Goal: Connect with others: Connect with other users

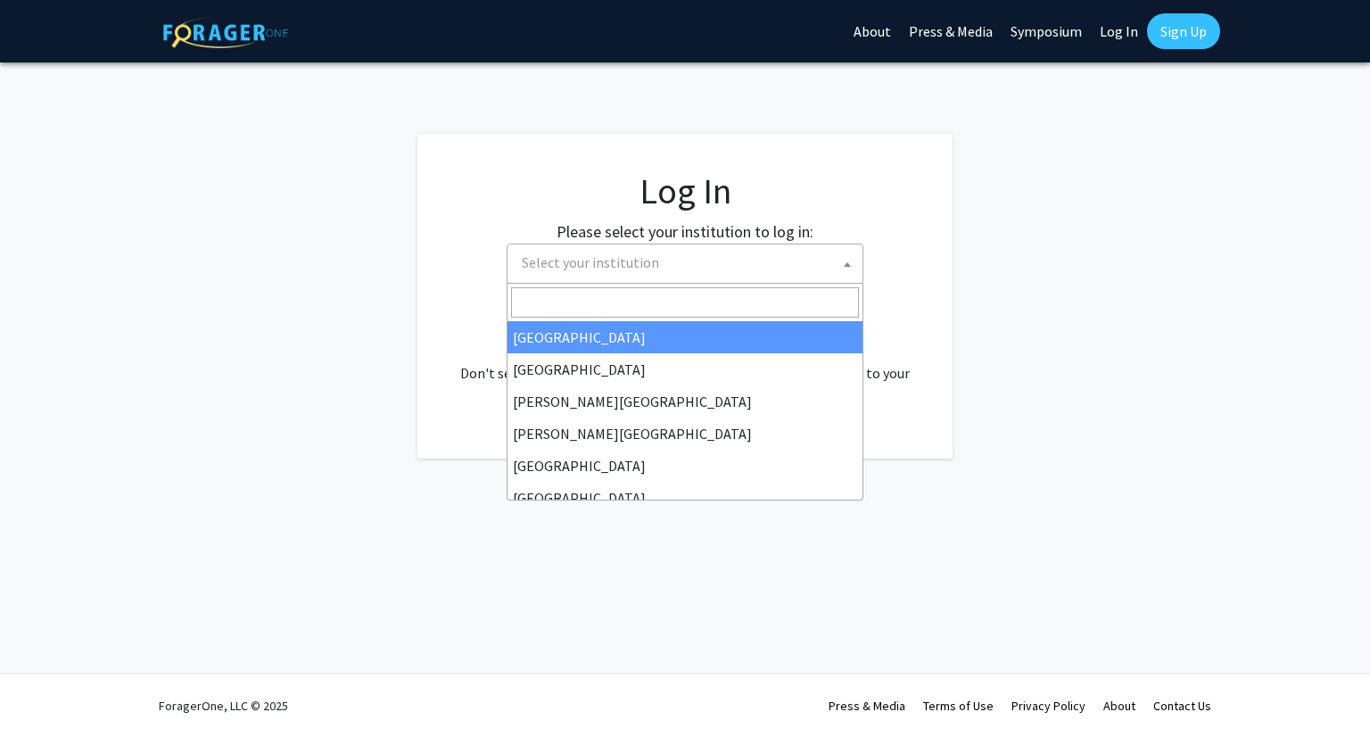
click at [749, 274] on span "Select your institution" at bounding box center [689, 262] width 348 height 37
select select "34"
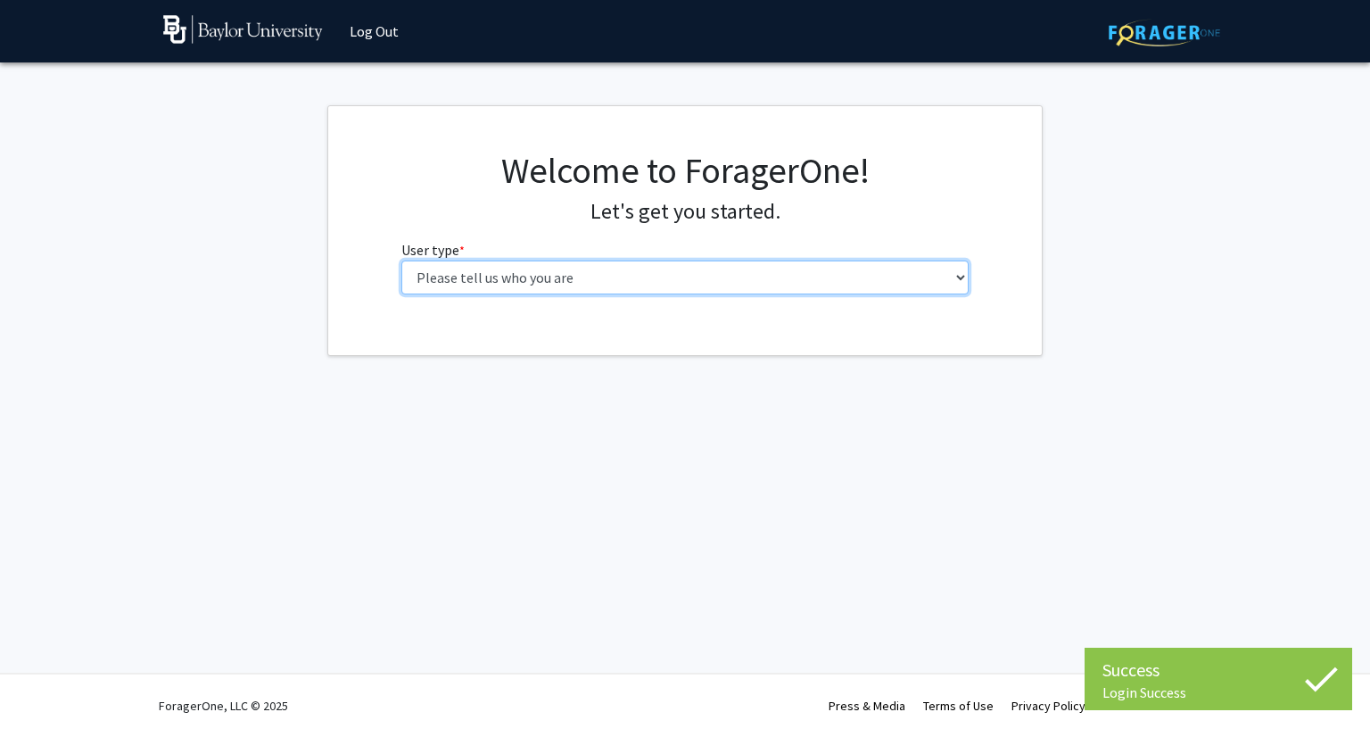
click at [710, 279] on select "Please tell us who you are Undergraduate Student Master's Student Doctoral Cand…" at bounding box center [685, 277] width 568 height 34
select select "1: undergrad"
click at [401, 260] on select "Please tell us who you are Undergraduate Student Master's Student Doctoral Cand…" at bounding box center [685, 277] width 568 height 34
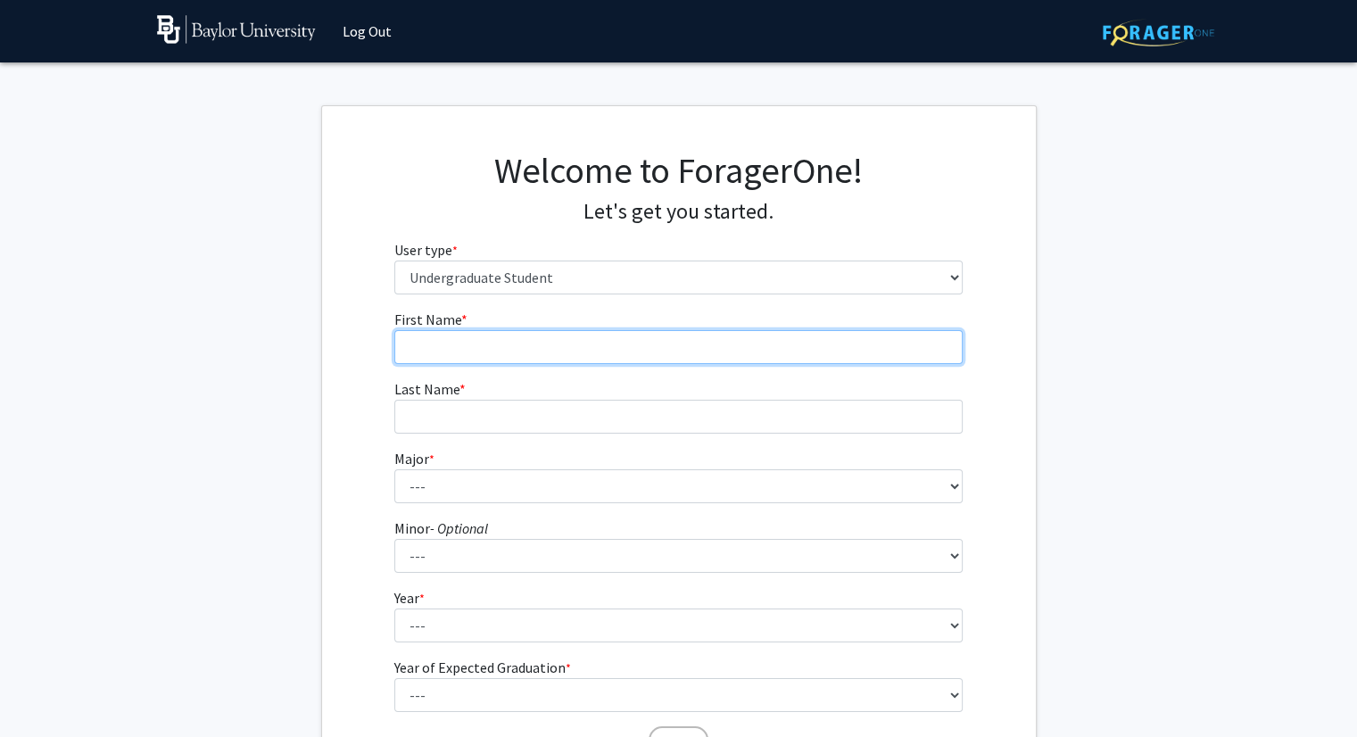
click at [714, 358] on input "First Name * required" at bounding box center [678, 347] width 568 height 34
type input "S"
type input "Anishvaran"
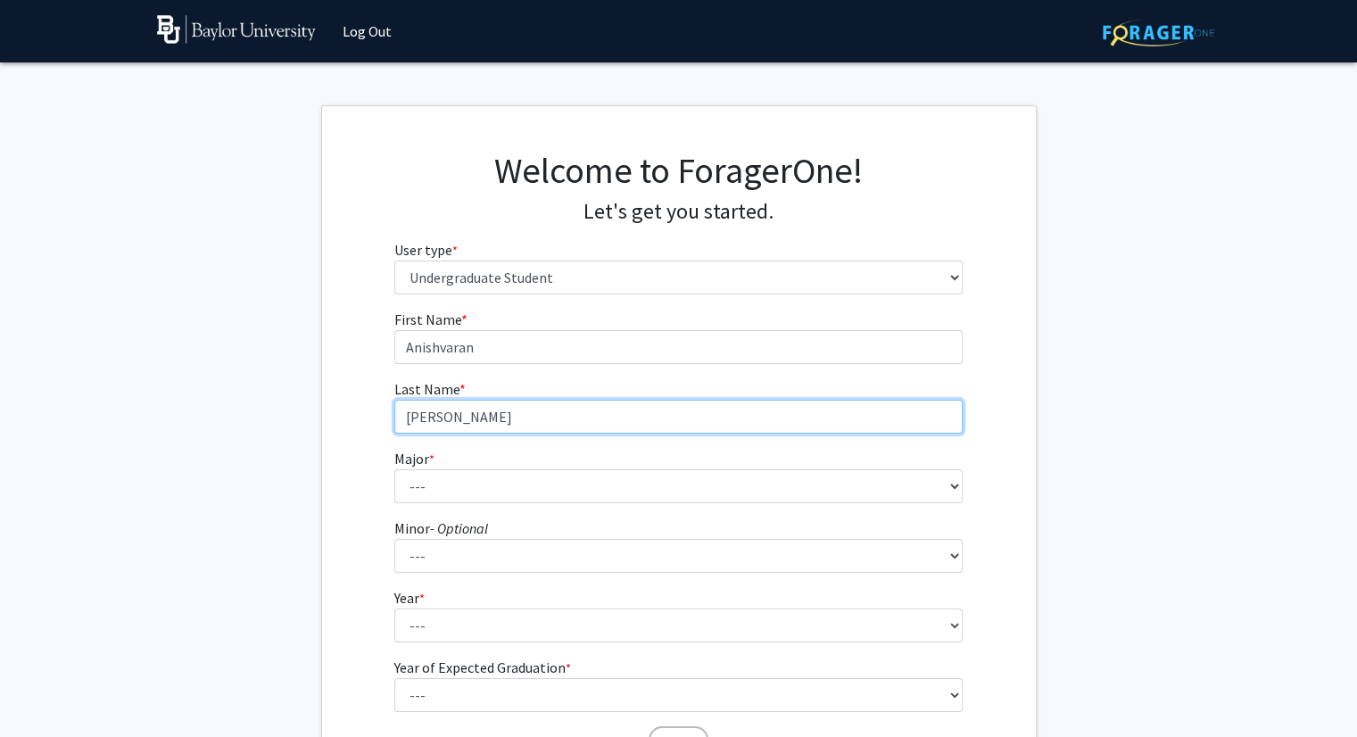
type input "[PERSON_NAME]"
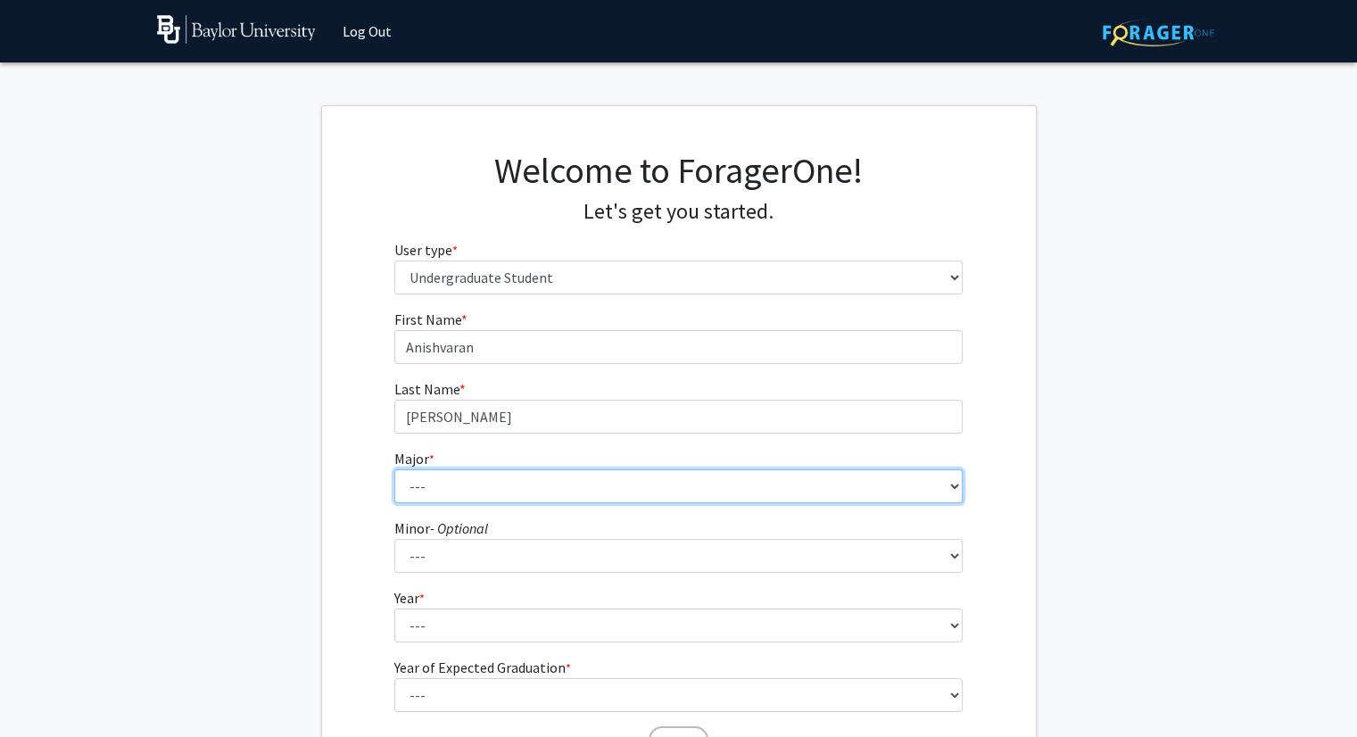
click at [621, 475] on select "--- Accounting American Studies Anthropology Apparel Design & Product Developme…" at bounding box center [678, 486] width 568 height 34
select select "113: 2778"
click at [394, 469] on select "--- Accounting American Studies Anthropology Apparel Design & Product Developme…" at bounding box center [678, 486] width 568 height 34
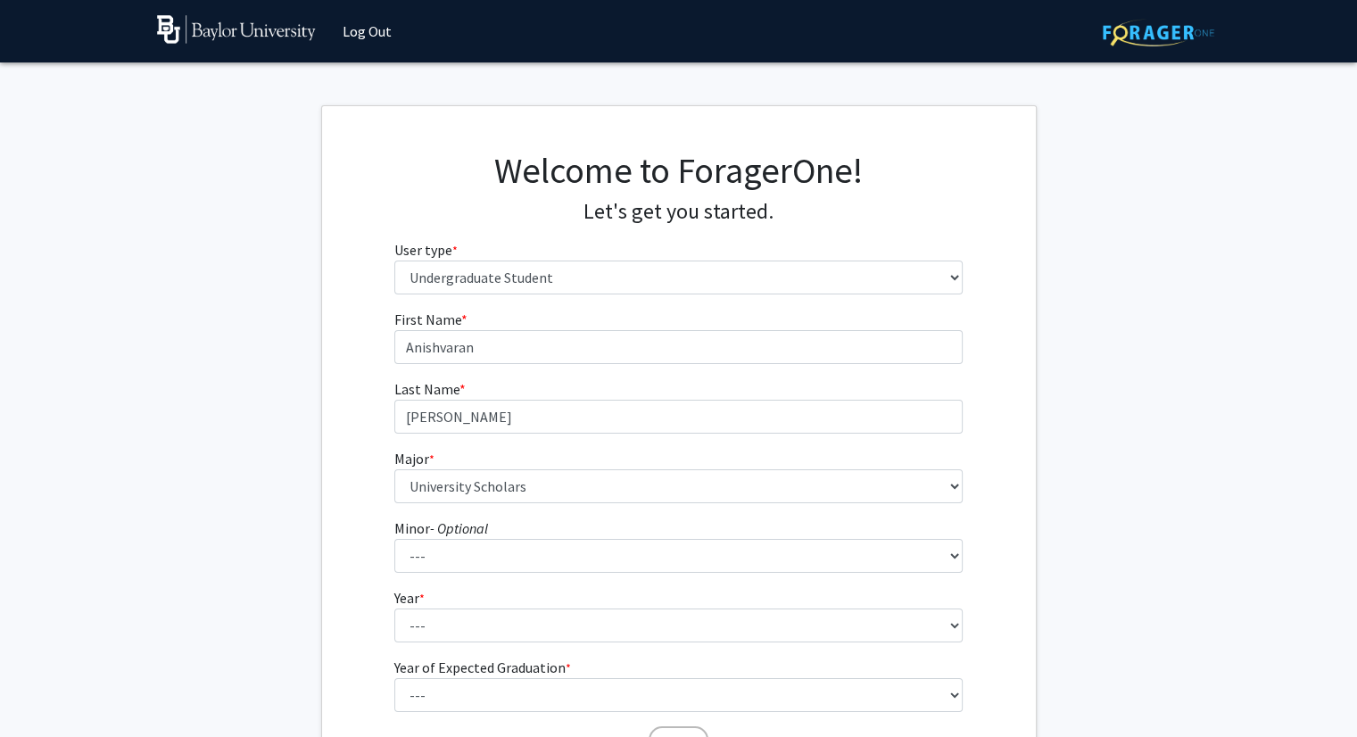
click at [812, 455] on fg-select "Major * required --- Accounting American Studies Anthropology Apparel Design & …" at bounding box center [678, 475] width 568 height 55
click at [457, 542] on select "--- Advertising American Sign Language American Studies Anthropology Apparel Me…" at bounding box center [678, 556] width 568 height 34
select select "13: 2076"
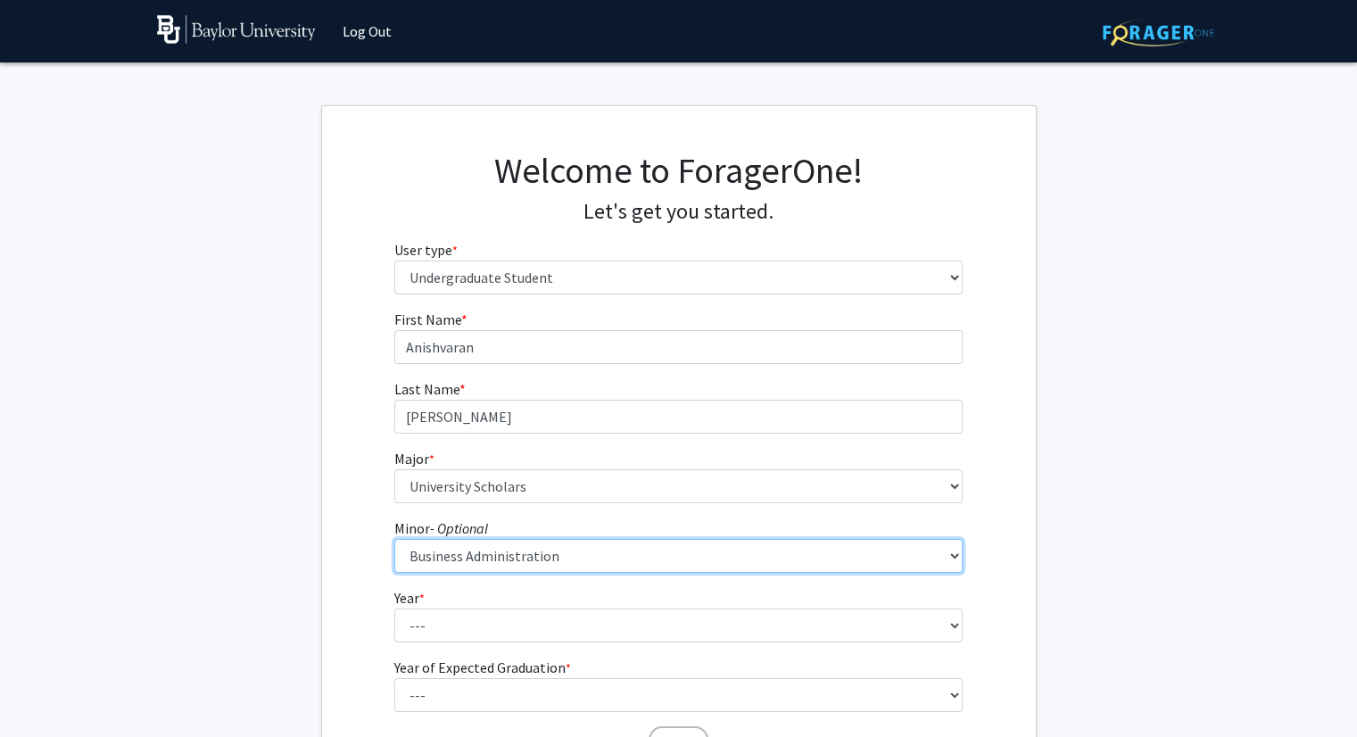
click at [394, 539] on select "--- Advertising American Sign Language American Studies Anthropology Apparel Me…" at bounding box center [678, 556] width 568 height 34
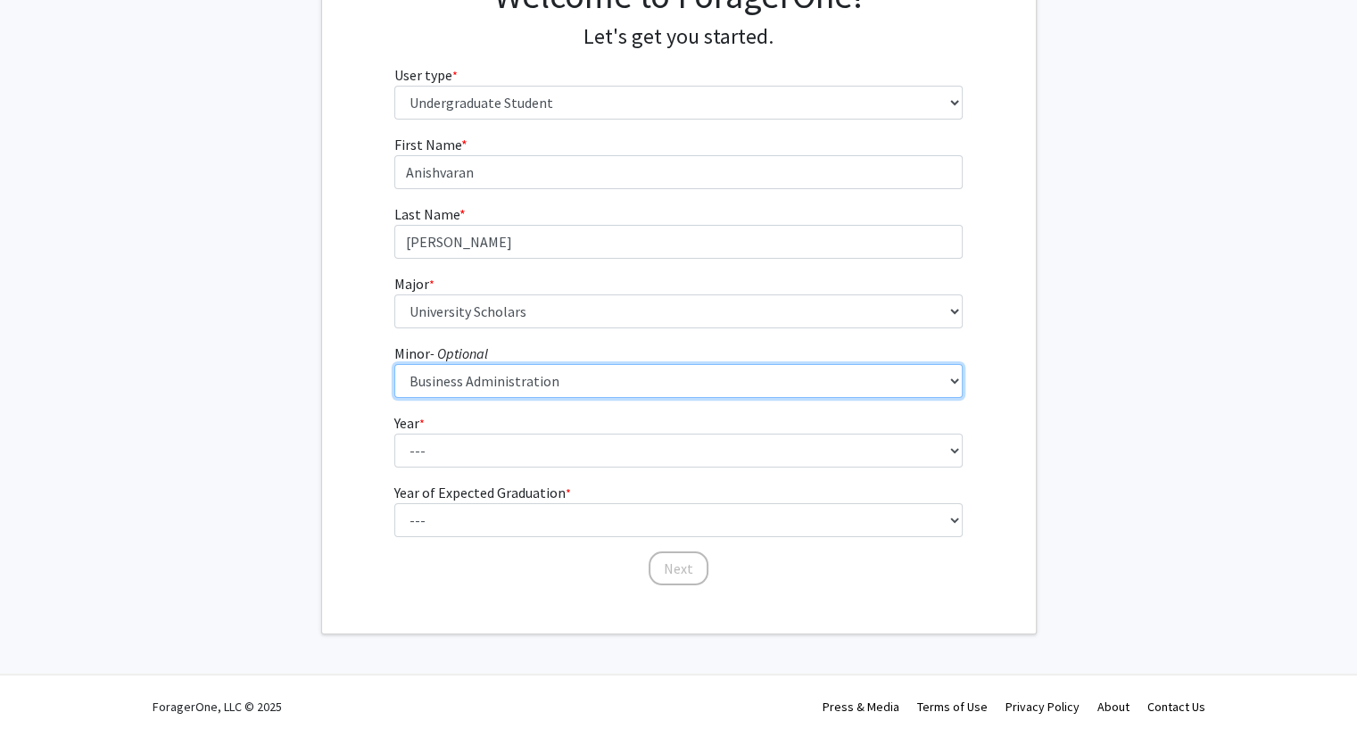
scroll to position [175, 0]
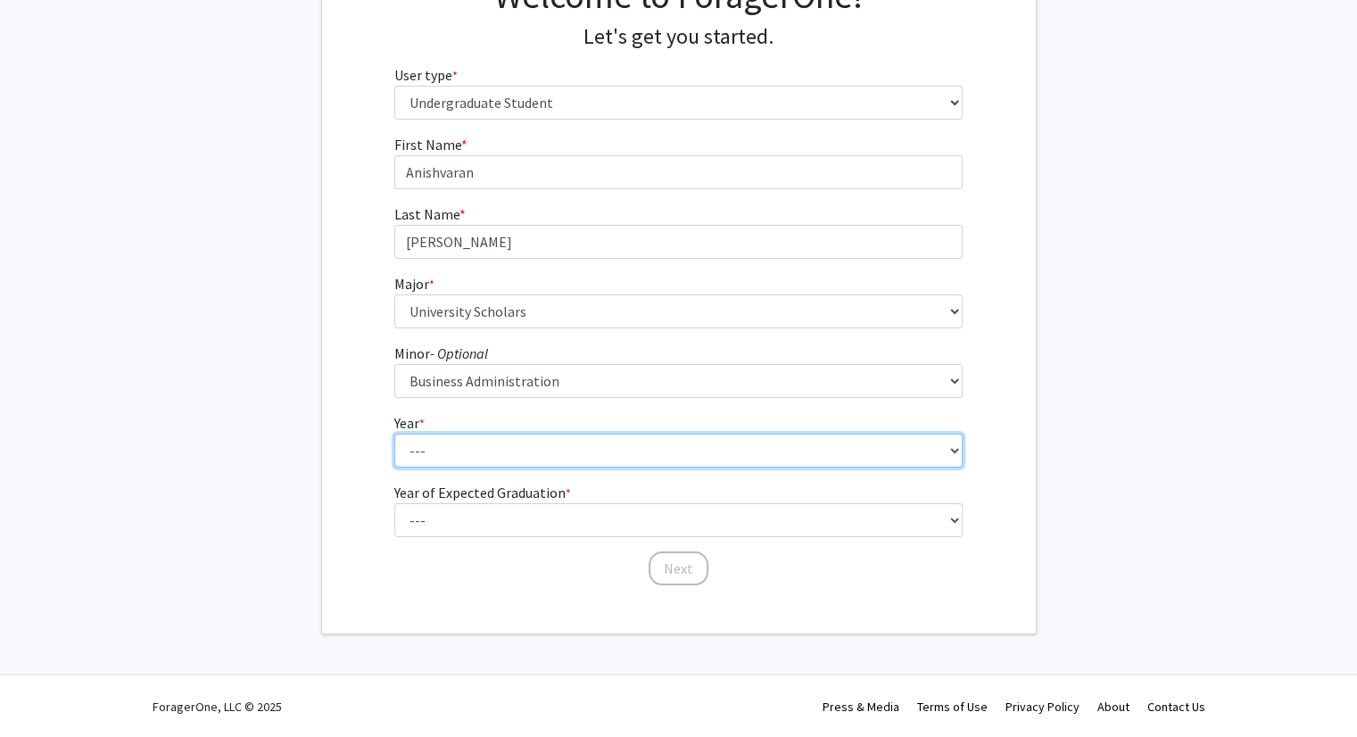
click at [460, 434] on select "--- First-year Sophomore Junior Senior Postbaccalaureate Certificate" at bounding box center [678, 451] width 568 height 34
select select "2: sophomore"
click at [394, 434] on select "--- First-year Sophomore Junior Senior Postbaccalaureate Certificate" at bounding box center [678, 451] width 568 height 34
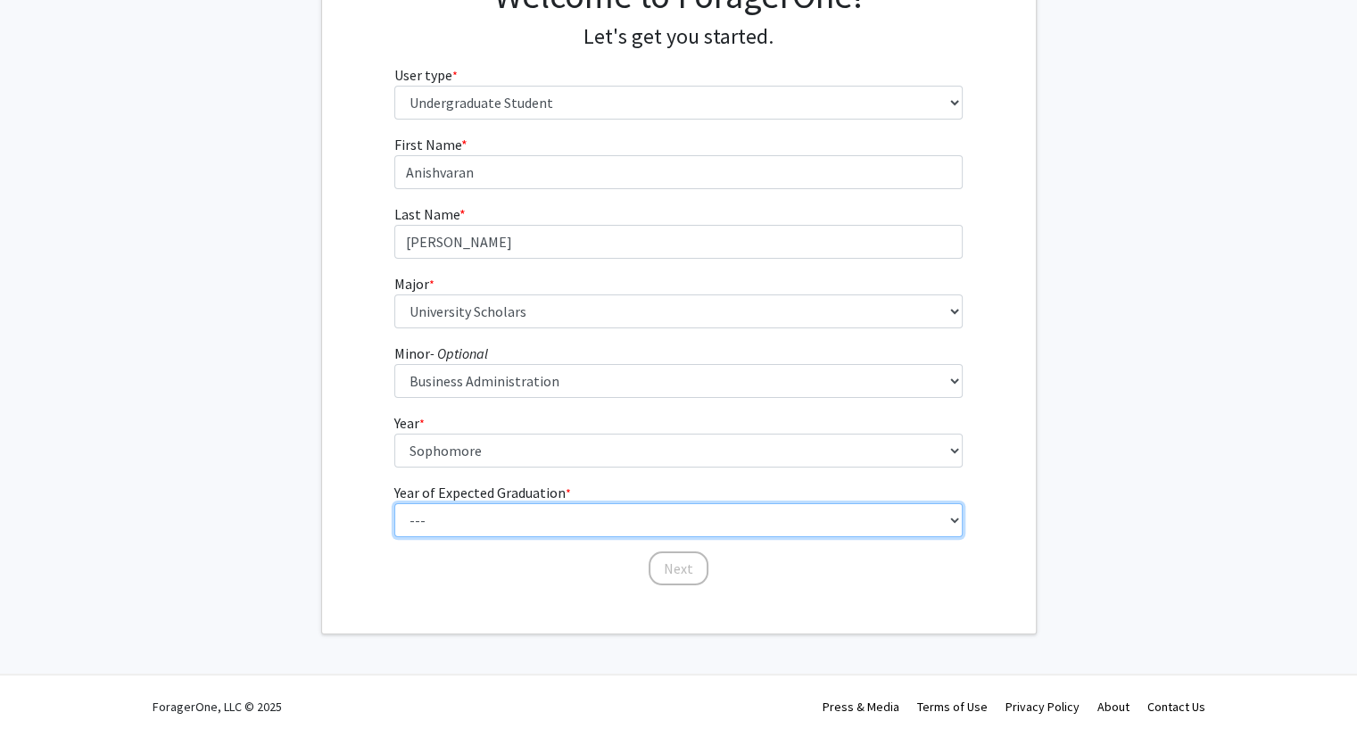
click at [507, 511] on select "--- 2025 2026 2027 2028 2029 2030 2031 2032 2033 2034" at bounding box center [678, 520] width 568 height 34
select select "4: 2028"
click at [394, 503] on select "--- 2025 2026 2027 2028 2029 2030 2031 2032 2033 2034" at bounding box center [678, 520] width 568 height 34
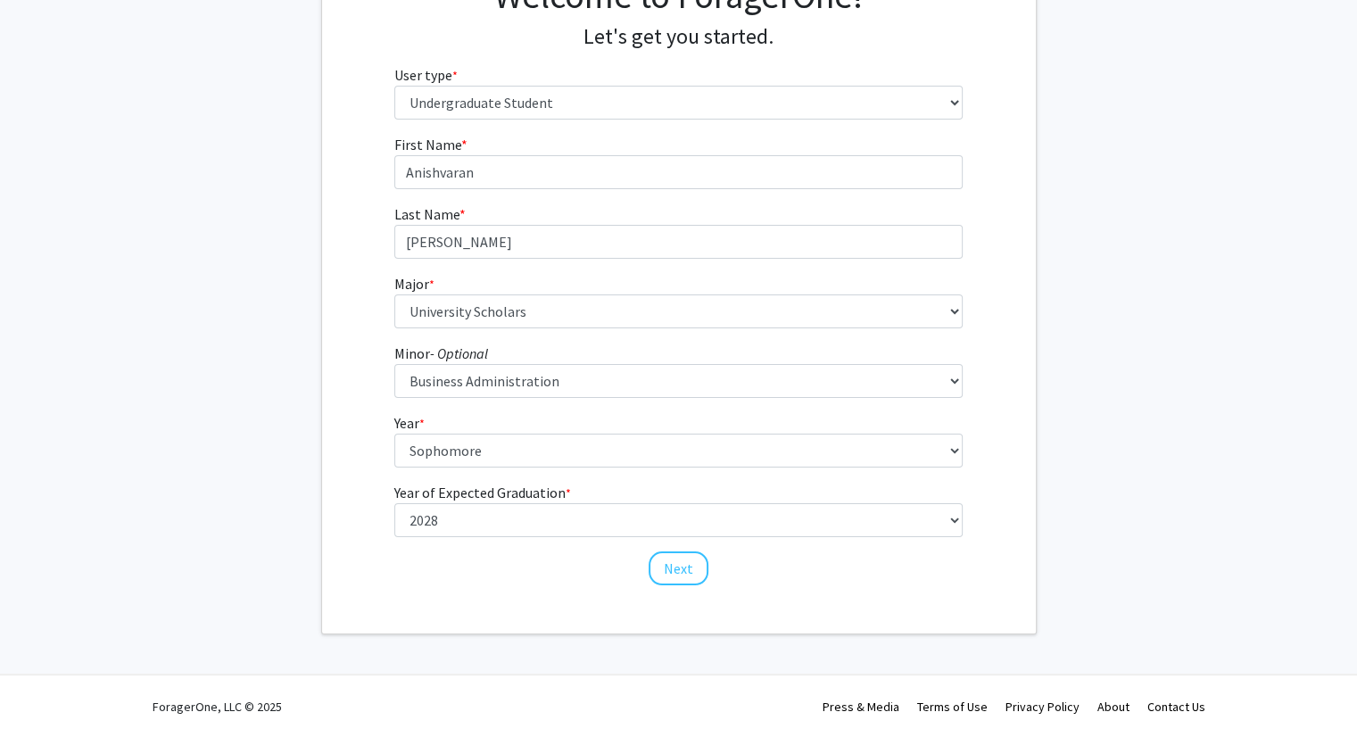
click at [470, 600] on div "Welcome to ForagerOne! Let's get you started. User type * required Please tell …" at bounding box center [679, 282] width 714 height 702
click at [665, 570] on button "Next" at bounding box center [678, 568] width 60 height 34
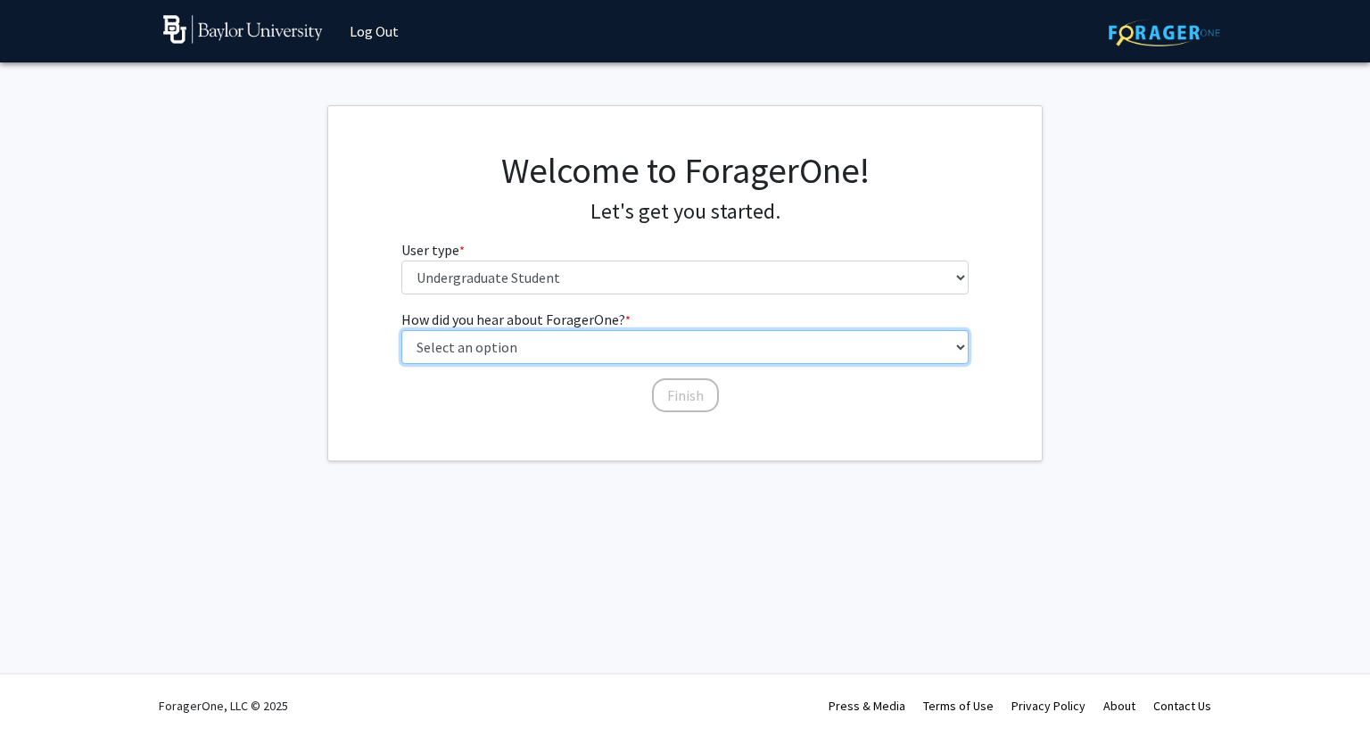
click at [467, 332] on select "Select an option Peer/student recommendation Faculty/staff recommendation Unive…" at bounding box center [685, 347] width 568 height 34
select select "2: faculty_recommendation"
click at [401, 330] on select "Select an option Peer/student recommendation Faculty/staff recommendation Unive…" at bounding box center [685, 347] width 568 height 34
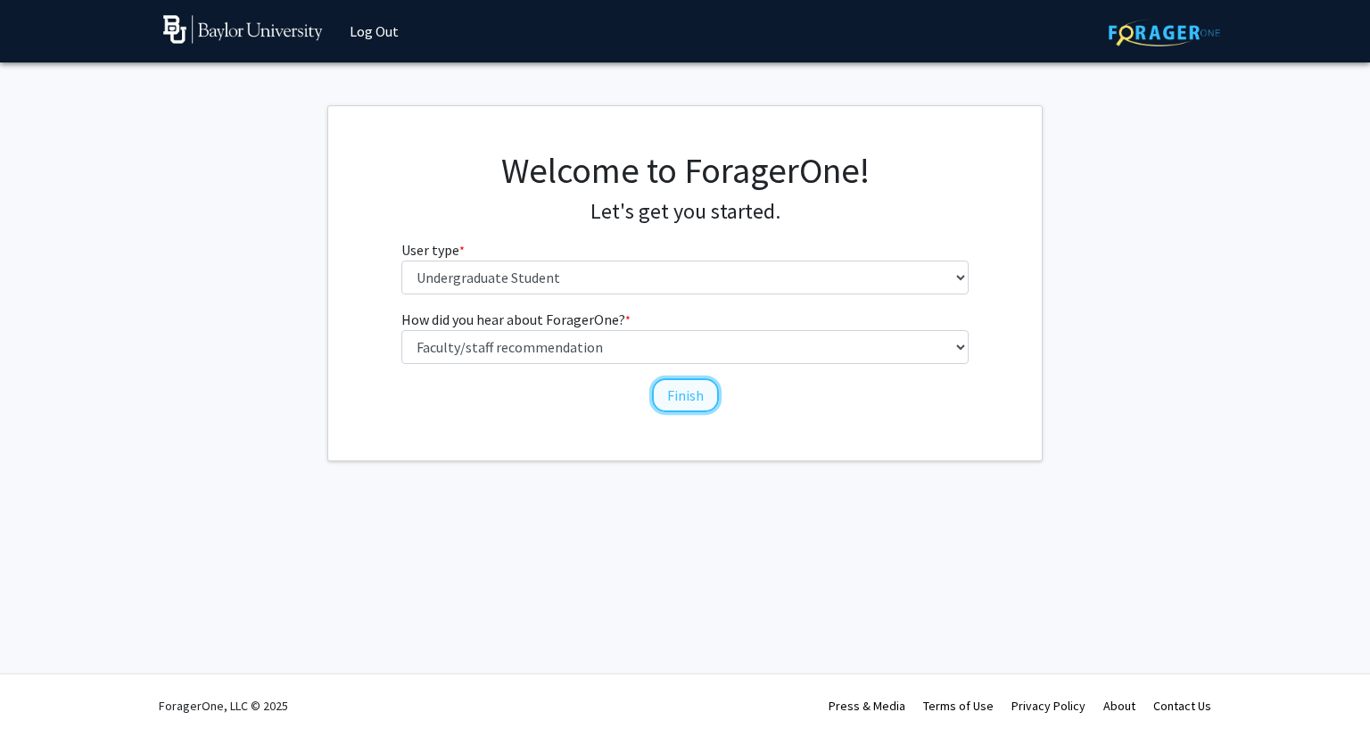
click at [678, 402] on button "Finish" at bounding box center [685, 395] width 67 height 34
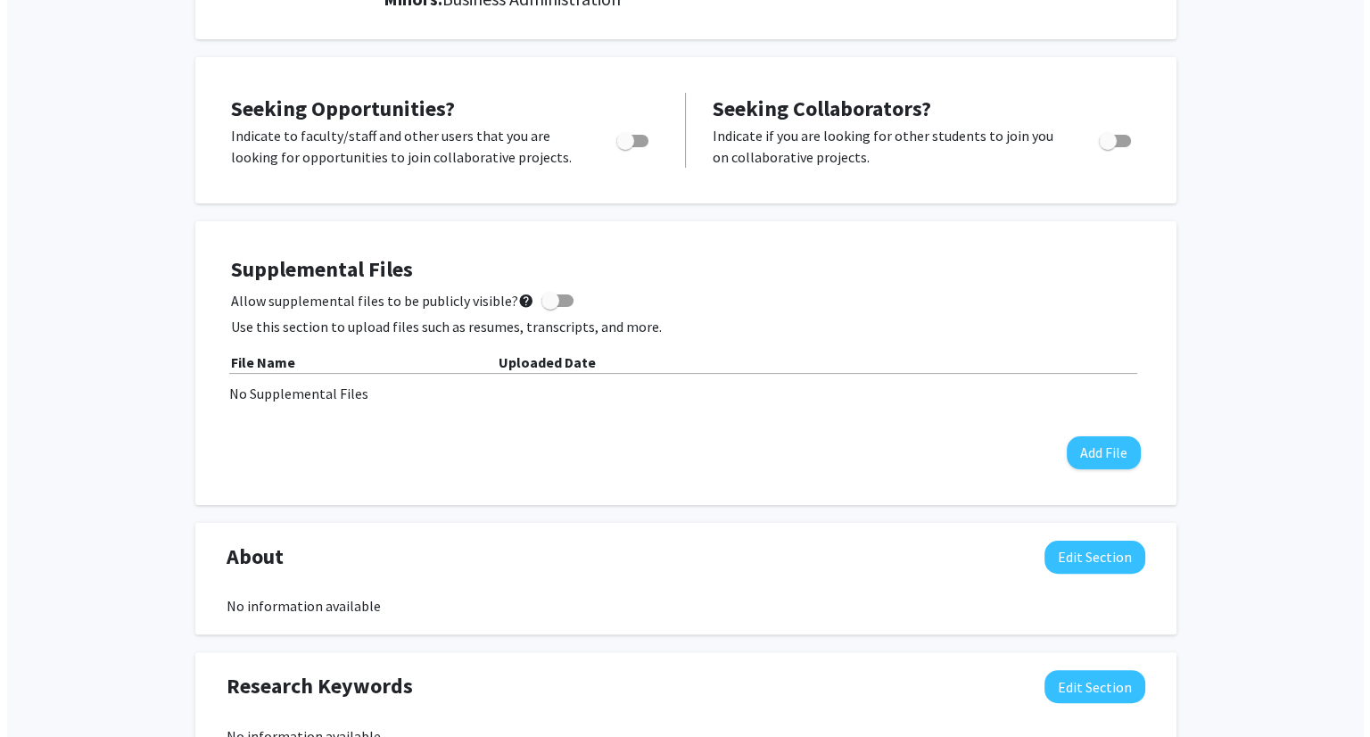
scroll to position [306, 0]
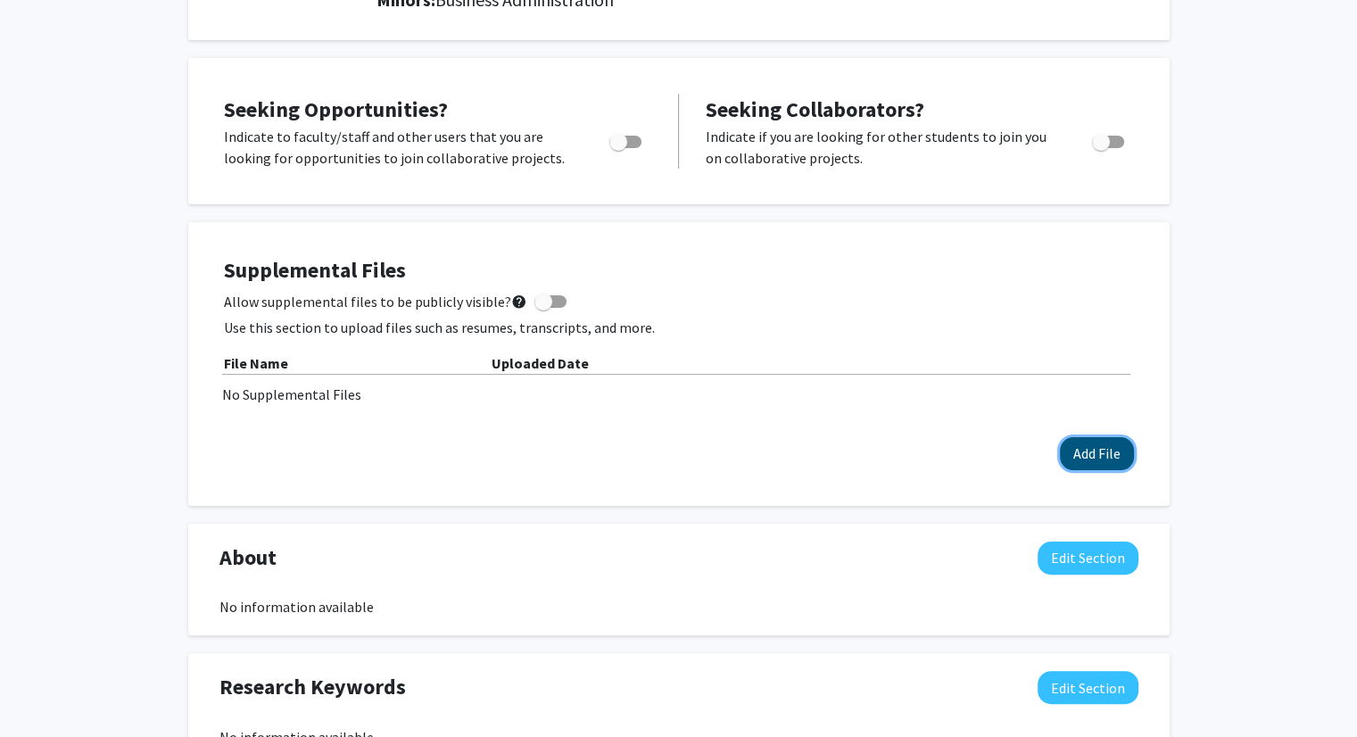
click at [1076, 450] on button "Add File" at bounding box center [1097, 453] width 74 height 33
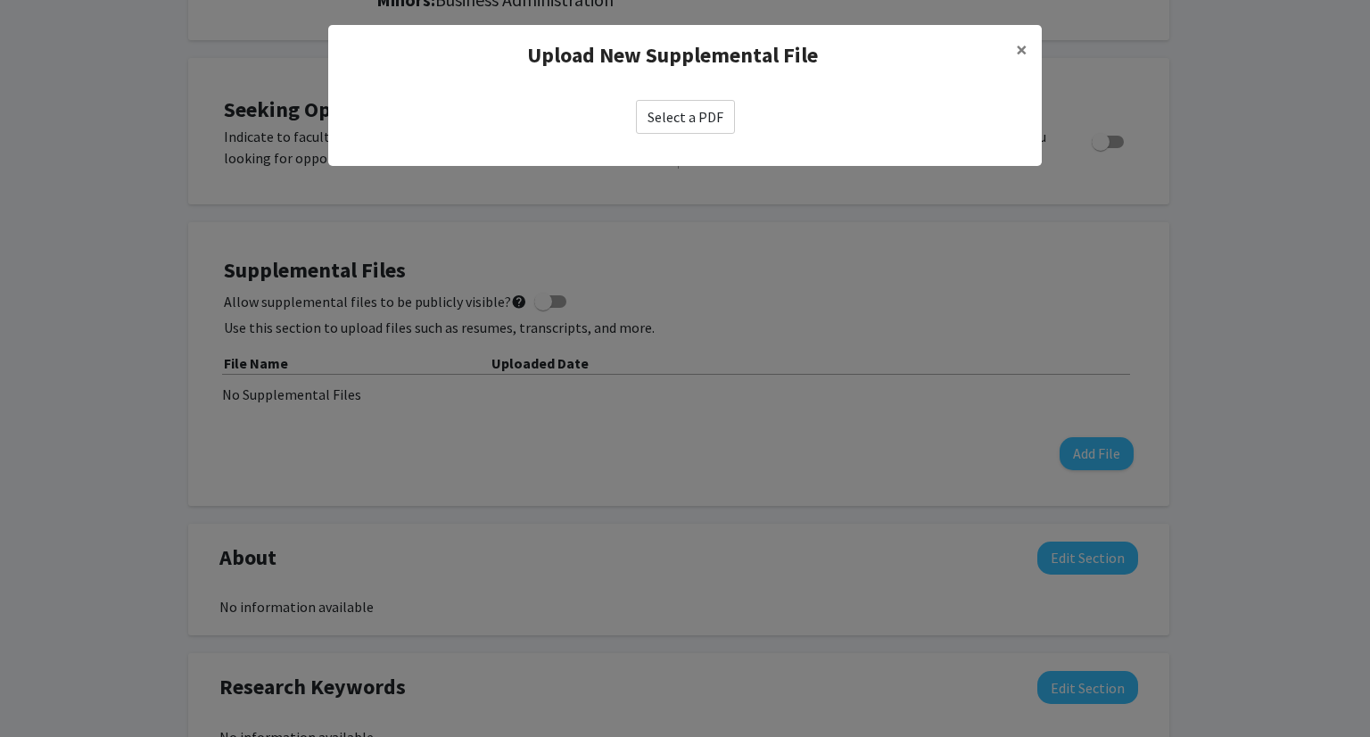
click at [698, 108] on label "Select a PDF" at bounding box center [685, 117] width 99 height 34
click at [0, 0] on input "Select a PDF" at bounding box center [0, 0] width 0 height 0
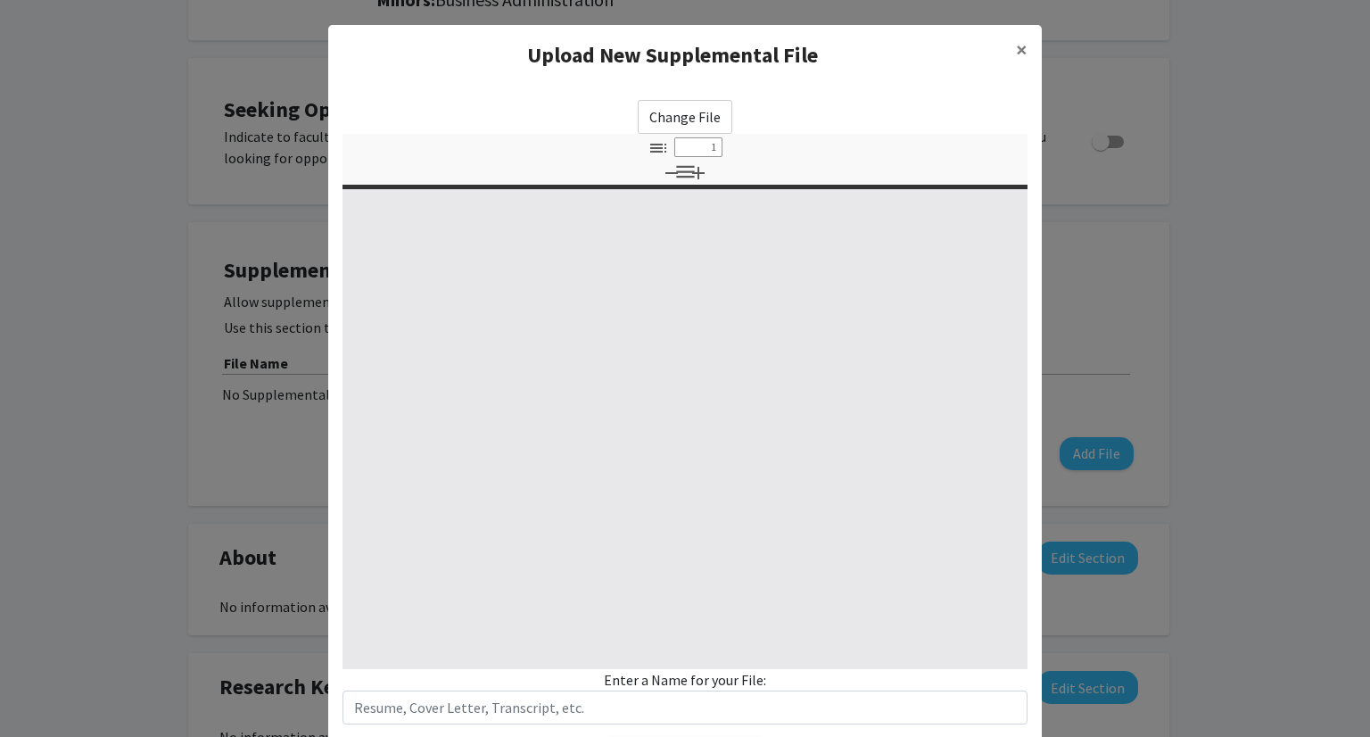
select select "custom"
type input "0"
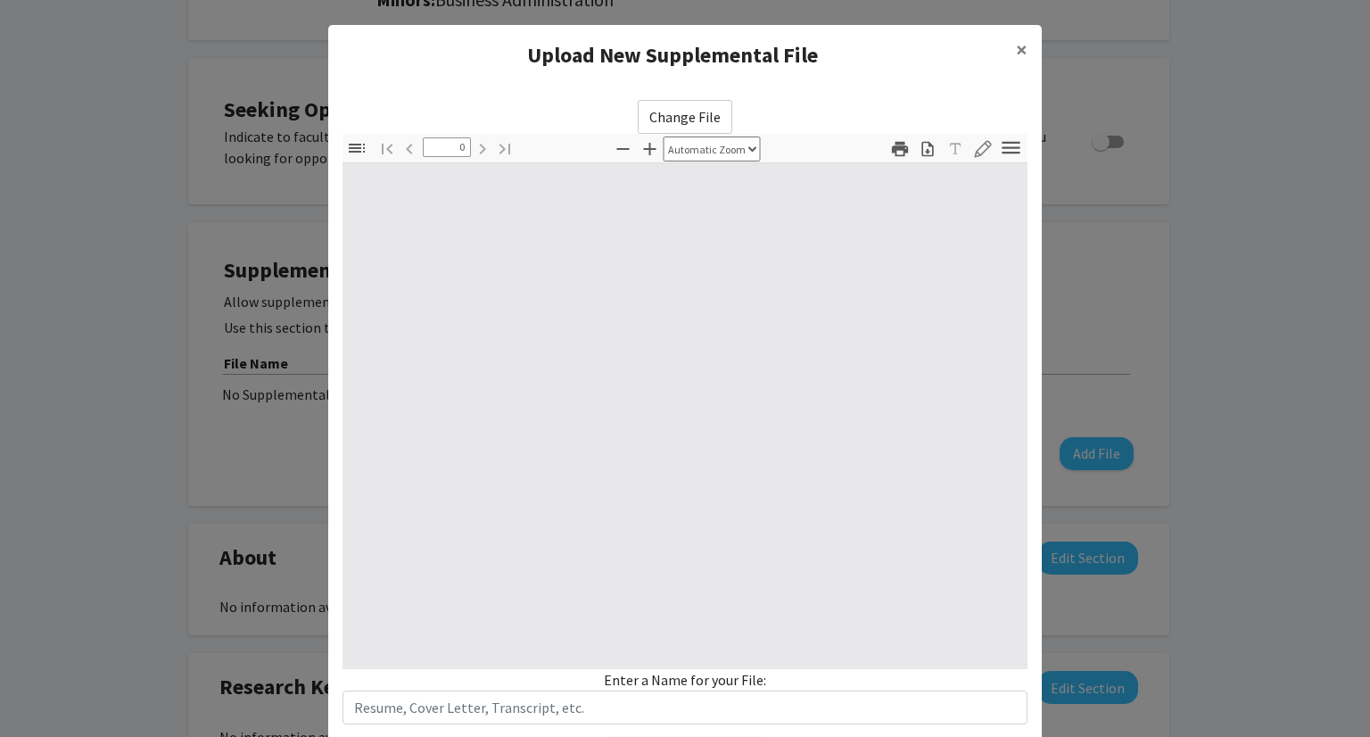
select select "custom"
type input "1"
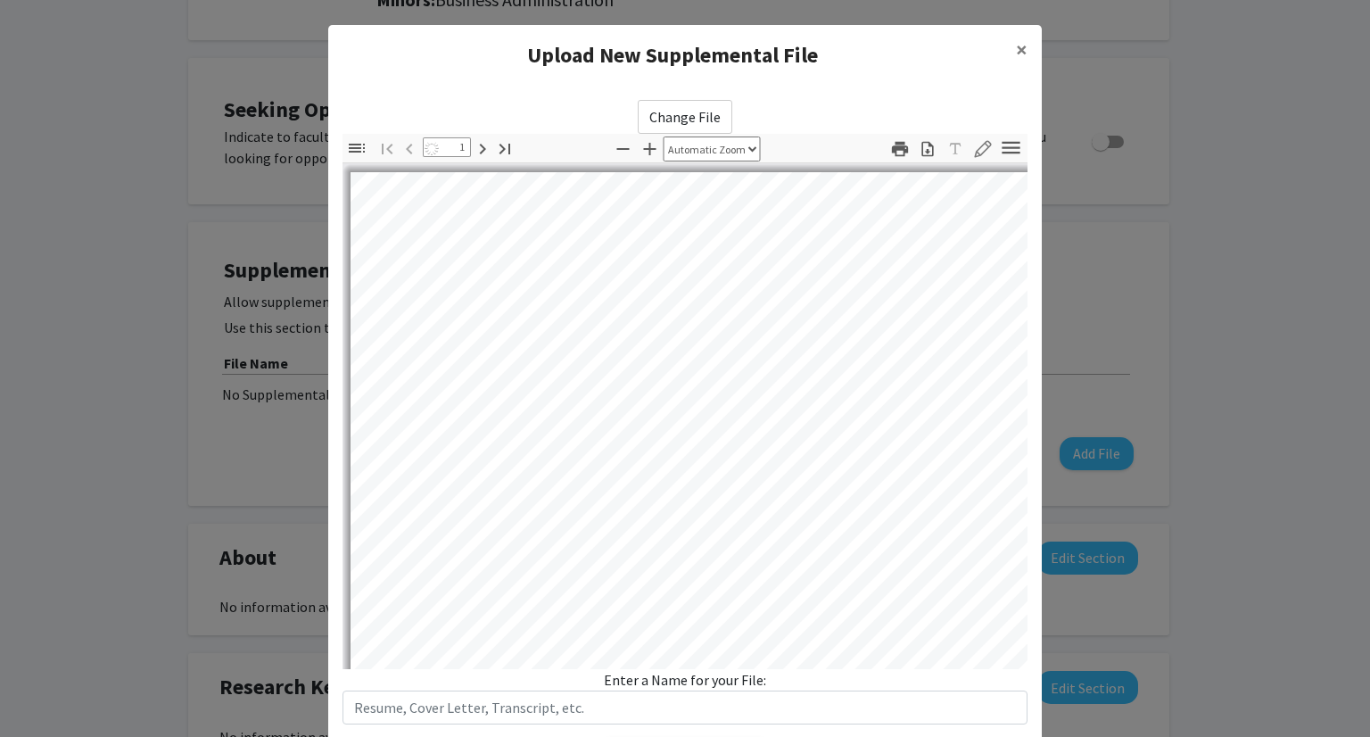
select select "auto"
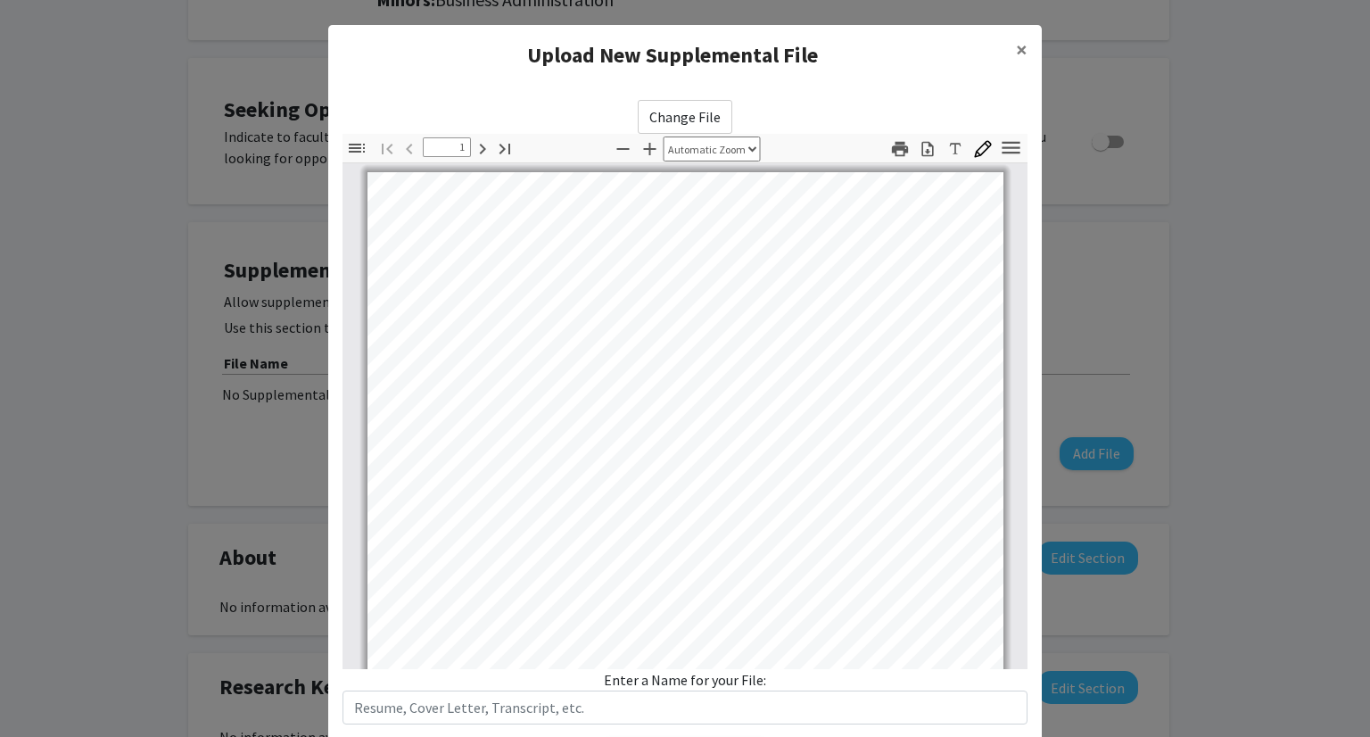
scroll to position [3, 0]
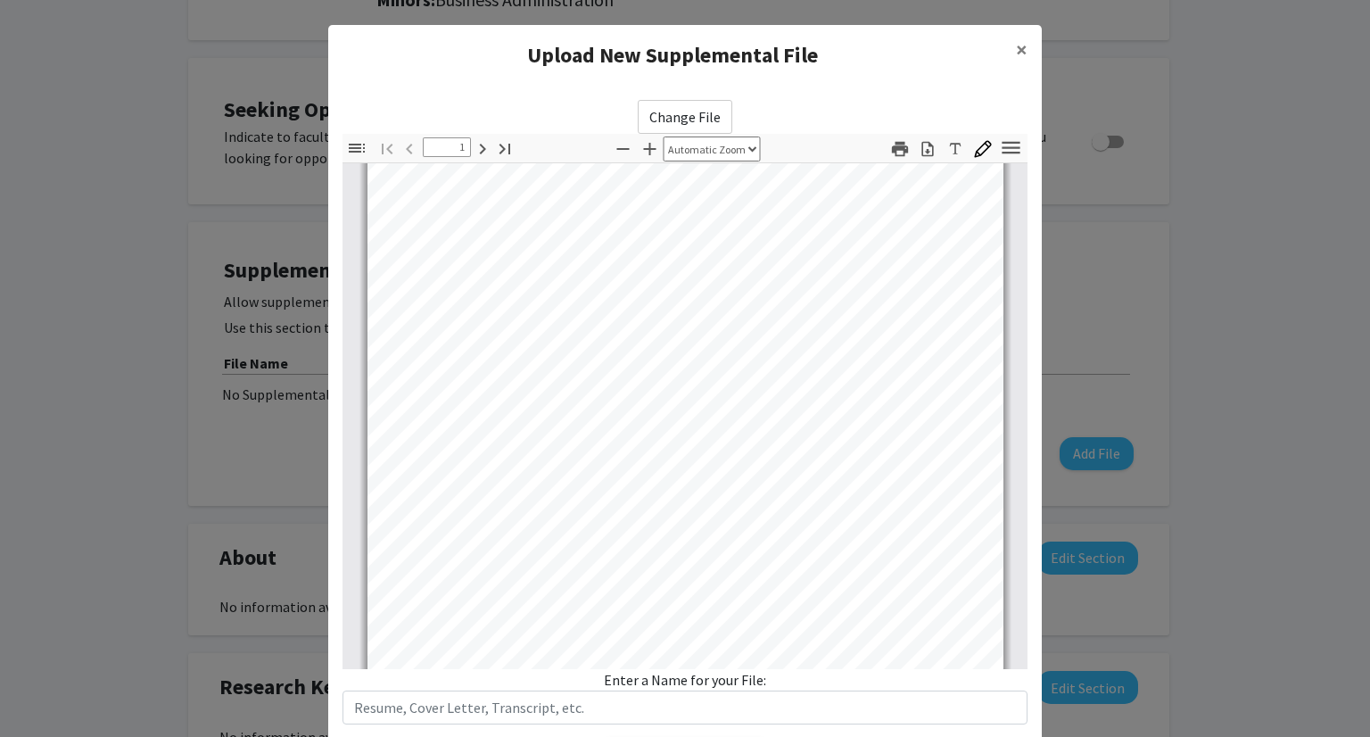
type input "2"
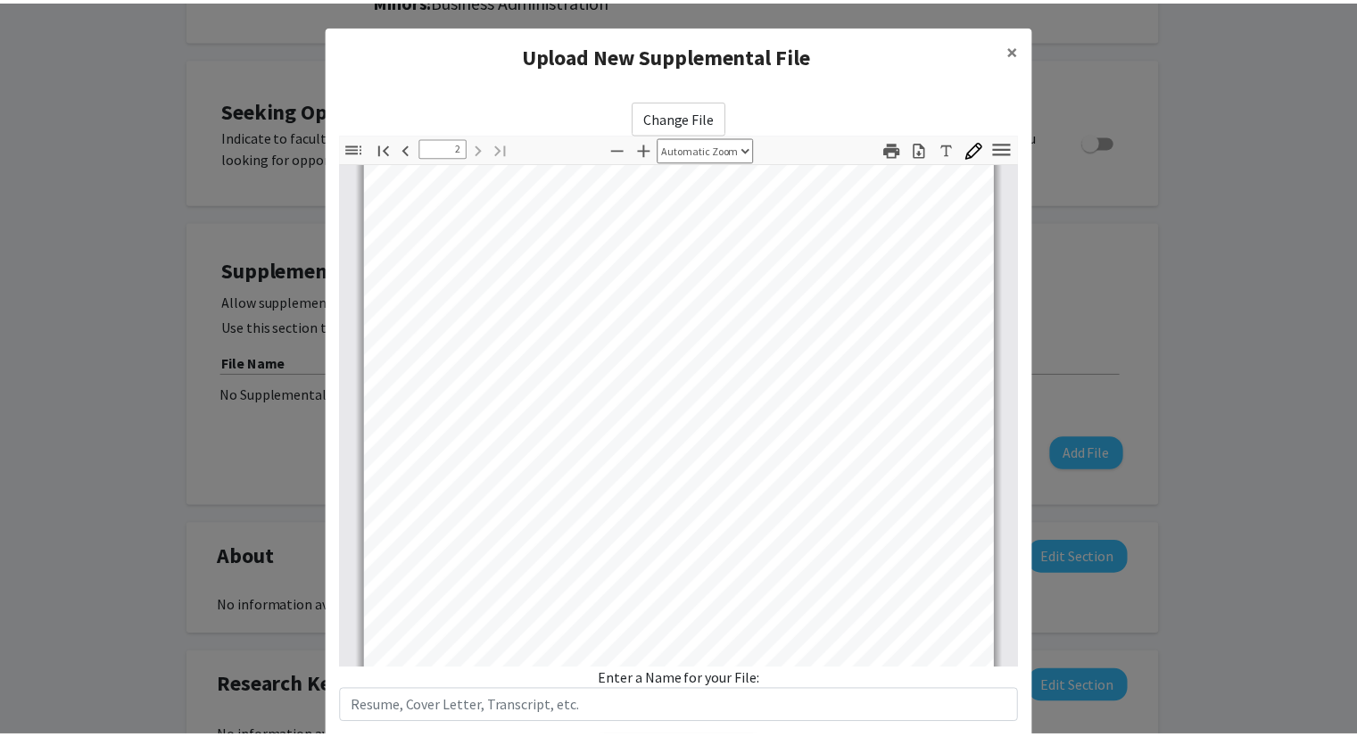
scroll to position [978, 0]
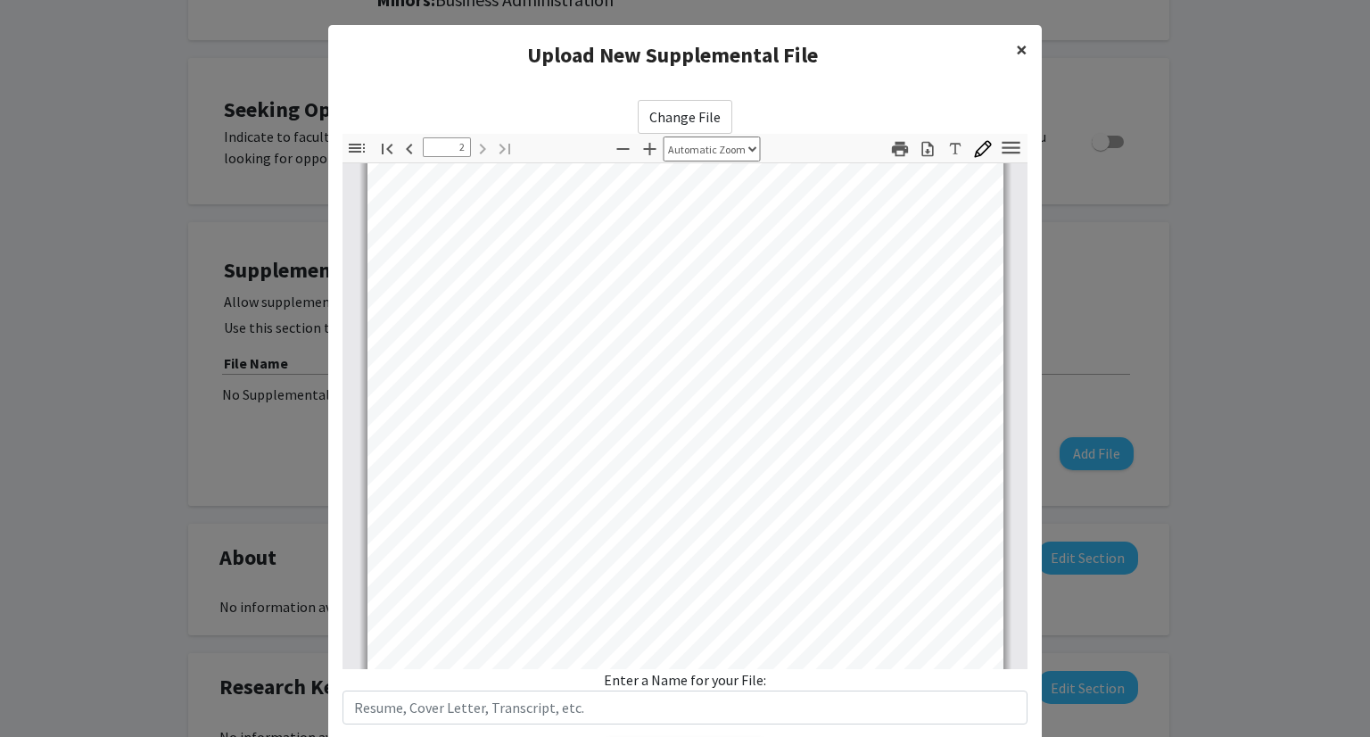
click at [1016, 47] on span "×" at bounding box center [1022, 50] width 12 height 28
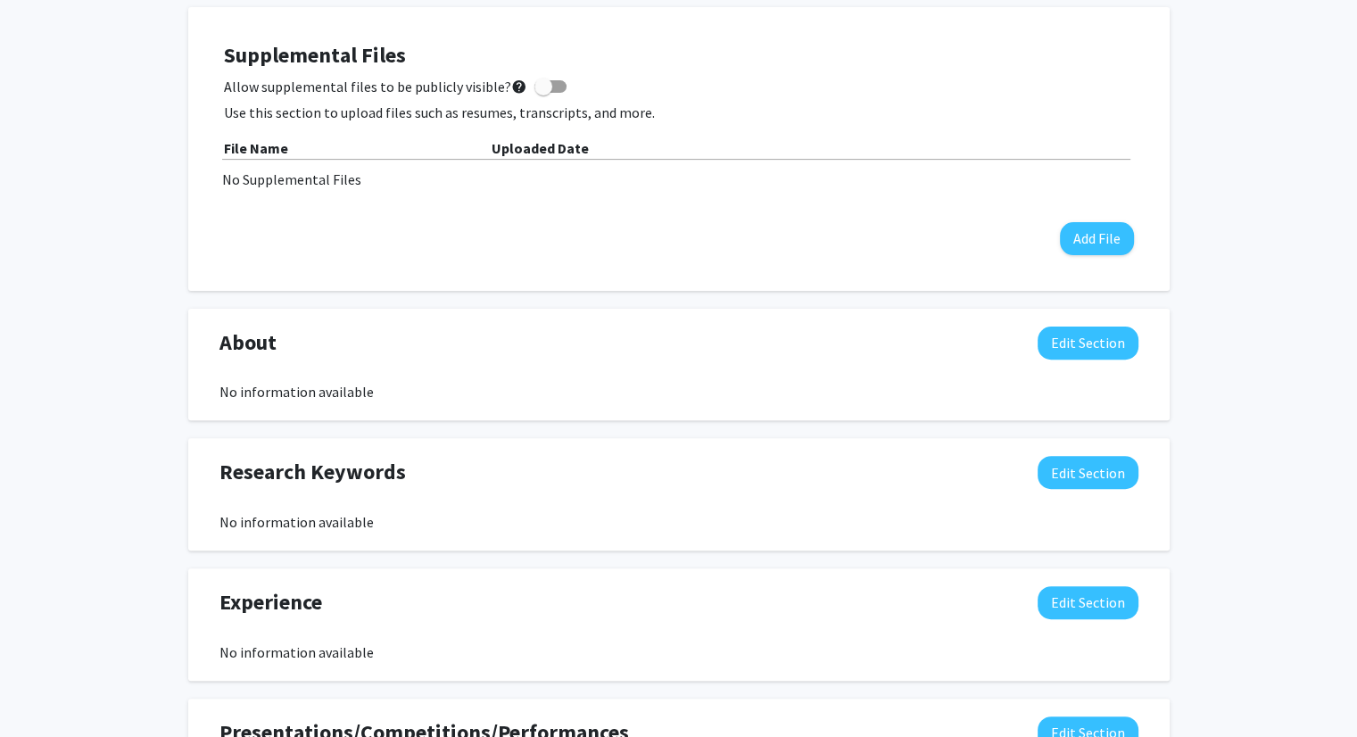
scroll to position [521, 0]
click at [1097, 594] on button "Edit Section" at bounding box center [1087, 602] width 101 height 33
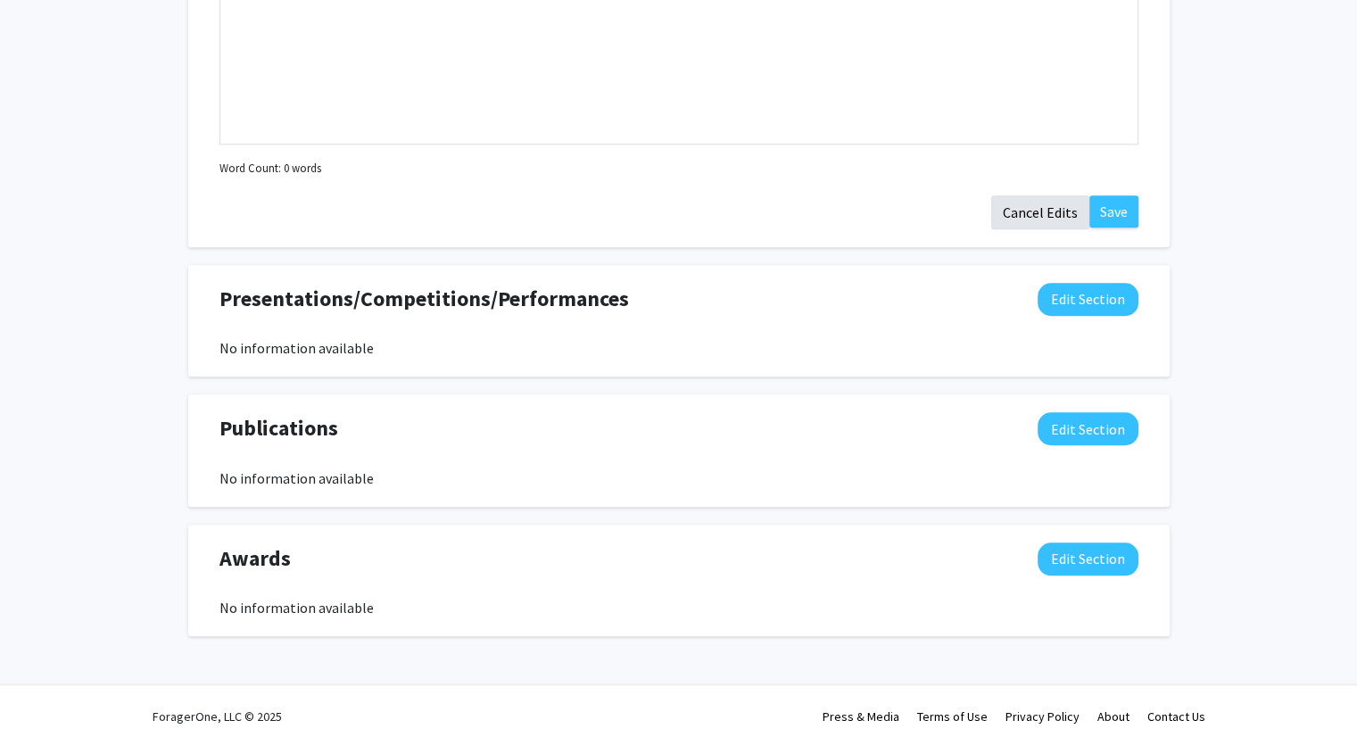
scroll to position [1352, 0]
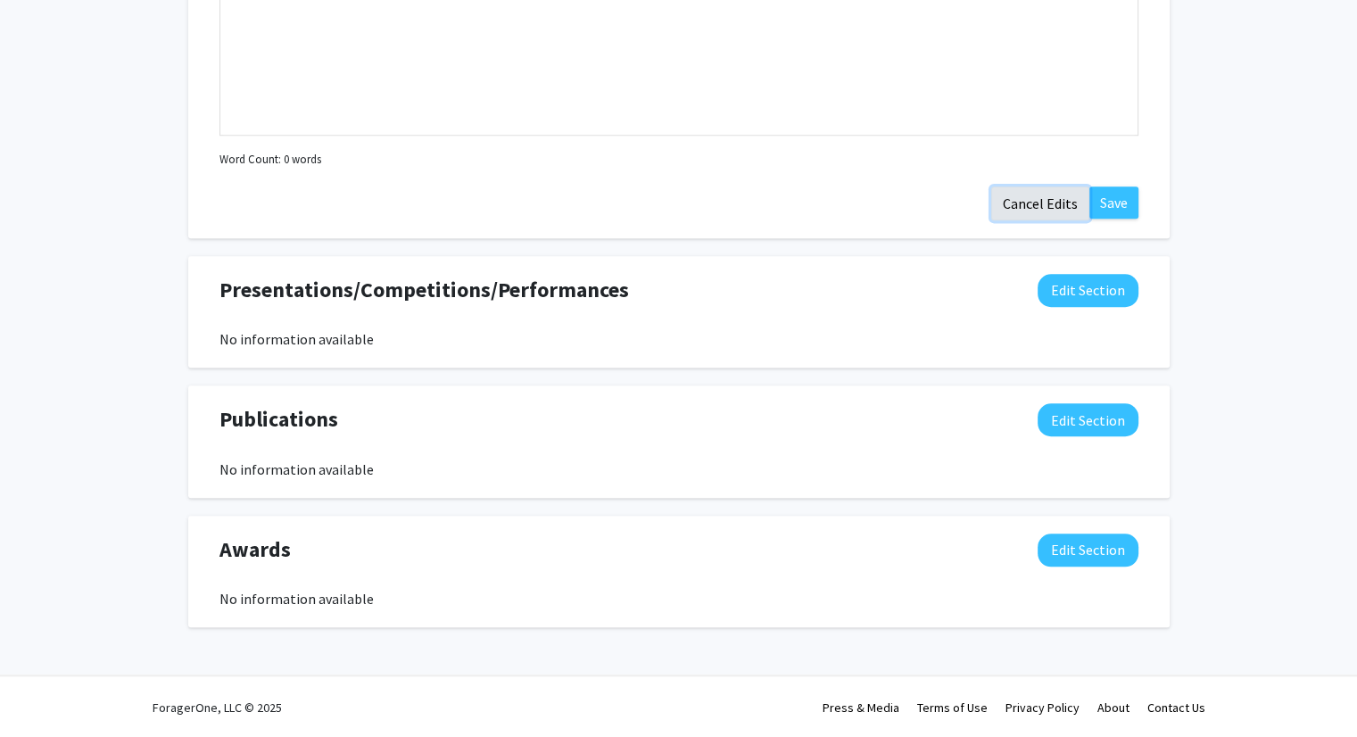
click at [1025, 212] on button "Cancel Edits" at bounding box center [1040, 203] width 98 height 34
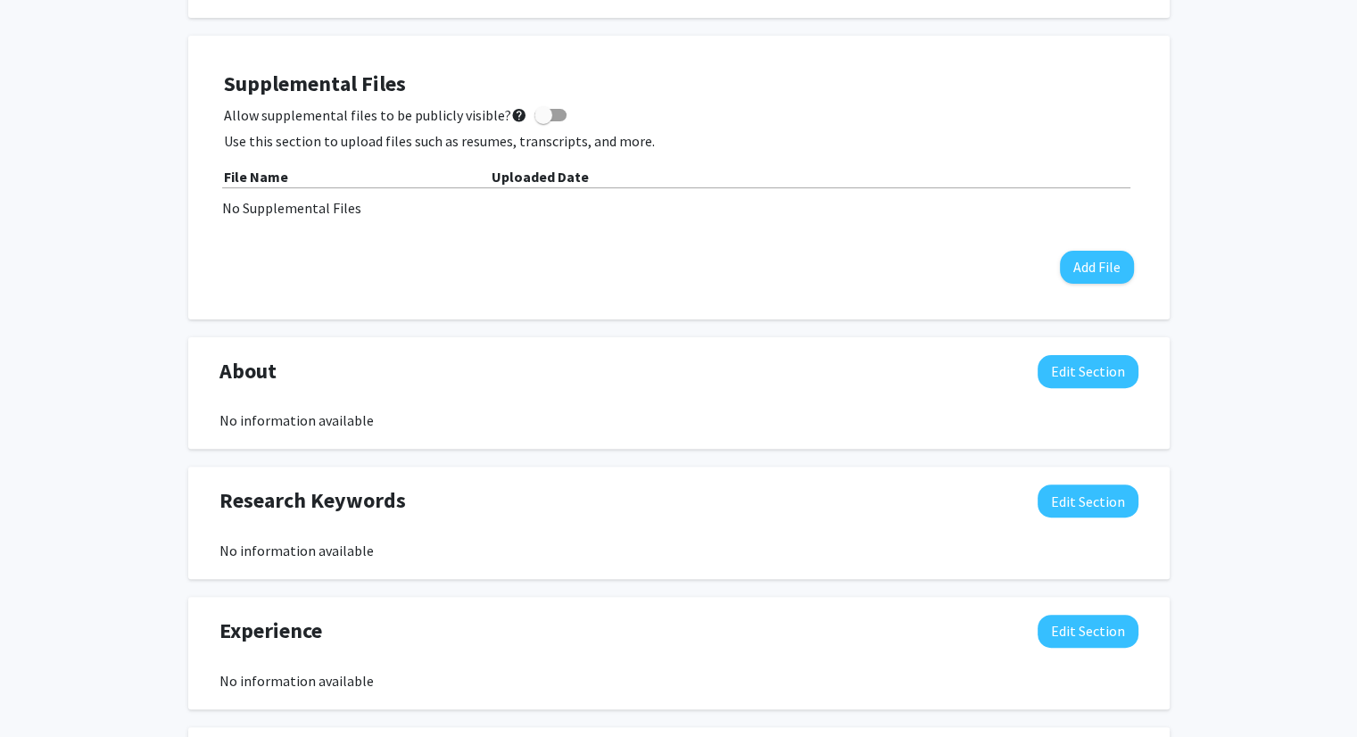
scroll to position [492, 0]
click at [1106, 372] on button "Edit Section" at bounding box center [1087, 371] width 101 height 33
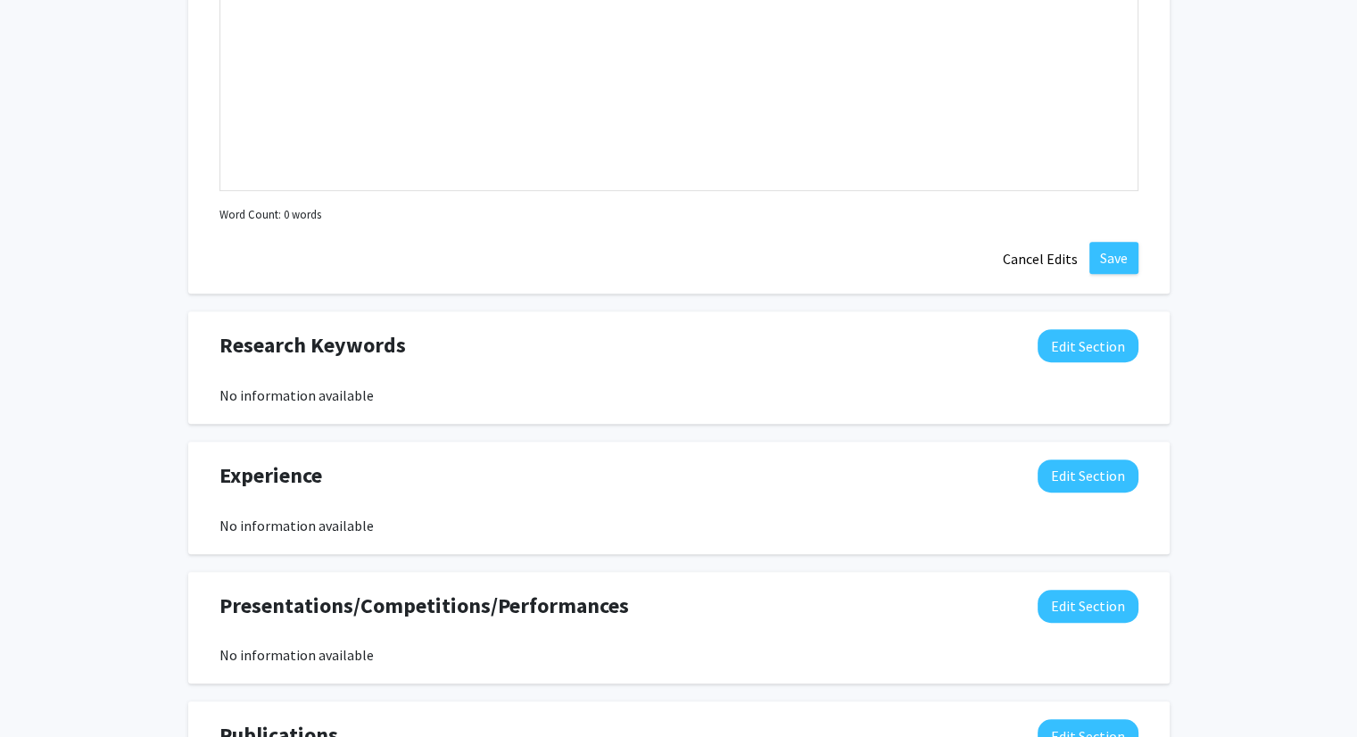
scroll to position [1058, 0]
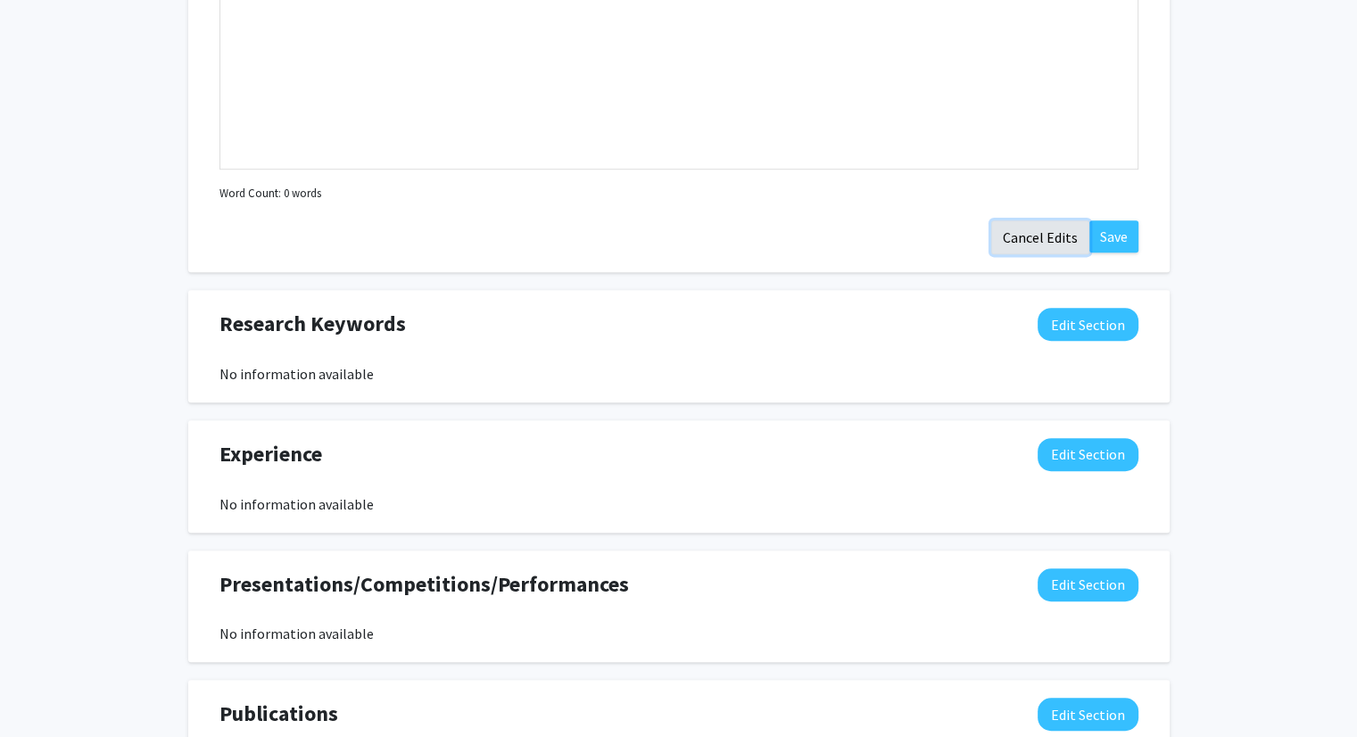
click at [1041, 232] on button "Cancel Edits" at bounding box center [1040, 237] width 98 height 34
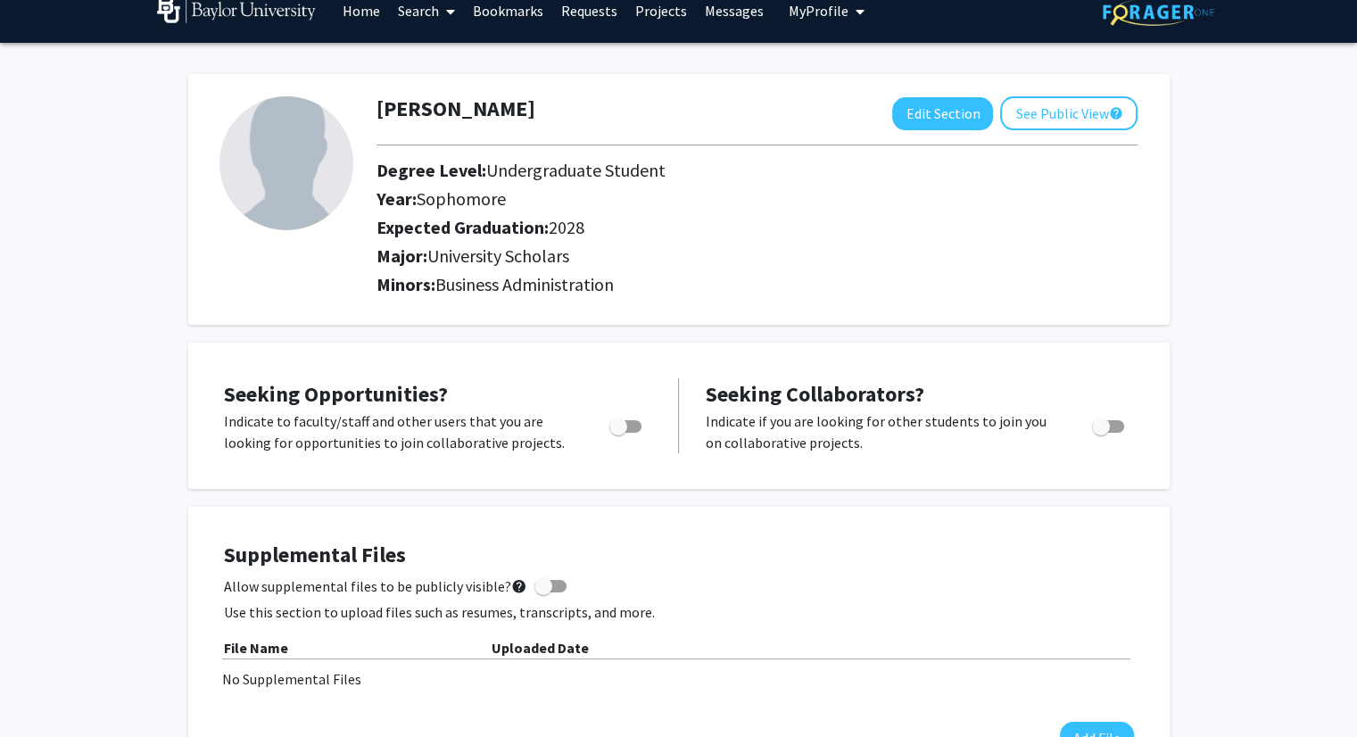
scroll to position [0, 0]
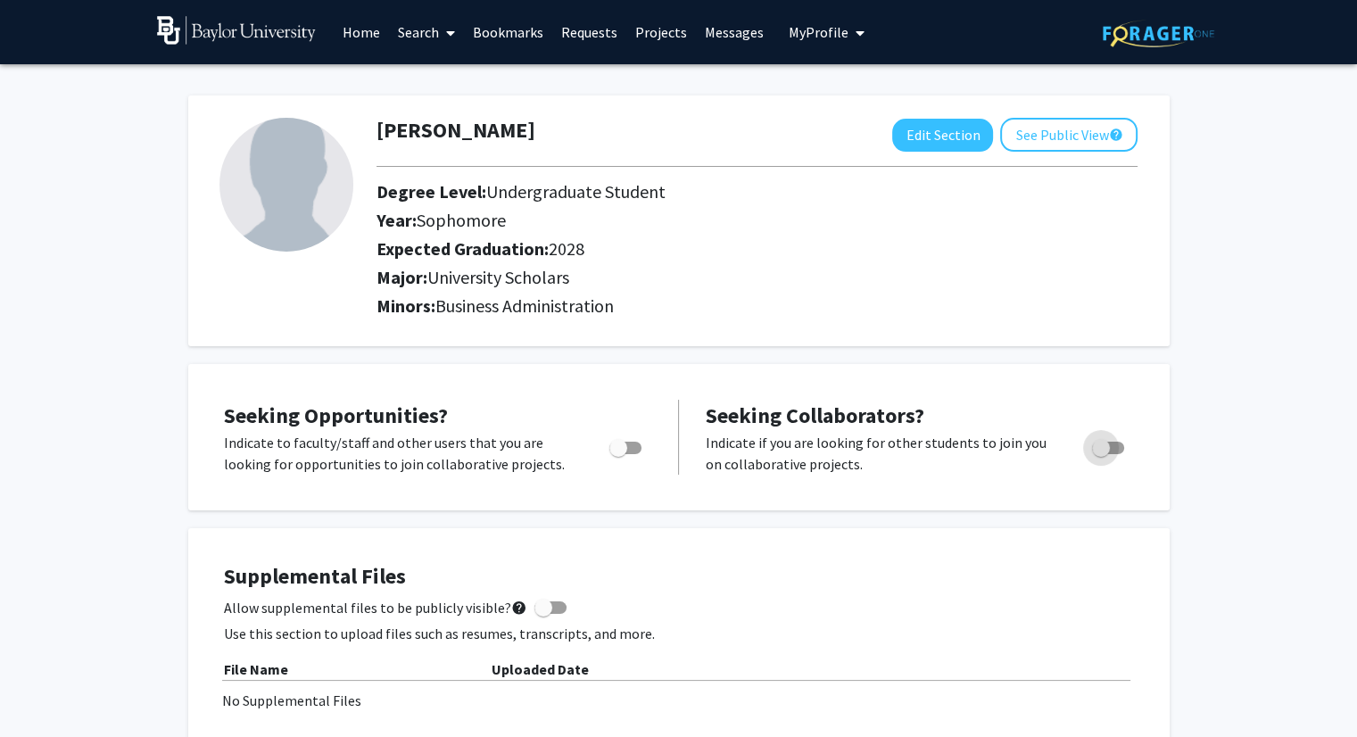
click at [1095, 448] on span "Toggle" at bounding box center [1101, 448] width 18 height 18
click at [1100, 454] on input "Would you like to receive other student requests to work with you?" at bounding box center [1100, 454] width 1 height 1
checkbox input "true"
click at [637, 444] on span "Toggle" at bounding box center [625, 448] width 32 height 12
click at [618, 454] on input "Are you actively seeking opportunities?" at bounding box center [617, 454] width 1 height 1
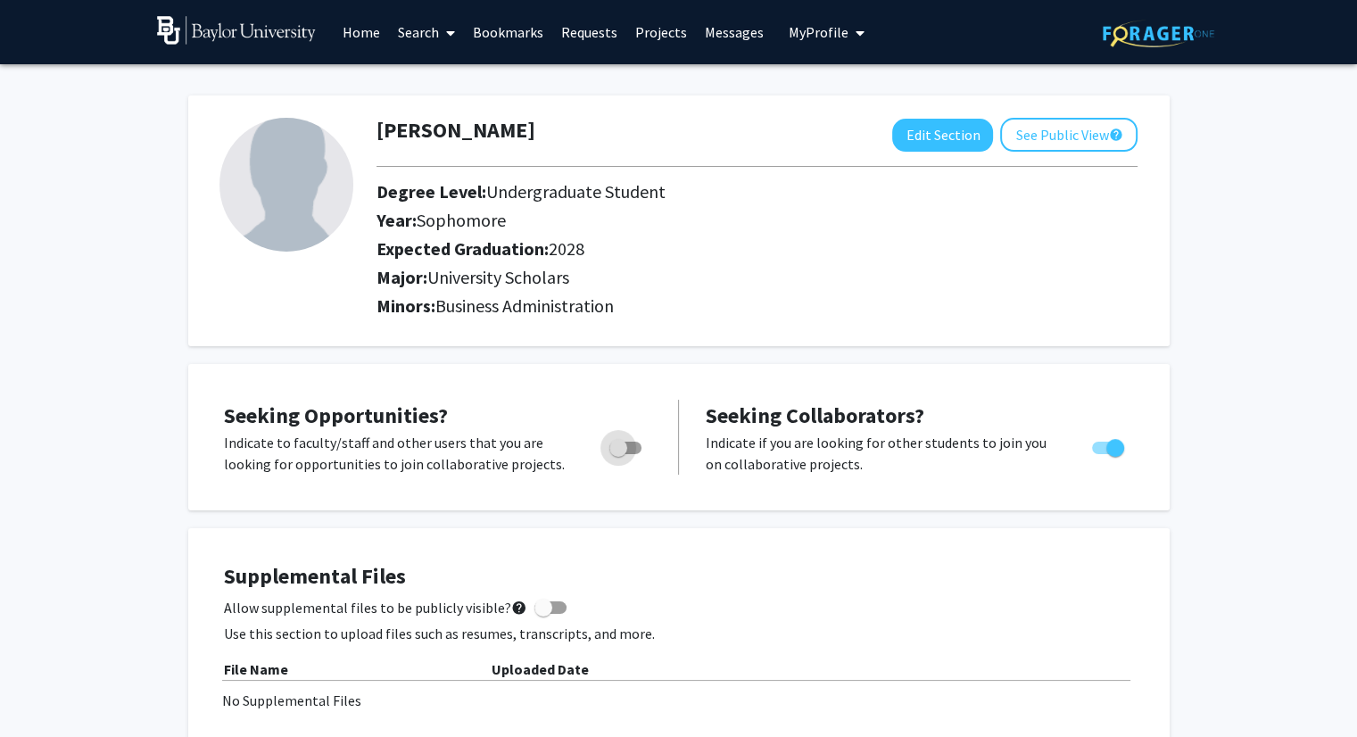
checkbox input "true"
click at [564, 25] on link "Requests" at bounding box center [589, 32] width 74 height 62
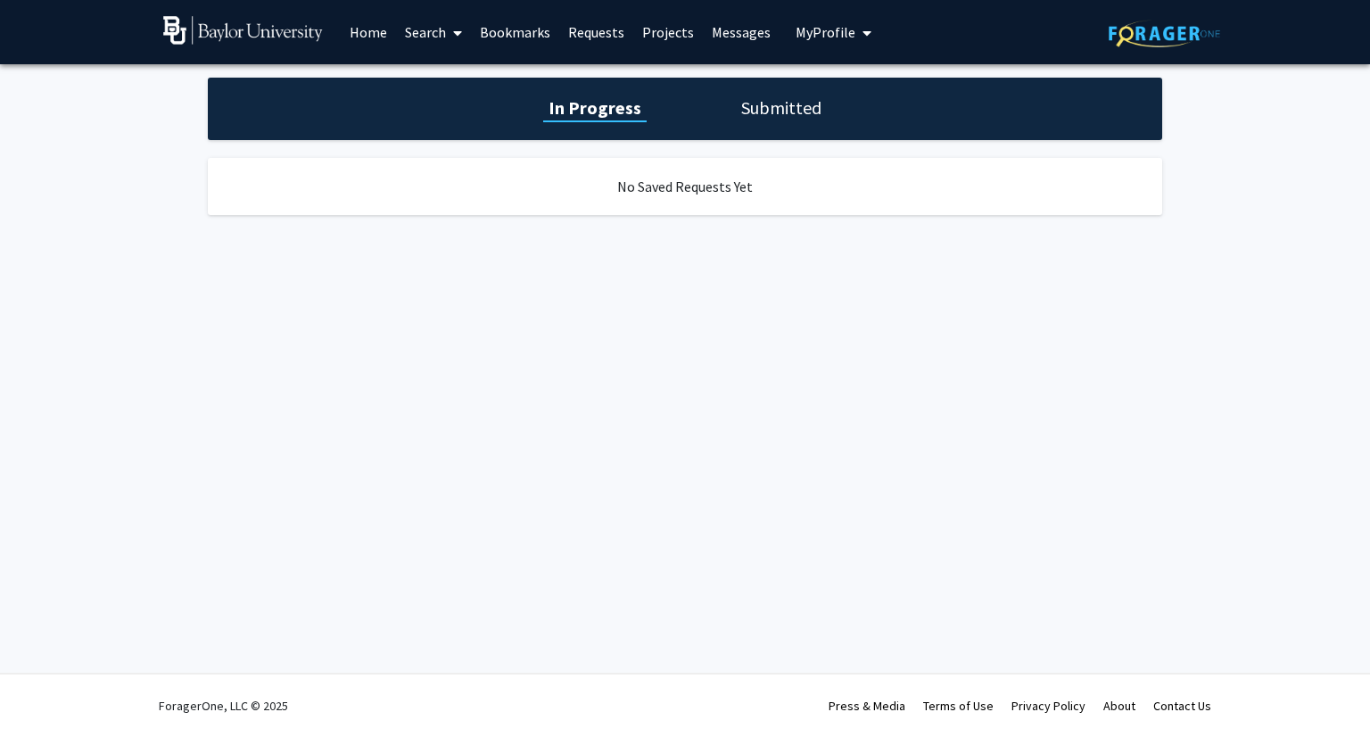
click at [360, 32] on link "Home" at bounding box center [368, 32] width 55 height 62
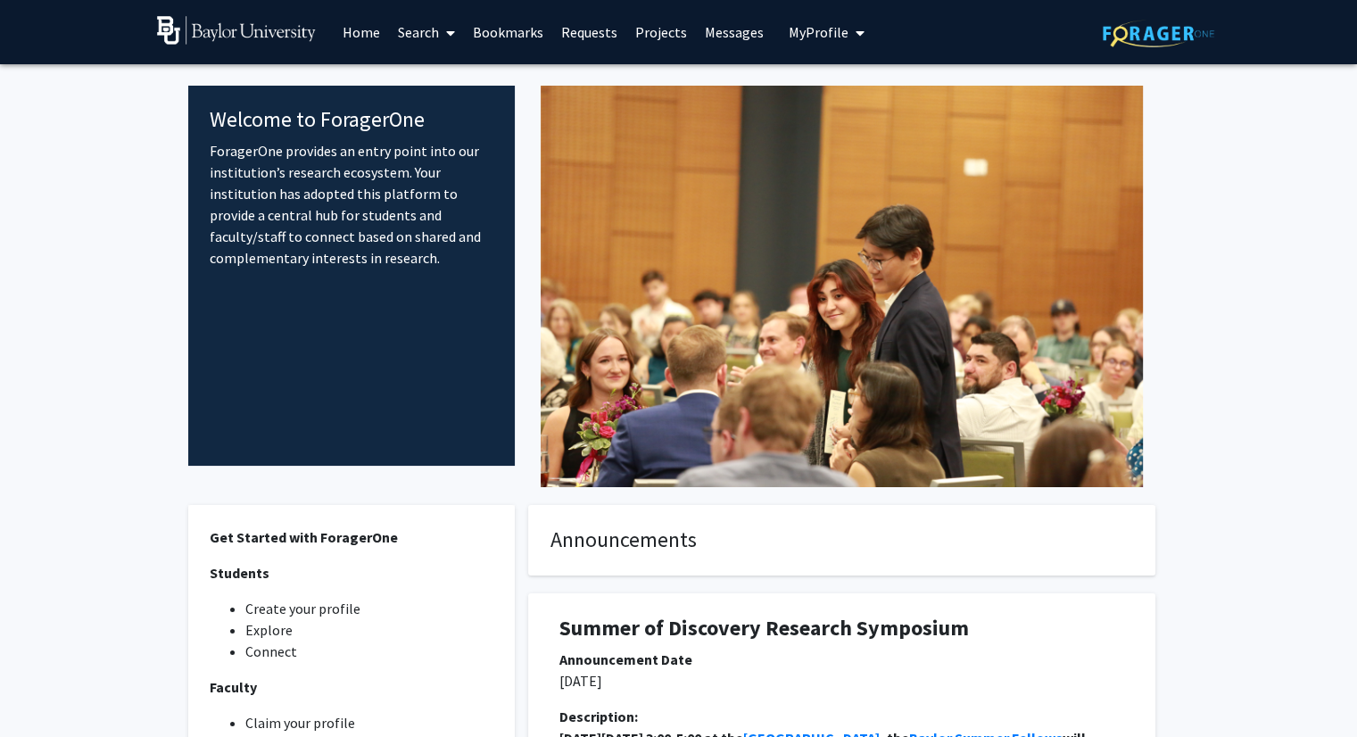
click at [405, 26] on link "Search" at bounding box center [426, 32] width 75 height 62
click at [457, 76] on span "Faculty/Staff" at bounding box center [454, 82] width 131 height 36
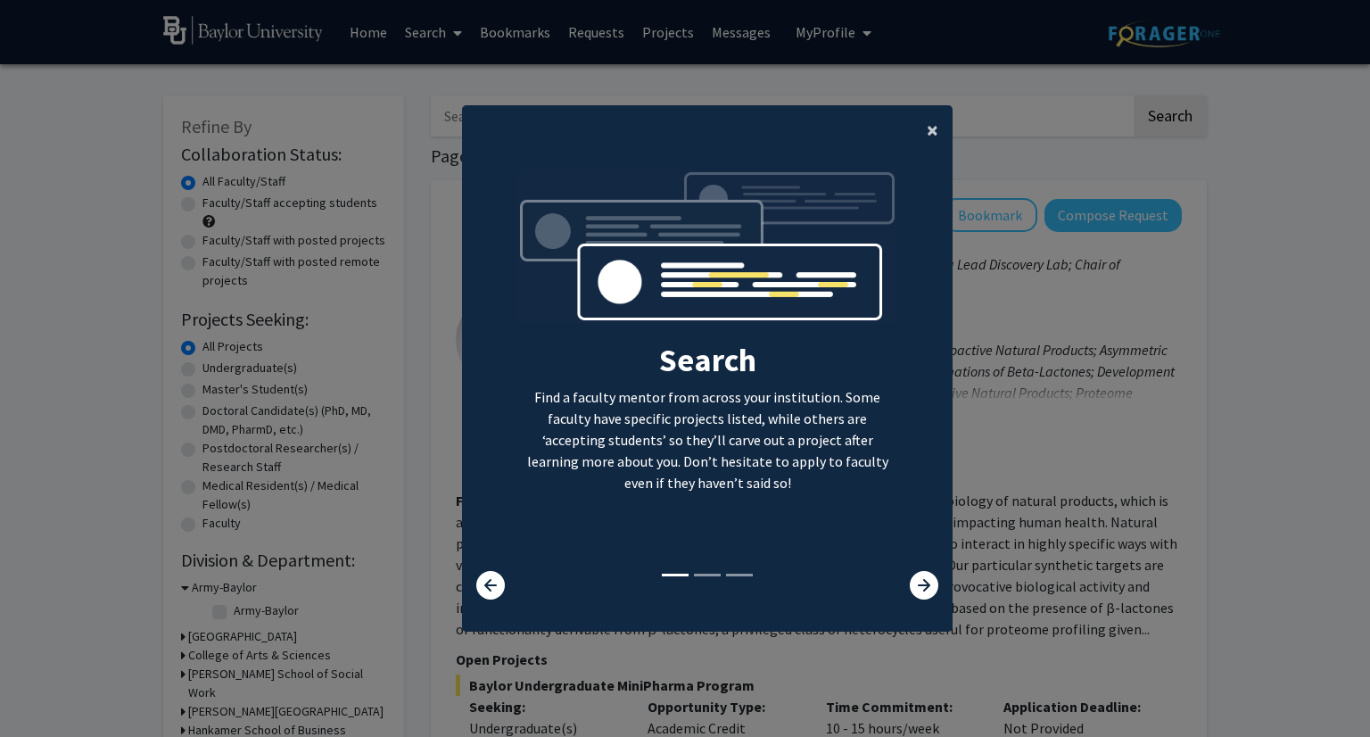
click at [926, 114] on button "×" at bounding box center [933, 130] width 40 height 50
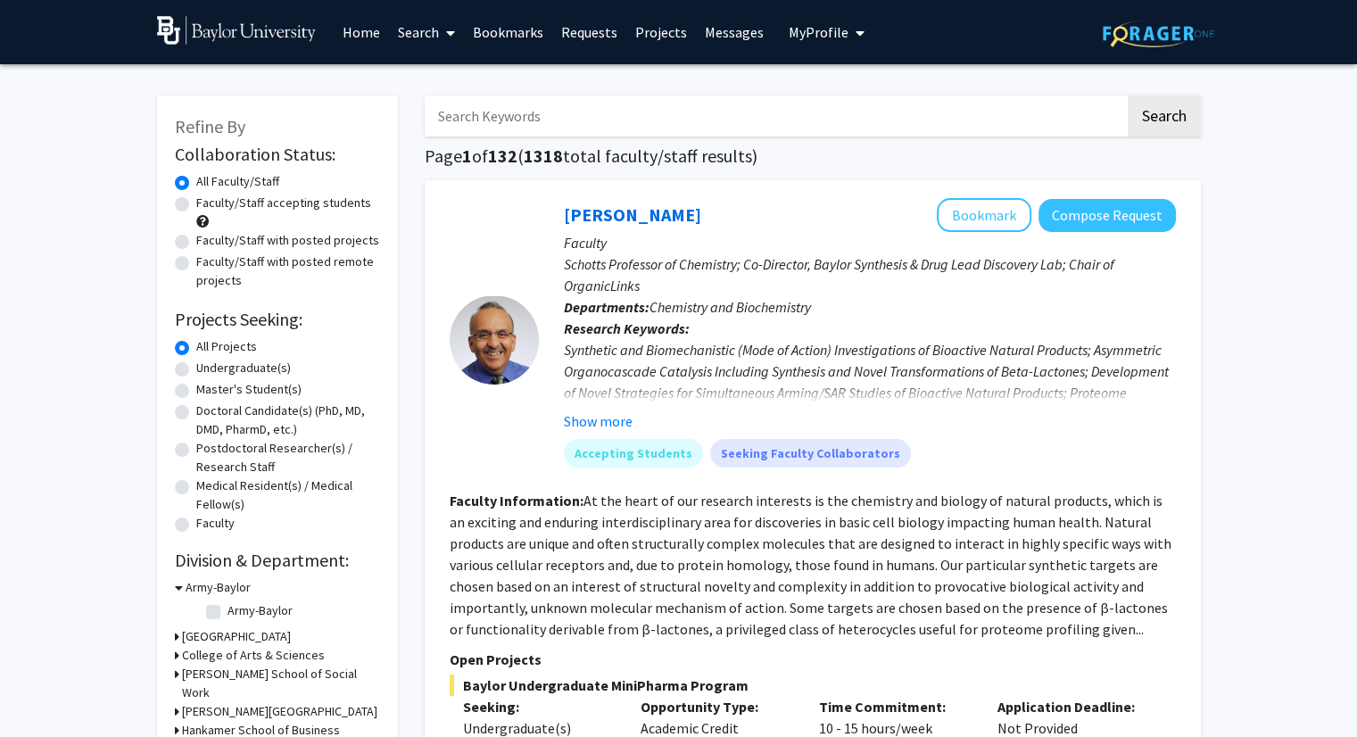
click at [926, 128] on div "Search Find a faculty mentor from across your institution. Some faculty have sp…" at bounding box center [701, 198] width 489 height 401
click at [747, 108] on input "Search Keywords" at bounding box center [775, 115] width 700 height 41
type input "[PERSON_NAME]"
click at [1127, 95] on button "Search" at bounding box center [1163, 115] width 73 height 41
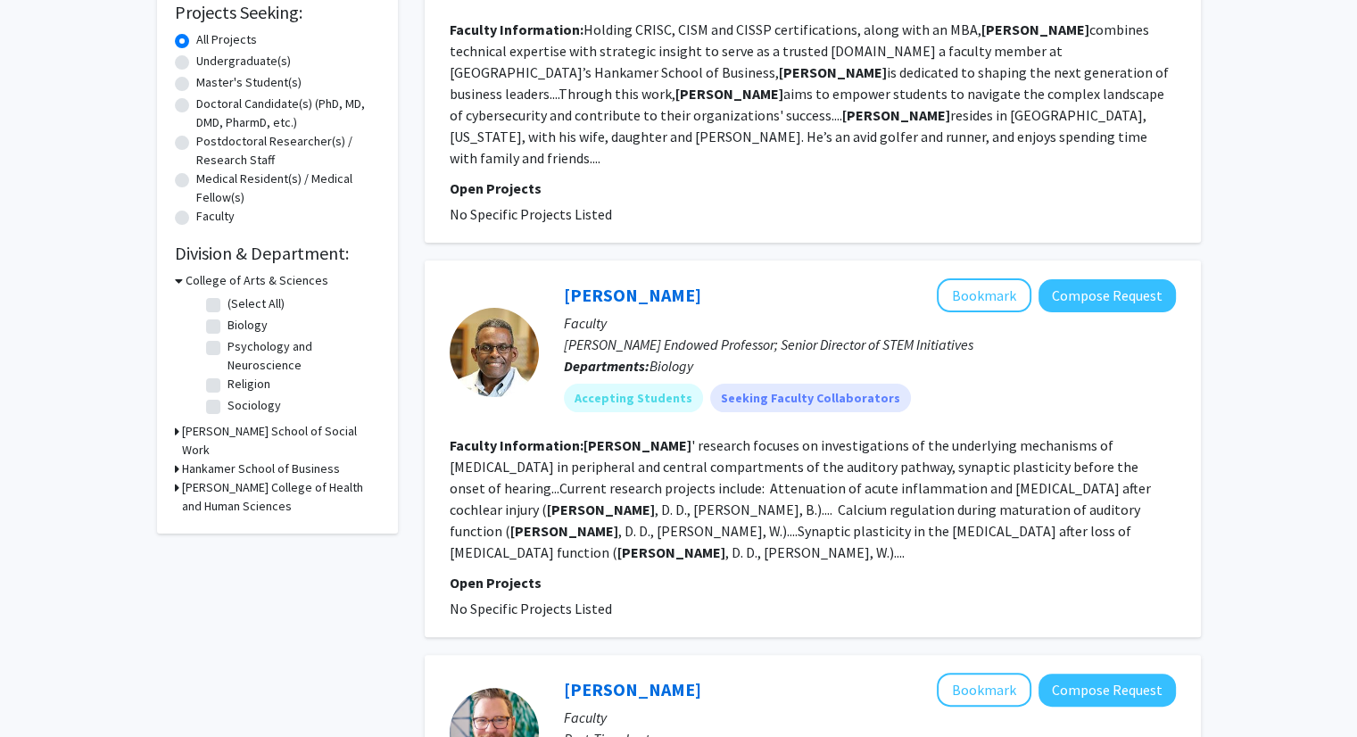
scroll to position [310, 0]
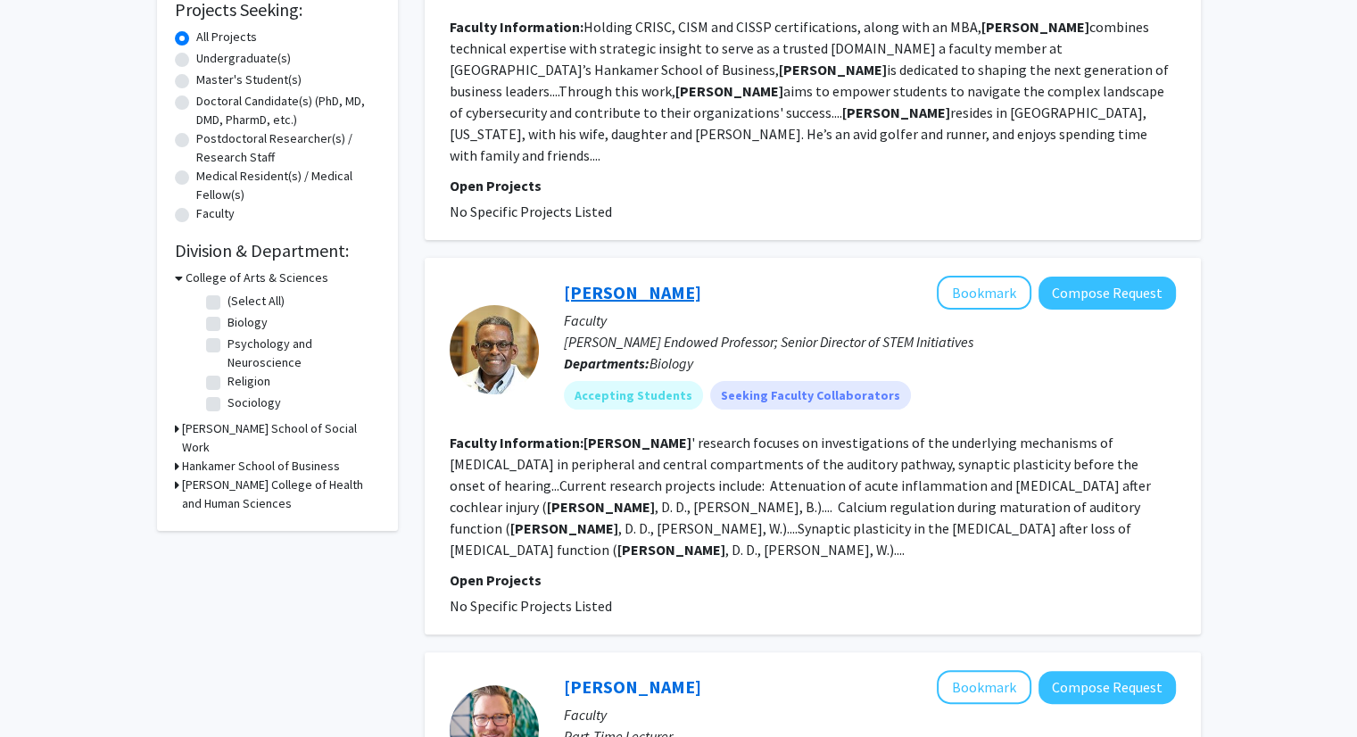
click at [671, 281] on link "[PERSON_NAME]" at bounding box center [632, 292] width 137 height 22
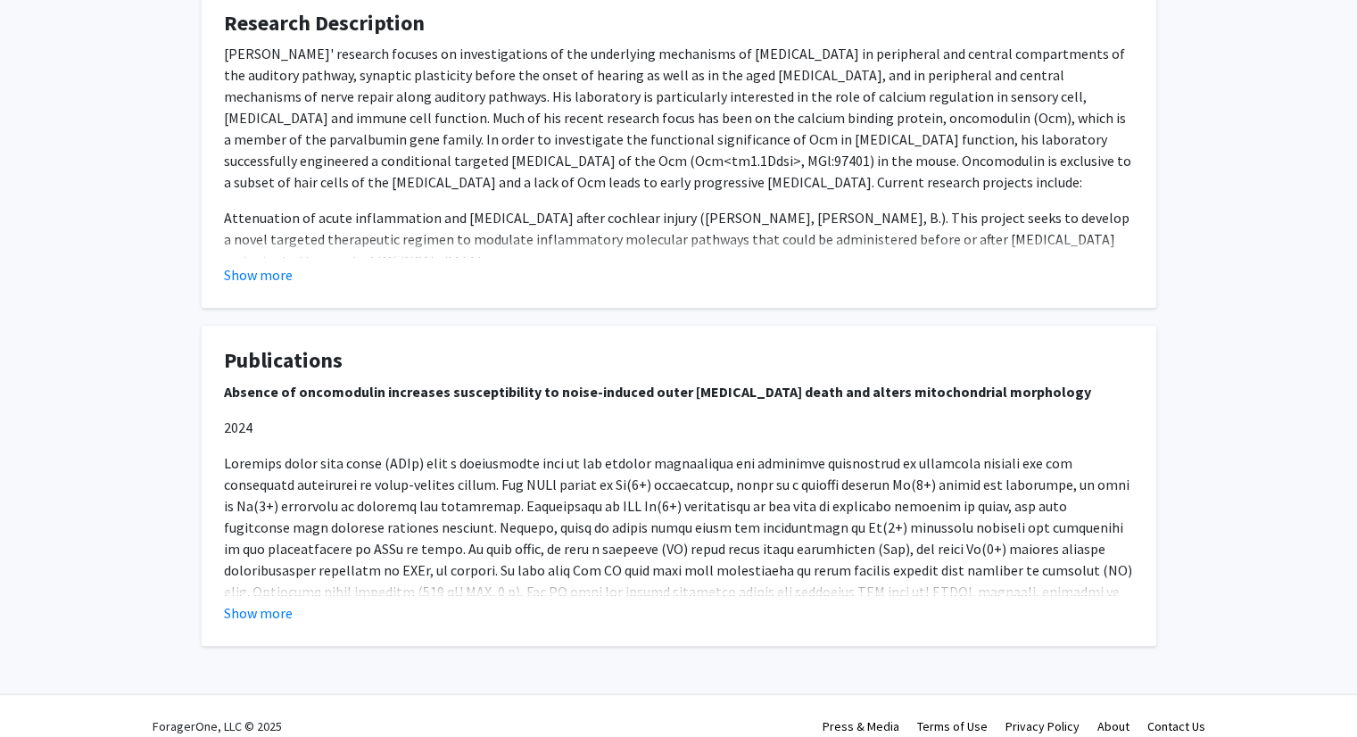
scroll to position [810, 0]
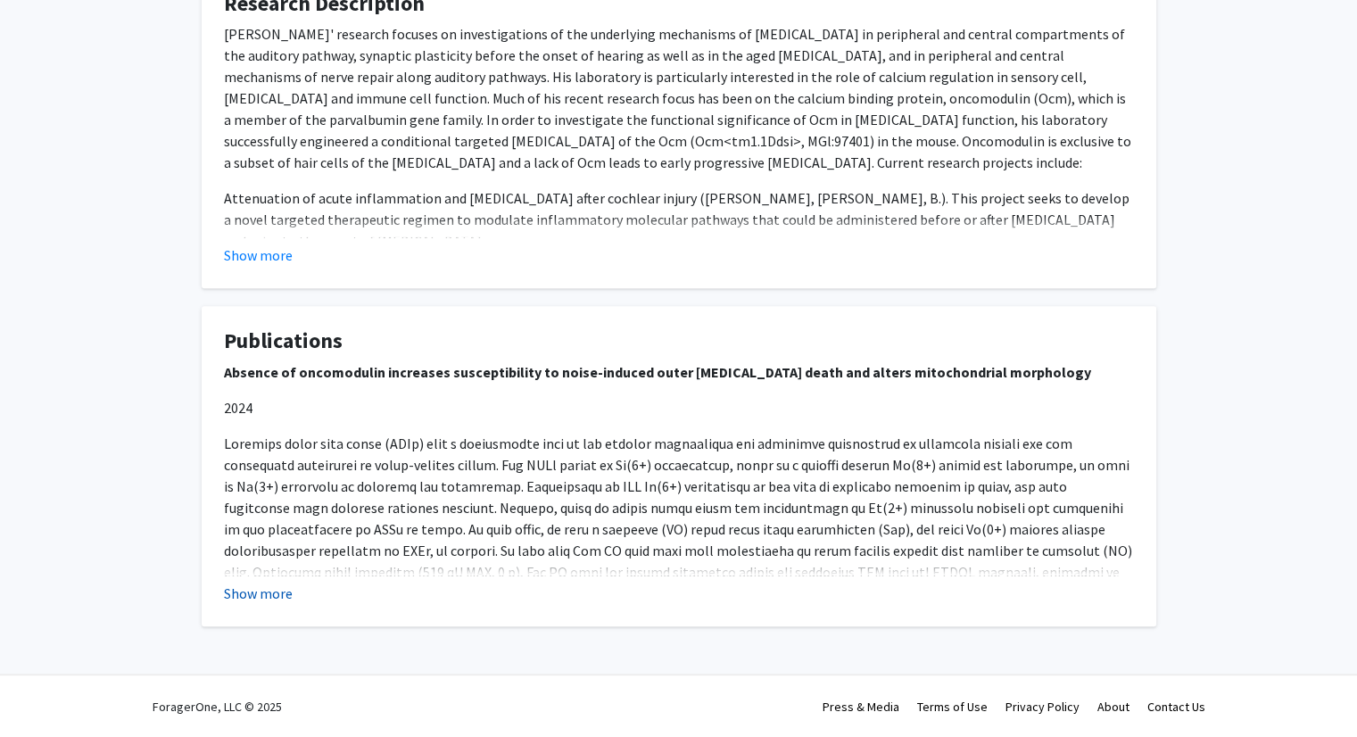
click at [268, 586] on button "Show more" at bounding box center [258, 592] width 69 height 21
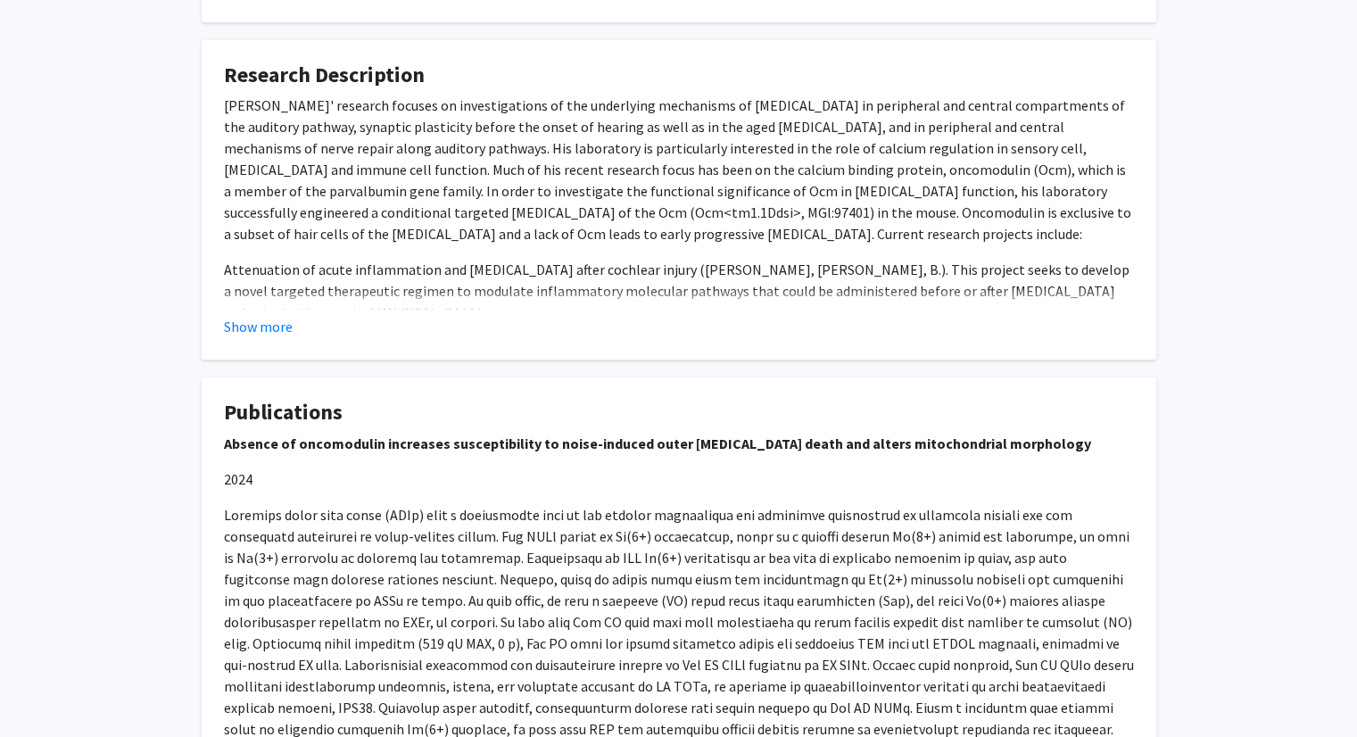
scroll to position [721, 0]
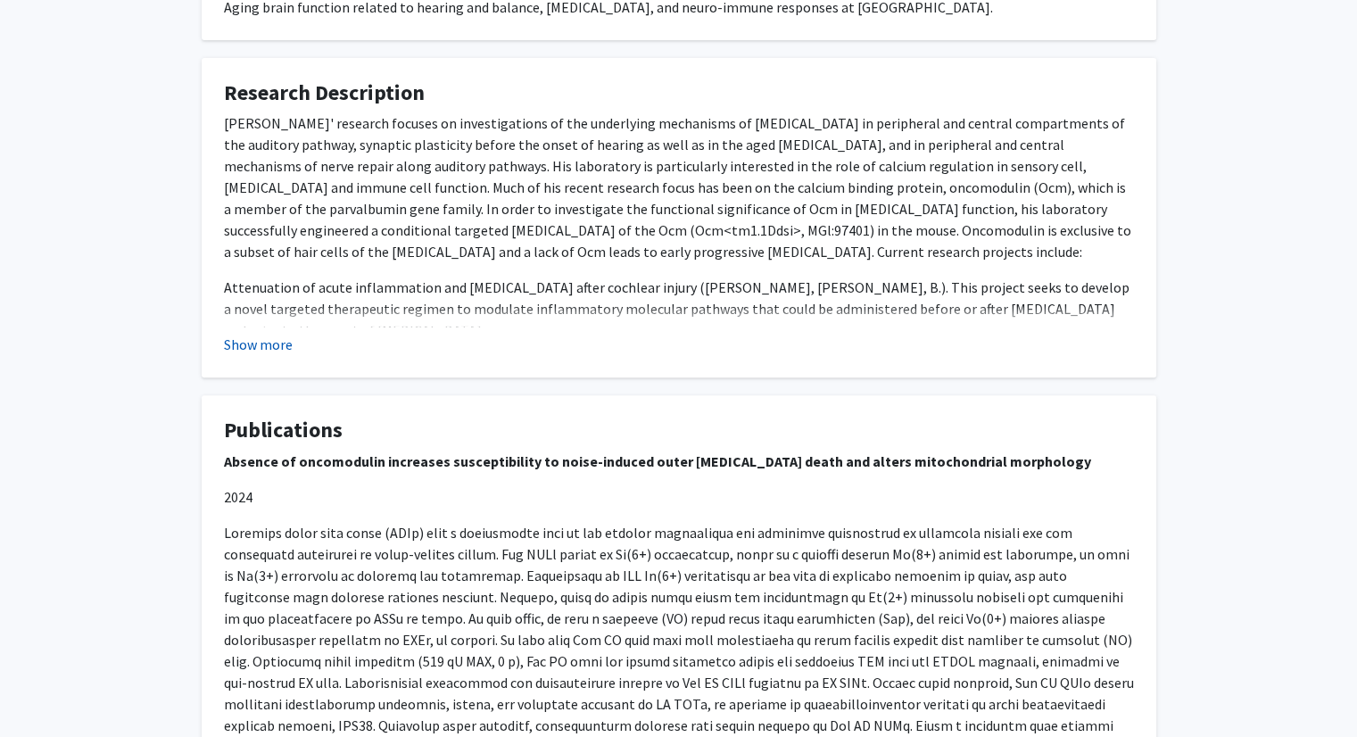
click at [268, 338] on button "Show more" at bounding box center [258, 344] width 69 height 21
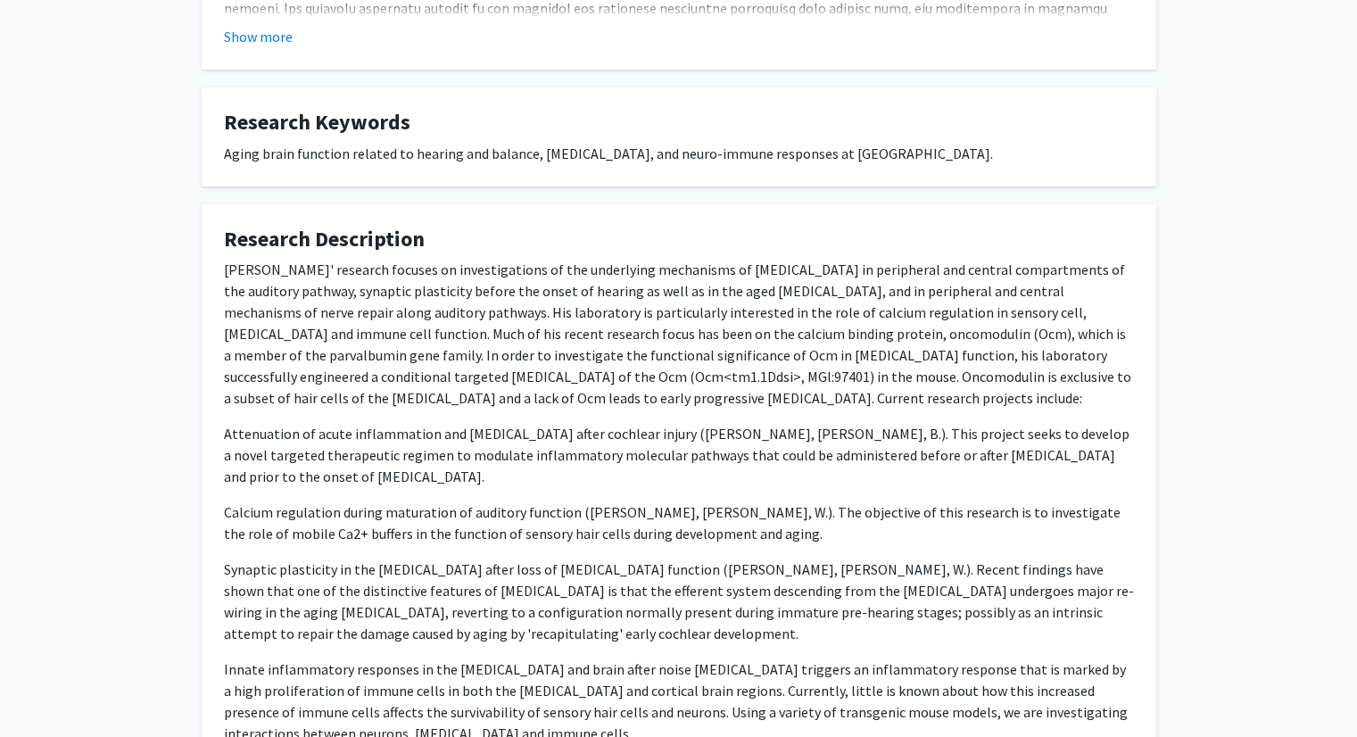
scroll to position [425, 0]
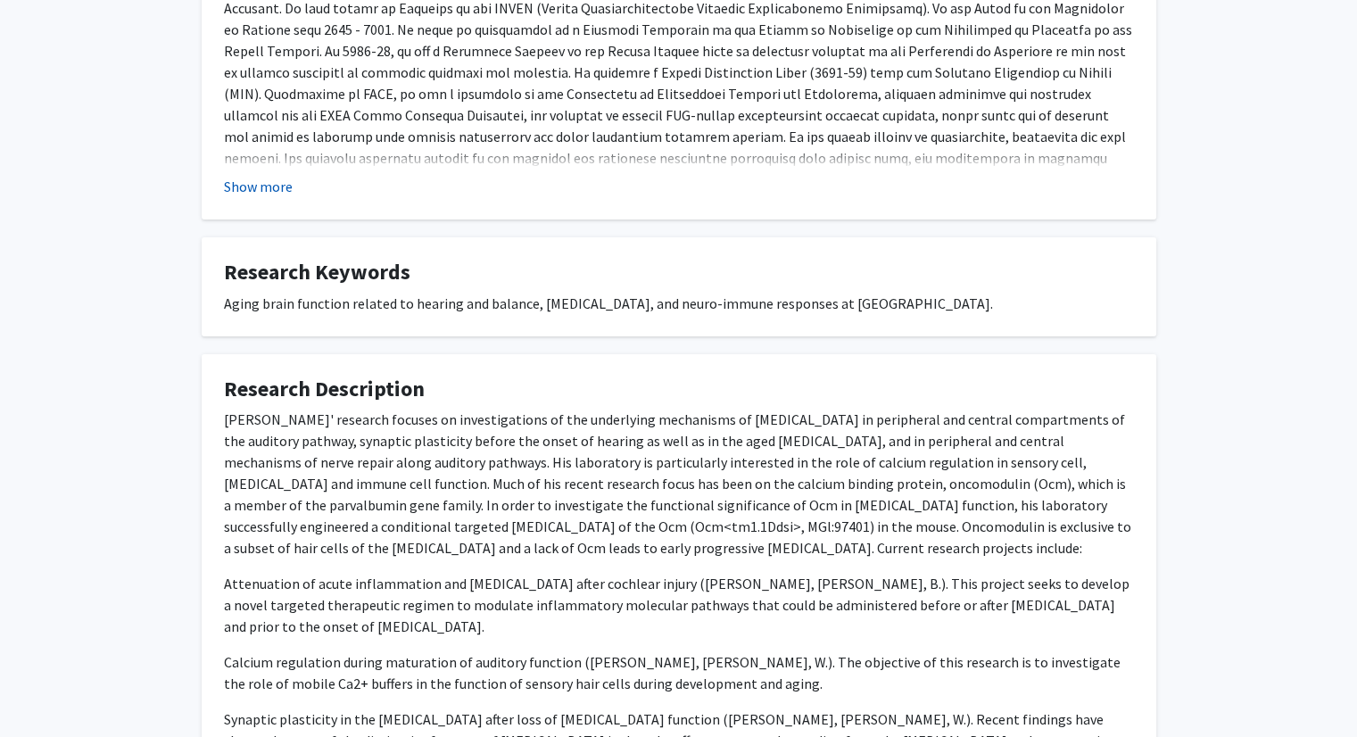
click at [277, 186] on button "Show more" at bounding box center [258, 186] width 69 height 21
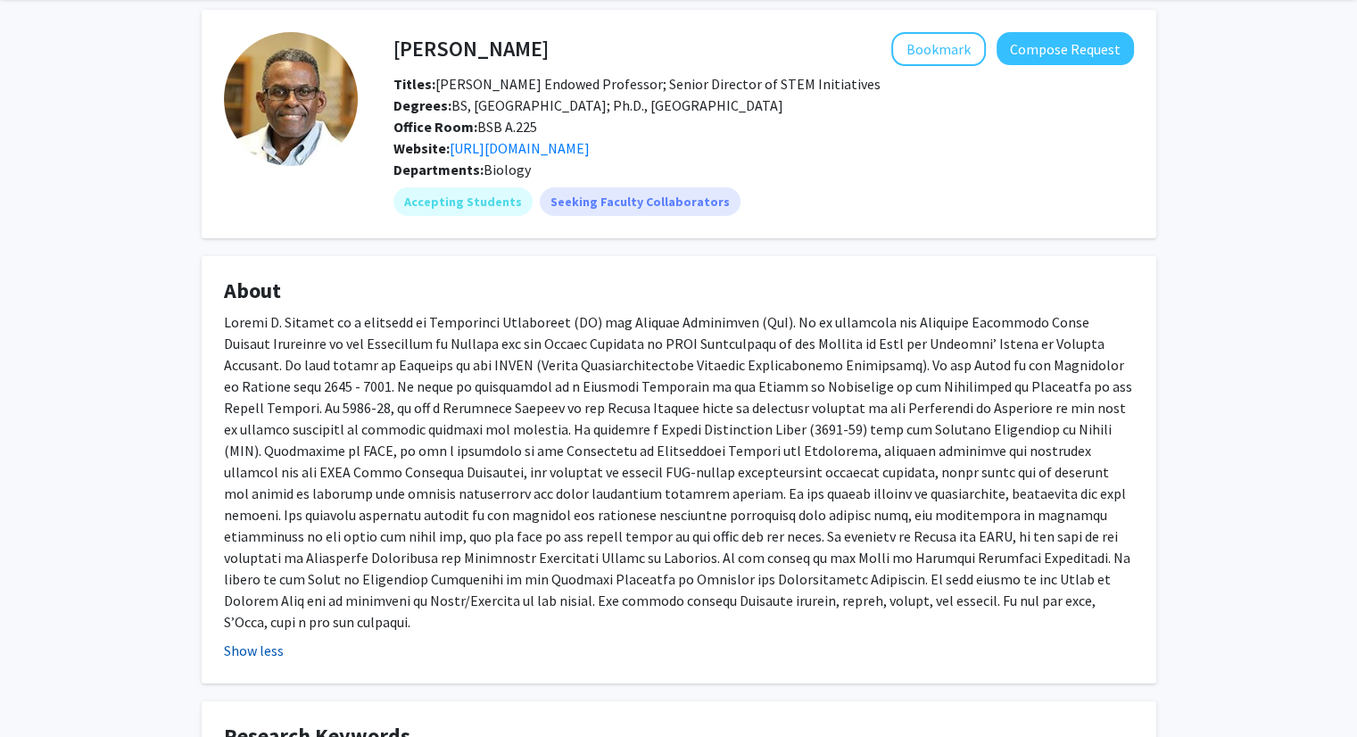
scroll to position [0, 0]
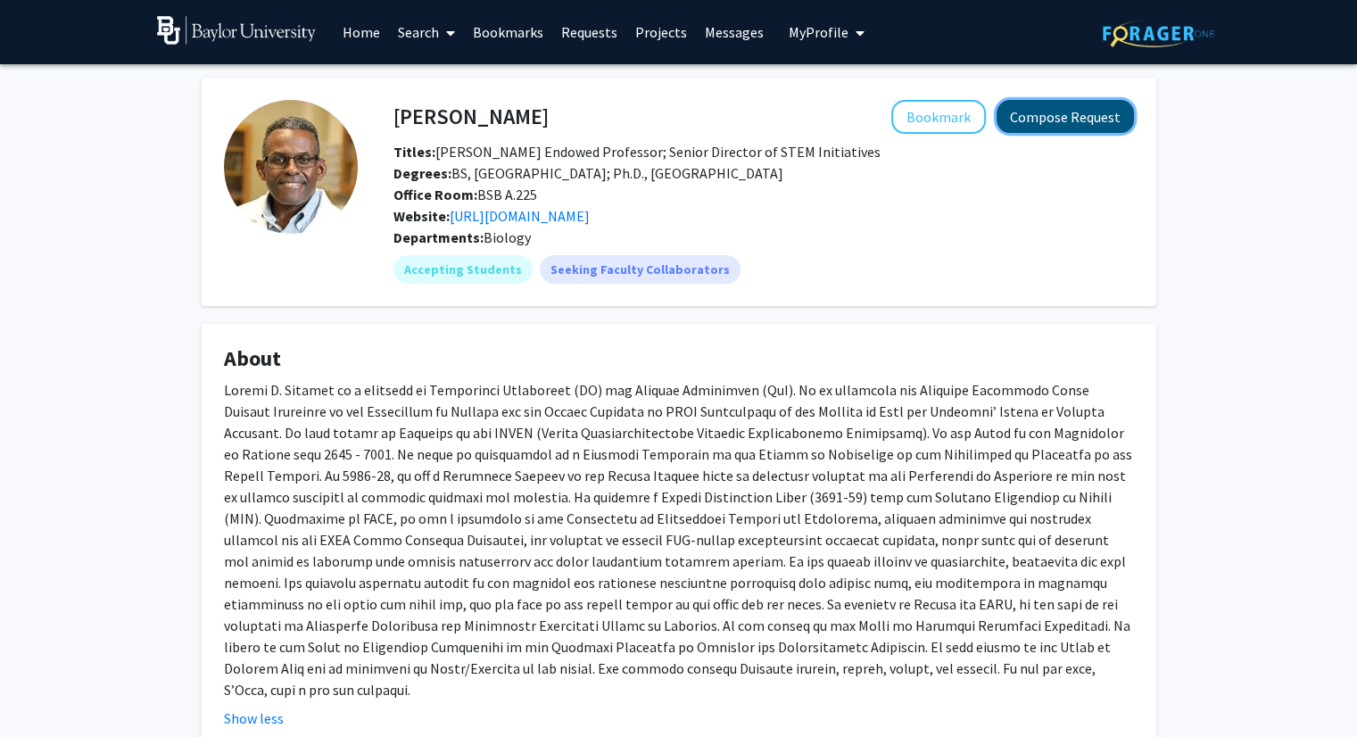
click at [1044, 105] on button "Compose Request" at bounding box center [1064, 116] width 137 height 33
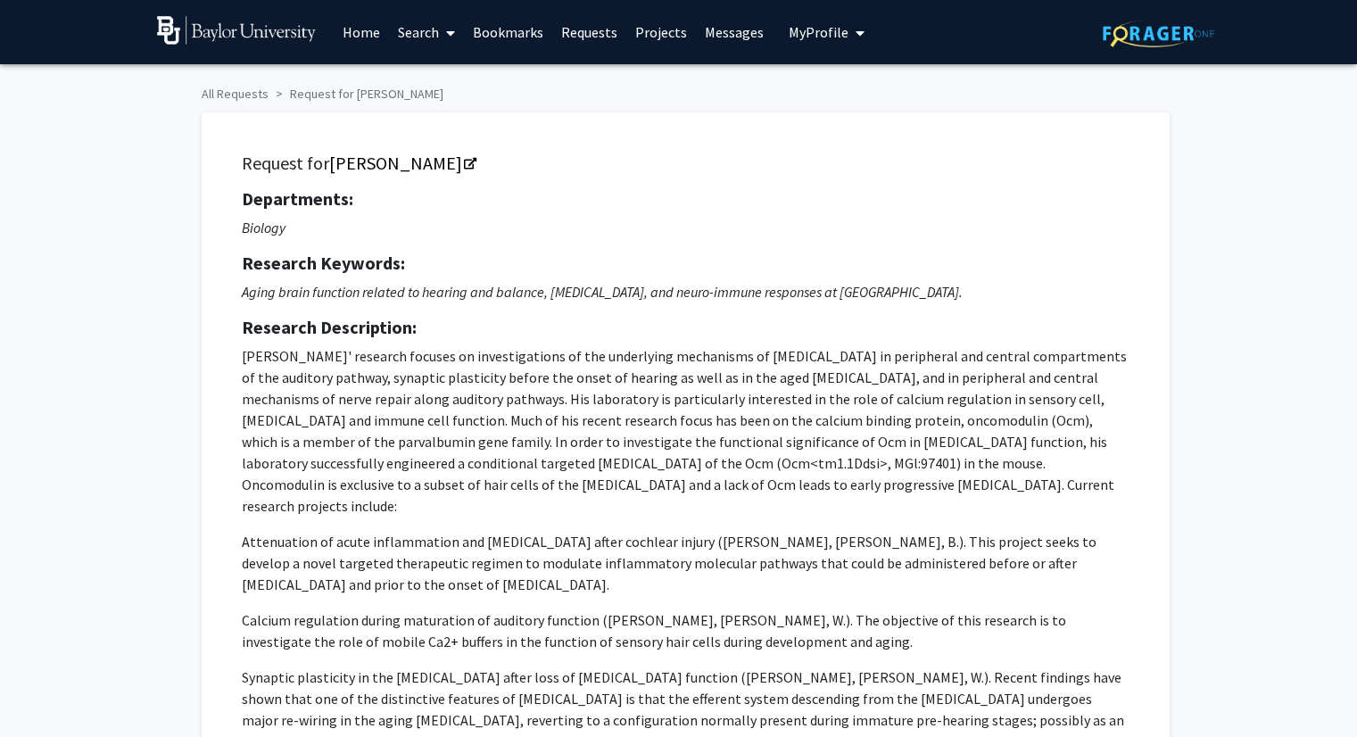
click at [196, 25] on img at bounding box center [237, 30] width 160 height 29
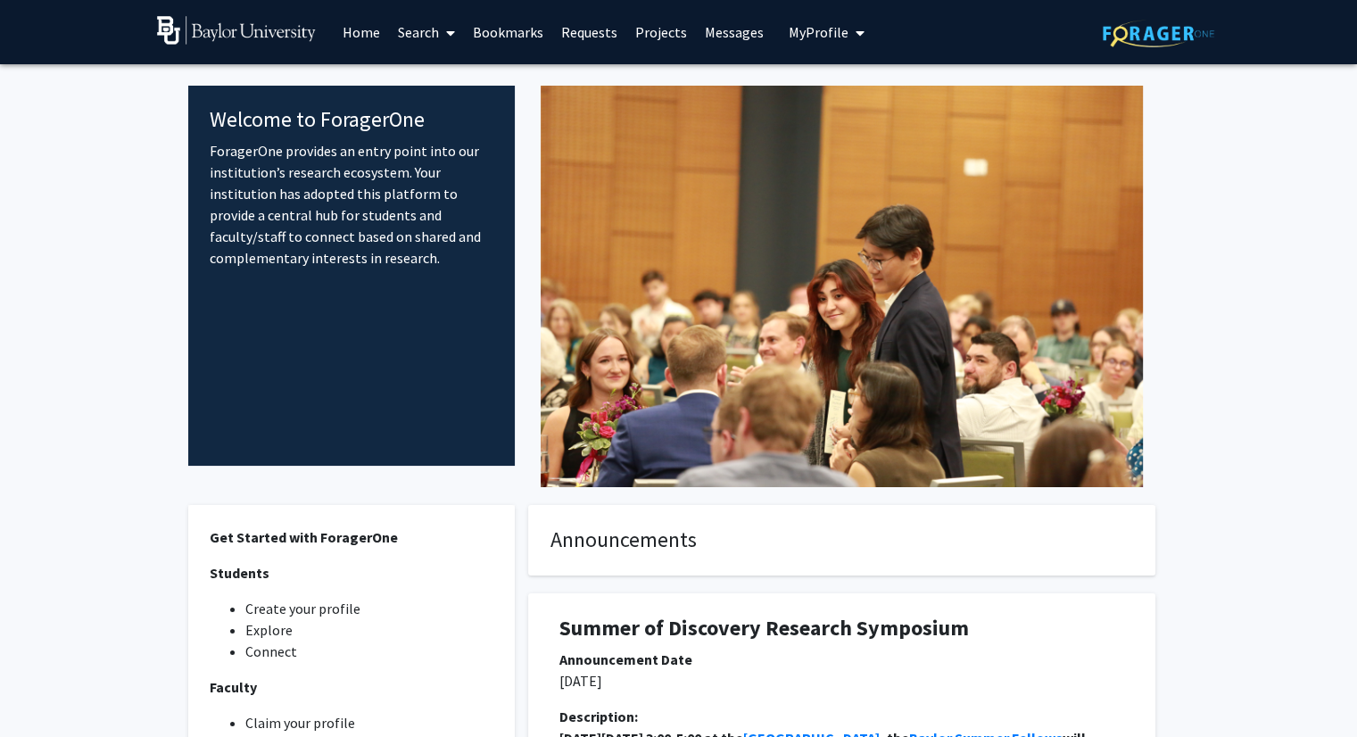
click at [789, 29] on span "My Profile" at bounding box center [819, 32] width 60 height 18
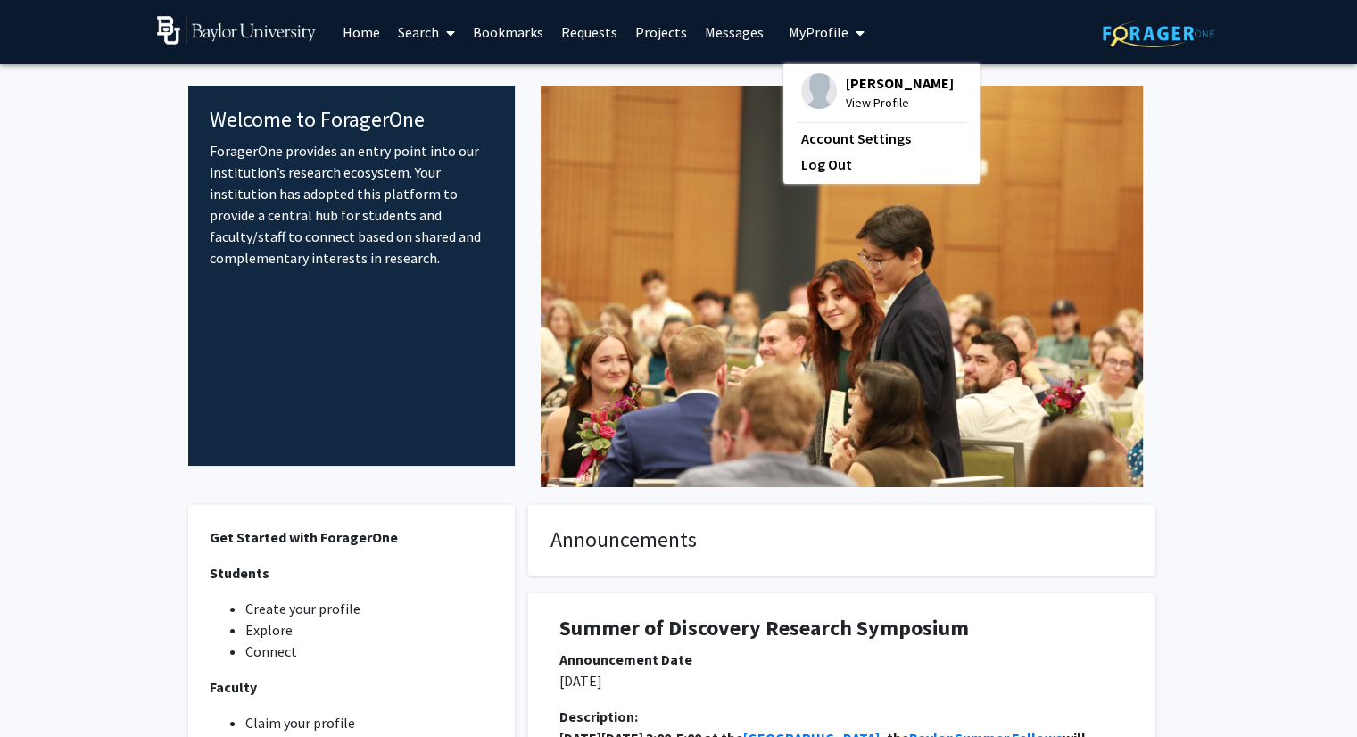
click at [834, 82] on div "[PERSON_NAME] View Profile" at bounding box center [877, 92] width 153 height 39
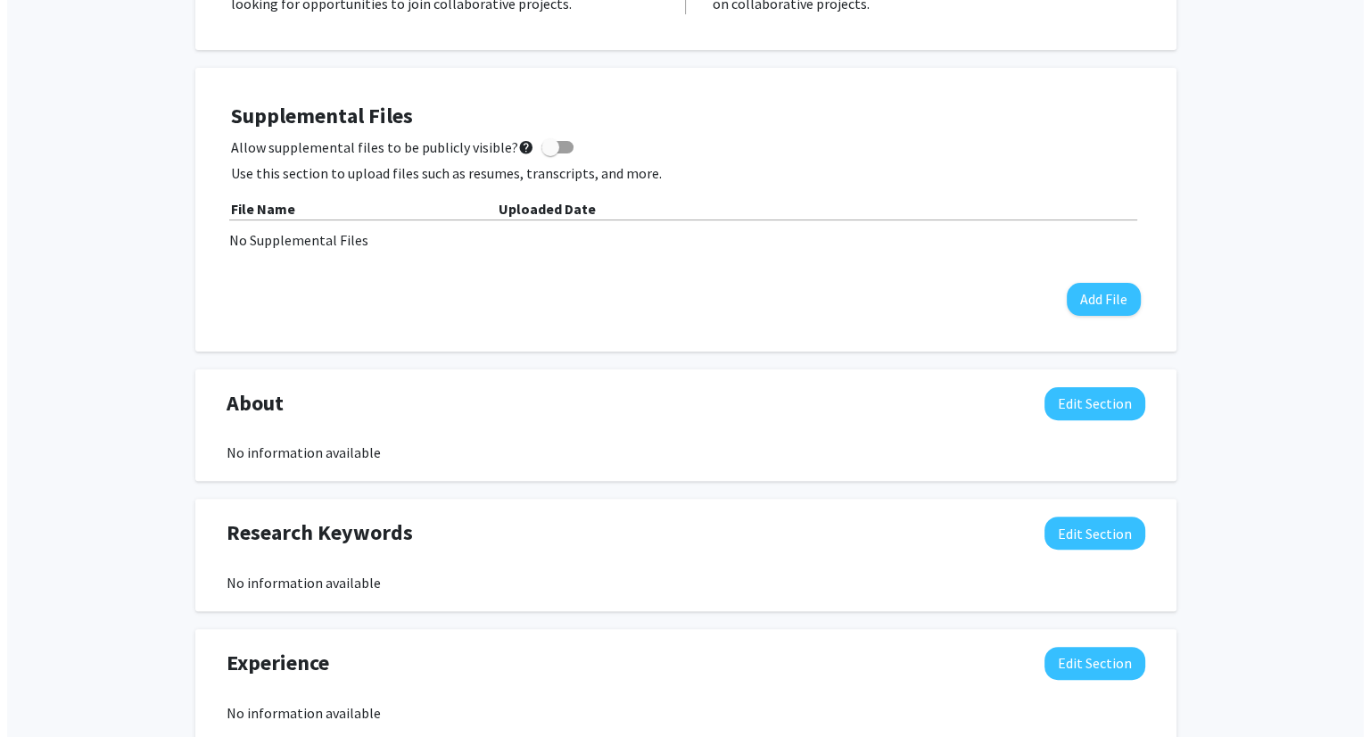
scroll to position [459, 0]
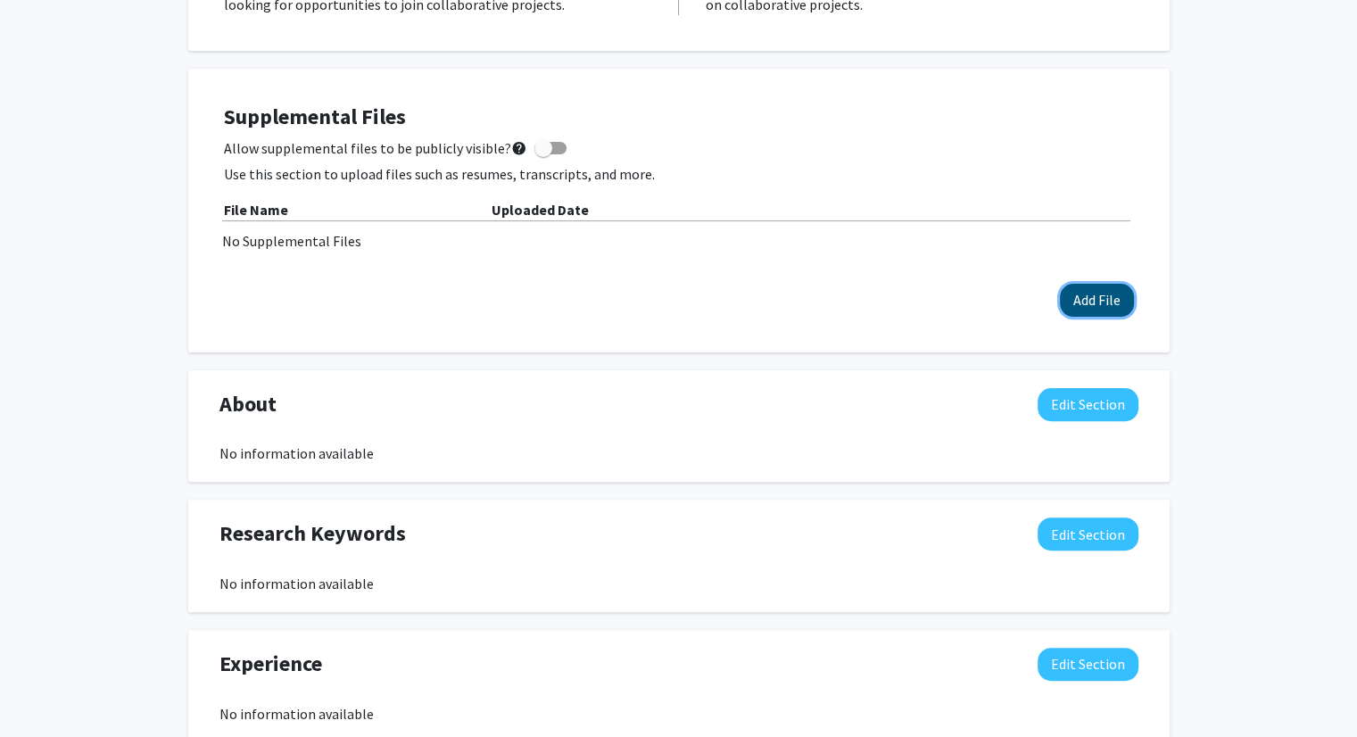
click at [1092, 288] on button "Add File" at bounding box center [1097, 300] width 74 height 33
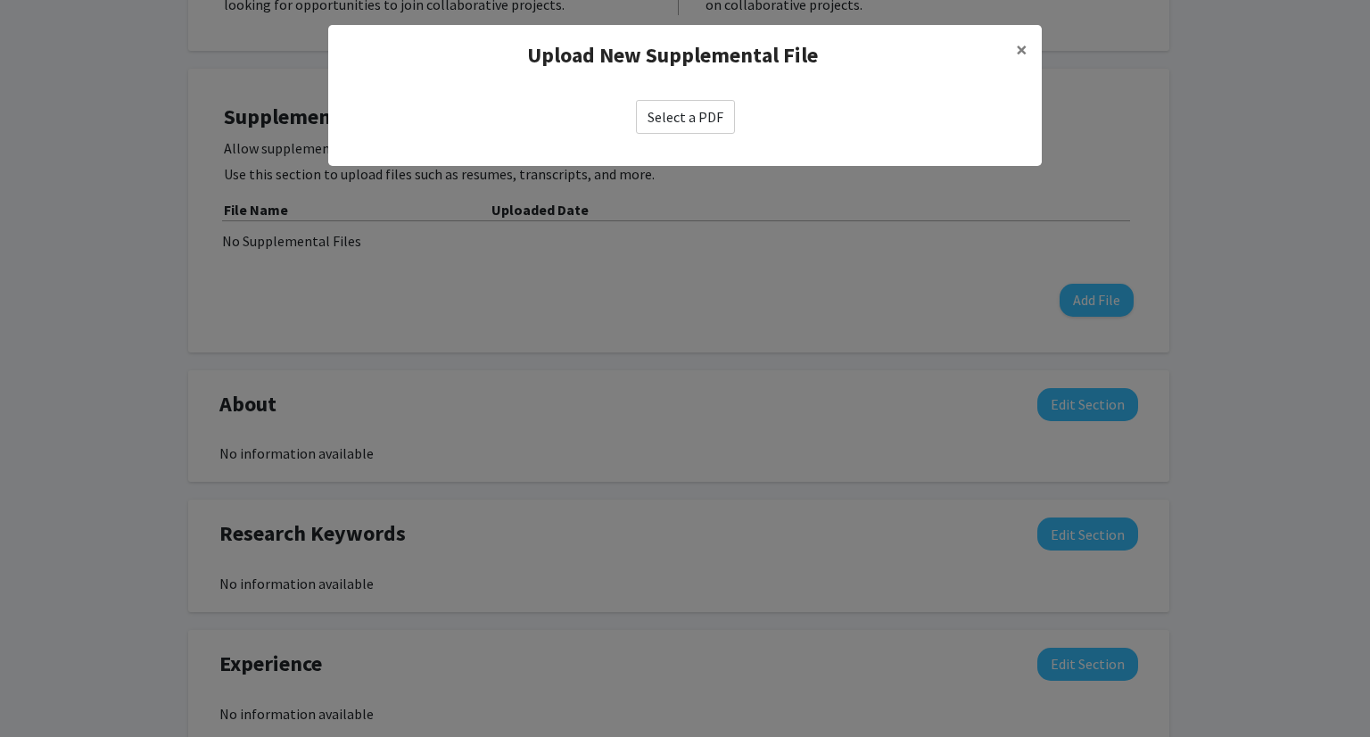
click at [696, 114] on label "Select a PDF" at bounding box center [685, 117] width 99 height 34
click at [0, 0] on input "Select a PDF" at bounding box center [0, 0] width 0 height 0
select select "custom"
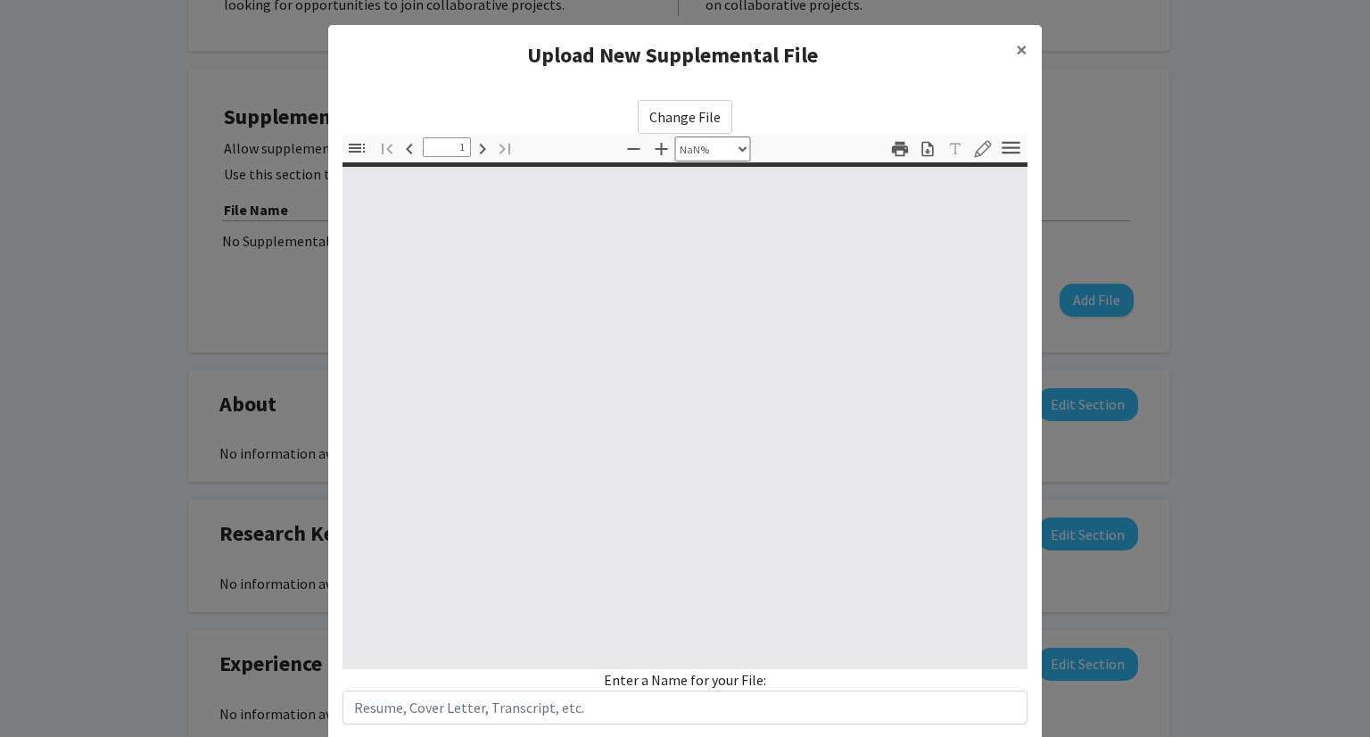
type input "0"
select select "custom"
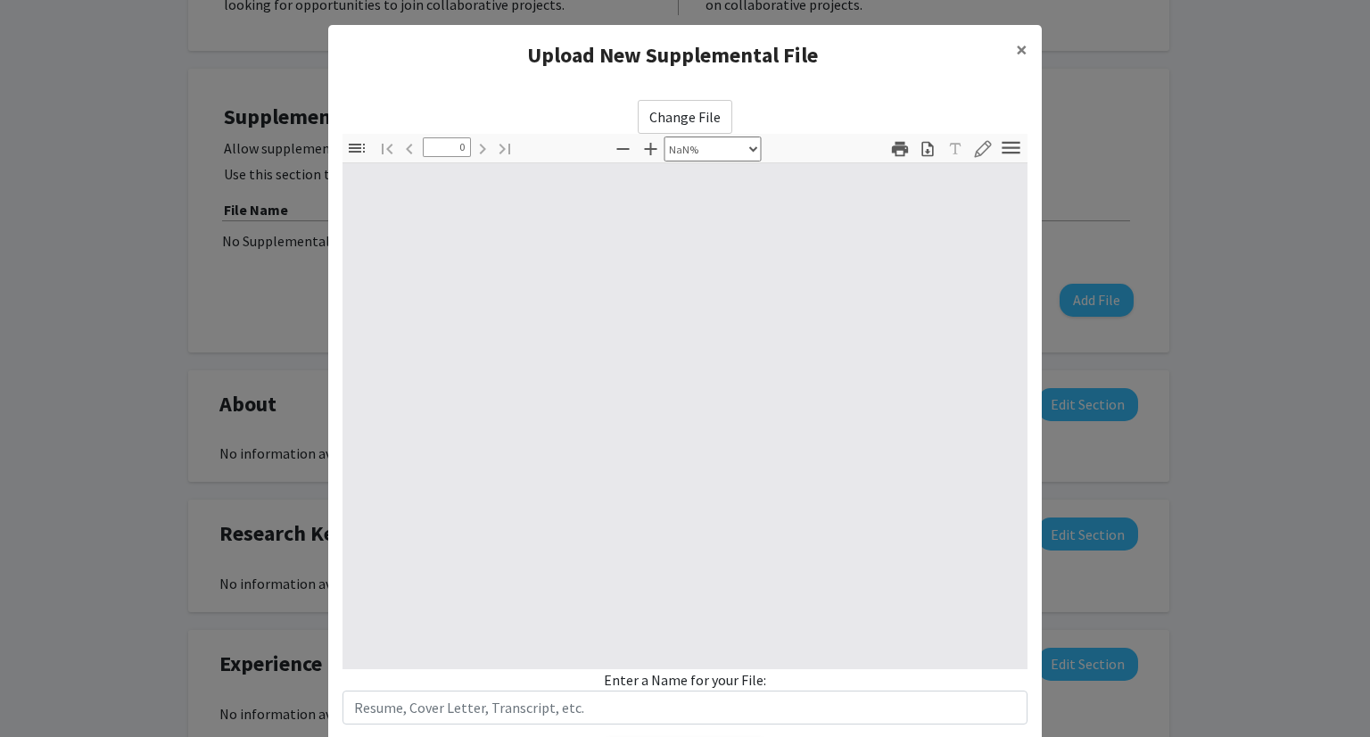
type input "1"
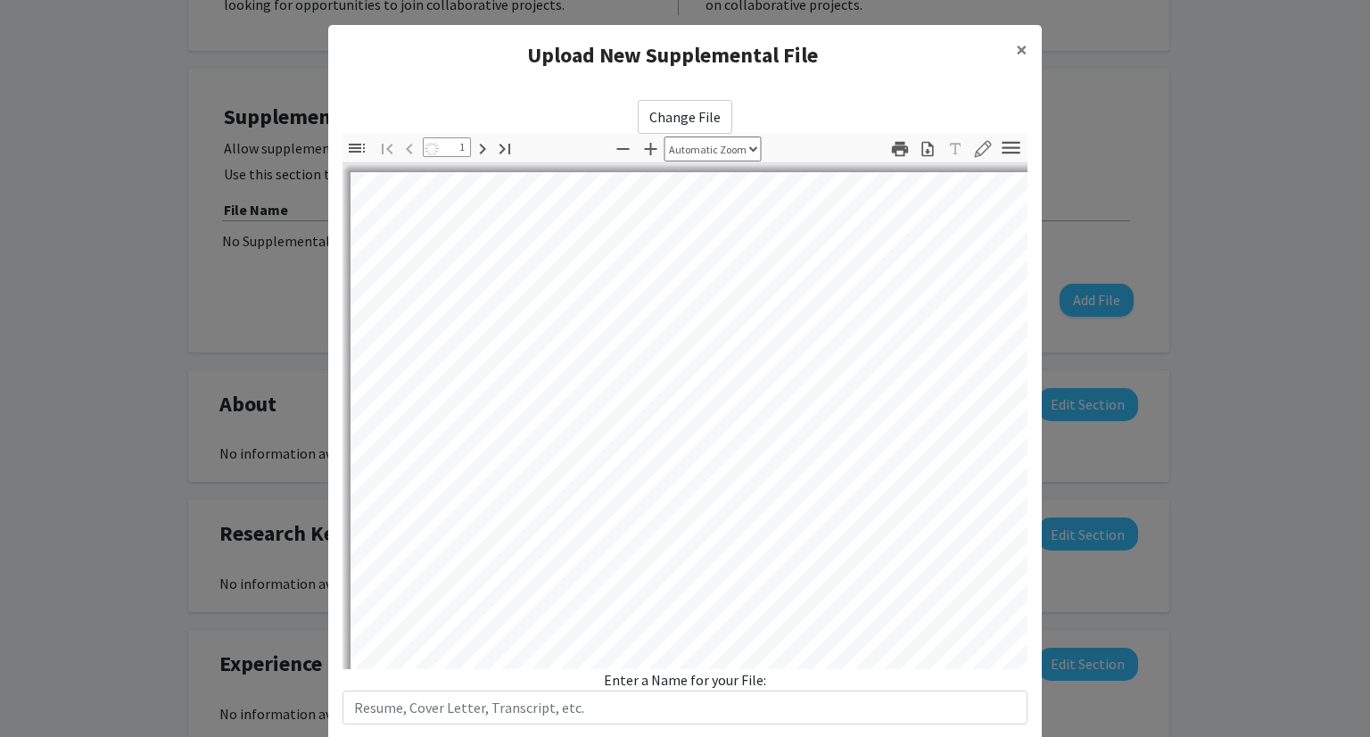
select select "auto"
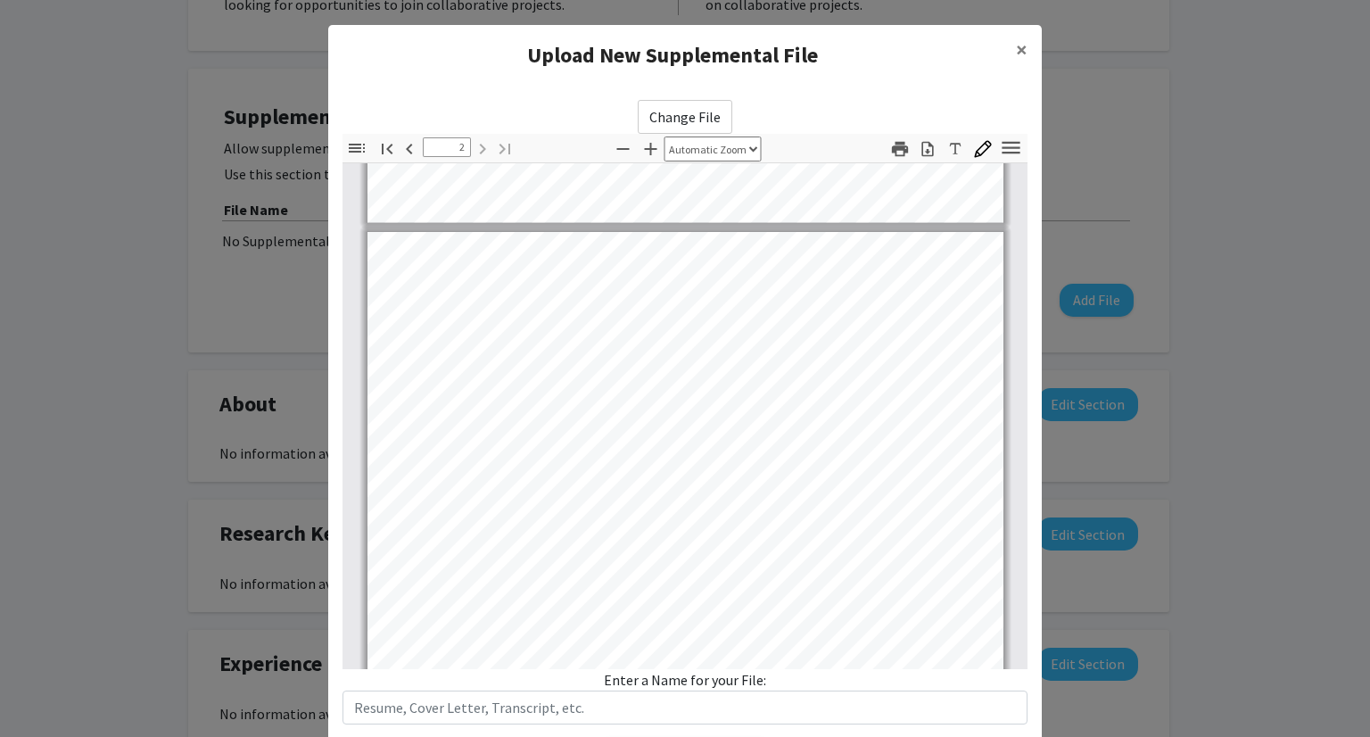
scroll to position [774, 0]
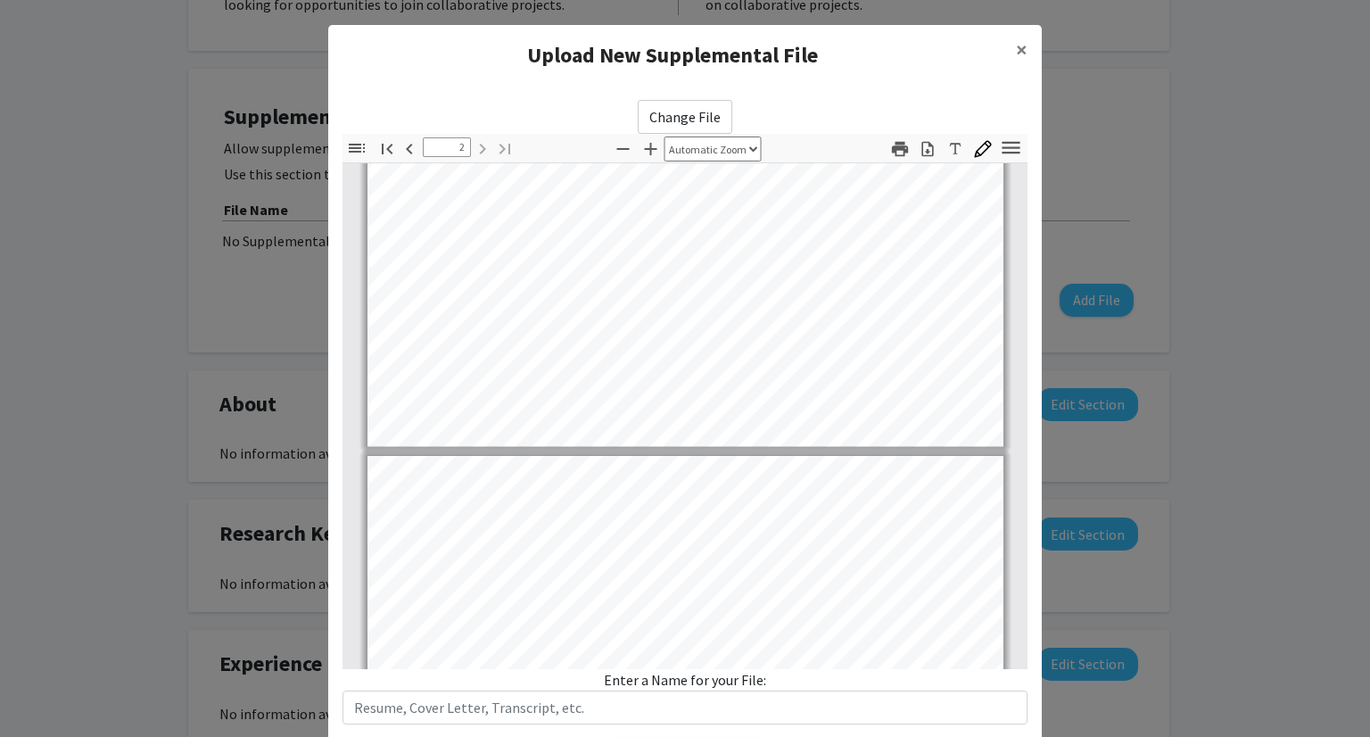
type input "1"
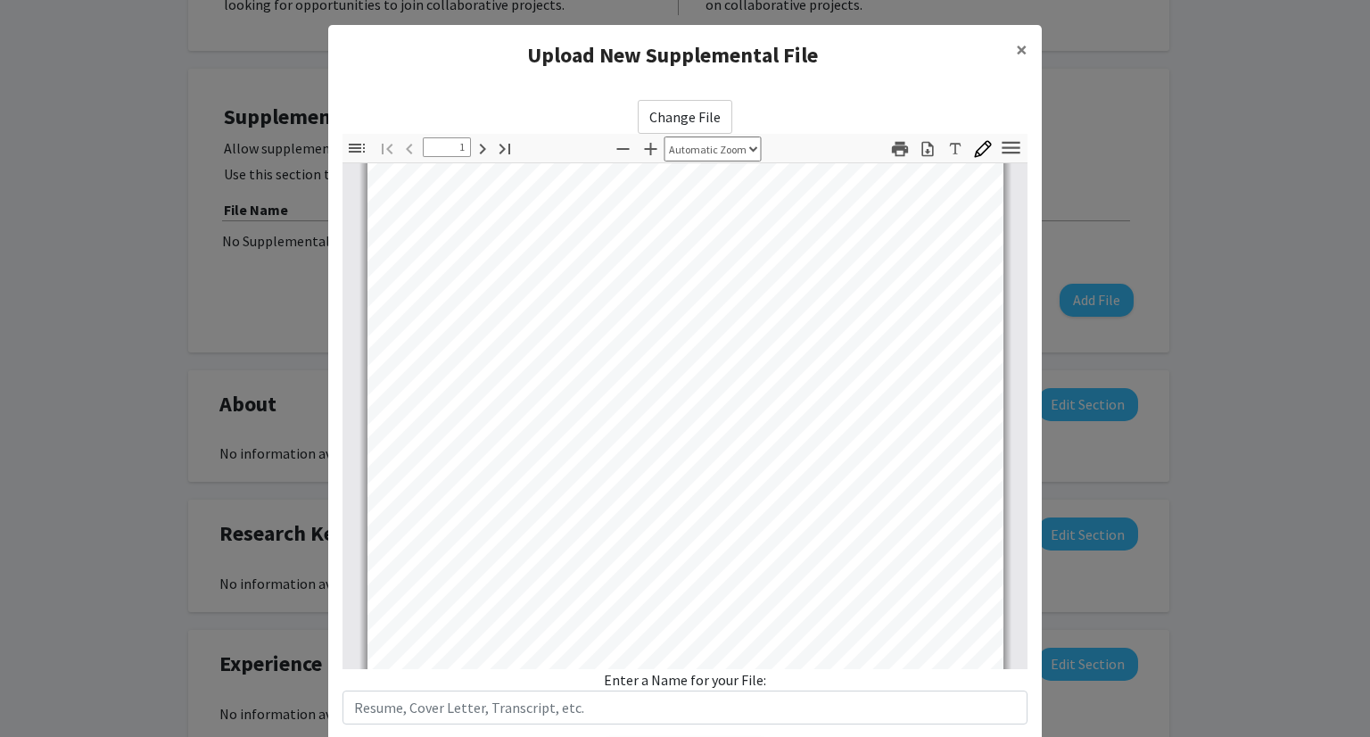
scroll to position [264, 0]
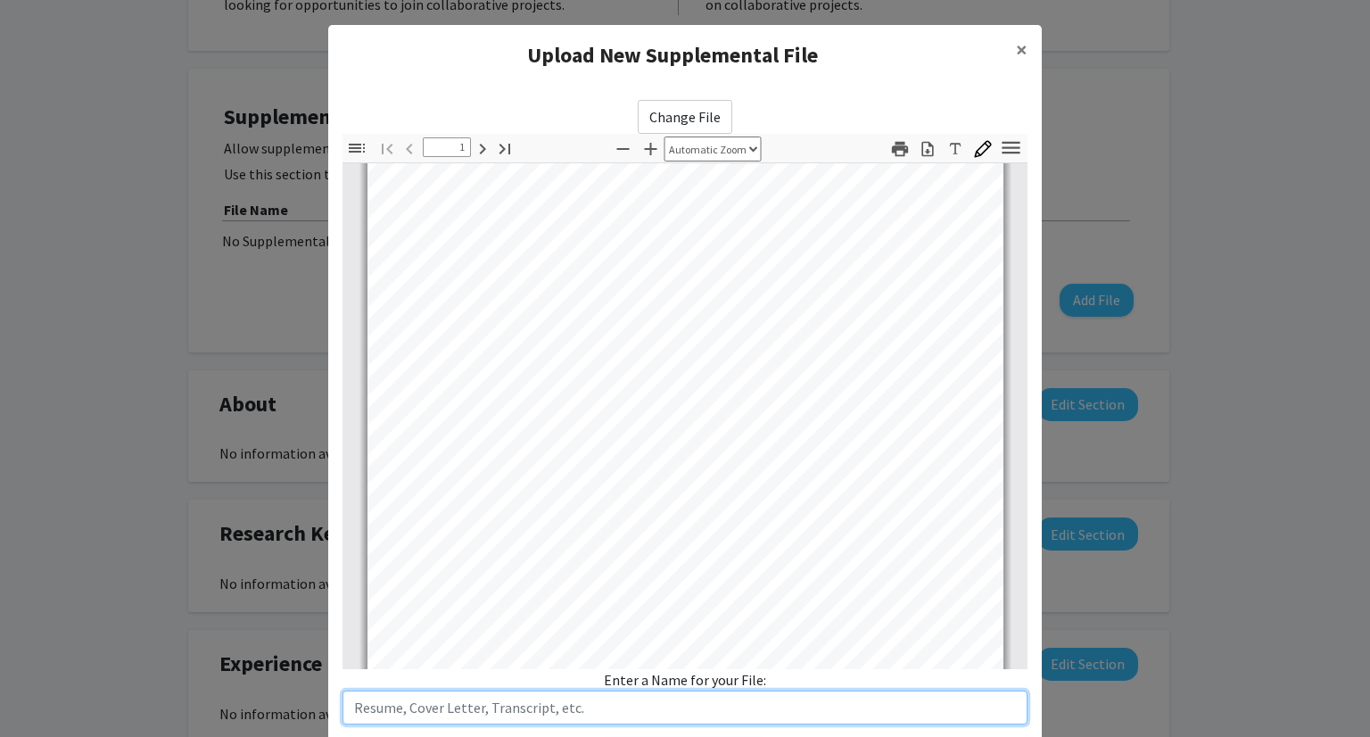
click at [445, 714] on input "text" at bounding box center [685, 707] width 685 height 34
type input "[PERSON_NAME] CV"
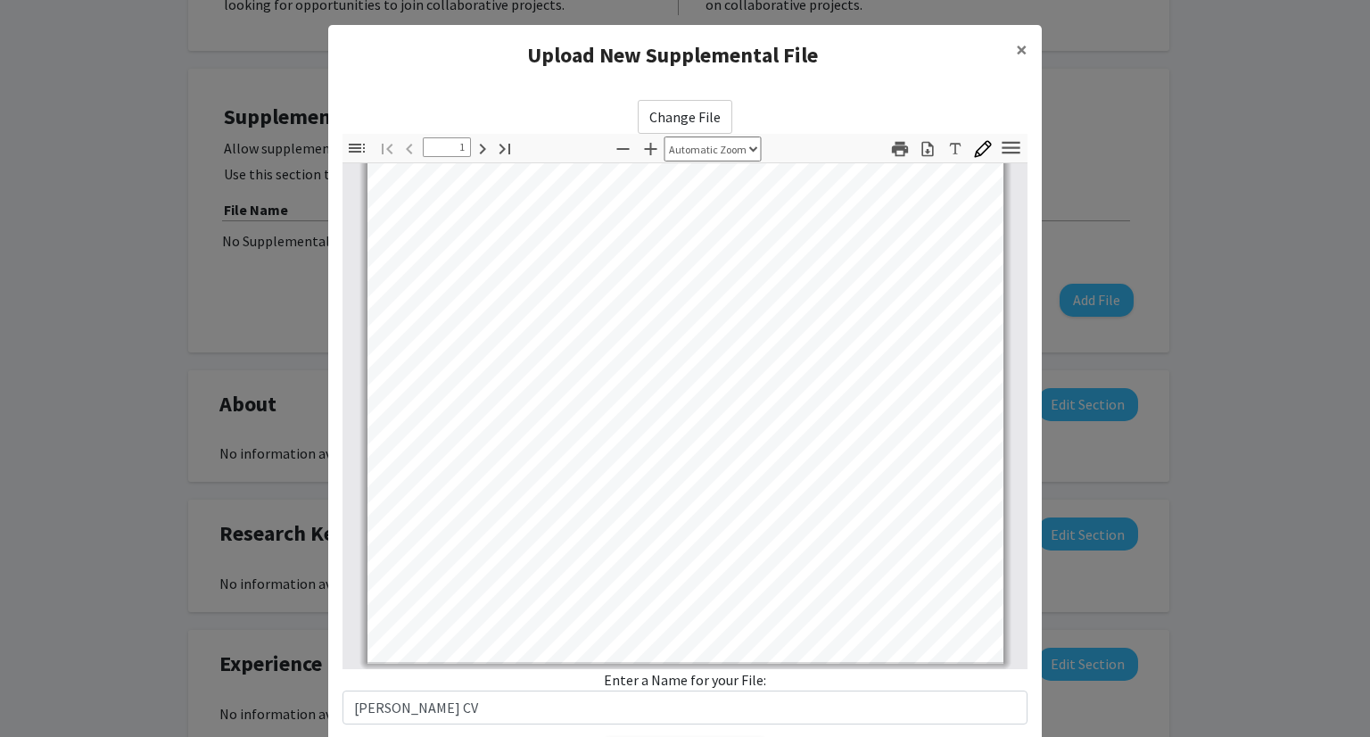
scroll to position [0, 0]
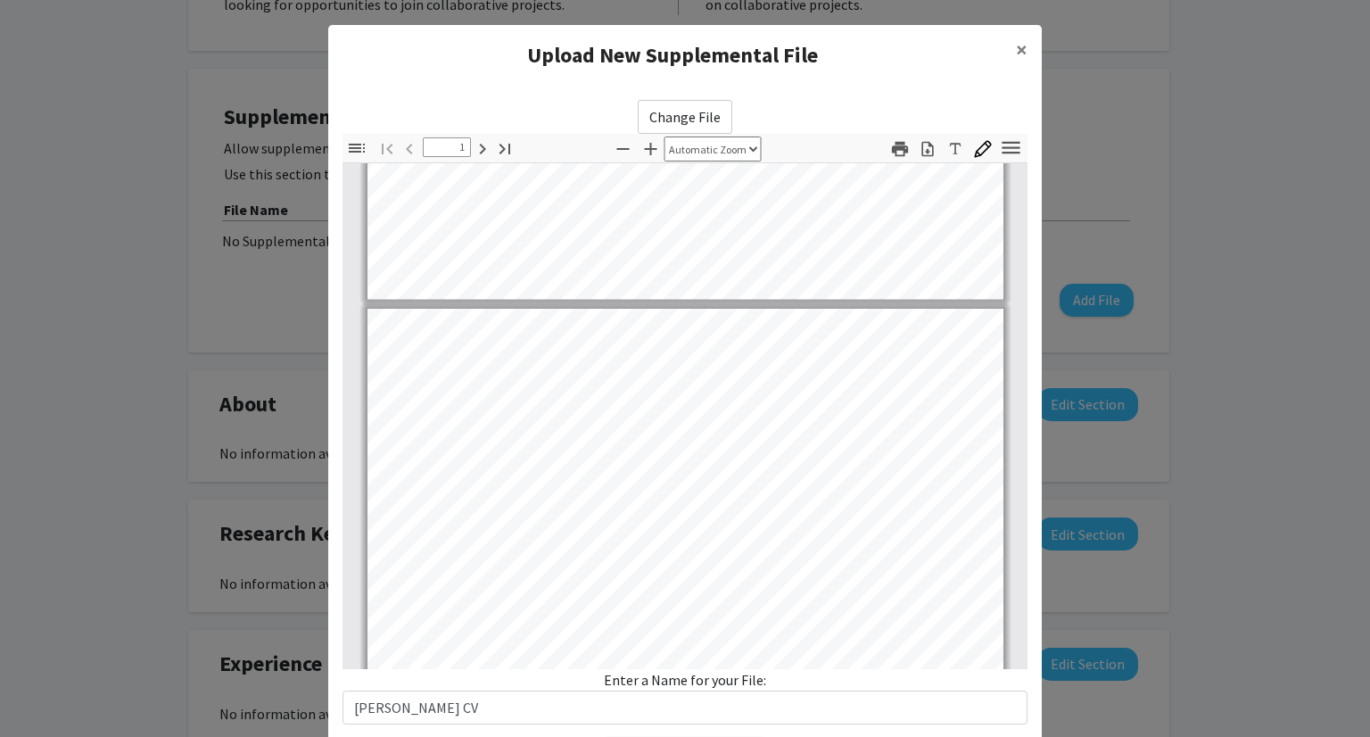
type input "2"
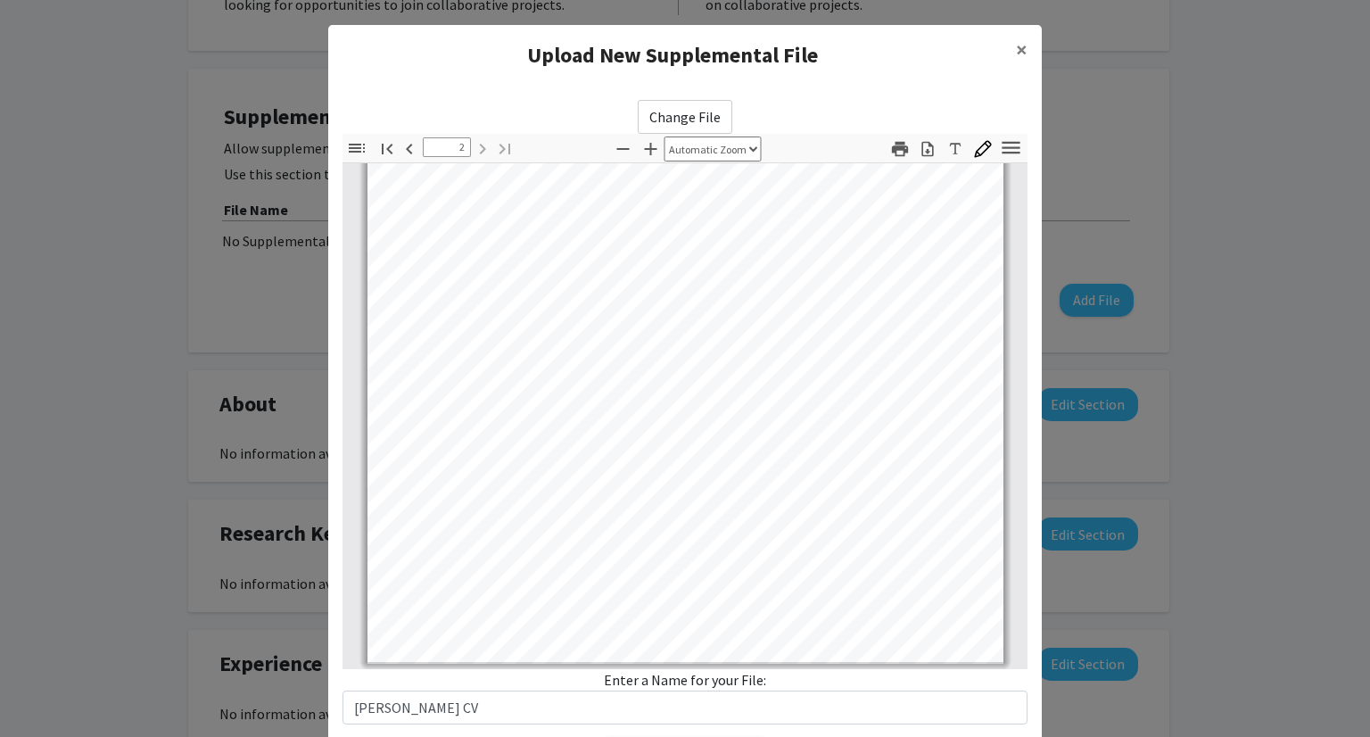
scroll to position [107, 0]
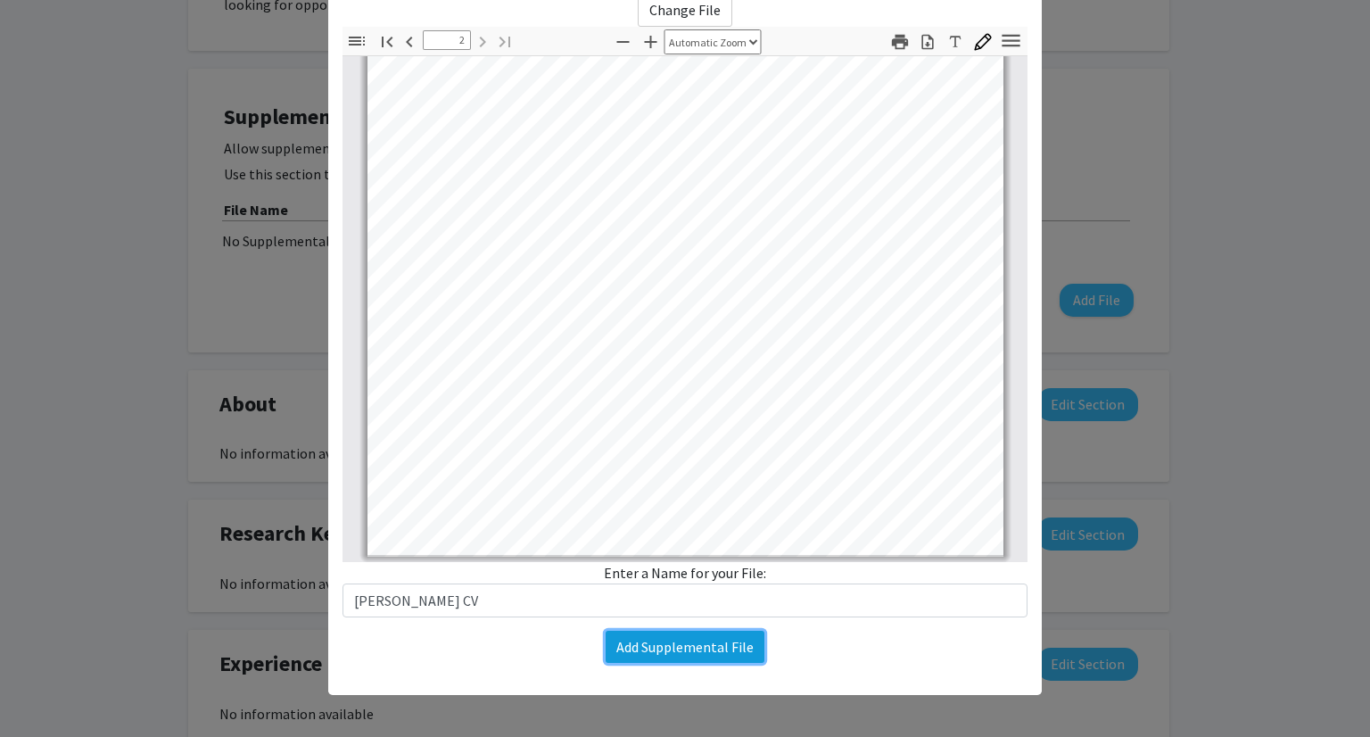
click at [754, 657] on button "Add Supplemental File" at bounding box center [685, 647] width 159 height 32
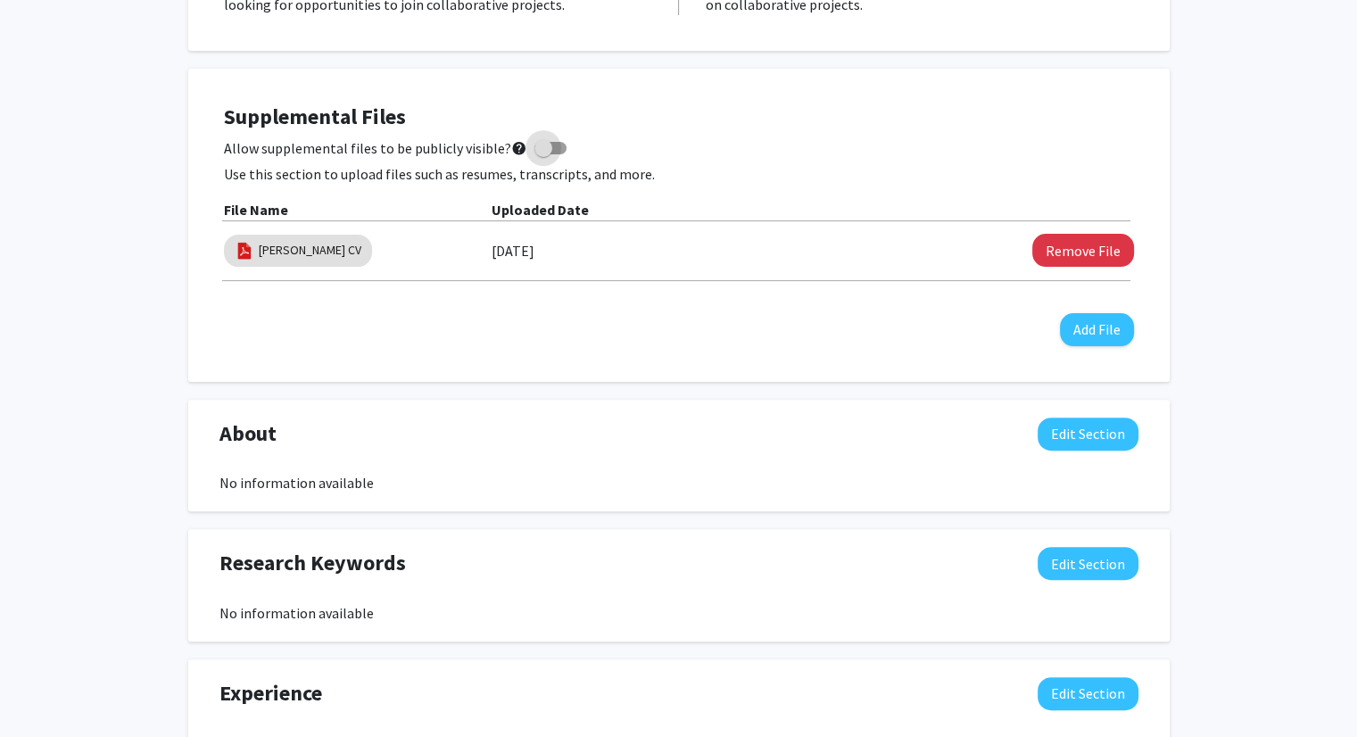
click at [534, 152] on span at bounding box center [543, 148] width 18 height 18
click at [542, 154] on input "Allow supplemental files to be publicly visible? help" at bounding box center [542, 154] width 1 height 1
checkbox input "true"
click at [664, 170] on p "Use this section to upload files such as resumes, transcripts, and more." at bounding box center [679, 173] width 910 height 21
click at [328, 257] on link "[PERSON_NAME] CV" at bounding box center [310, 250] width 103 height 19
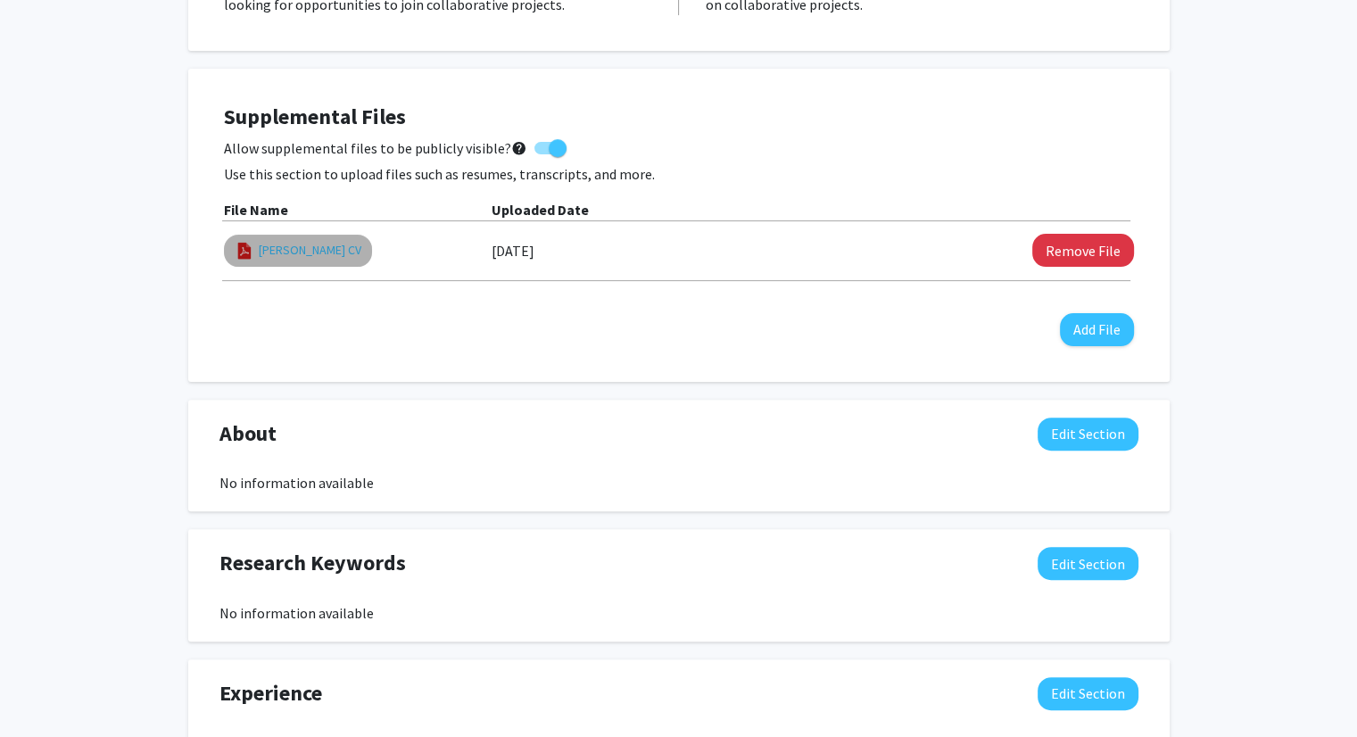
select select "custom"
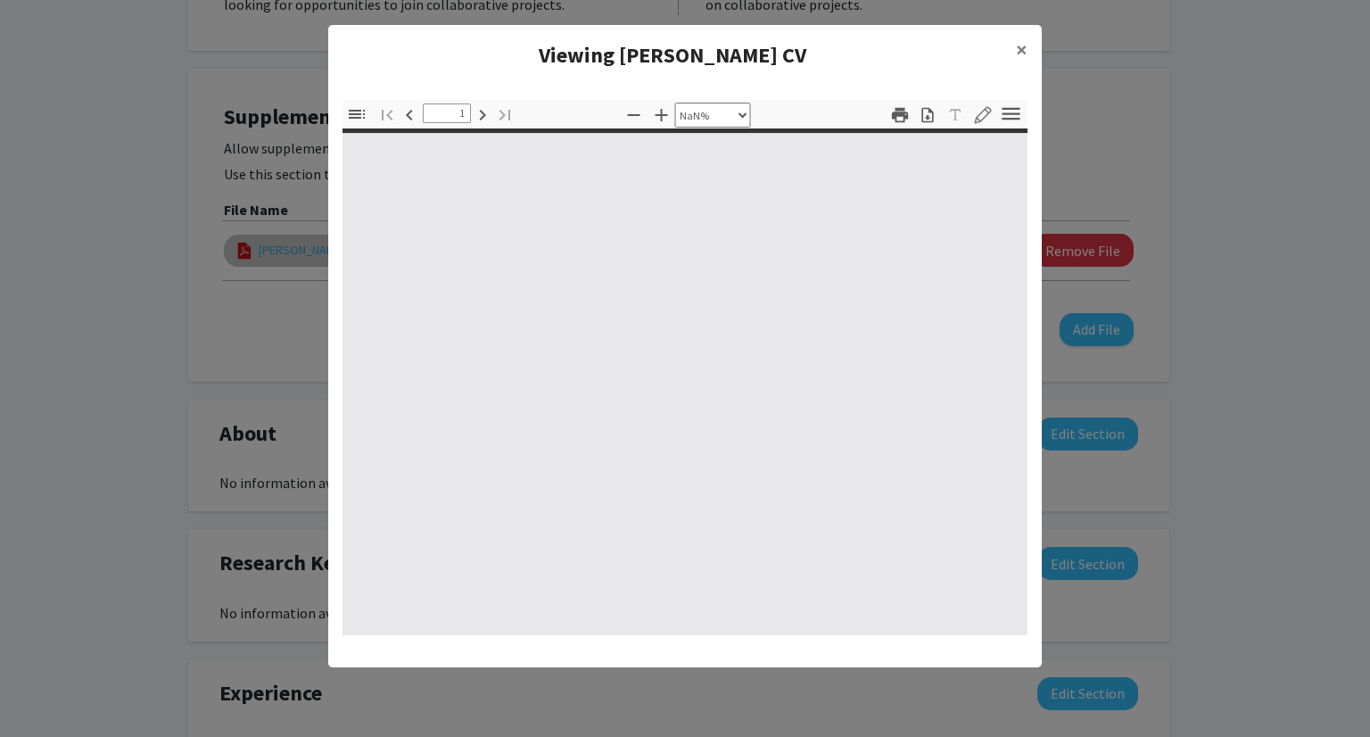
type input "0"
select select "custom"
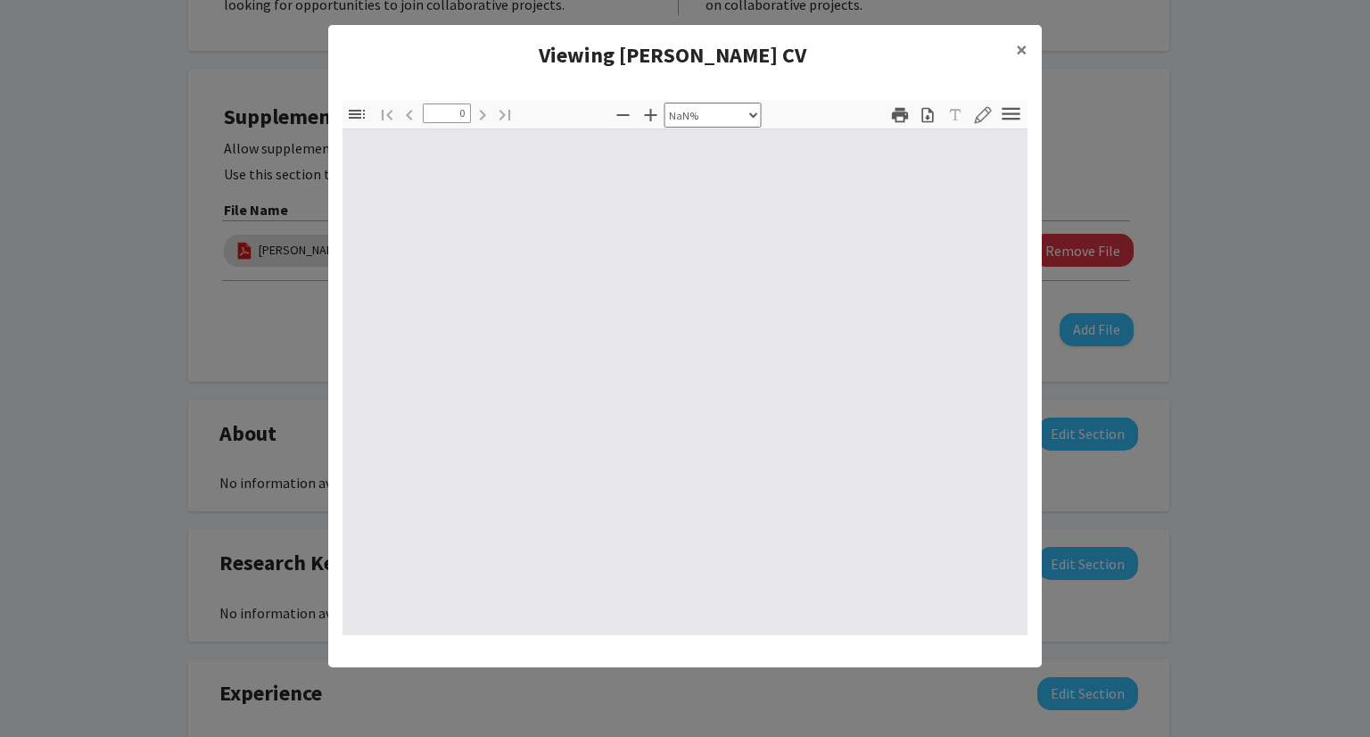
type input "1"
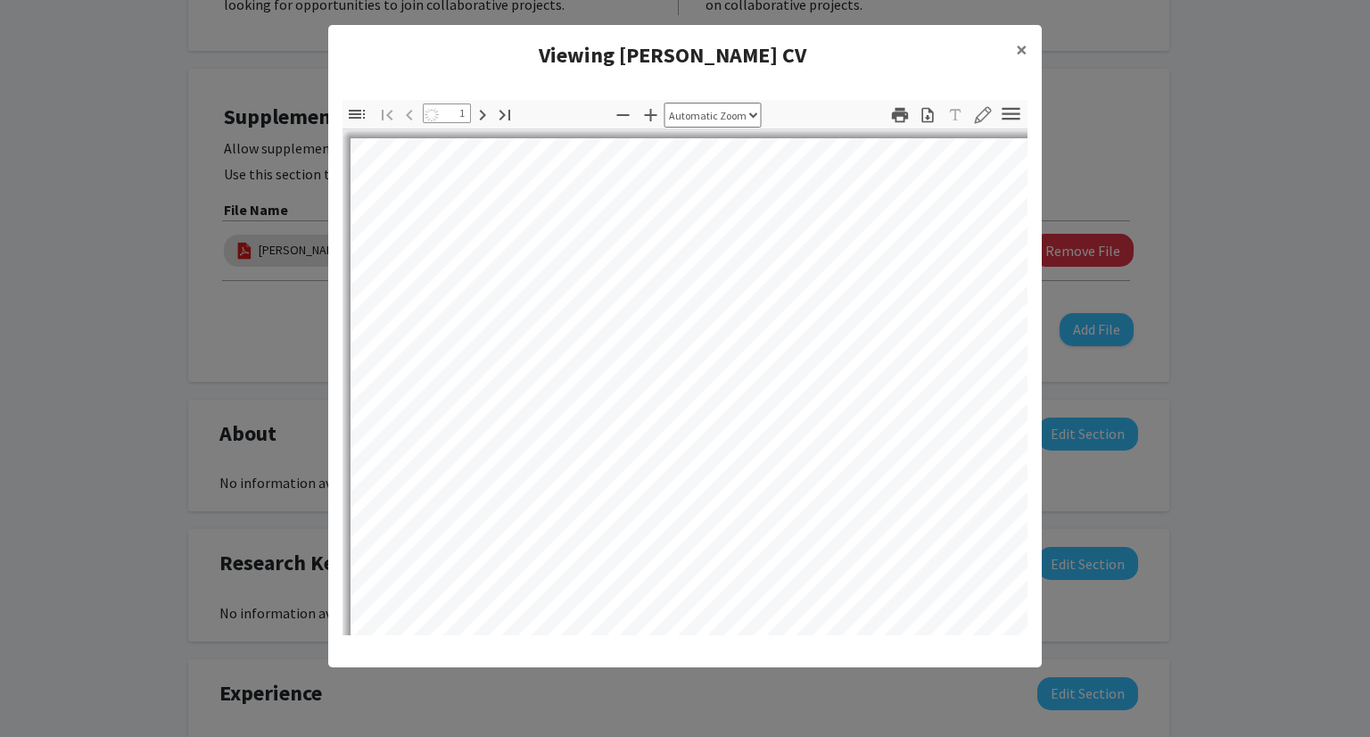
select select "auto"
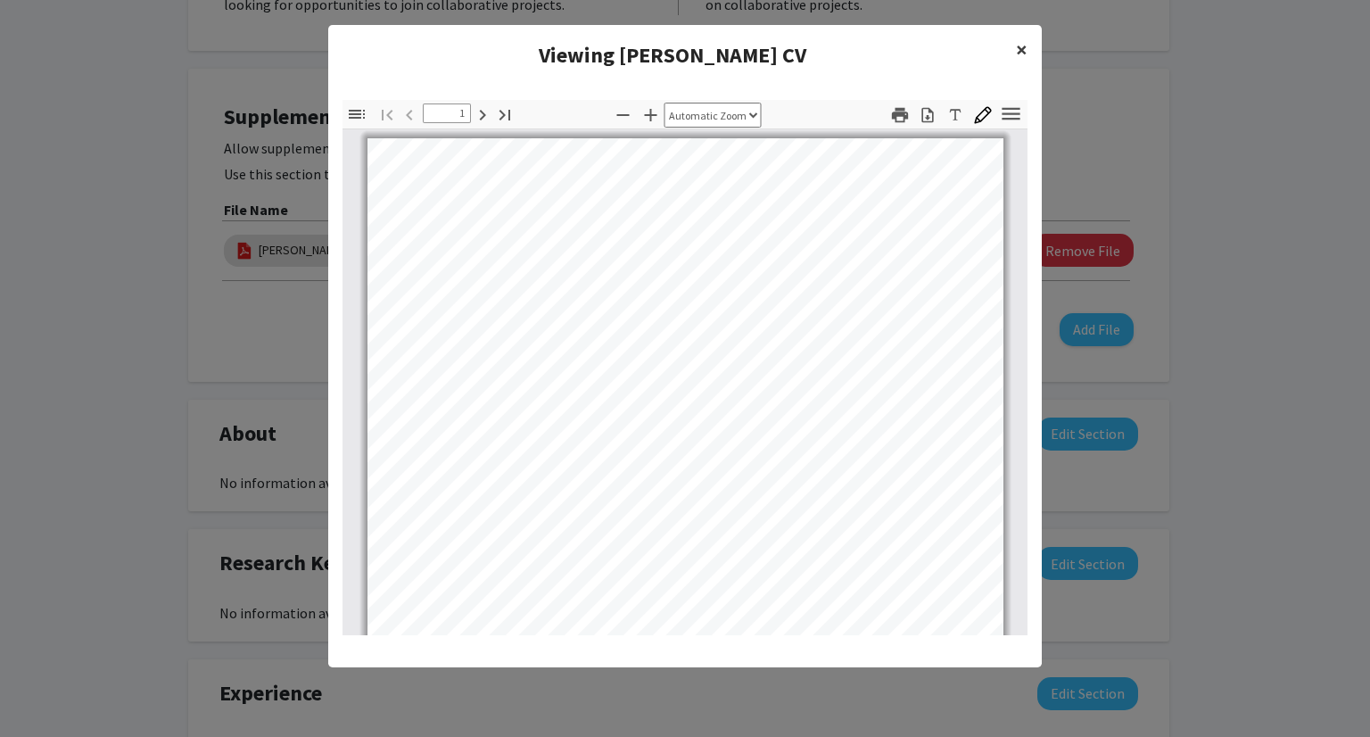
click at [1027, 54] on span "×" at bounding box center [1022, 50] width 12 height 28
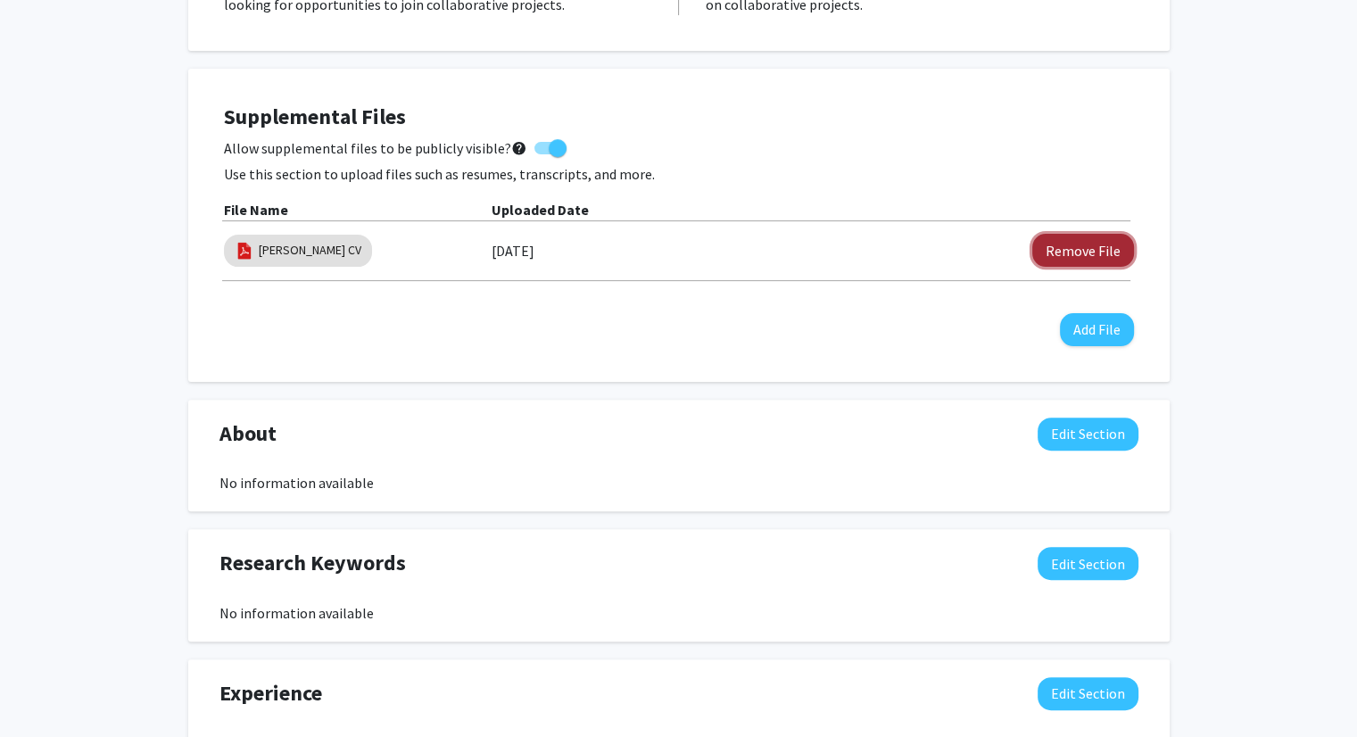
click at [1094, 243] on button "Remove File" at bounding box center [1083, 250] width 102 height 33
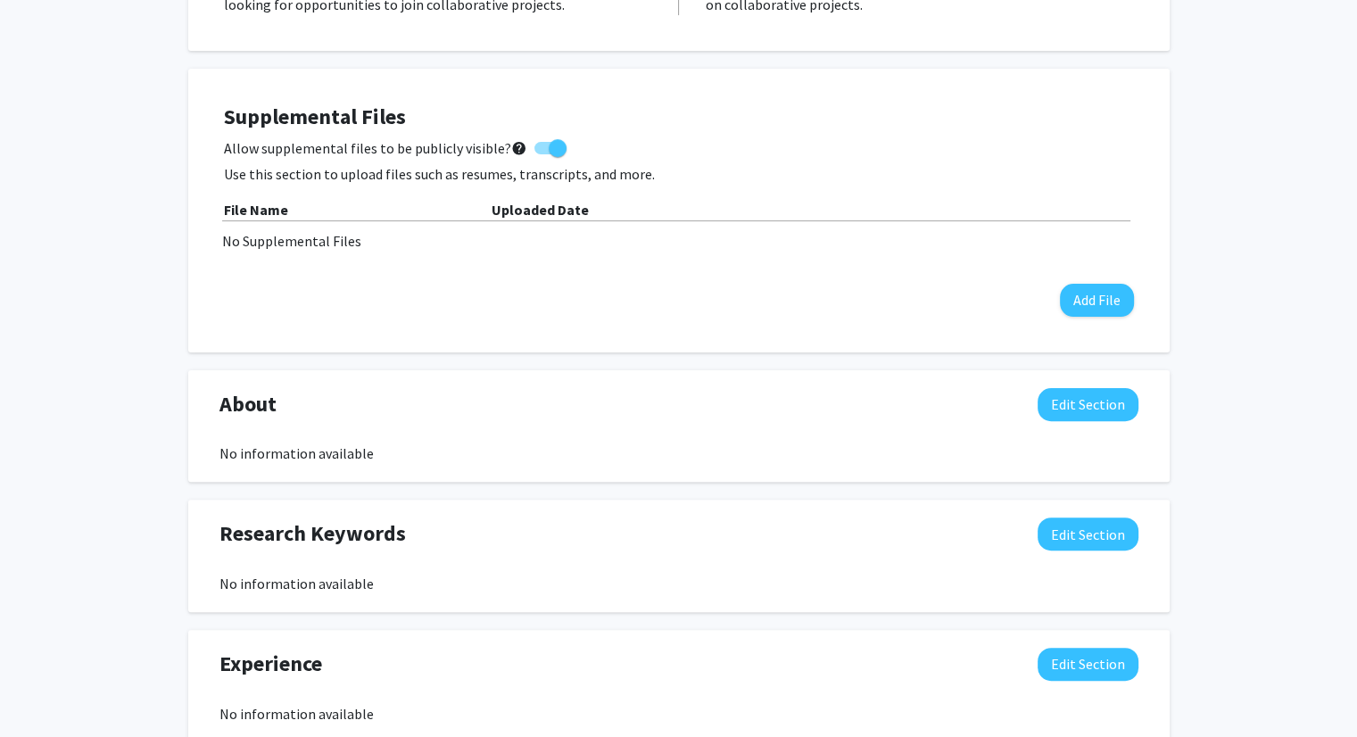
click at [1088, 281] on div "Supplemental Files Allow supplemental files to be publicly visible? help Use th…" at bounding box center [679, 210] width 910 height 212
click at [1088, 293] on button "Add File" at bounding box center [1097, 300] width 74 height 33
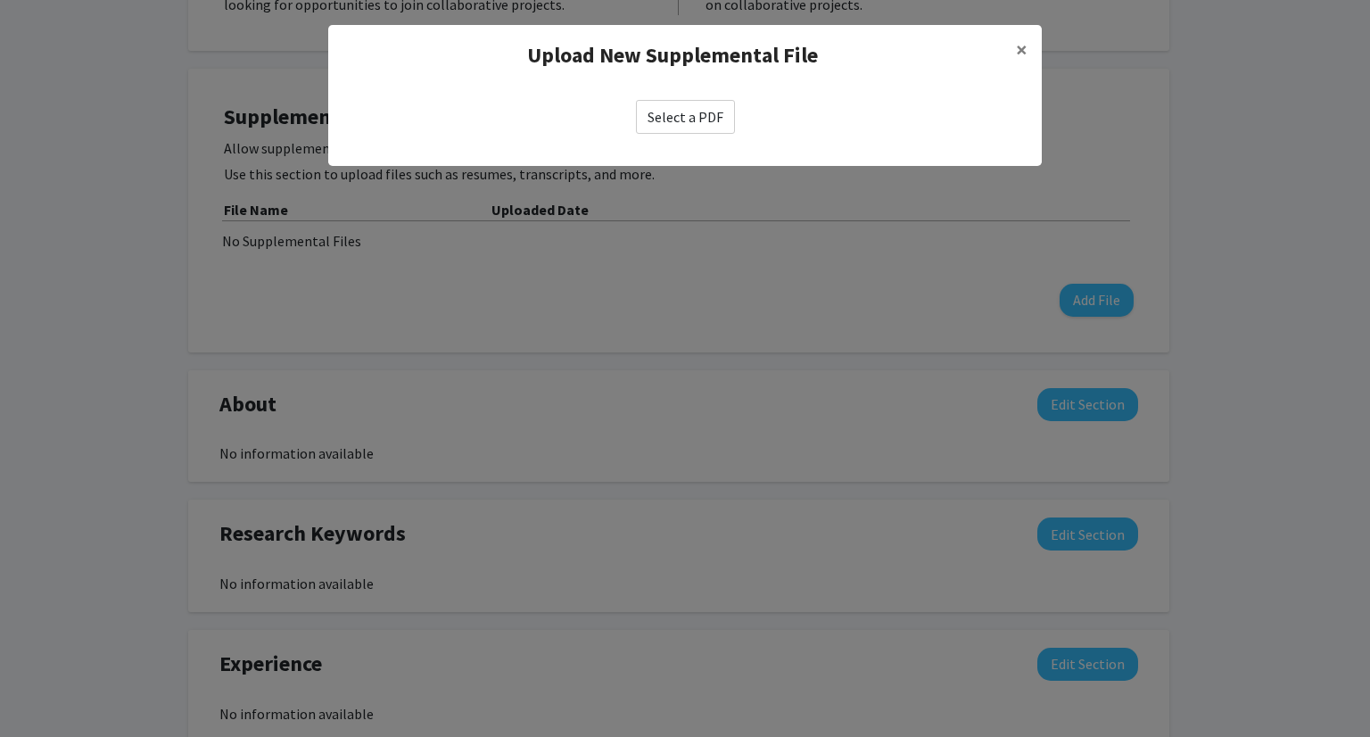
click at [681, 121] on label "Select a PDF" at bounding box center [685, 117] width 99 height 34
click at [0, 0] on input "Select a PDF" at bounding box center [0, 0] width 0 height 0
select select "custom"
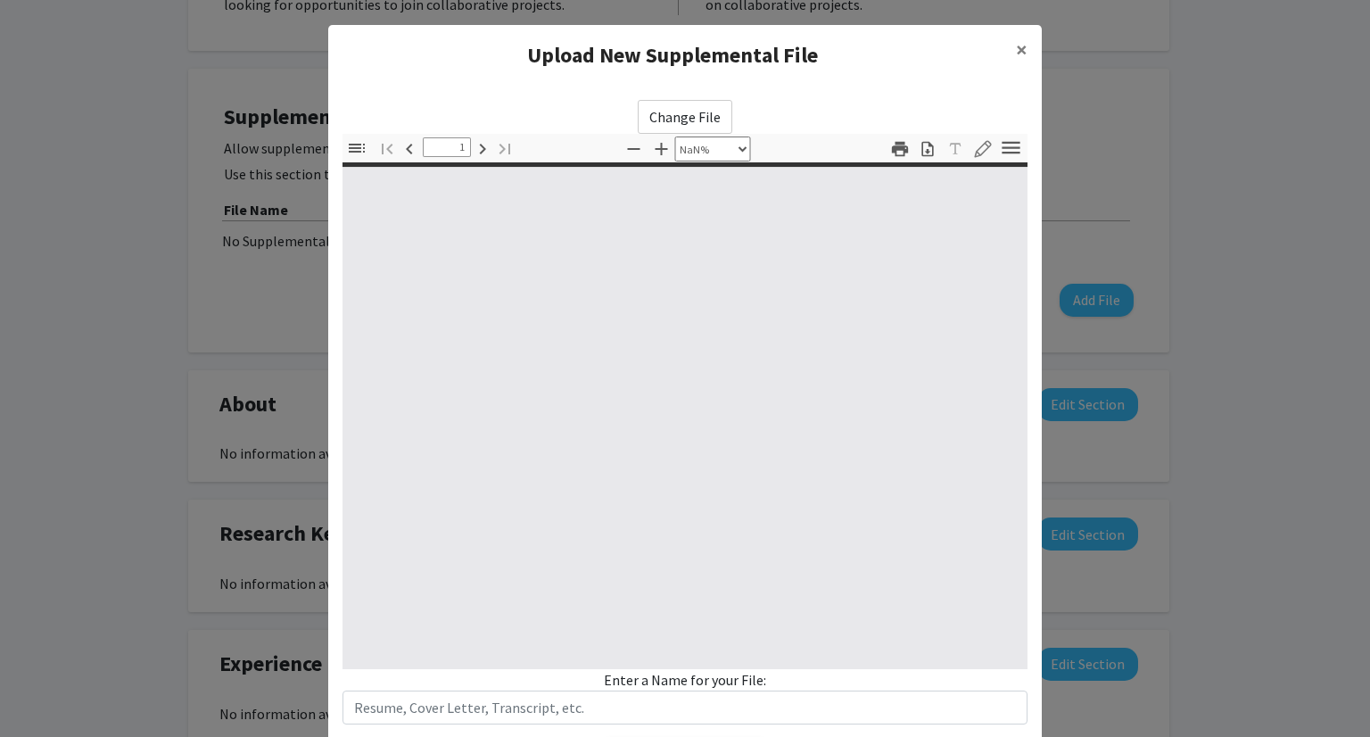
type input "0"
select select "custom"
type input "1"
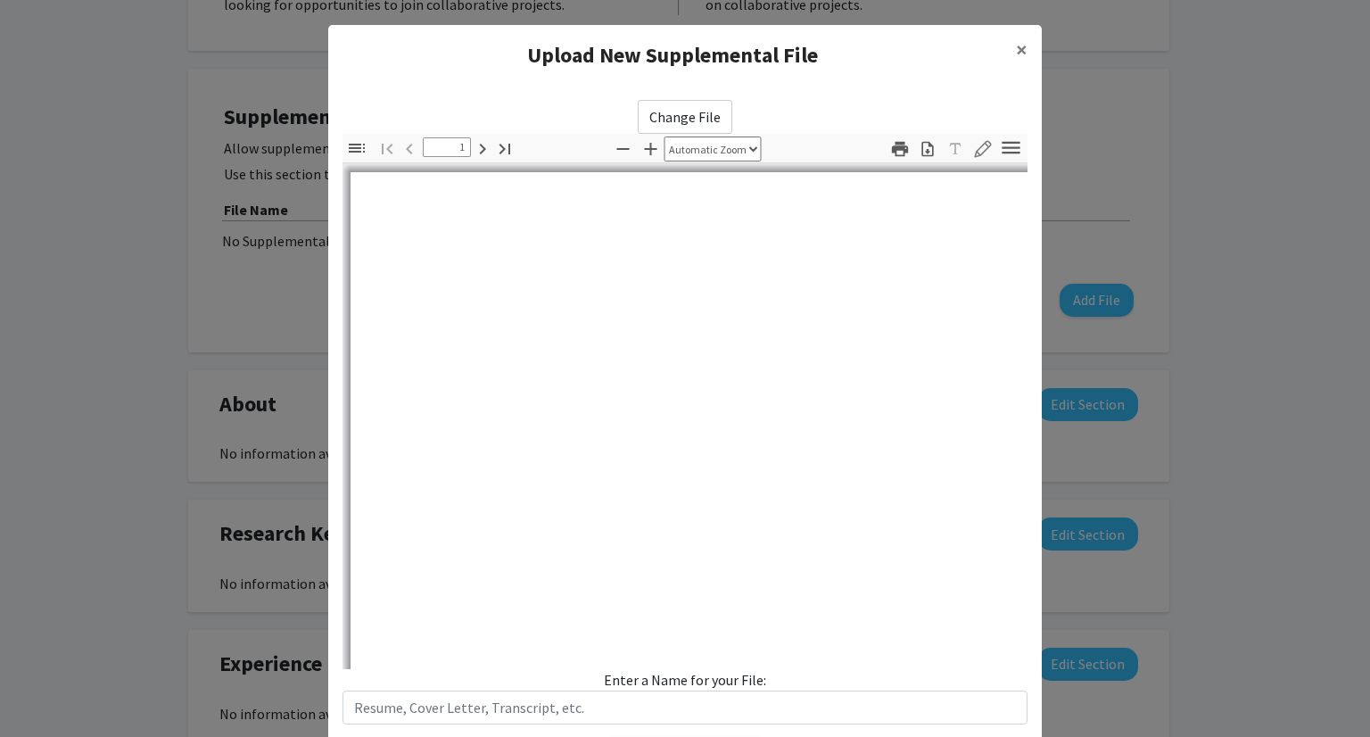
select select "auto"
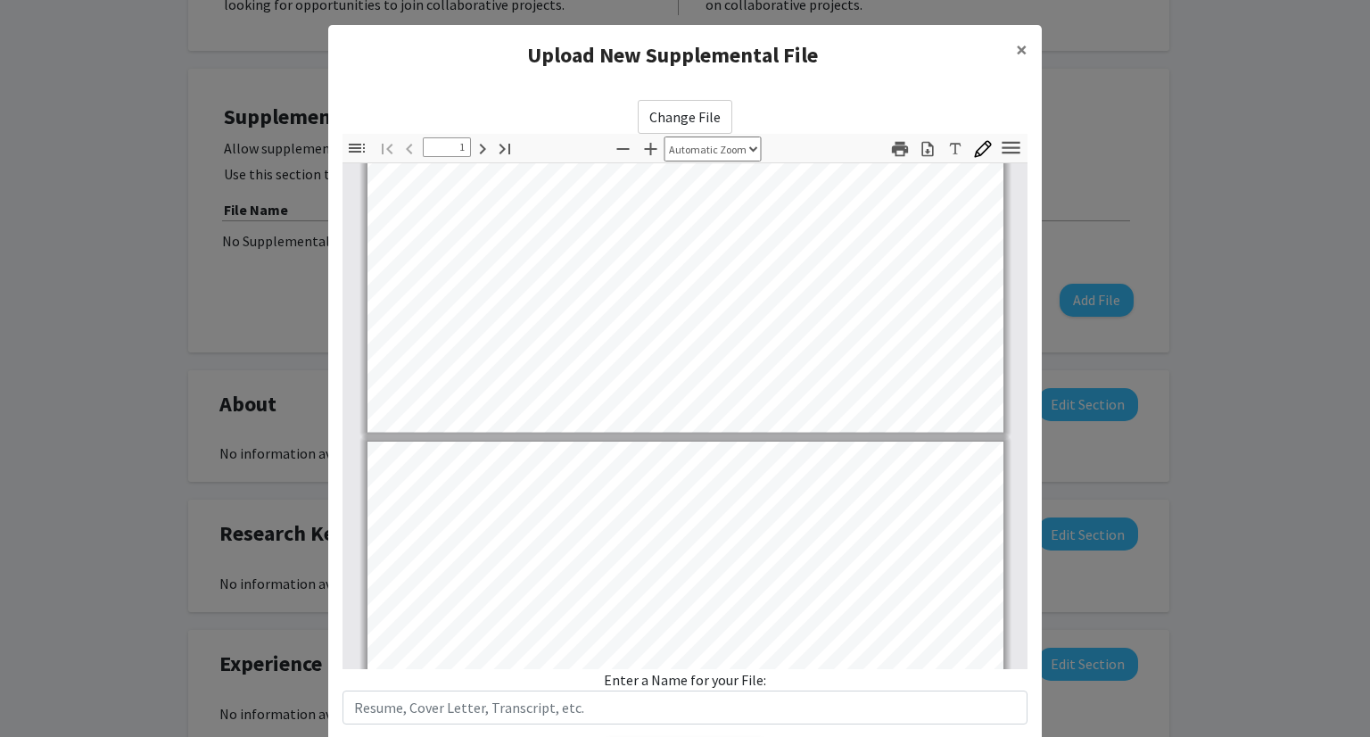
type input "2"
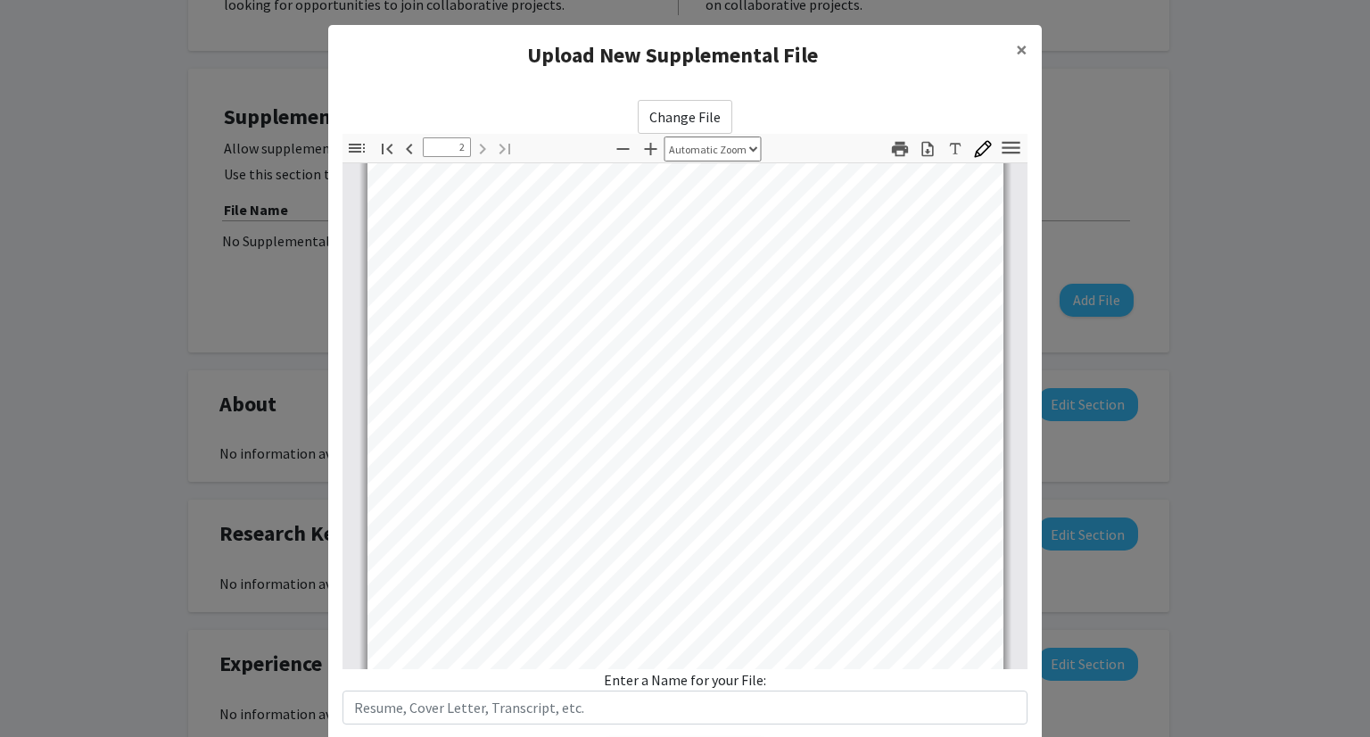
scroll to position [1166, 0]
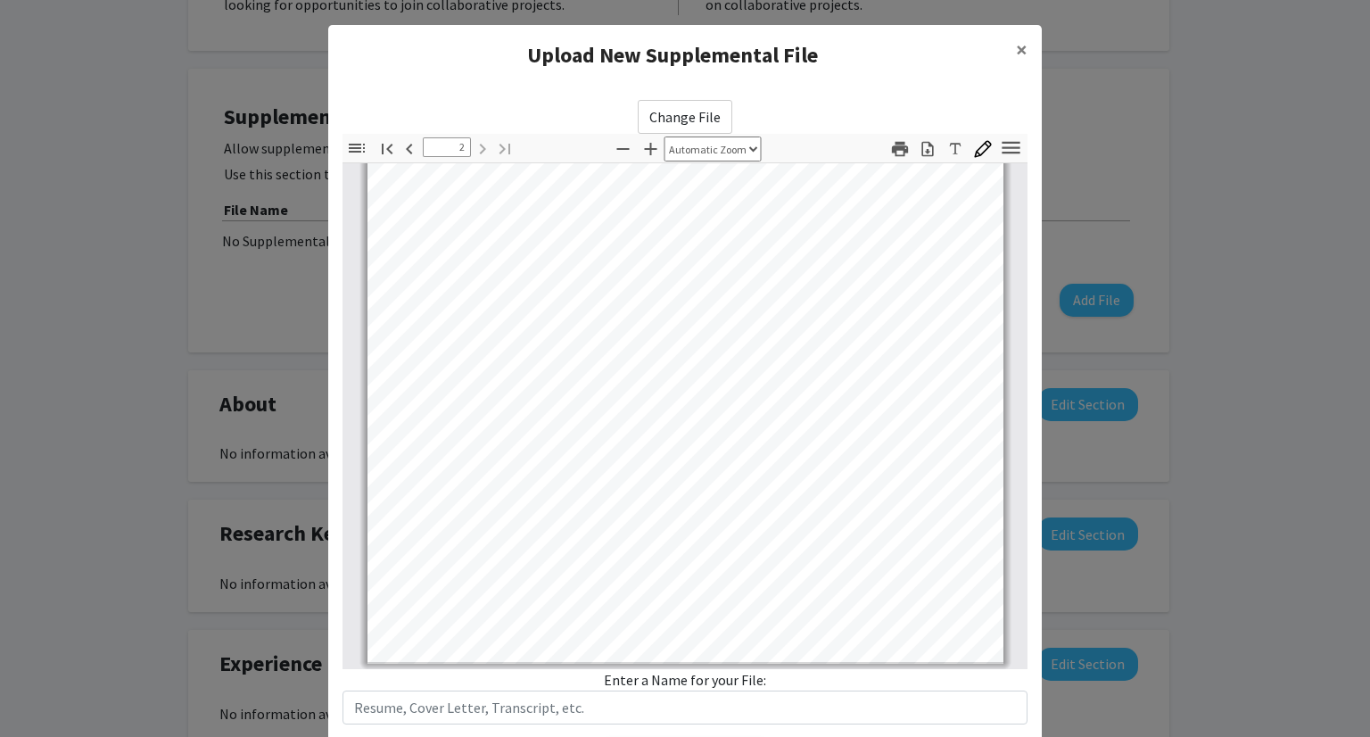
click at [543, 724] on div "Change File Thumbnails Document Outline Attachments Layers Current Outline Item…" at bounding box center [685, 435] width 714 height 698
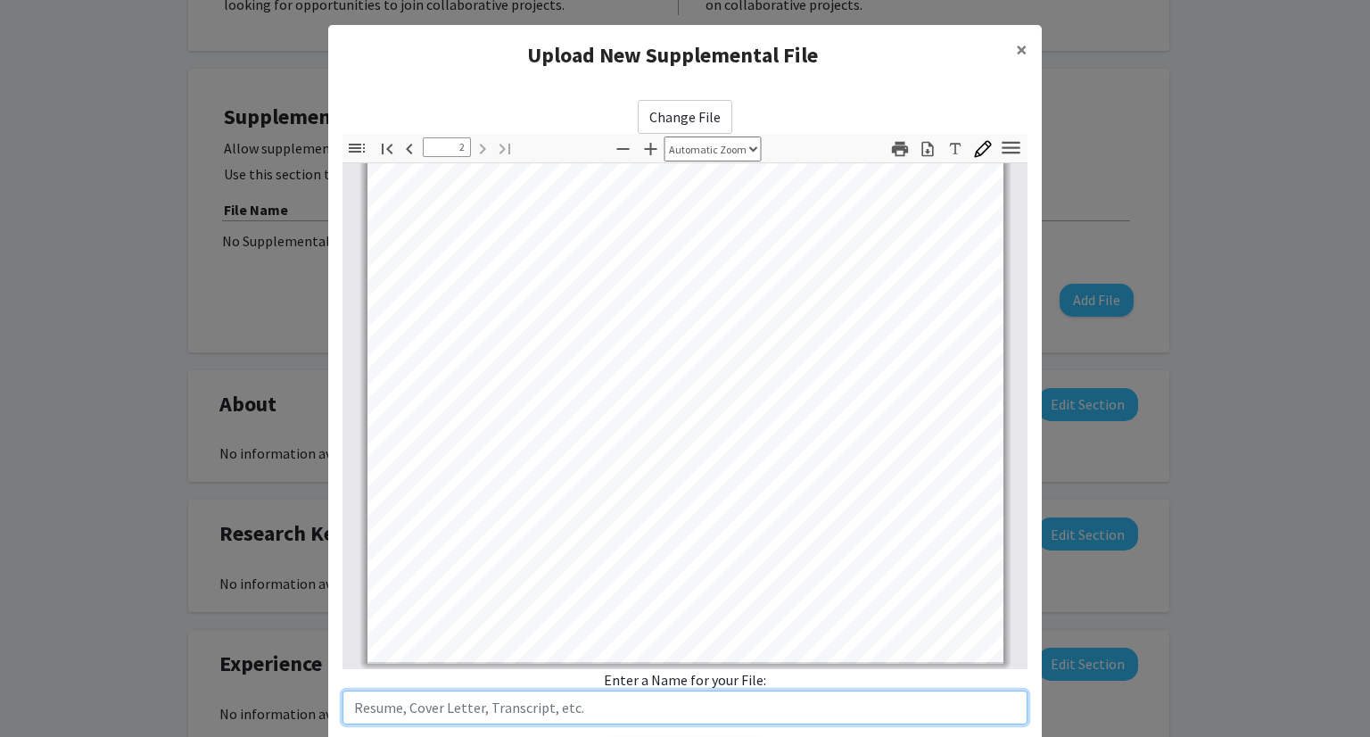
click at [570, 707] on input "text" at bounding box center [685, 707] width 685 height 34
type input "[PERSON_NAME] CV"
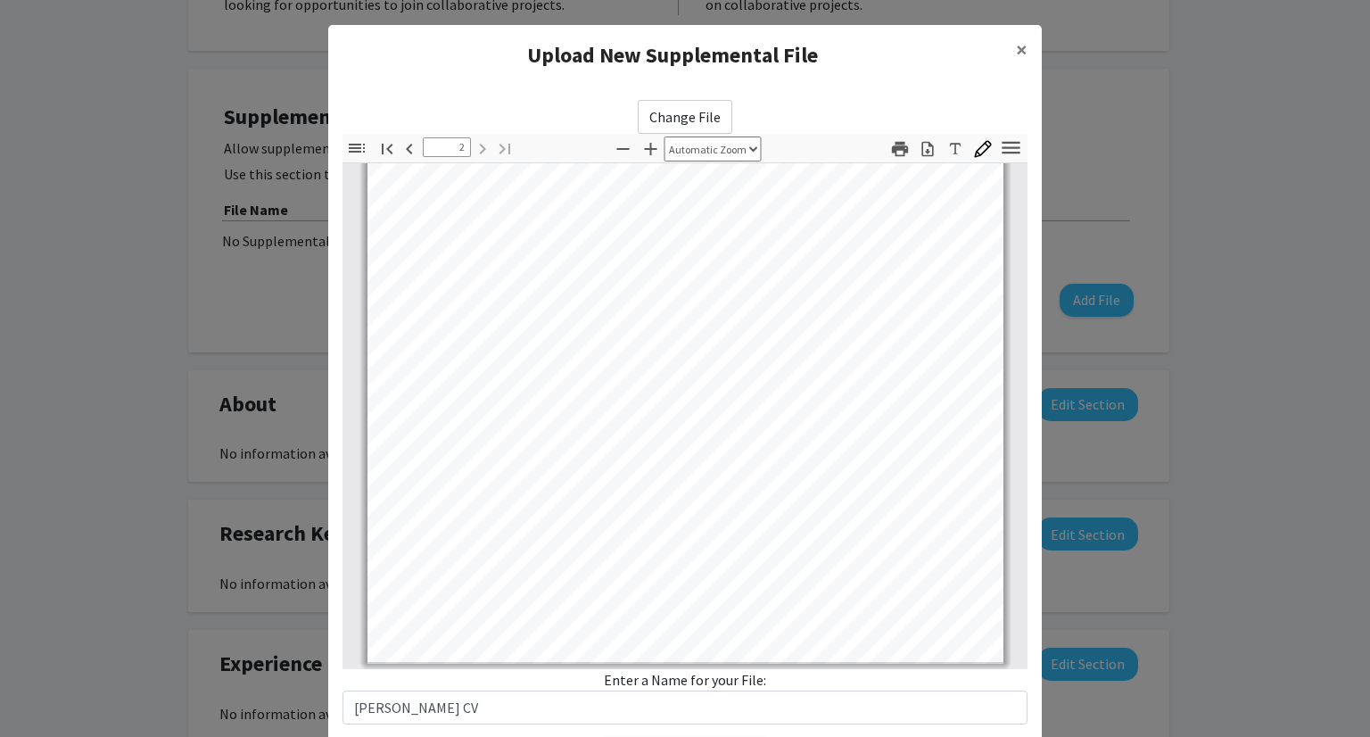
click at [858, 76] on div "Upload New Supplemental File ×" at bounding box center [685, 55] width 714 height 61
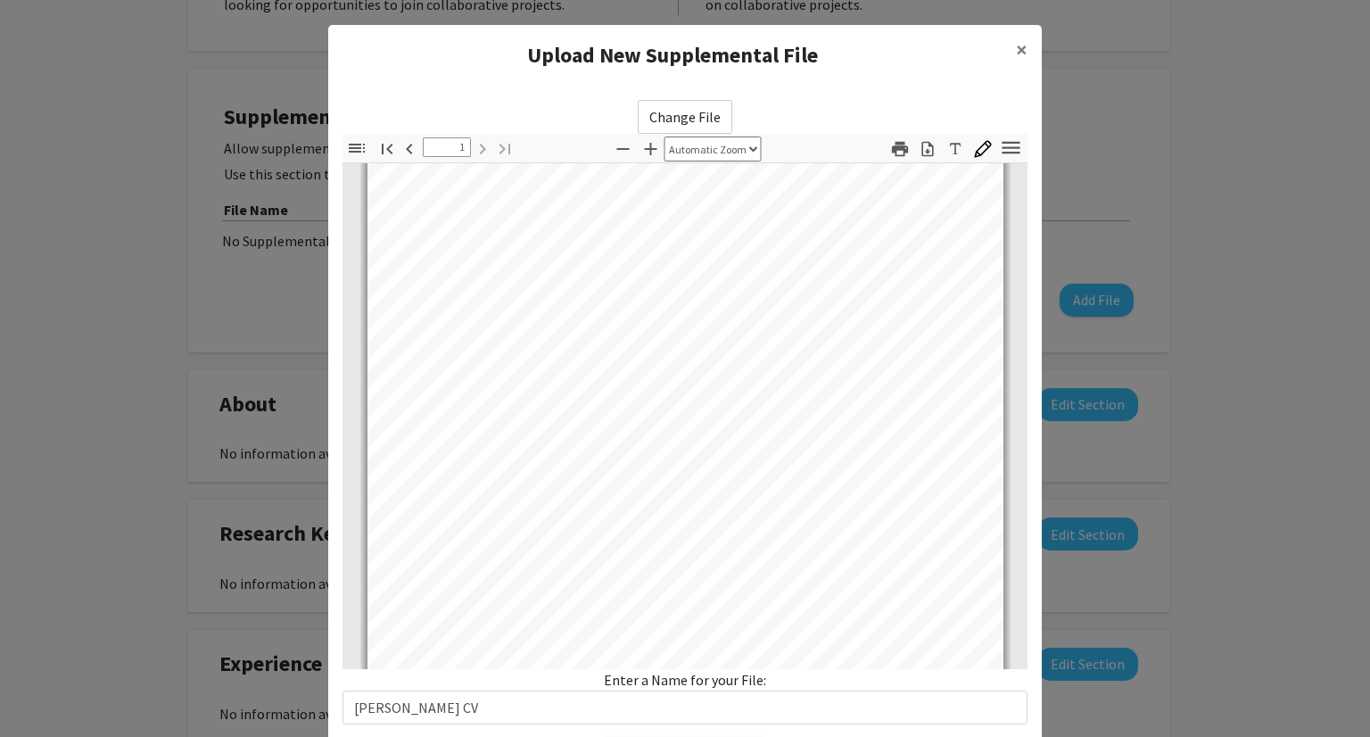
scroll to position [0, 0]
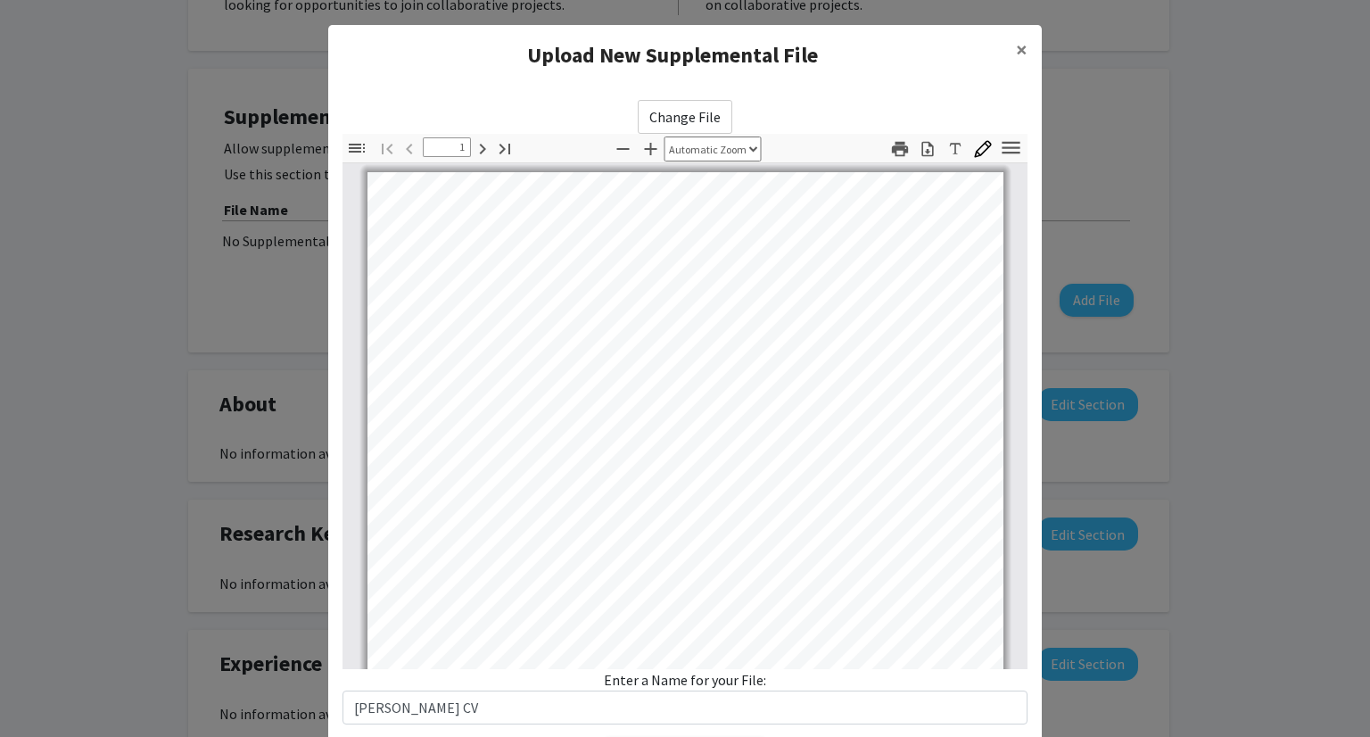
type input "2"
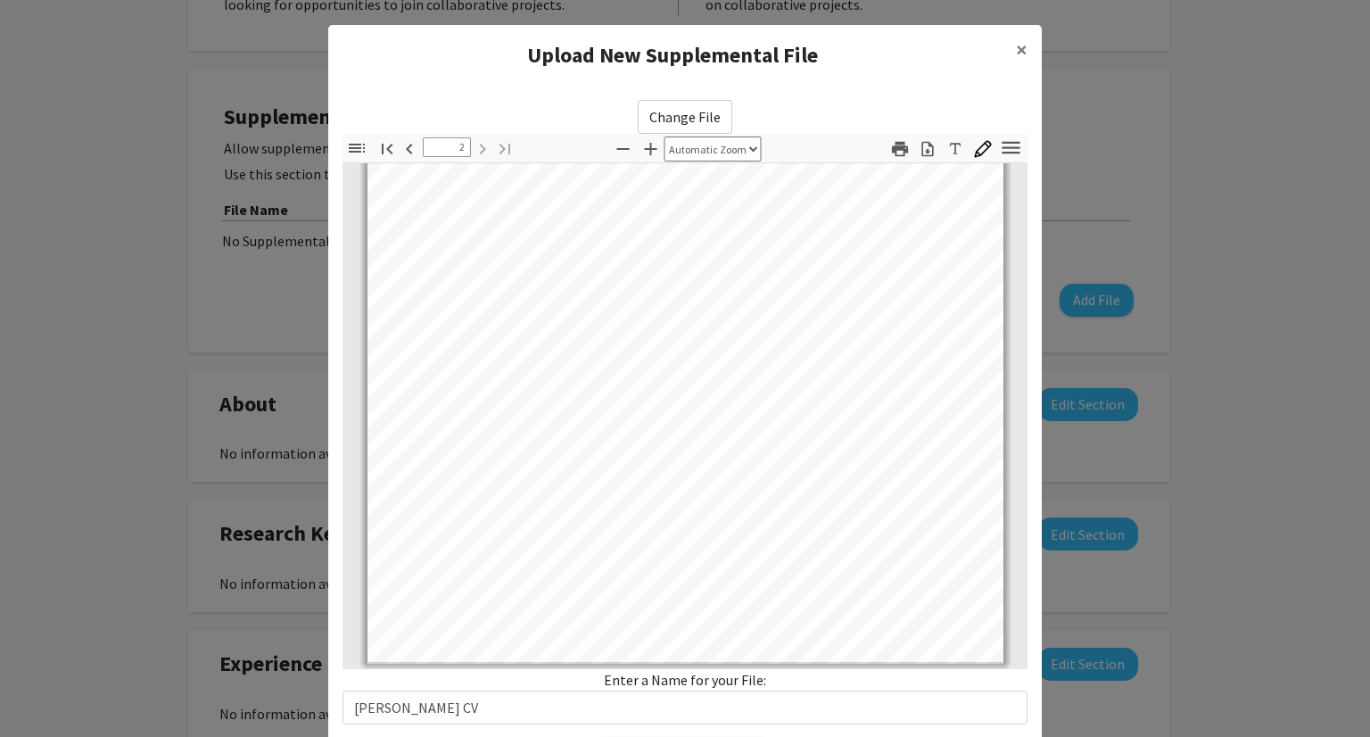
scroll to position [107, 0]
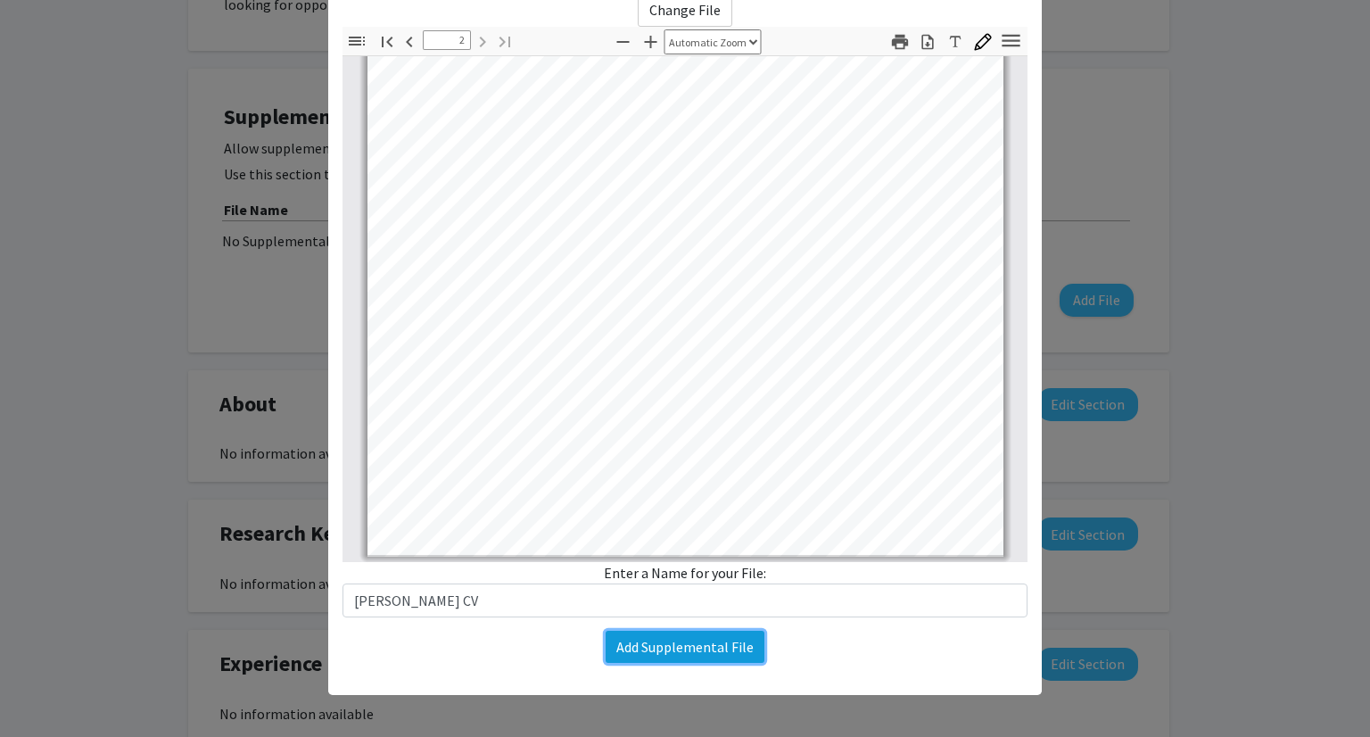
click at [606, 644] on button "Add Supplemental File" at bounding box center [685, 647] width 159 height 32
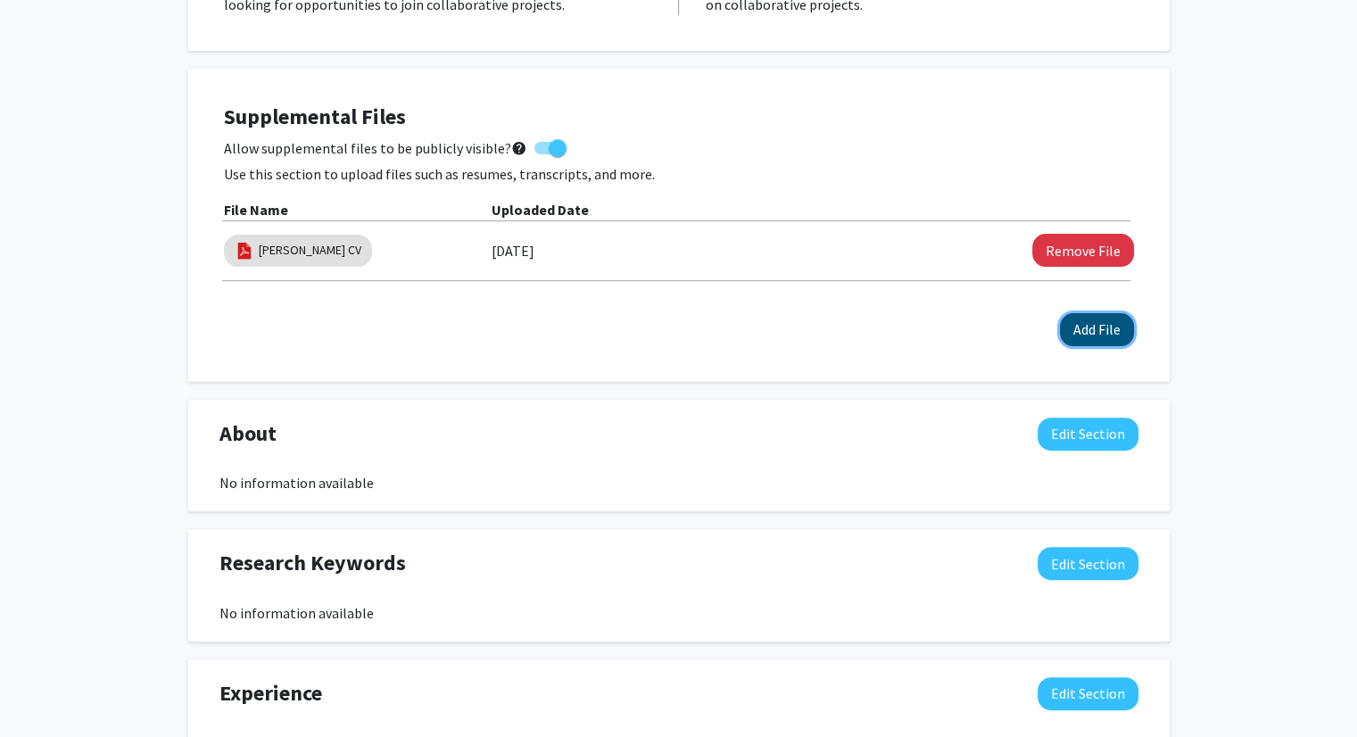
click at [1097, 343] on button "Add File" at bounding box center [1097, 329] width 74 height 33
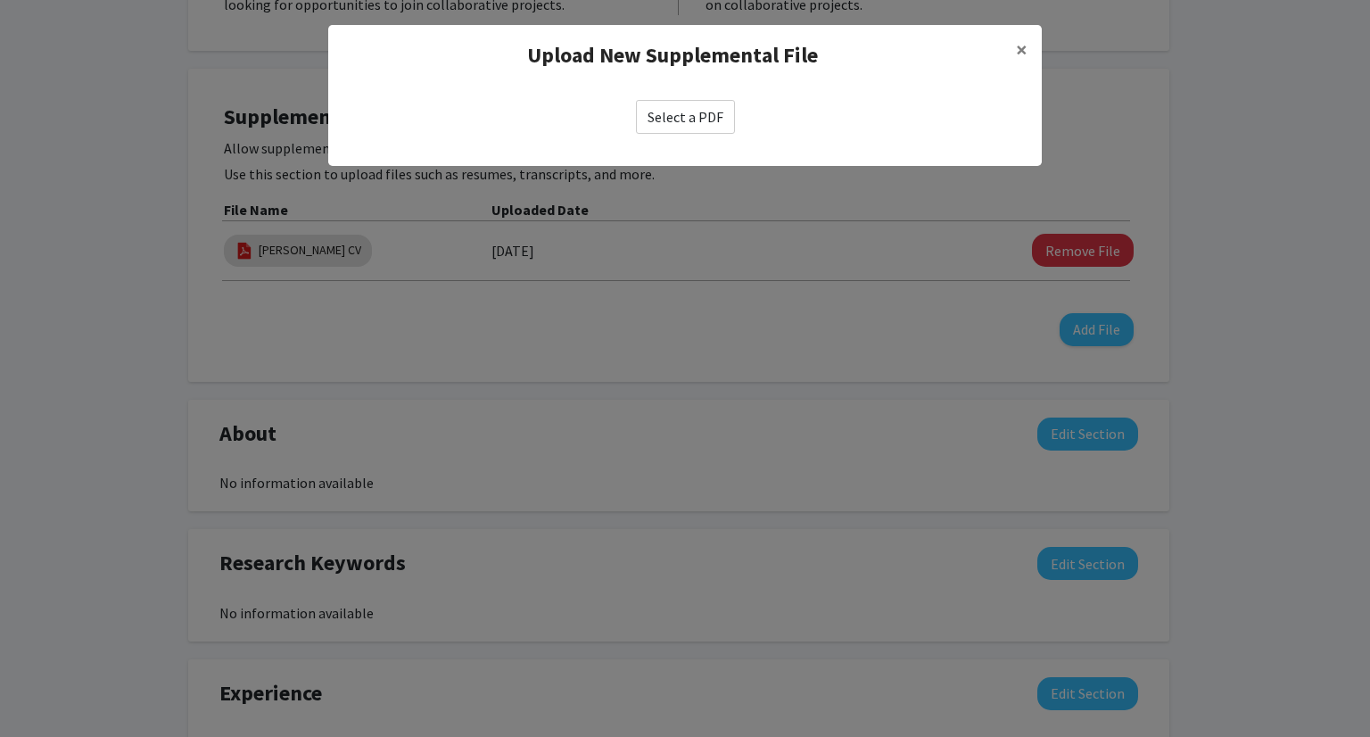
click at [704, 111] on label "Select a PDF" at bounding box center [685, 117] width 99 height 34
click at [0, 0] on input "Select a PDF" at bounding box center [0, 0] width 0 height 0
select select "custom"
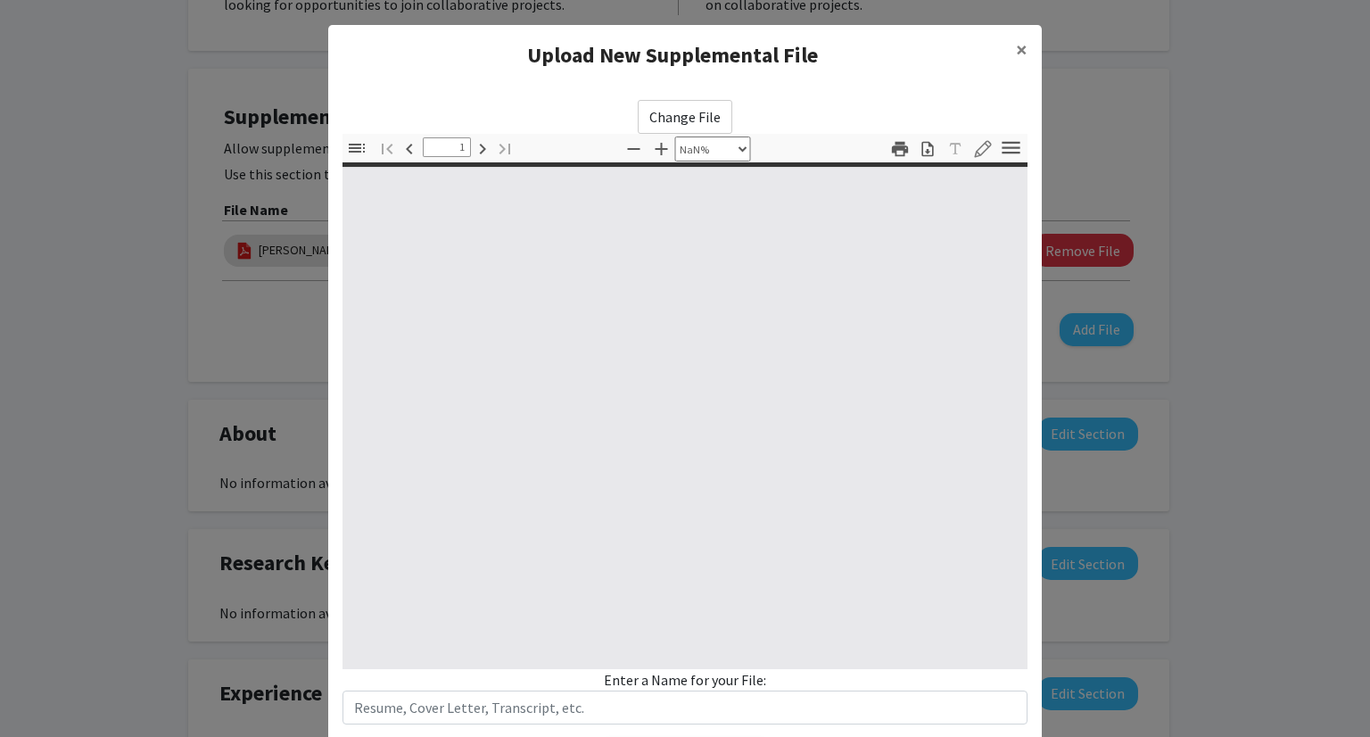
type input "0"
select select "custom"
type input "1"
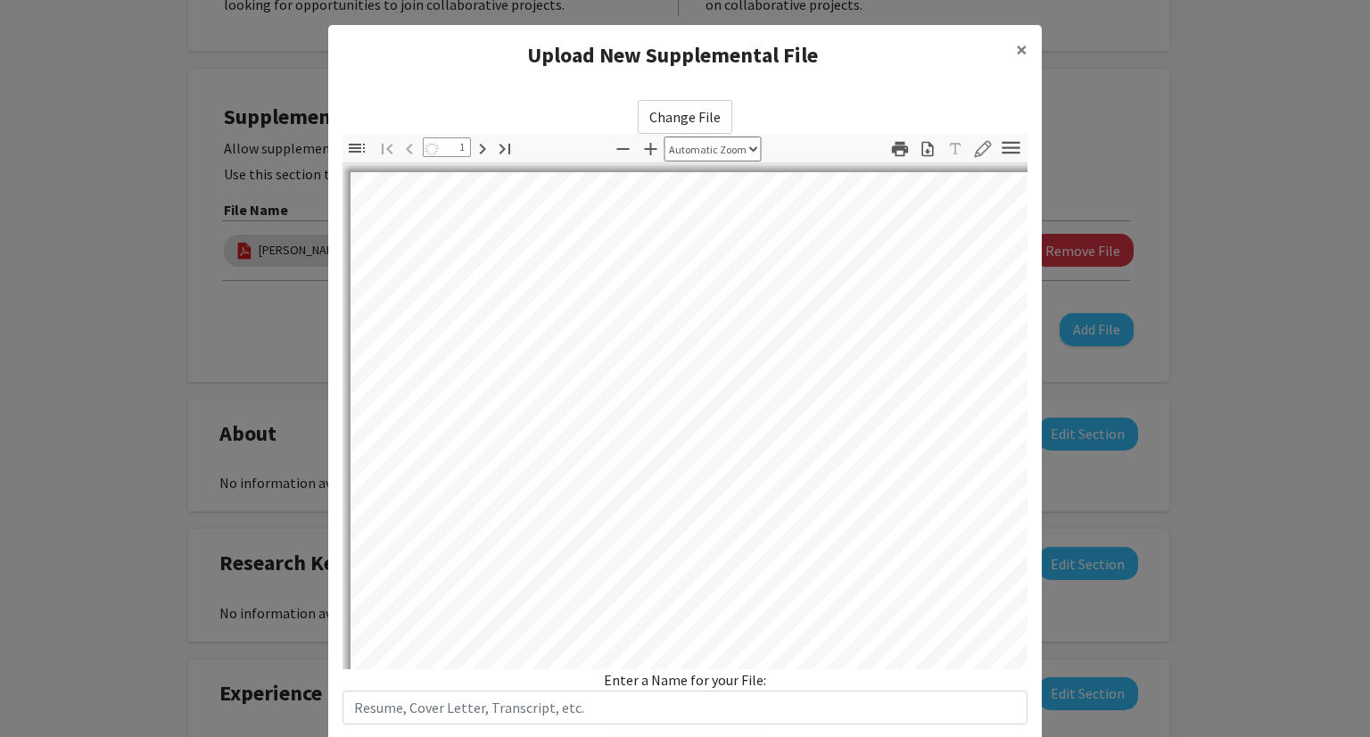
select select "auto"
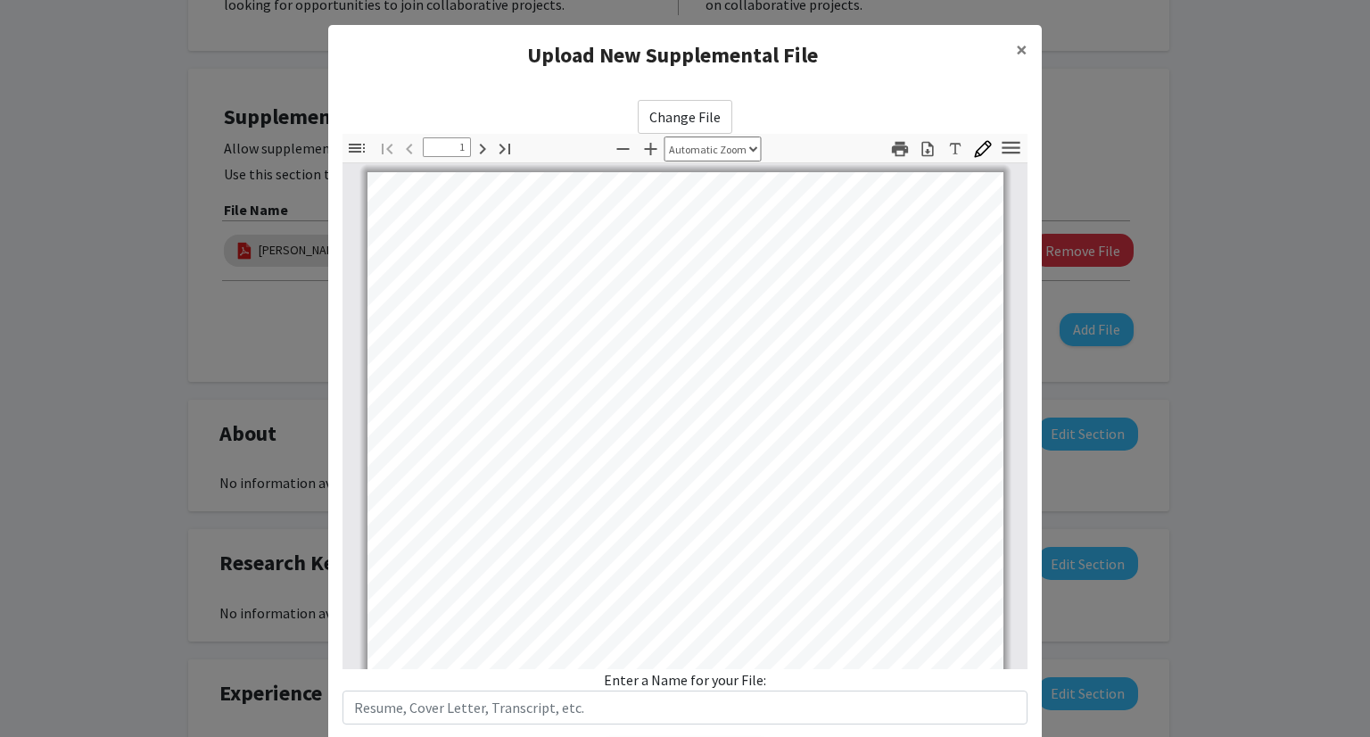
scroll to position [0, 0]
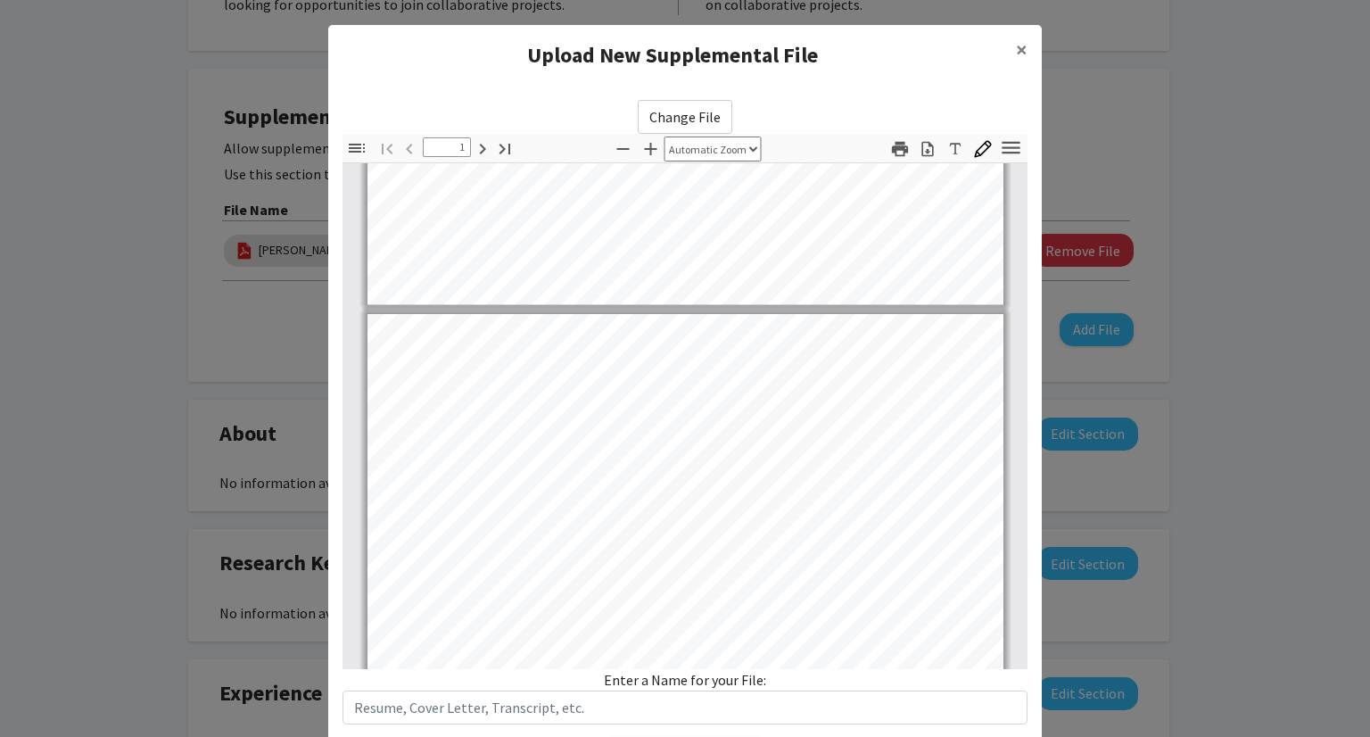
type input "2"
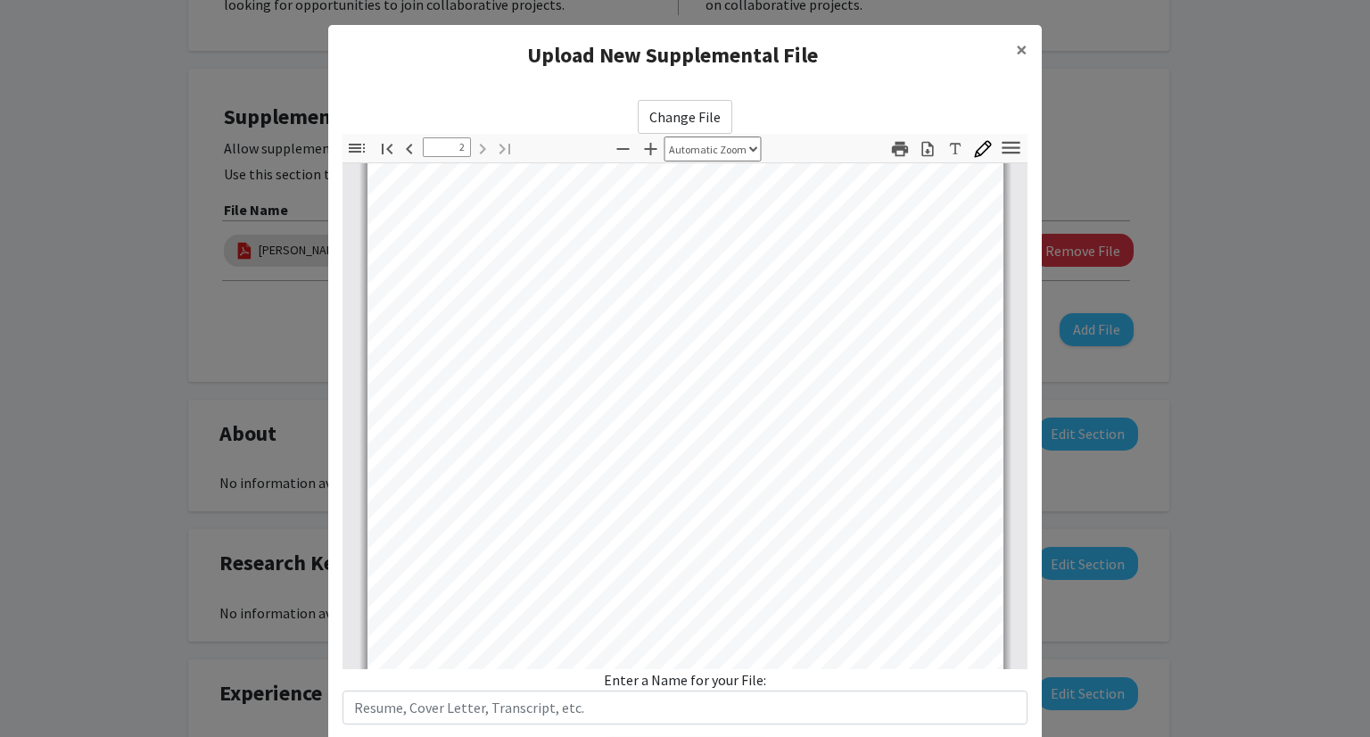
scroll to position [1166, 0]
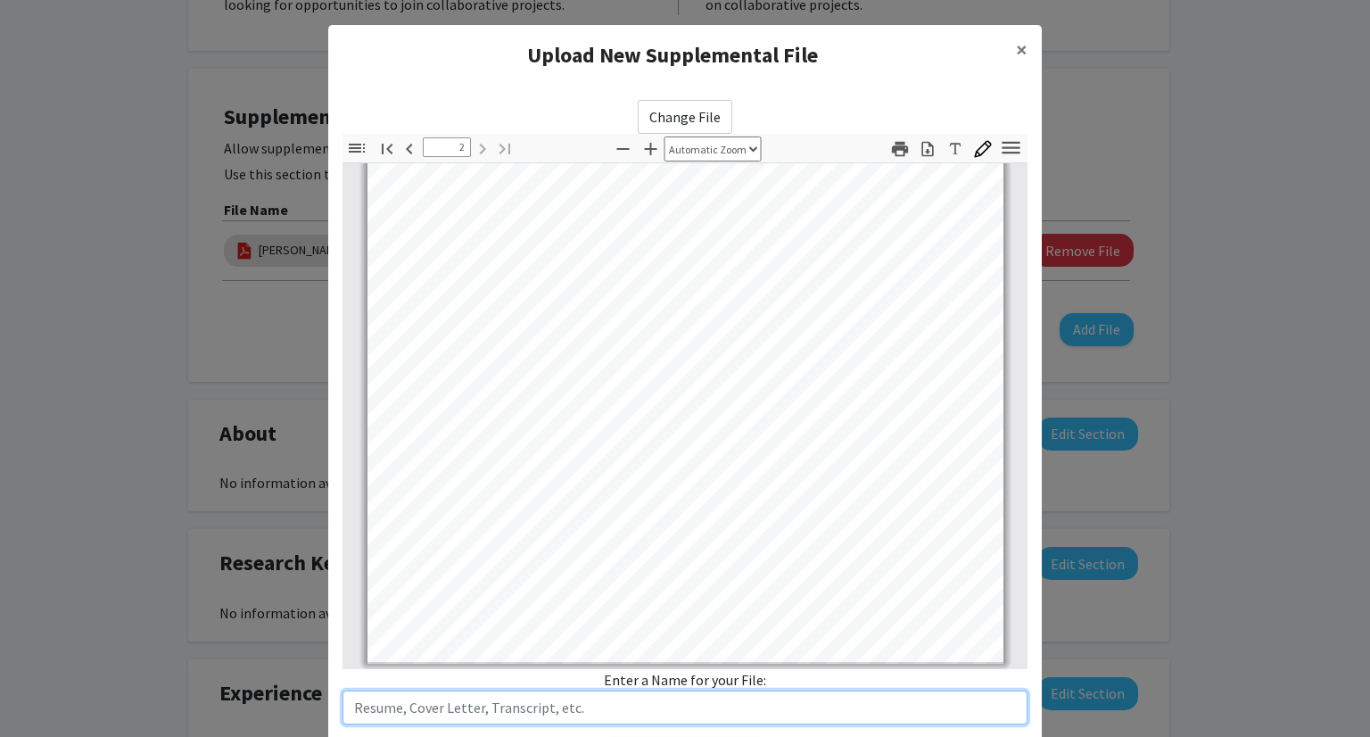
click at [453, 712] on input "text" at bounding box center [685, 707] width 685 height 34
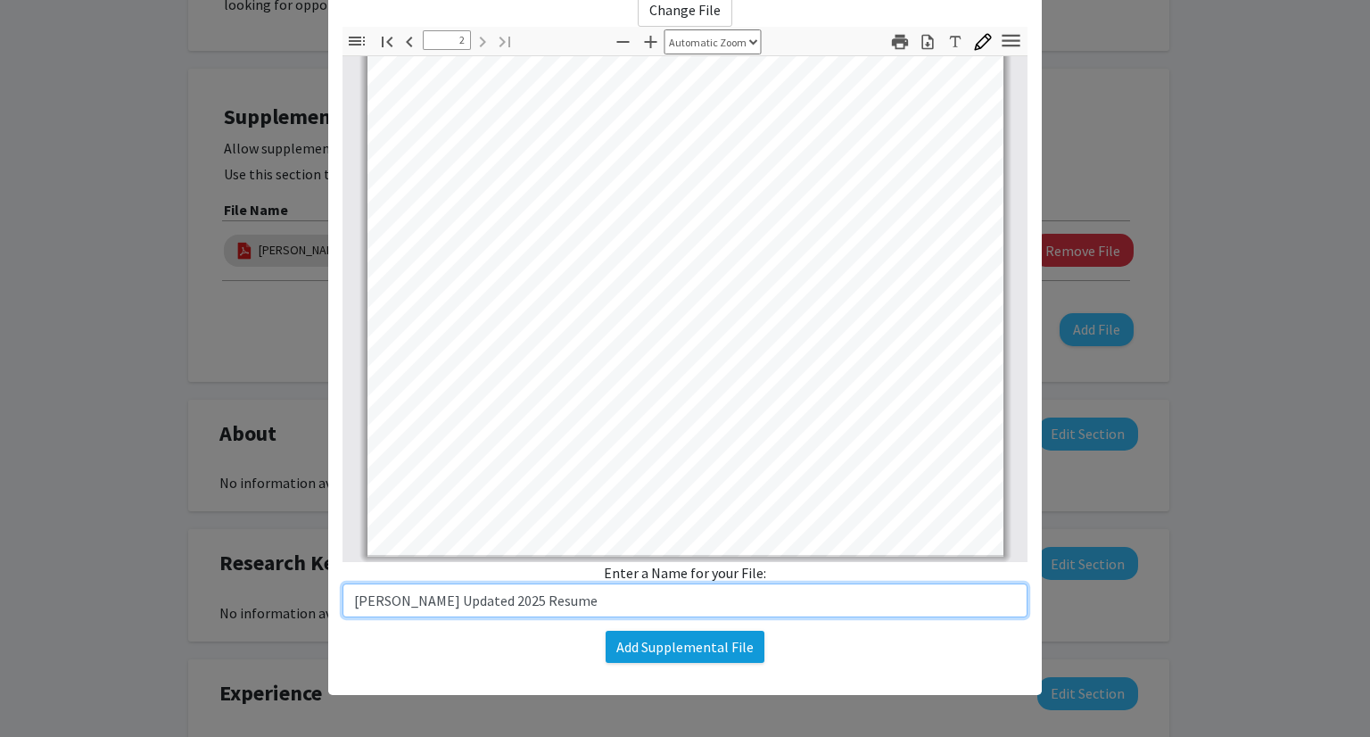
type input "[PERSON_NAME] Updated 2025 Resume"
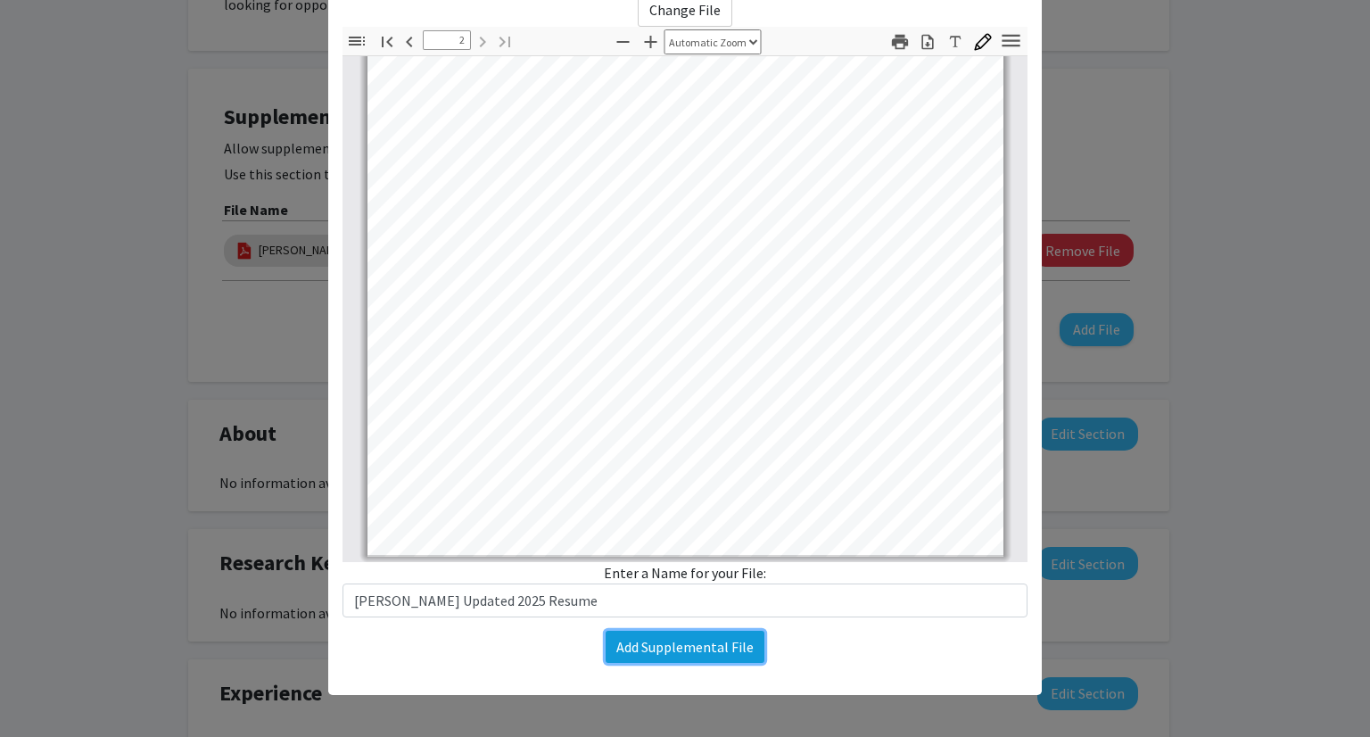
click at [626, 657] on button "Add Supplemental File" at bounding box center [685, 647] width 159 height 32
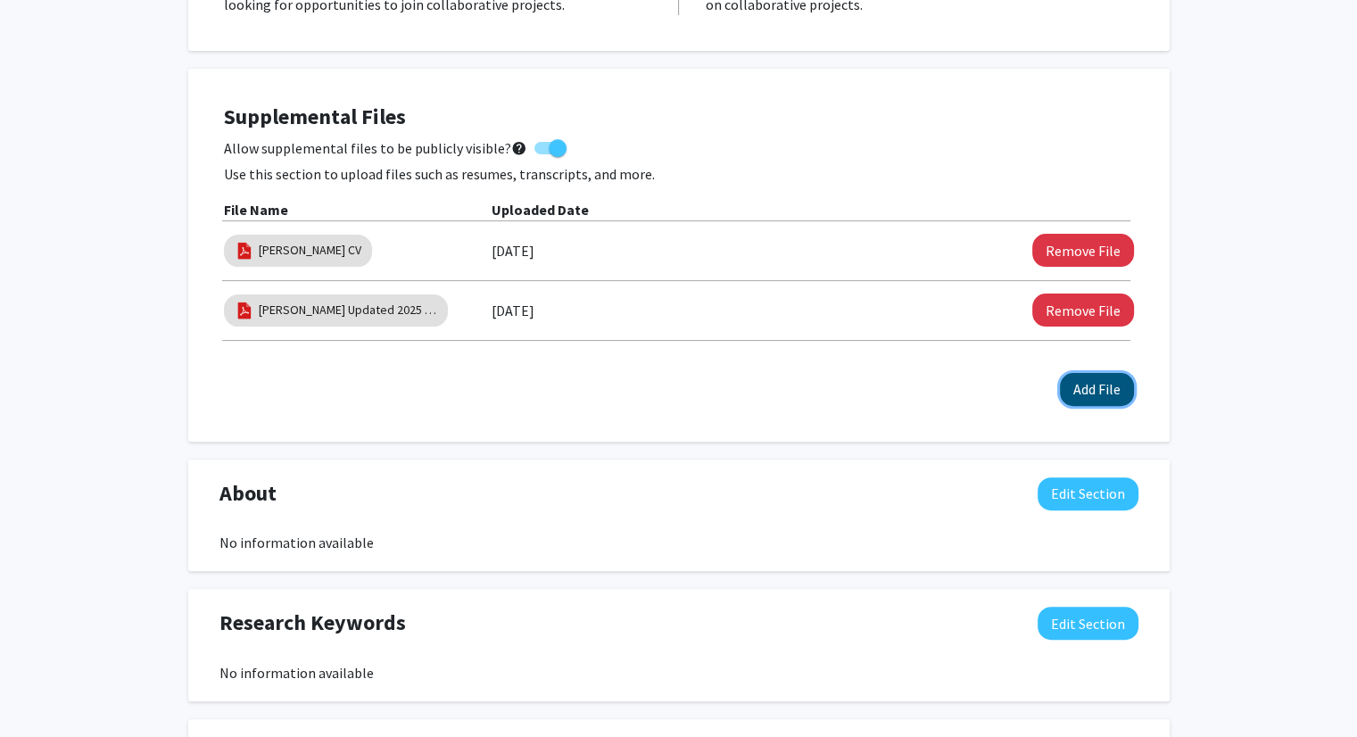
click at [1125, 401] on button "Add File" at bounding box center [1097, 389] width 74 height 33
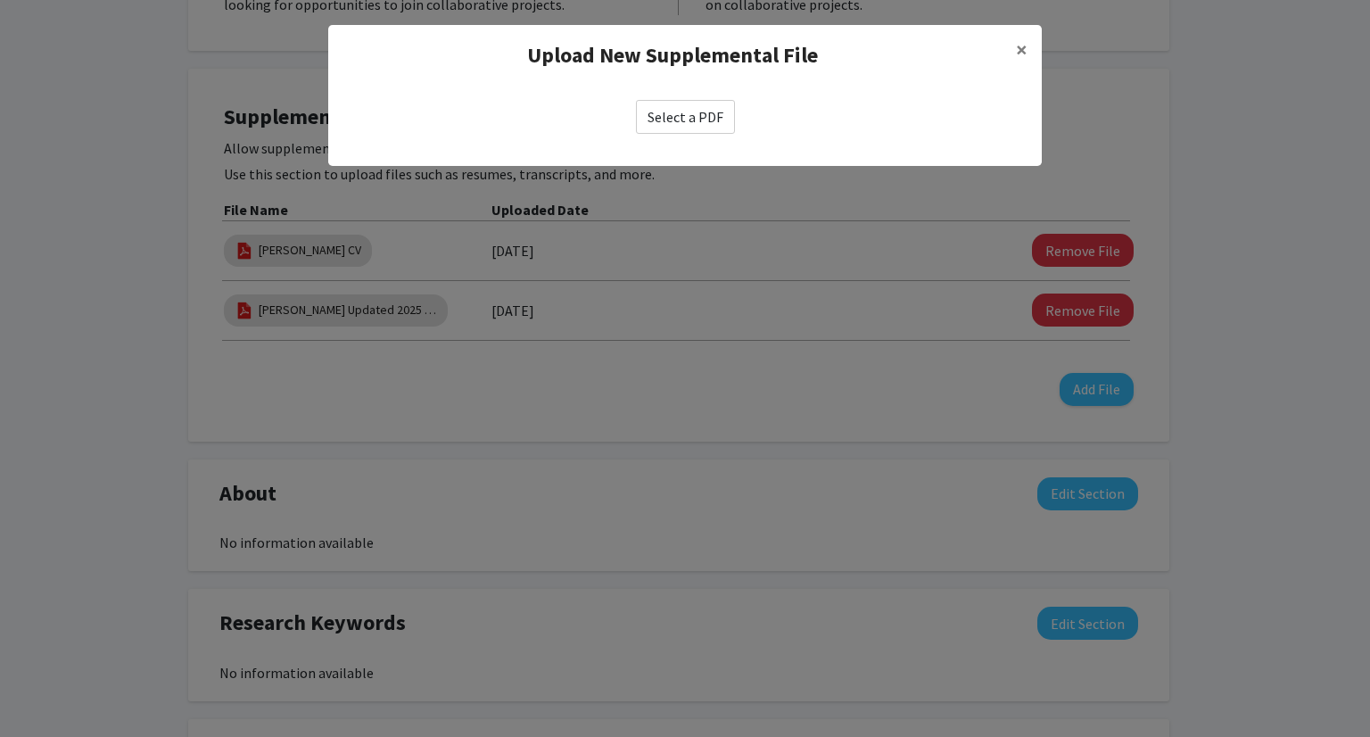
click at [690, 123] on label "Select a PDF" at bounding box center [685, 117] width 99 height 34
click at [0, 0] on input "Select a PDF" at bounding box center [0, 0] width 0 height 0
click at [681, 131] on label "Select a PDF" at bounding box center [685, 117] width 99 height 34
click at [0, 0] on input "Select a PDF" at bounding box center [0, 0] width 0 height 0
select select "custom"
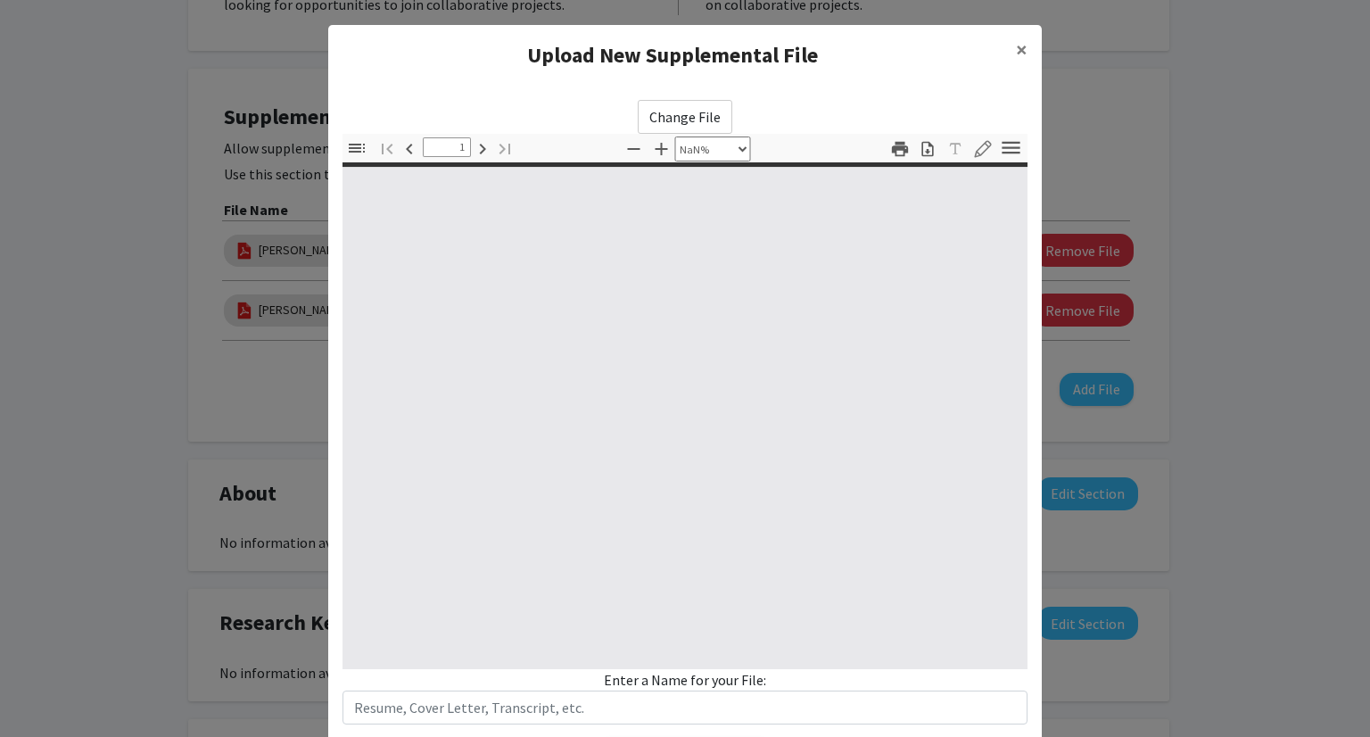
type input "0"
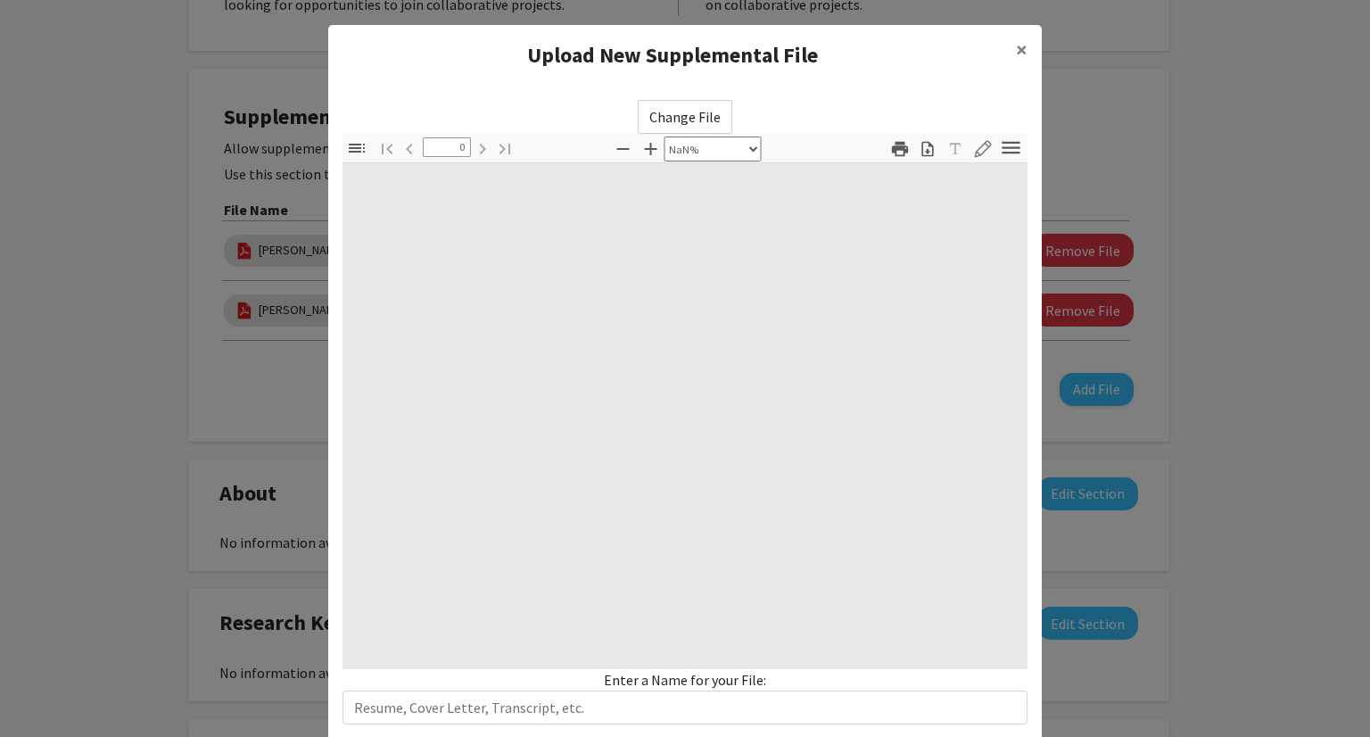
select select "auto"
type input "1"
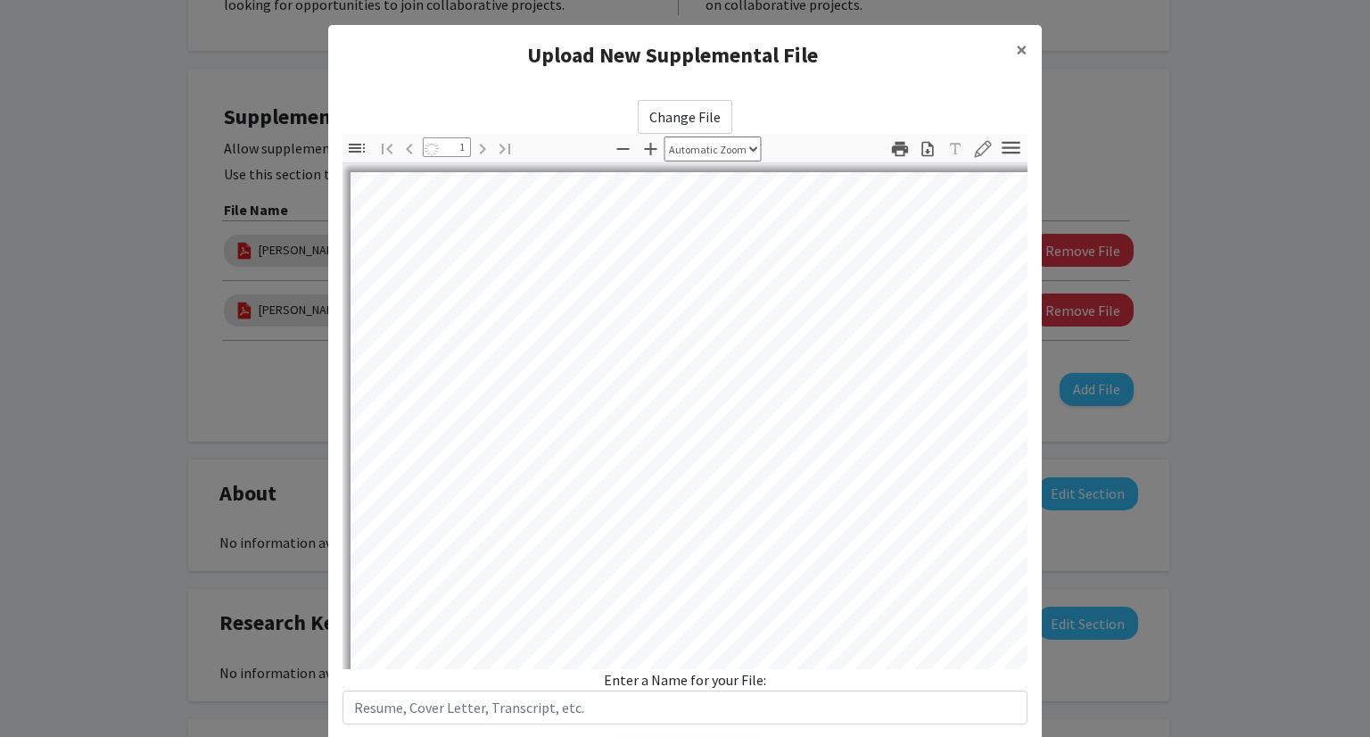
select select "auto"
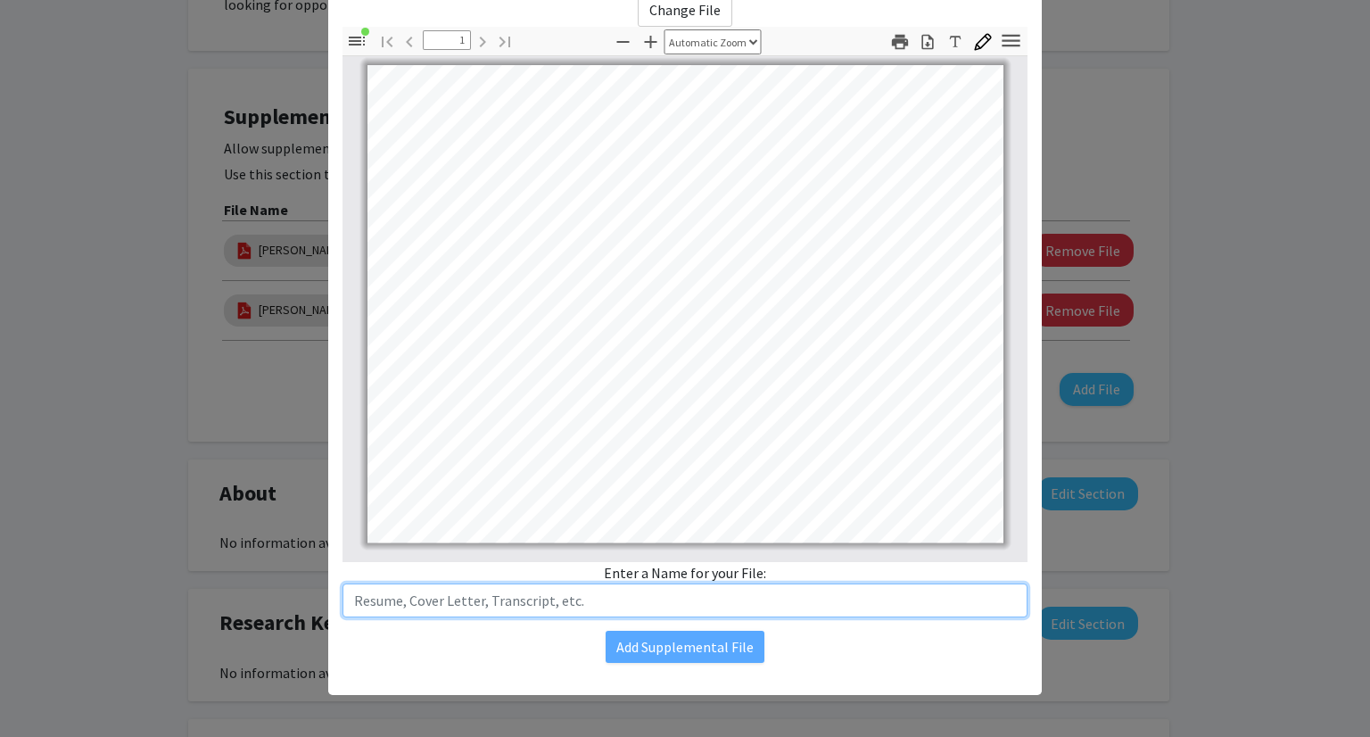
click at [510, 608] on input "text" at bounding box center [685, 600] width 685 height 34
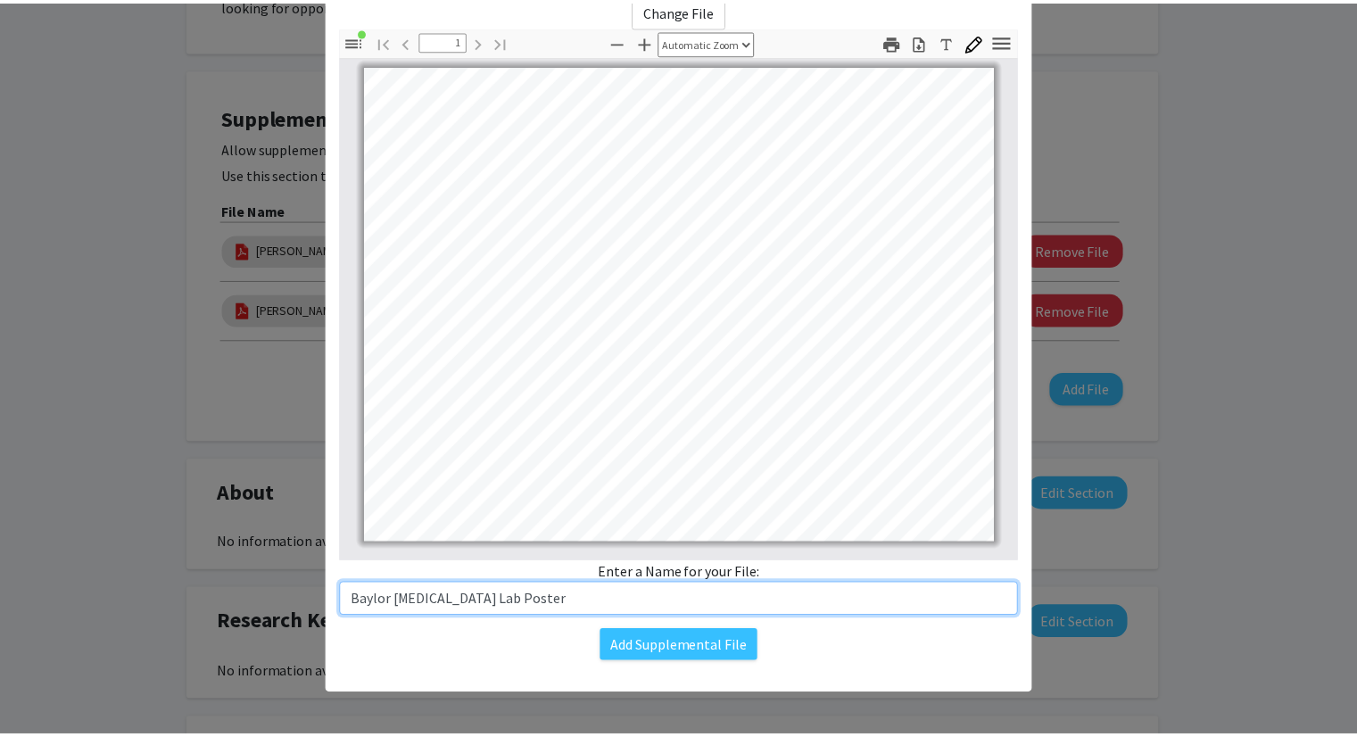
scroll to position [0, 0]
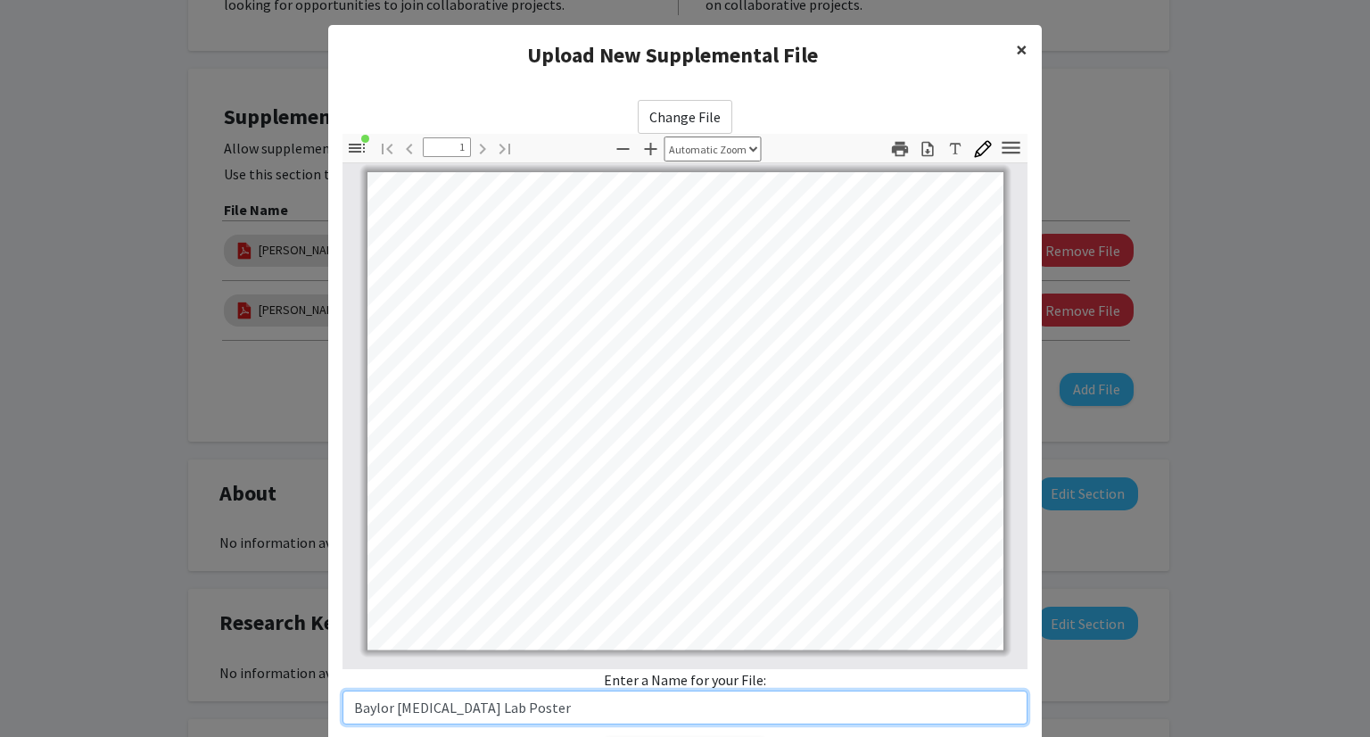
type input "Baylor [MEDICAL_DATA] Lab Poster"
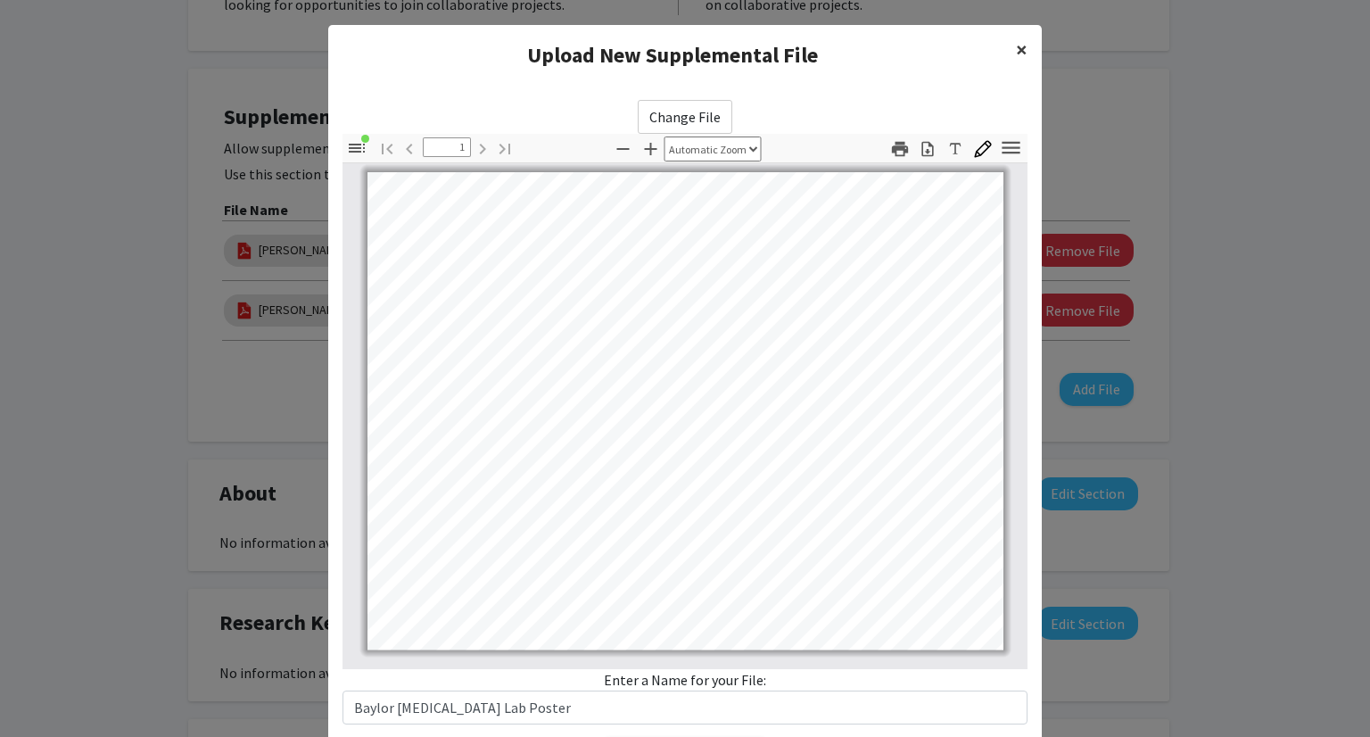
click at [1016, 45] on span "×" at bounding box center [1022, 50] width 12 height 28
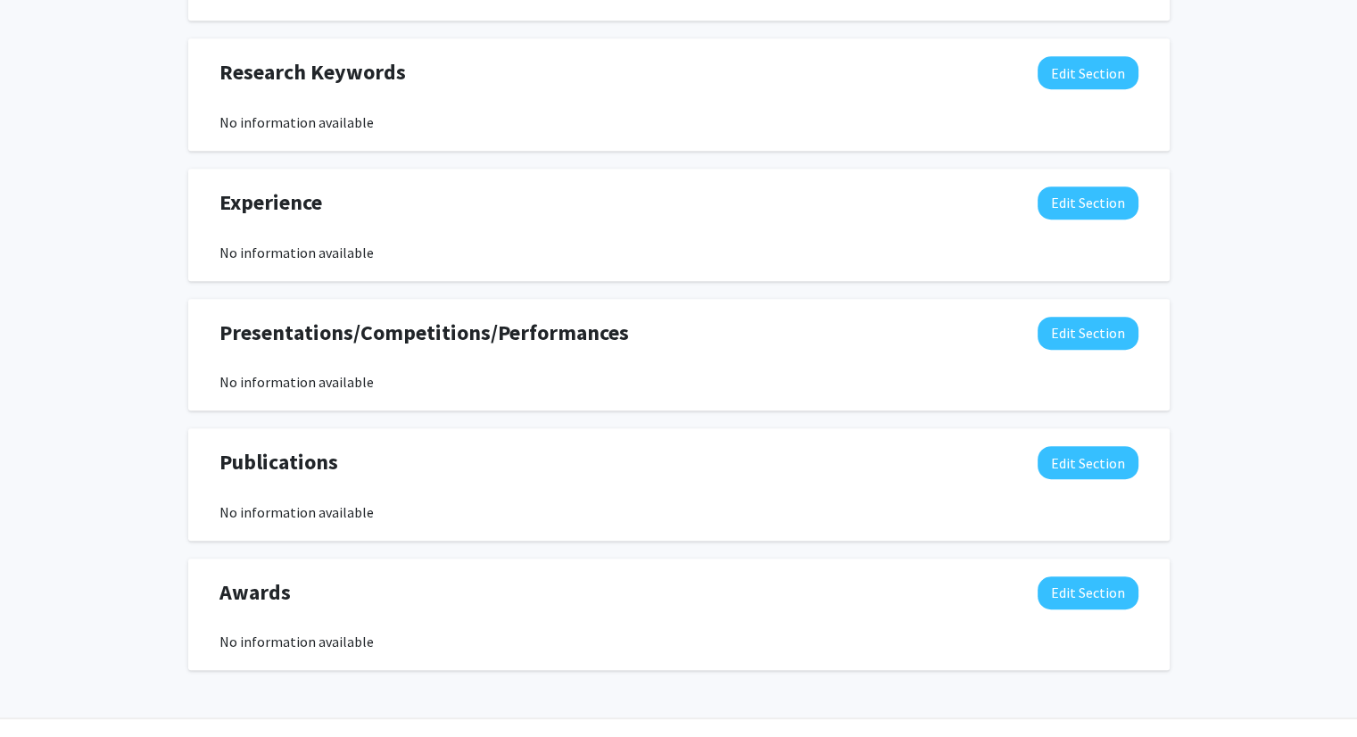
scroll to position [1022, 0]
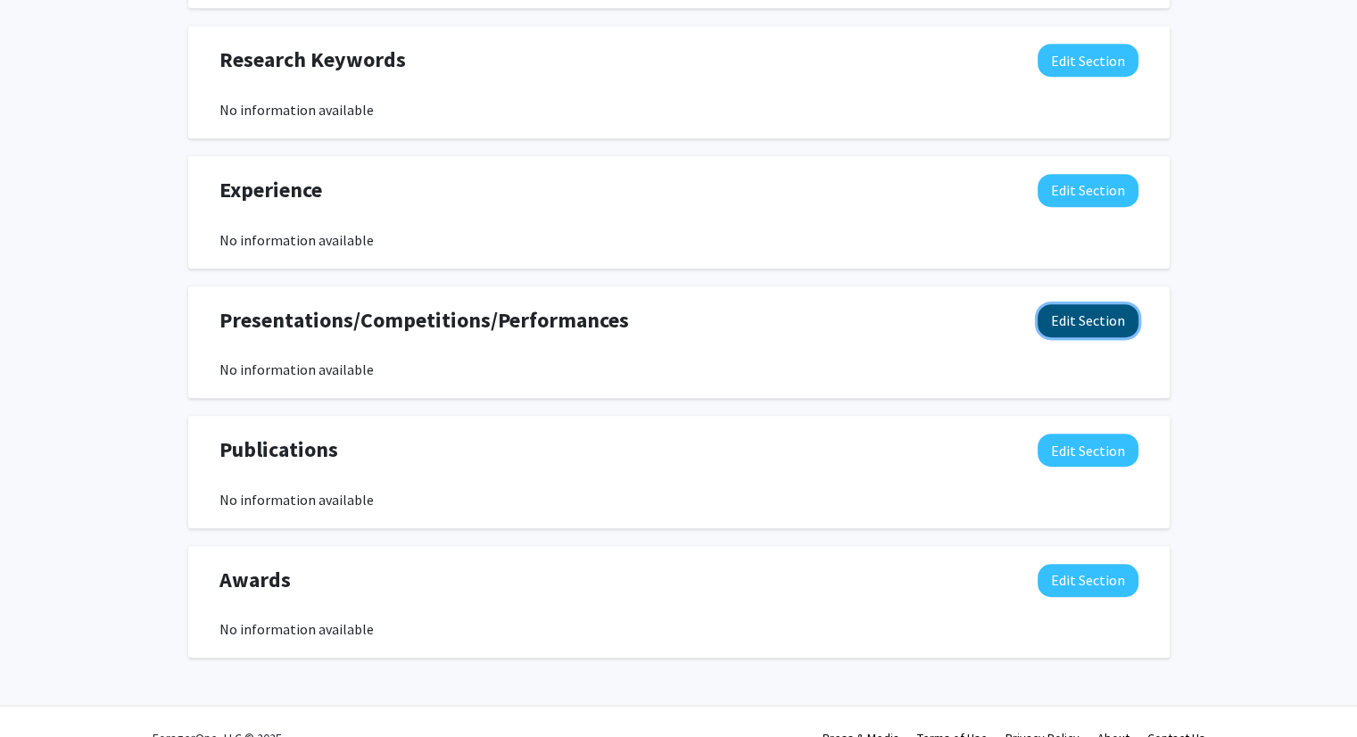
click at [1088, 307] on button "Edit Section" at bounding box center [1087, 320] width 101 height 33
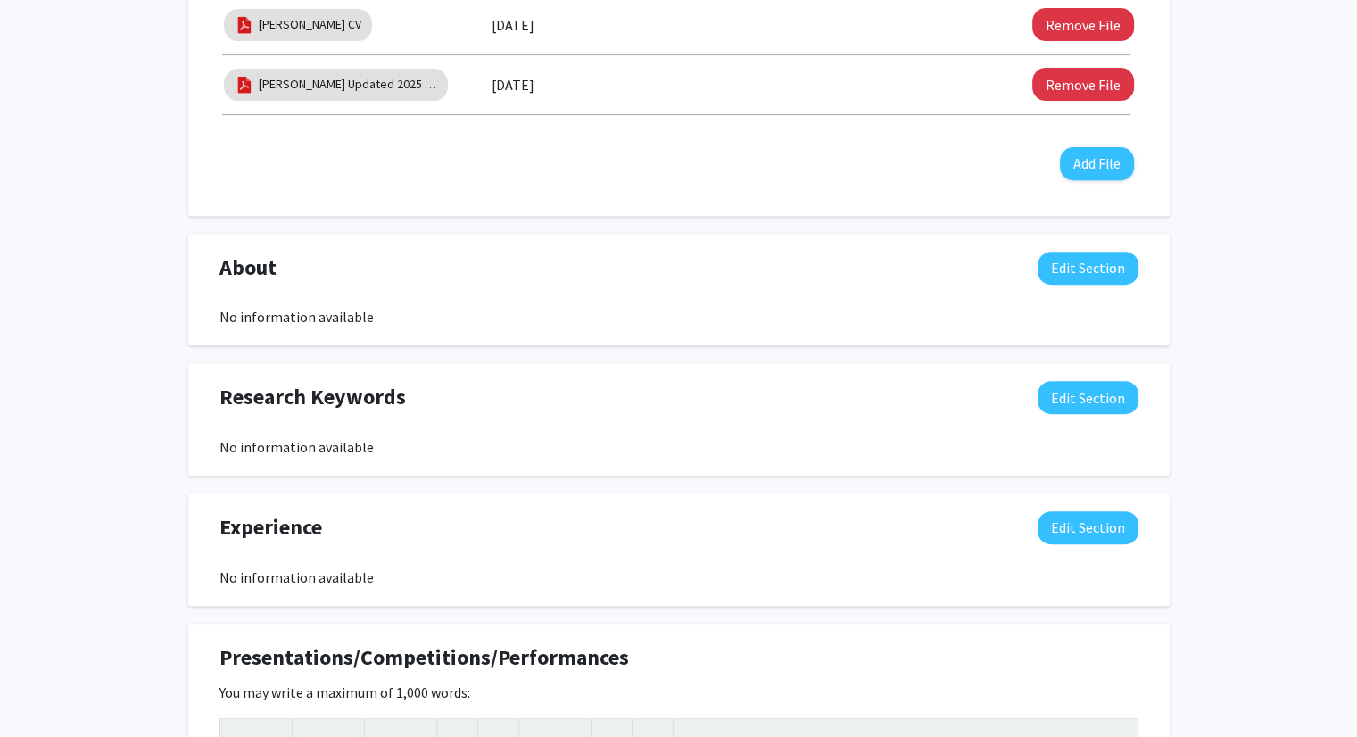
scroll to position [681, 0]
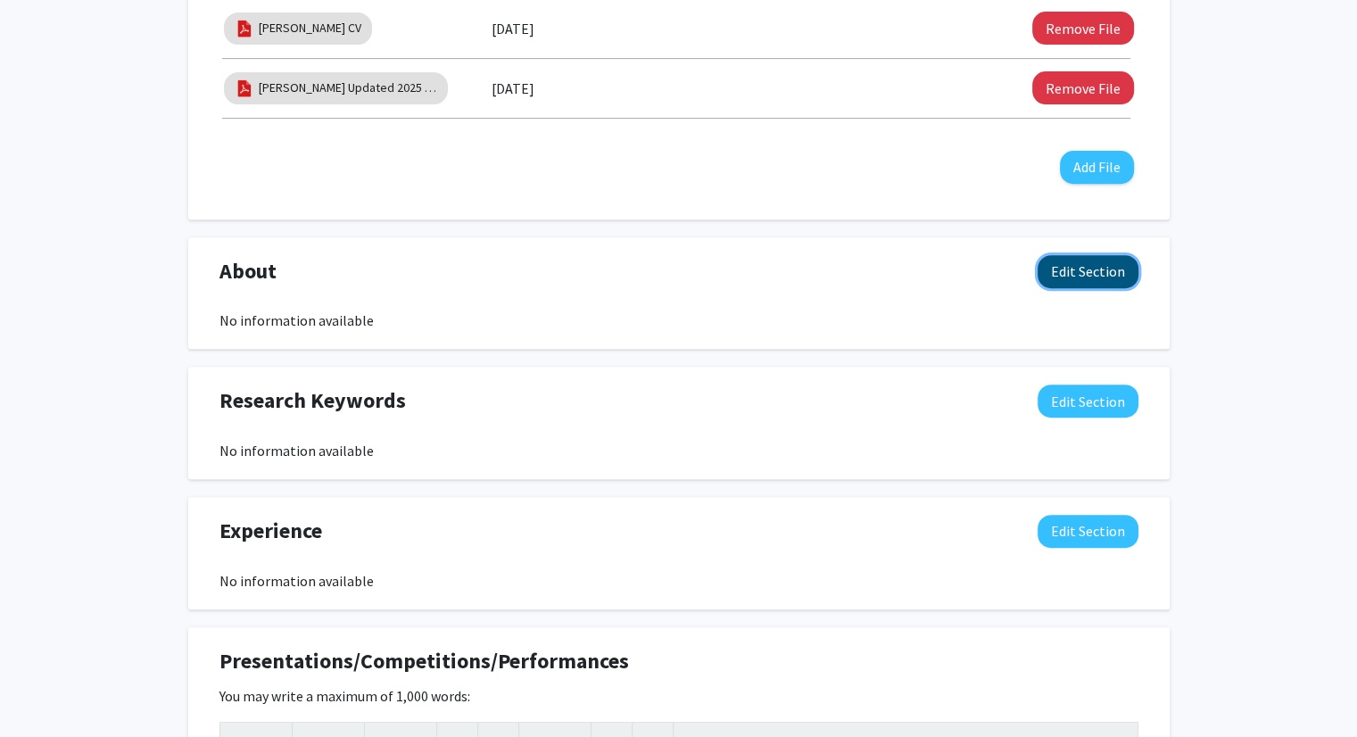
click at [1075, 277] on button "Edit Section" at bounding box center [1087, 271] width 101 height 33
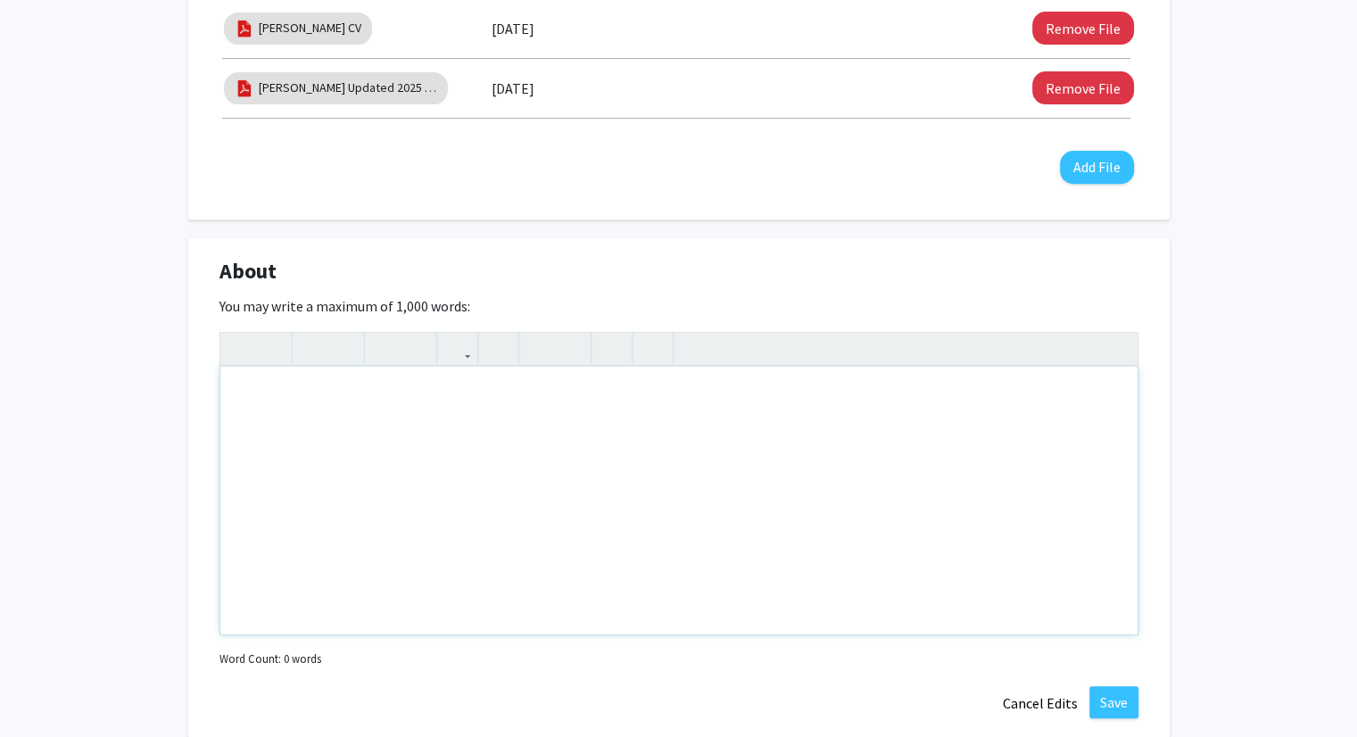
click at [795, 425] on div "Note to users with screen readers: Please deactivate our accessibility plugin f…" at bounding box center [678, 501] width 917 height 268
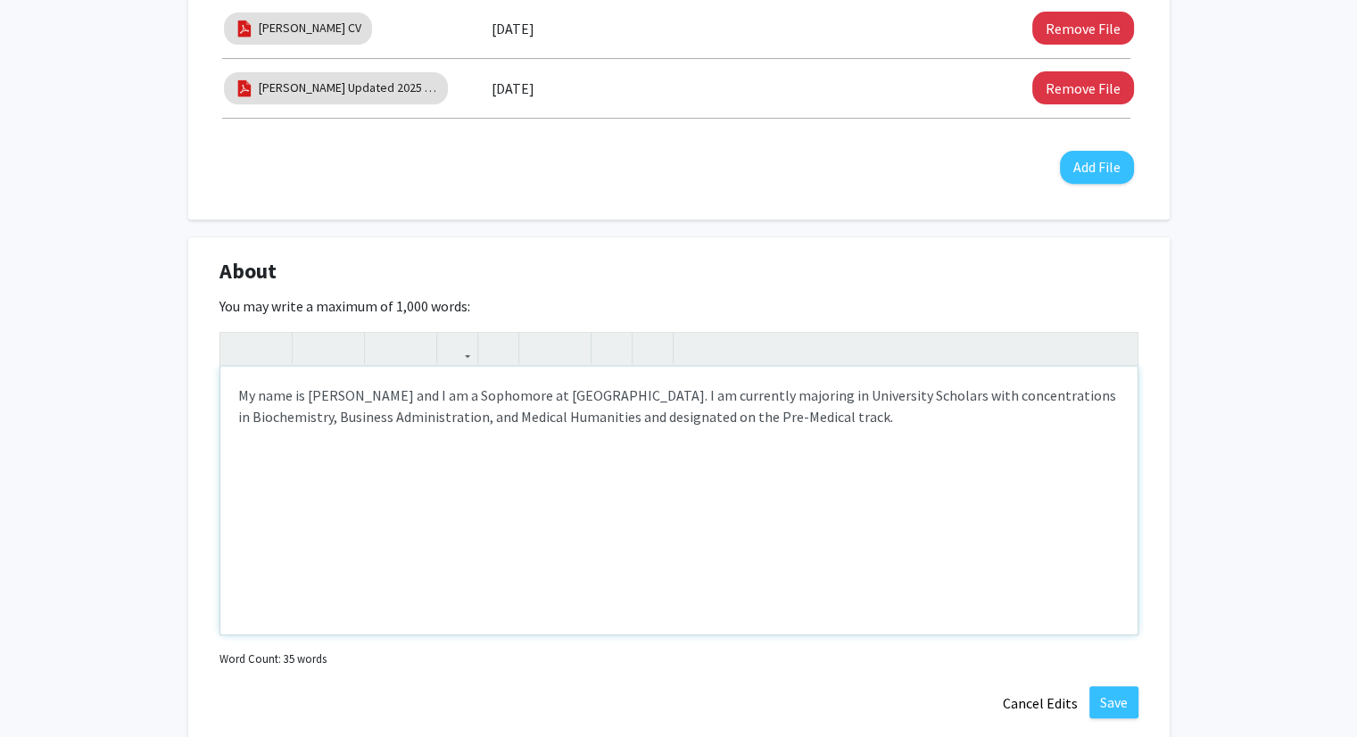
click at [935, 411] on div "My name is [PERSON_NAME] and I am a Sophomore at [GEOGRAPHIC_DATA]. I am curren…" at bounding box center [678, 501] width 917 height 268
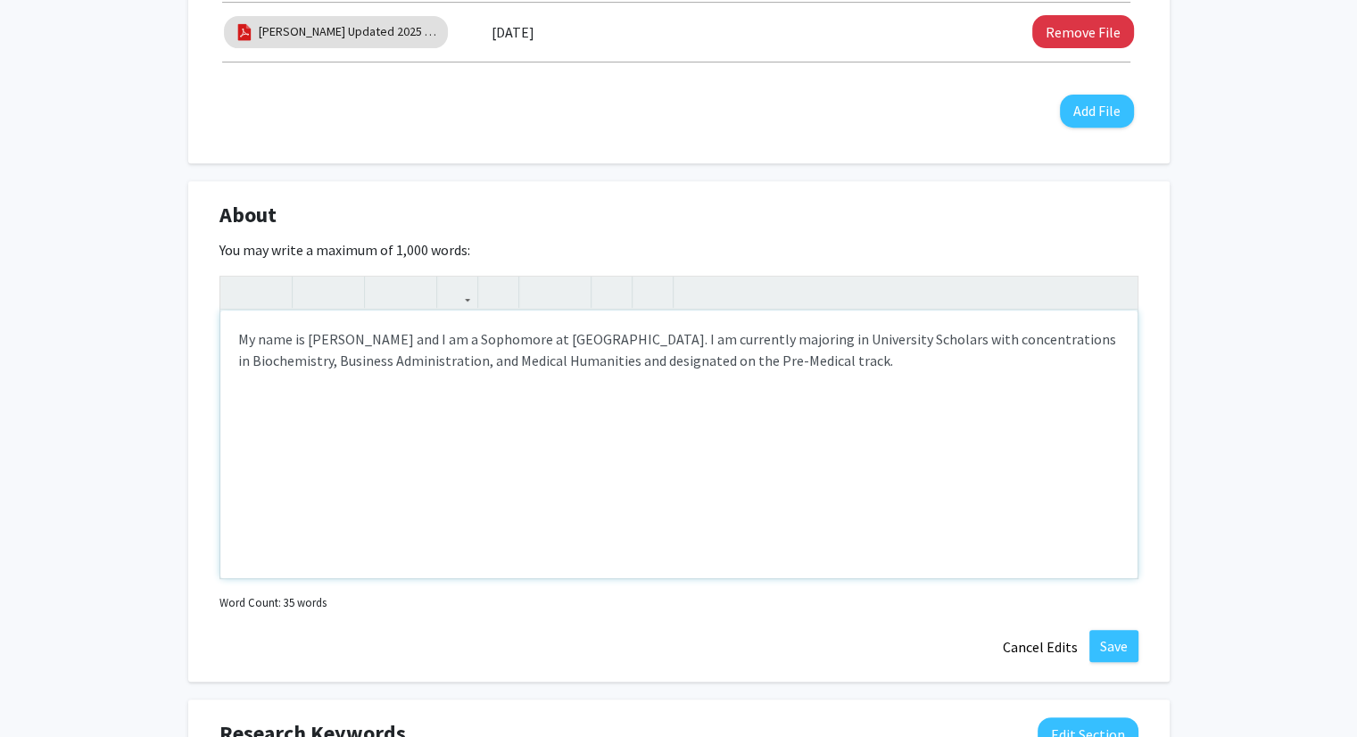
scroll to position [739, 0]
click at [904, 361] on div "My name is [PERSON_NAME] and I am a Sophomore at [GEOGRAPHIC_DATA]. I am curren…" at bounding box center [678, 444] width 917 height 268
type textarea "My name is [PERSON_NAME] and I am a Sophomore at [GEOGRAPHIC_DATA]. I am curren…"
click at [1118, 640] on button "Save" at bounding box center [1113, 645] width 49 height 32
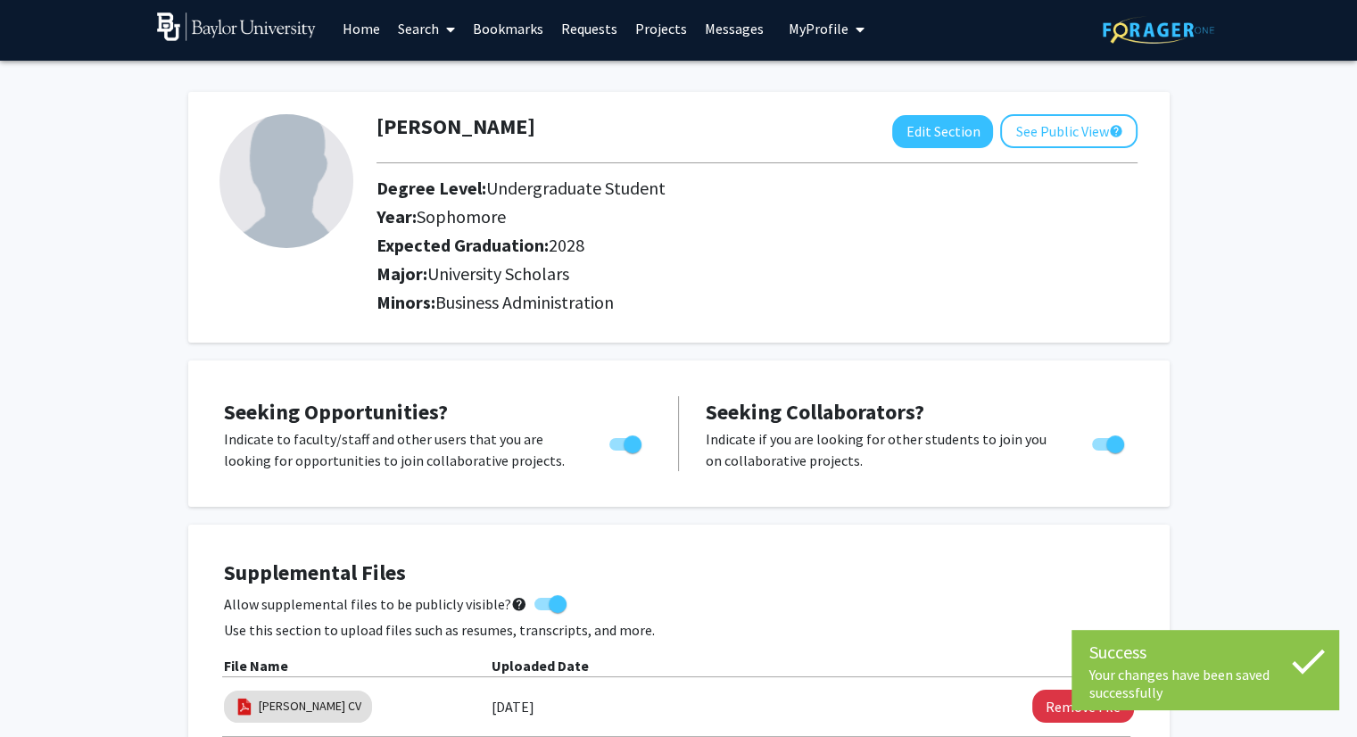
scroll to position [0, 0]
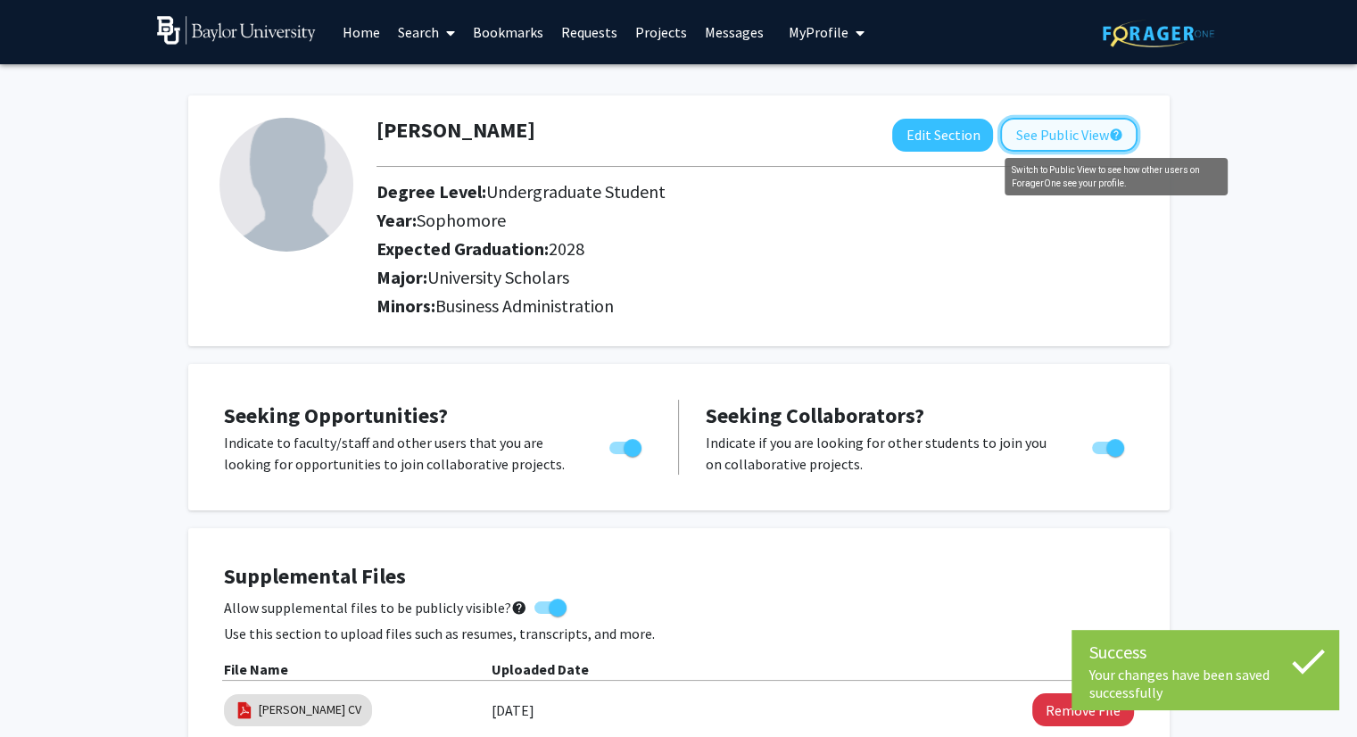
click at [1108, 133] on mat-icon "help" at bounding box center [1115, 134] width 14 height 21
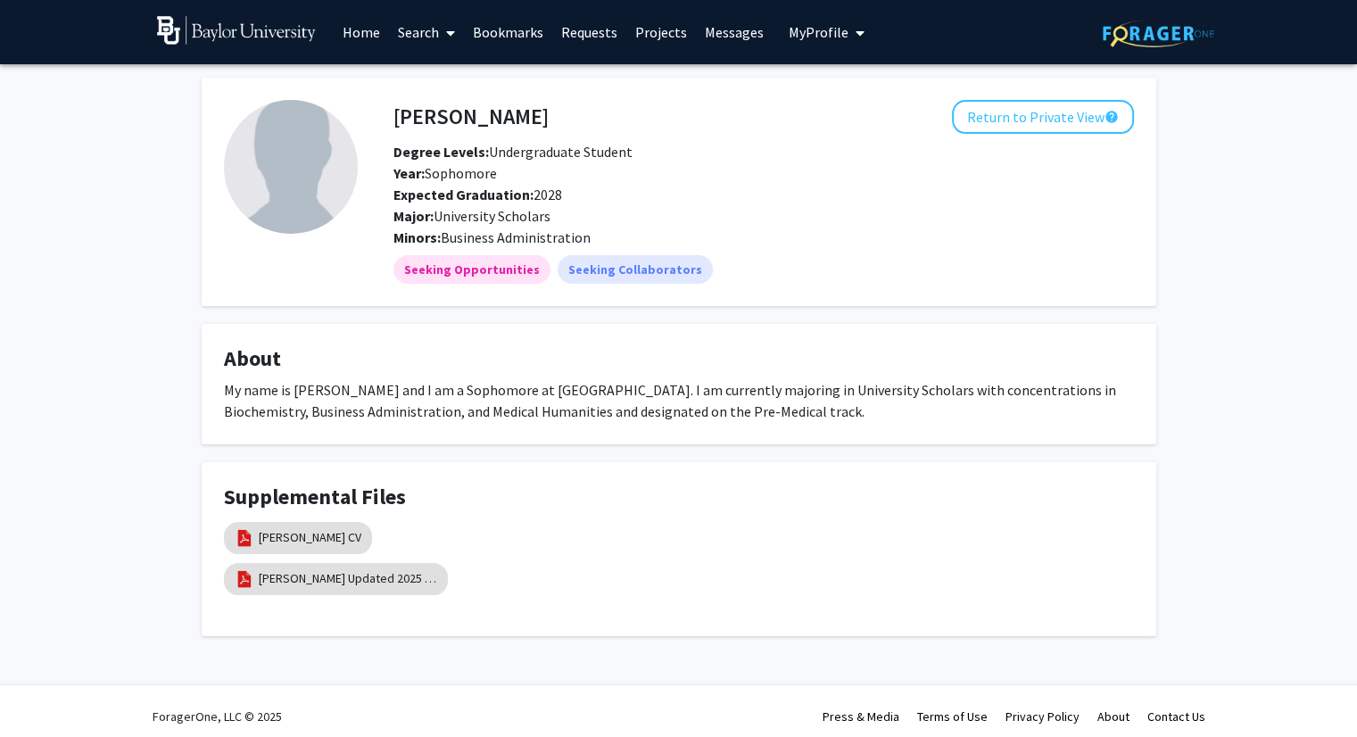
click at [1108, 133] on div "[PERSON_NAME] Return to Private View help Degree Levels: Undergraduate Student …" at bounding box center [763, 174] width 767 height 148
click at [1036, 109] on button "Return to Private View help" at bounding box center [1043, 117] width 182 height 34
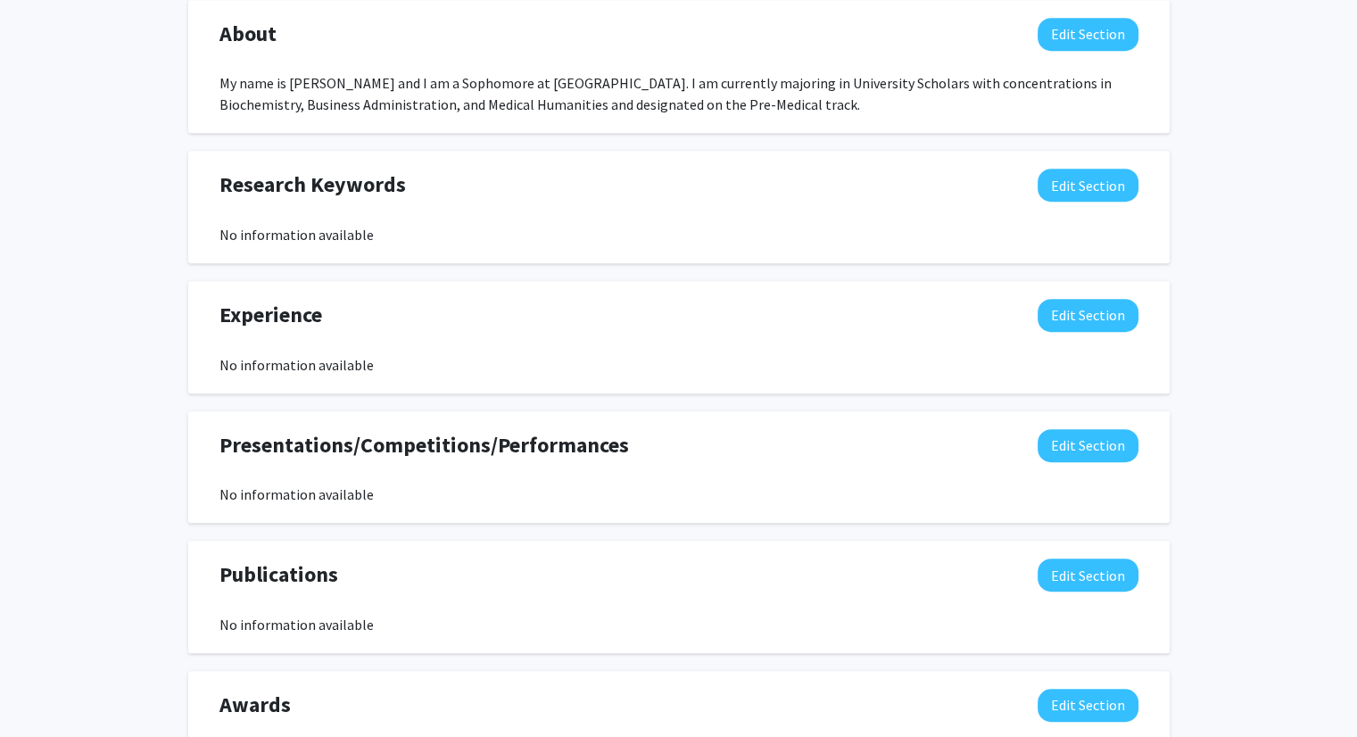
scroll to position [935, 0]
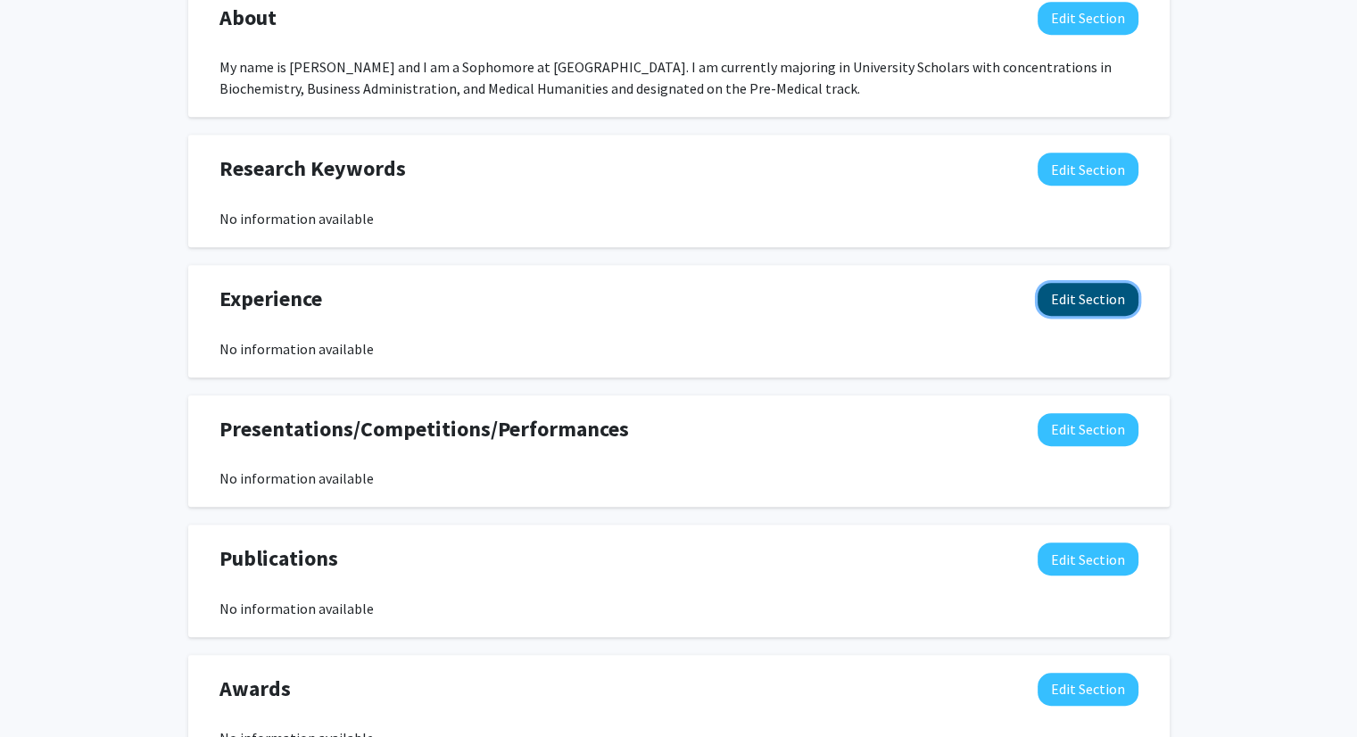
click at [1086, 293] on button "Edit Section" at bounding box center [1087, 299] width 101 height 33
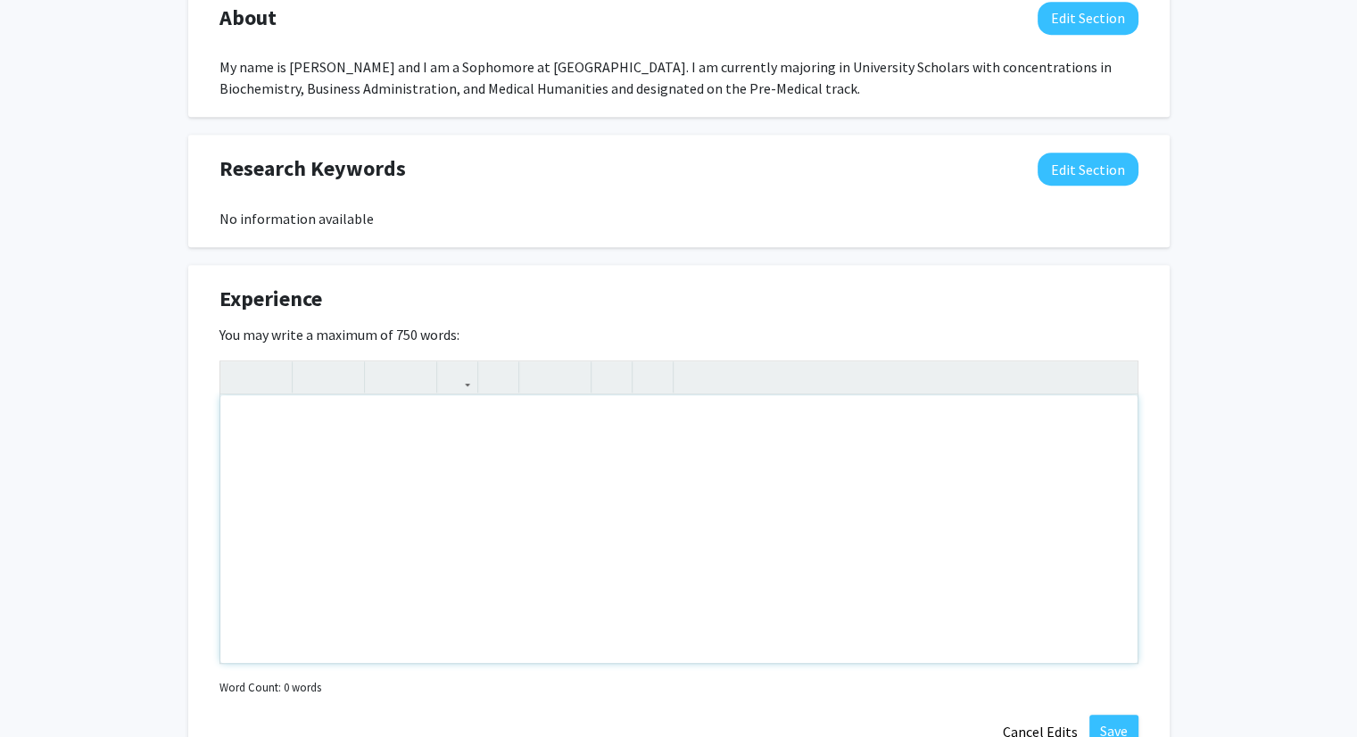
click at [743, 575] on div "Note to users with screen readers: Please deactivate our accessibility plugin f…" at bounding box center [678, 529] width 917 height 268
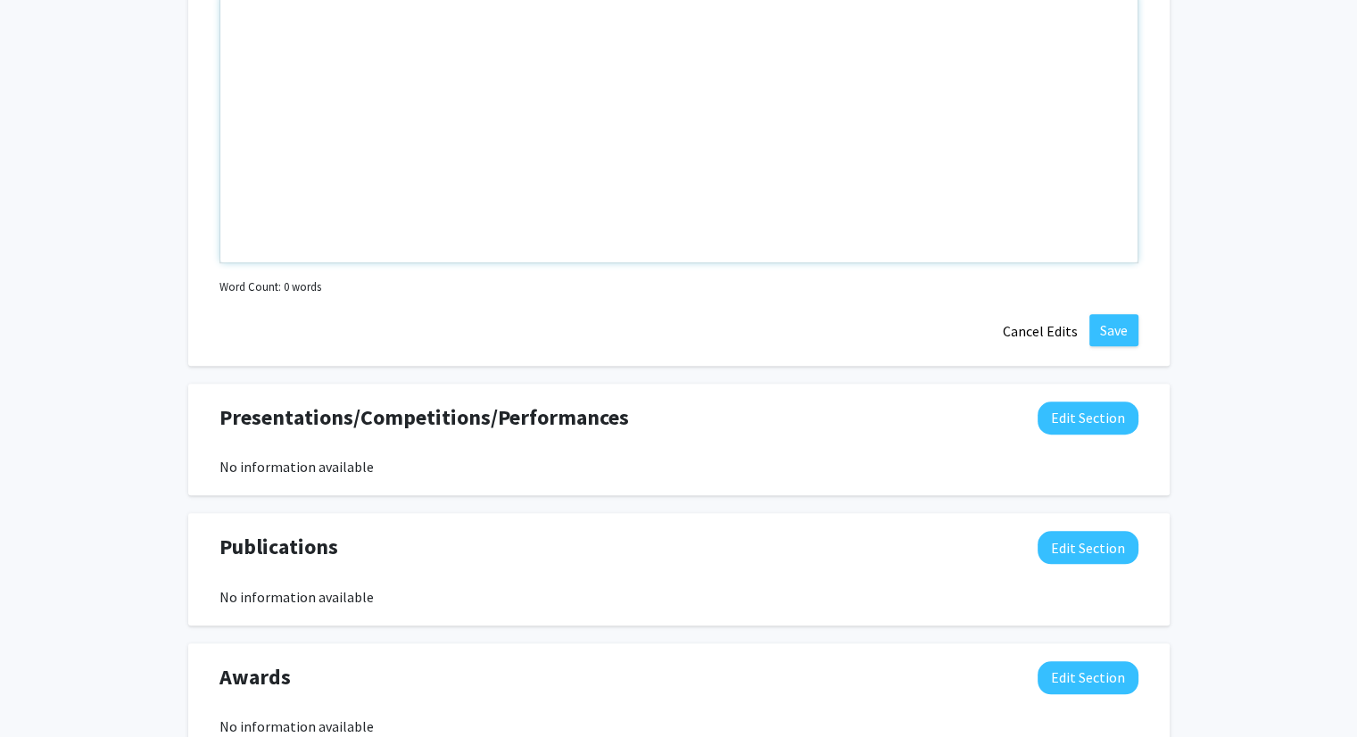
scroll to position [1407, 0]
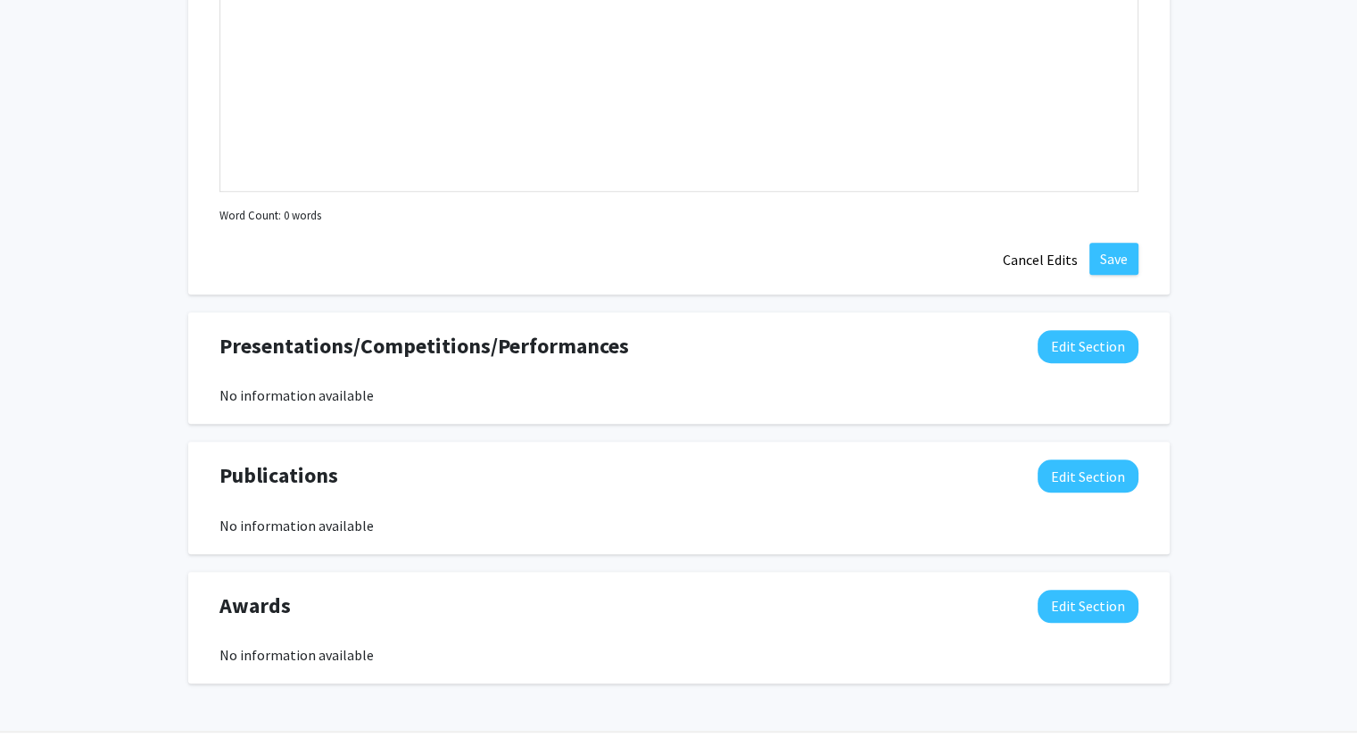
click at [1094, 611] on button "Edit Section" at bounding box center [1087, 606] width 101 height 33
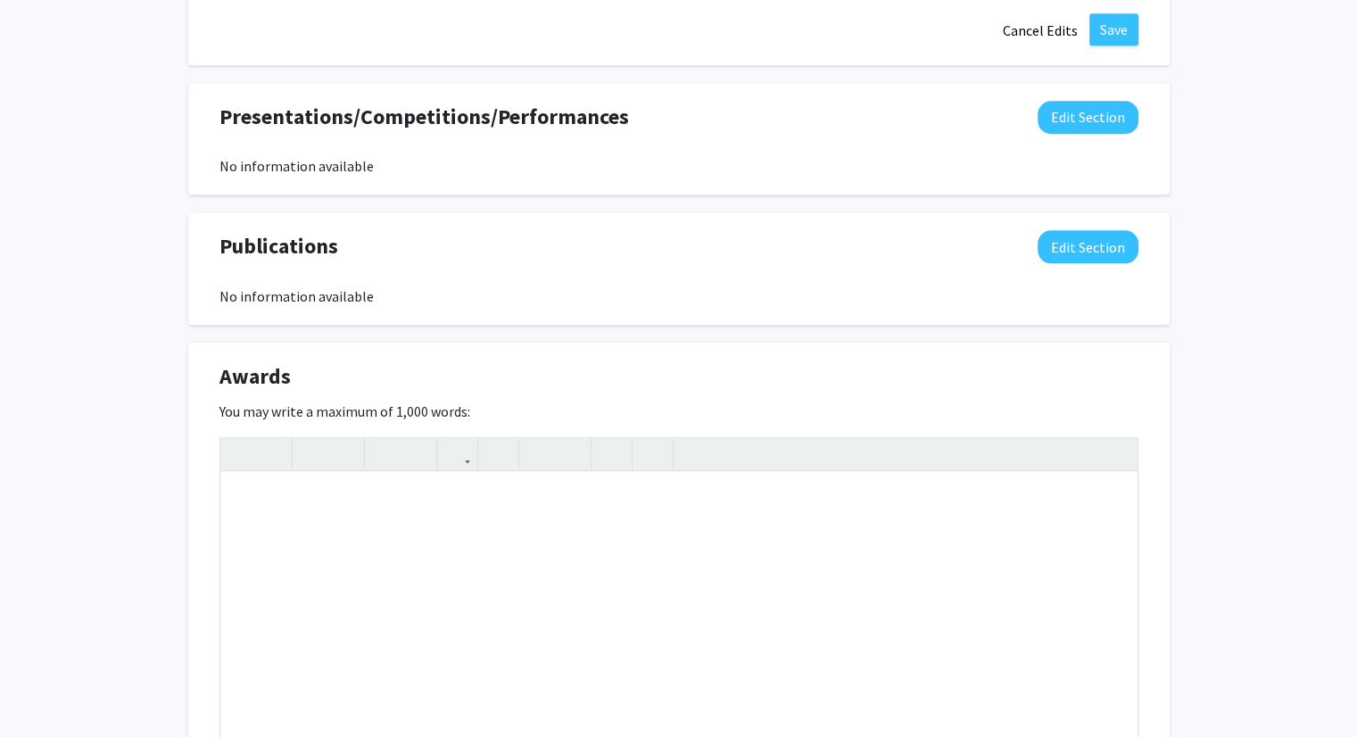
scroll to position [1638, 0]
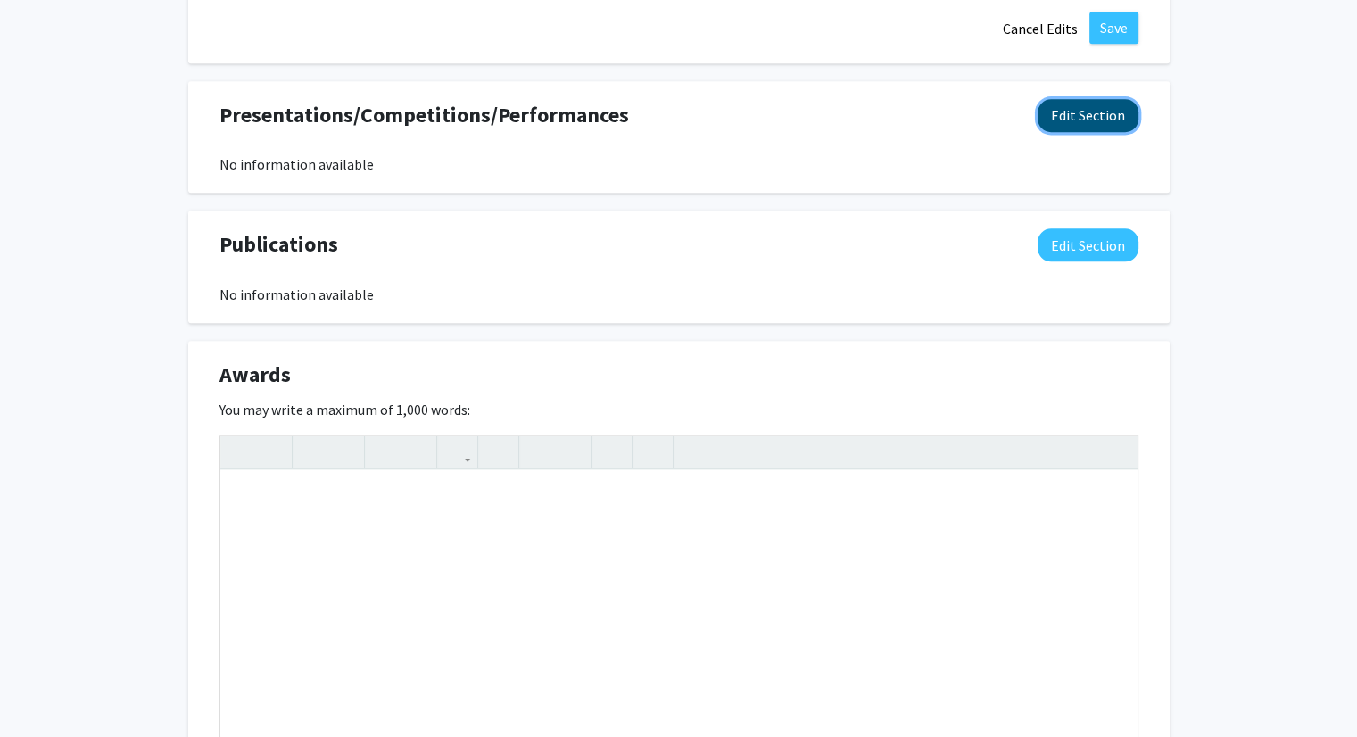
click at [1089, 112] on button "Edit Section" at bounding box center [1087, 115] width 101 height 33
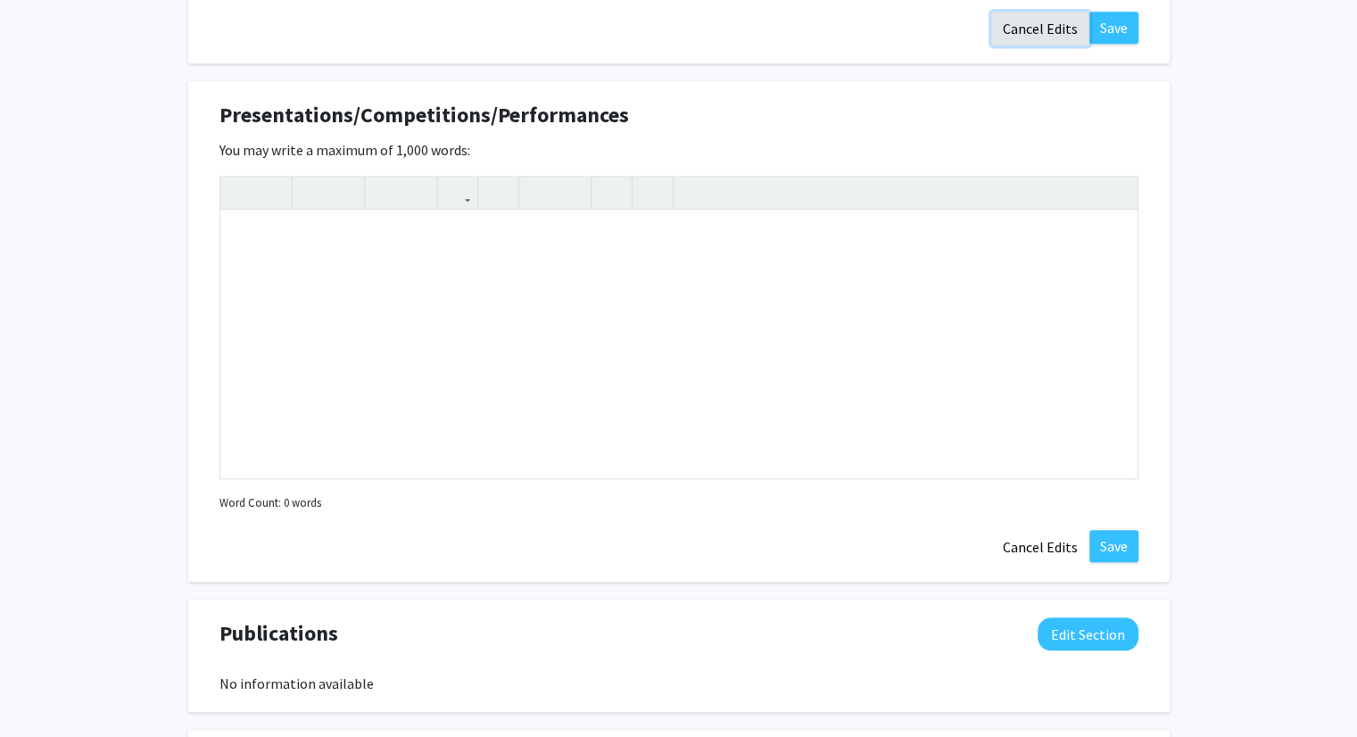
click at [1049, 22] on button "Cancel Edits" at bounding box center [1040, 29] width 98 height 34
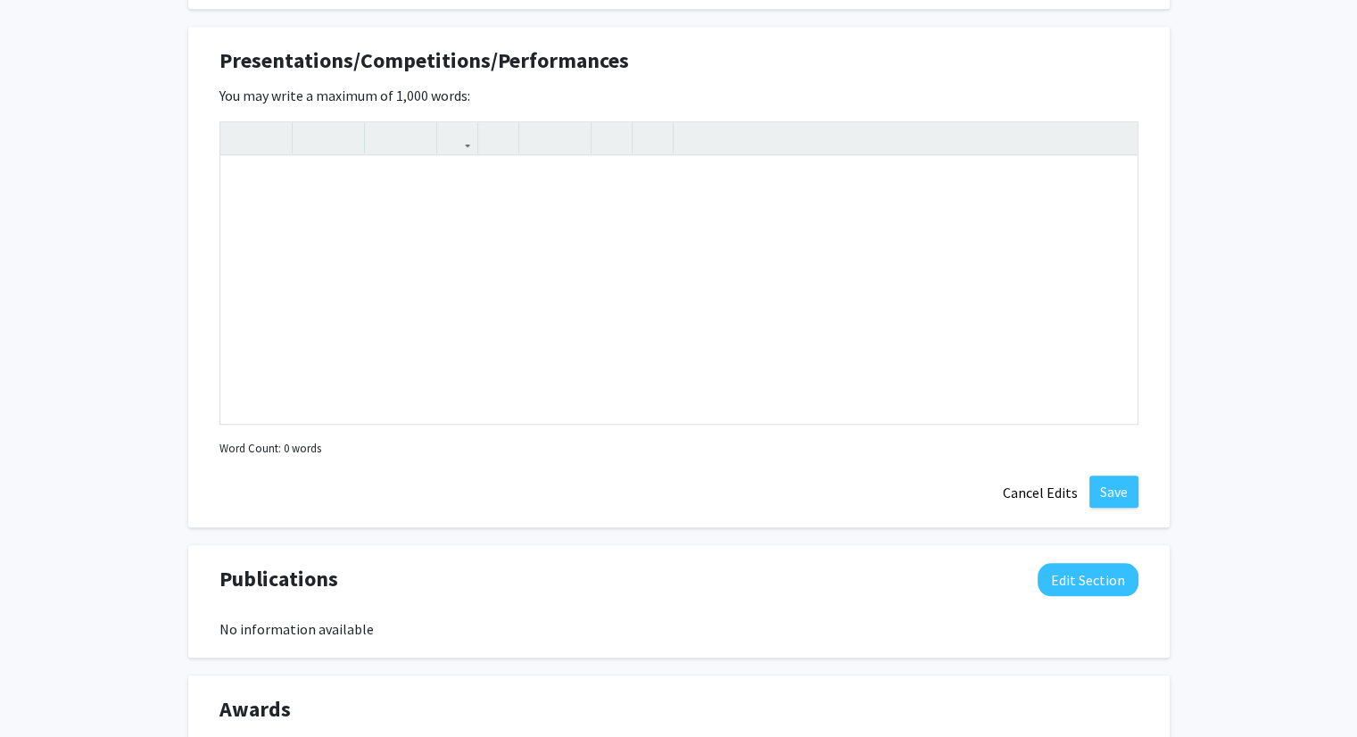
scroll to position [1302, 0]
click at [517, 244] on div "Note to users with screen readers: Please deactivate our accessibility plugin f…" at bounding box center [678, 291] width 917 height 268
type textarea "I have presented my research at&nbsp;"
click at [396, 174] on div "I have presented my research at" at bounding box center [678, 291] width 917 height 268
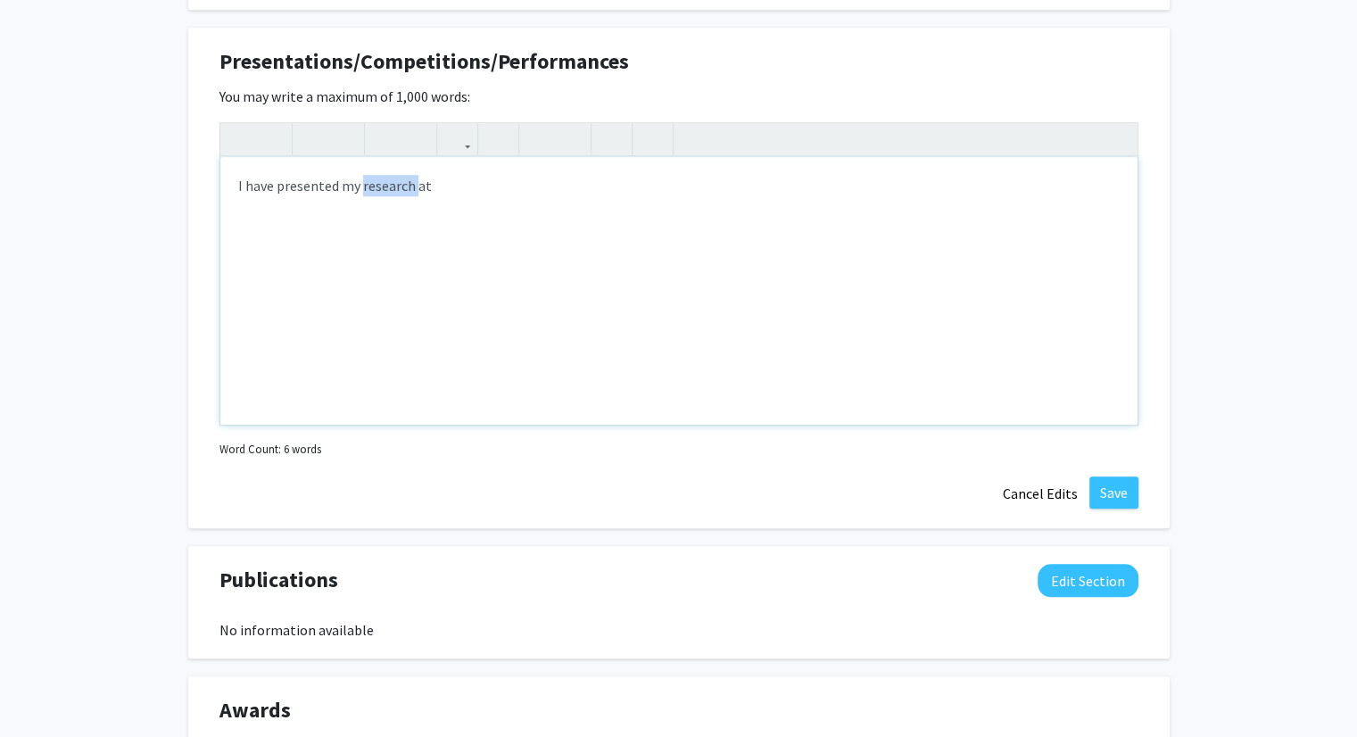
click at [396, 174] on div "I have presented my research at" at bounding box center [678, 291] width 917 height 268
type textarea "L"
type textarea "O"
click at [650, 178] on div "In [DATE], My team and I presented our research poster" at bounding box center [678, 291] width 917 height 268
type textarea "In [DATE], My team and I presented our research poster at&nbsp;"
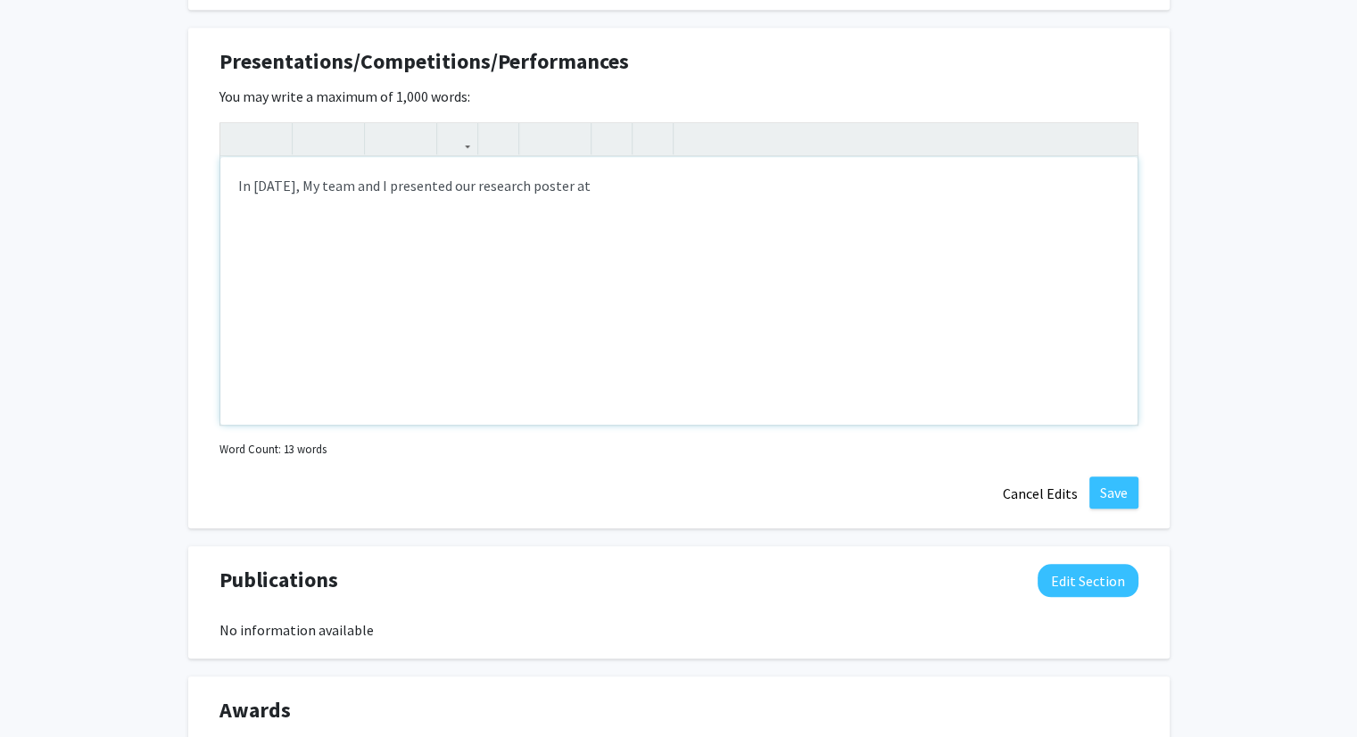
click at [646, 190] on div "In [DATE], My team and I presented our research poster at" at bounding box center [678, 291] width 917 height 268
click at [1057, 504] on button "Cancel Edits" at bounding box center [1040, 493] width 98 height 34
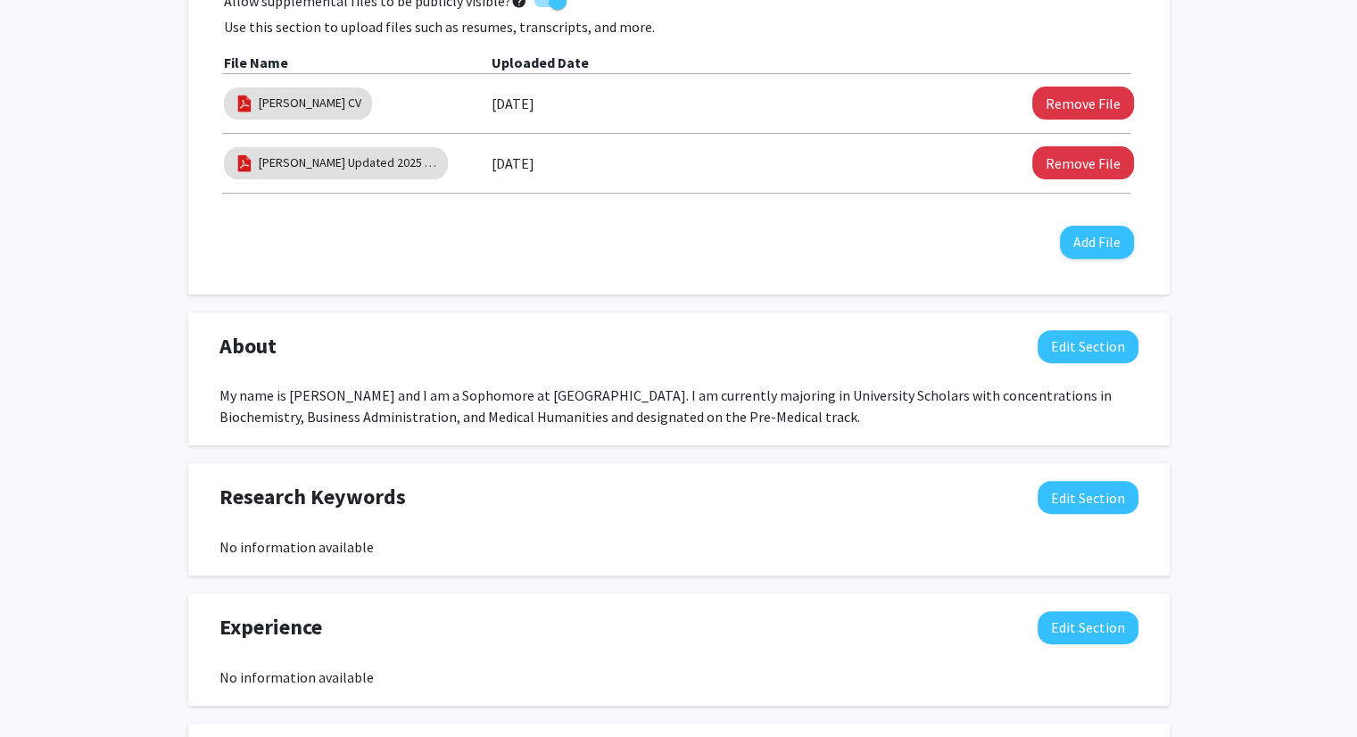
scroll to position [0, 0]
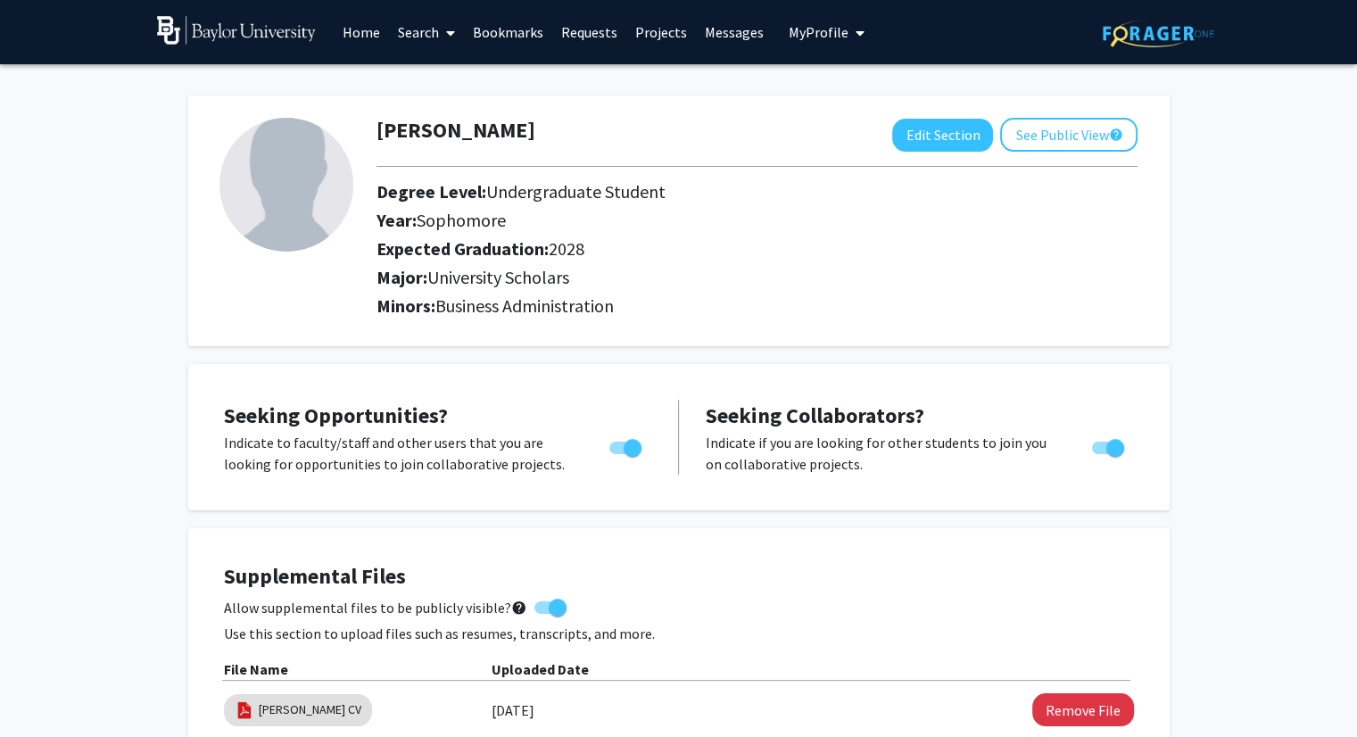
click at [592, 39] on link "Requests" at bounding box center [589, 32] width 74 height 62
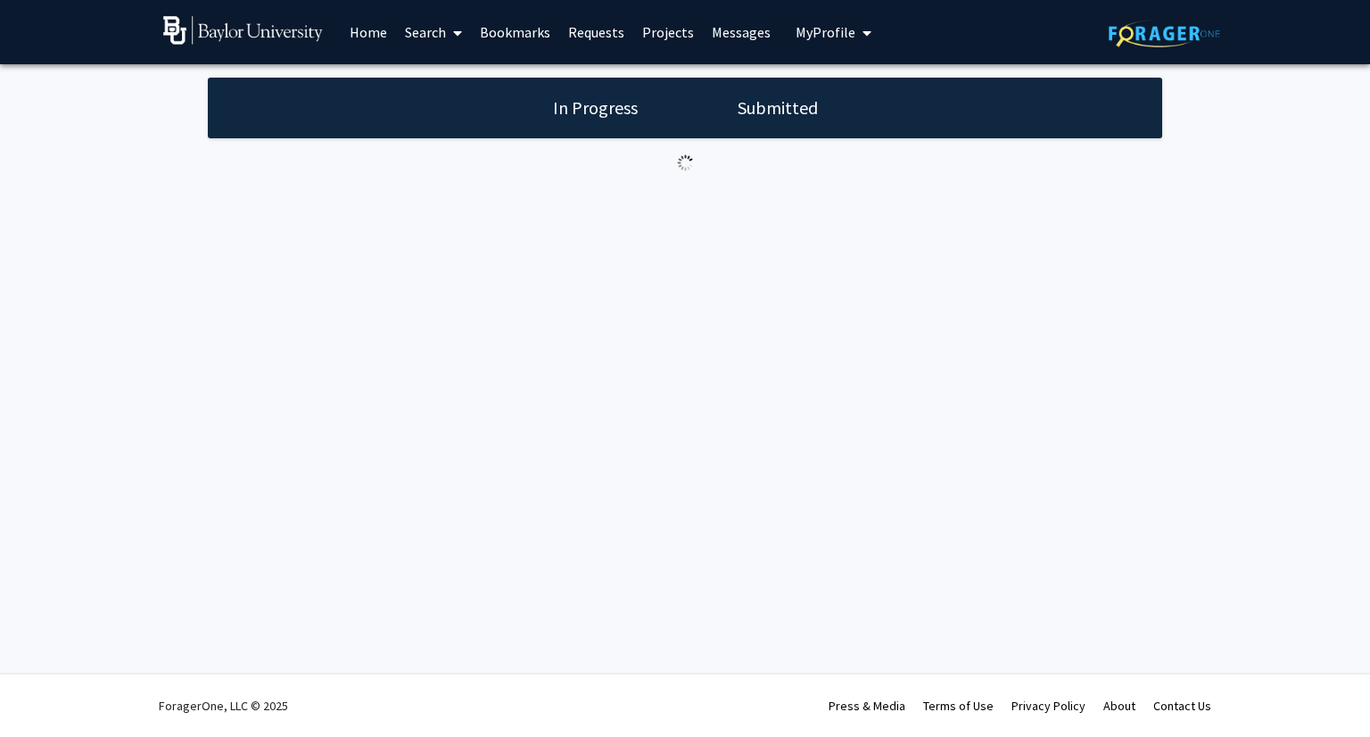
click at [442, 27] on link "Search" at bounding box center [433, 32] width 75 height 62
click at [446, 70] on span "Faculty/Staff" at bounding box center [461, 82] width 131 height 36
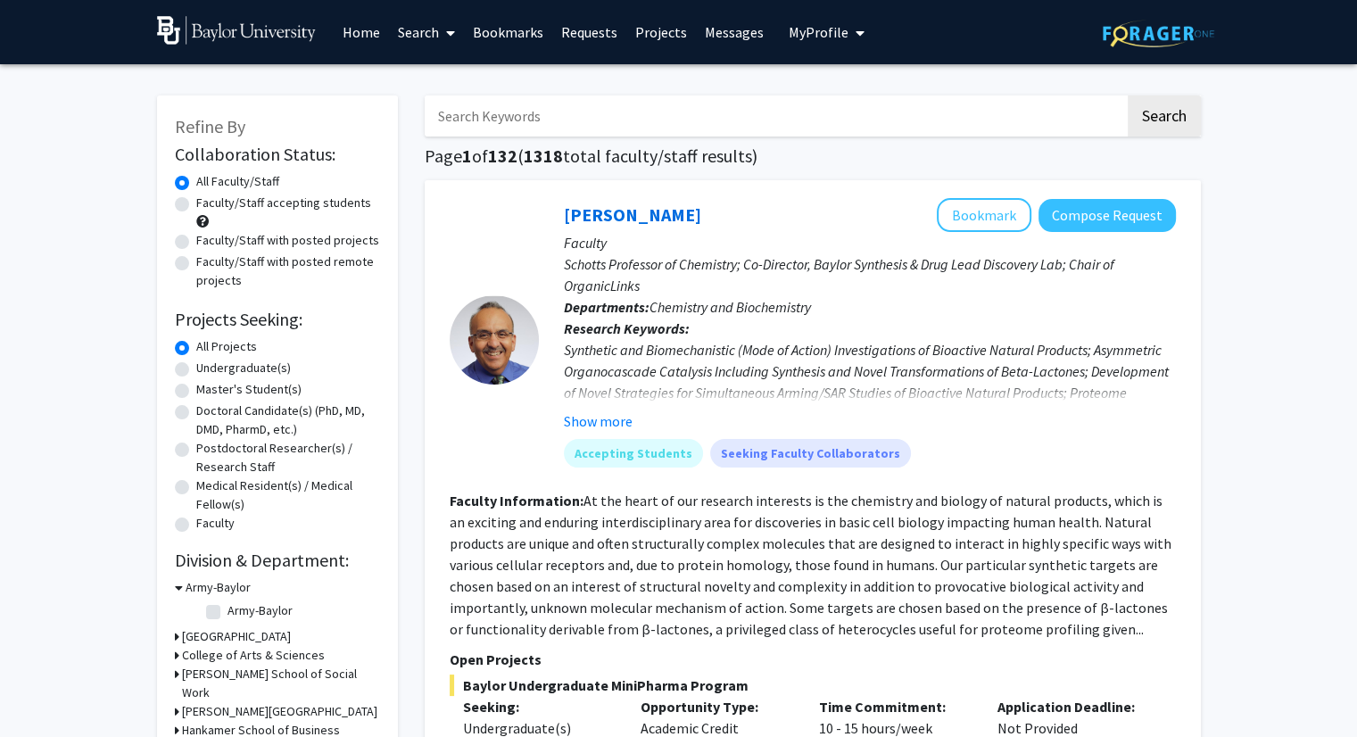
click at [494, 122] on input "Search Keywords" at bounding box center [775, 115] width 700 height 41
type input "[PERSON_NAME]"
click at [1127, 95] on button "Search" at bounding box center [1163, 115] width 73 height 41
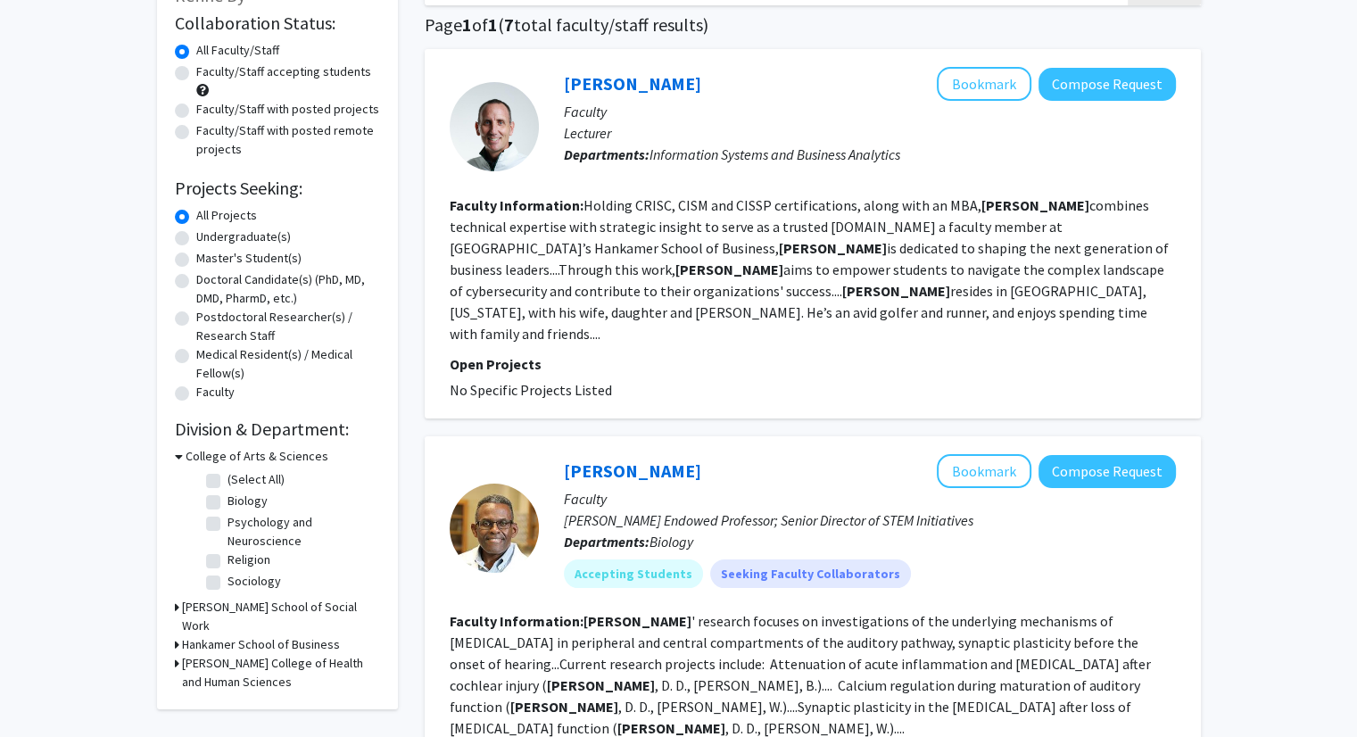
scroll to position [132, 0]
click at [1092, 456] on button "Compose Request" at bounding box center [1106, 470] width 137 height 33
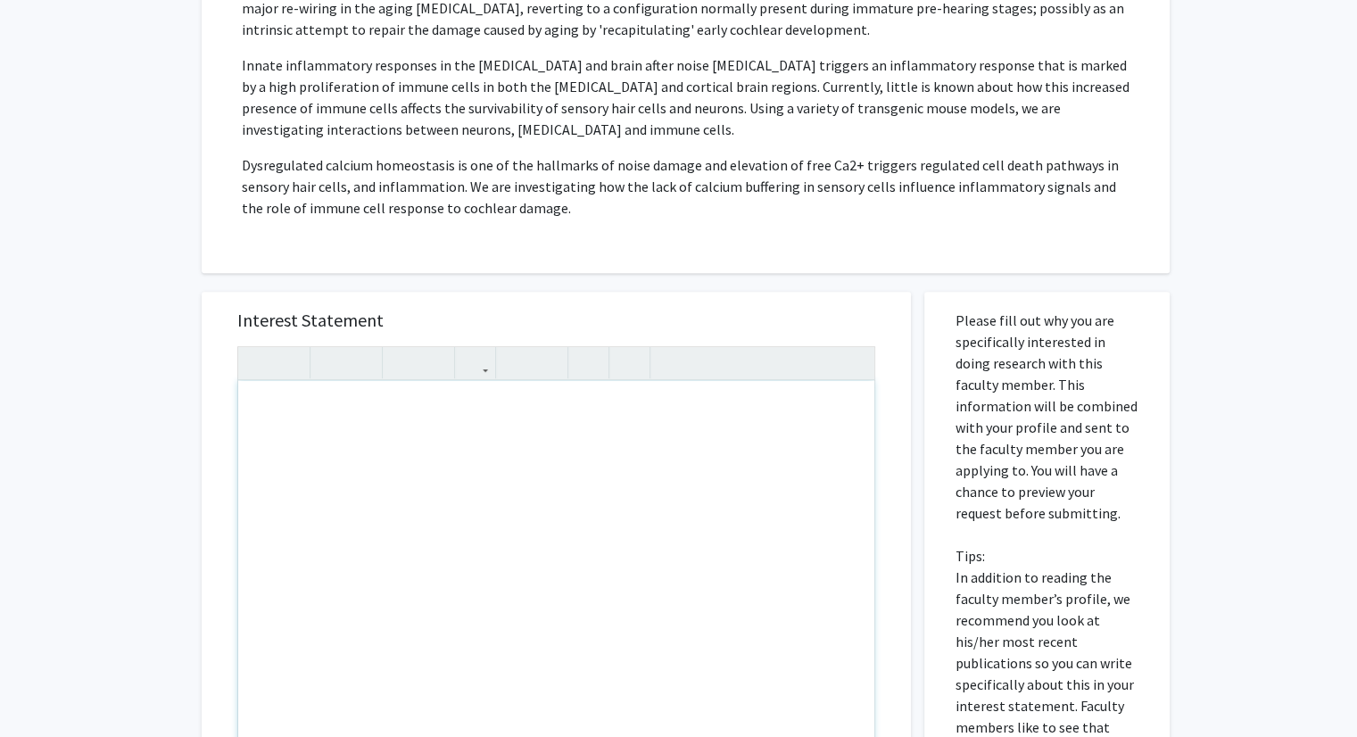
scroll to position [713, 0]
click at [343, 450] on div "Note to users with screen readers: Please press Alt+0 or Option+0 to deactivate…" at bounding box center [556, 584] width 636 height 409
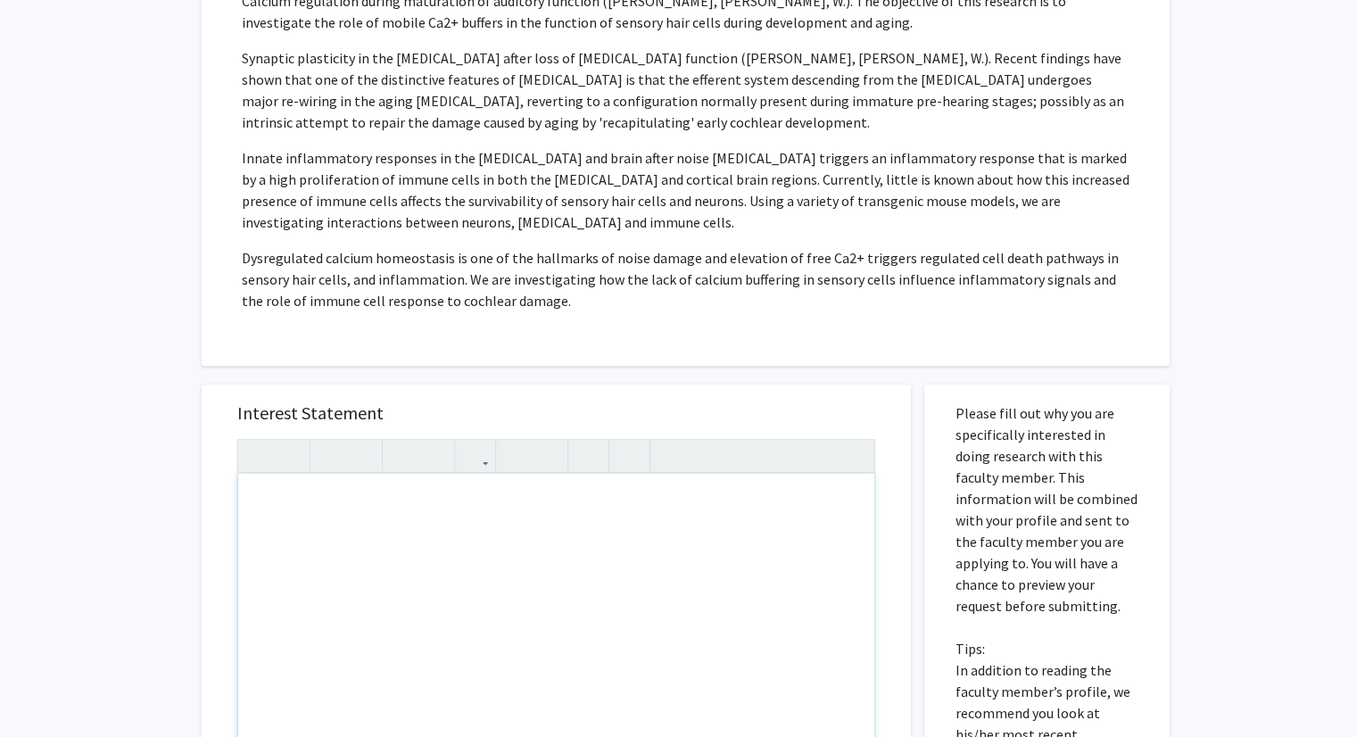
scroll to position [616, 0]
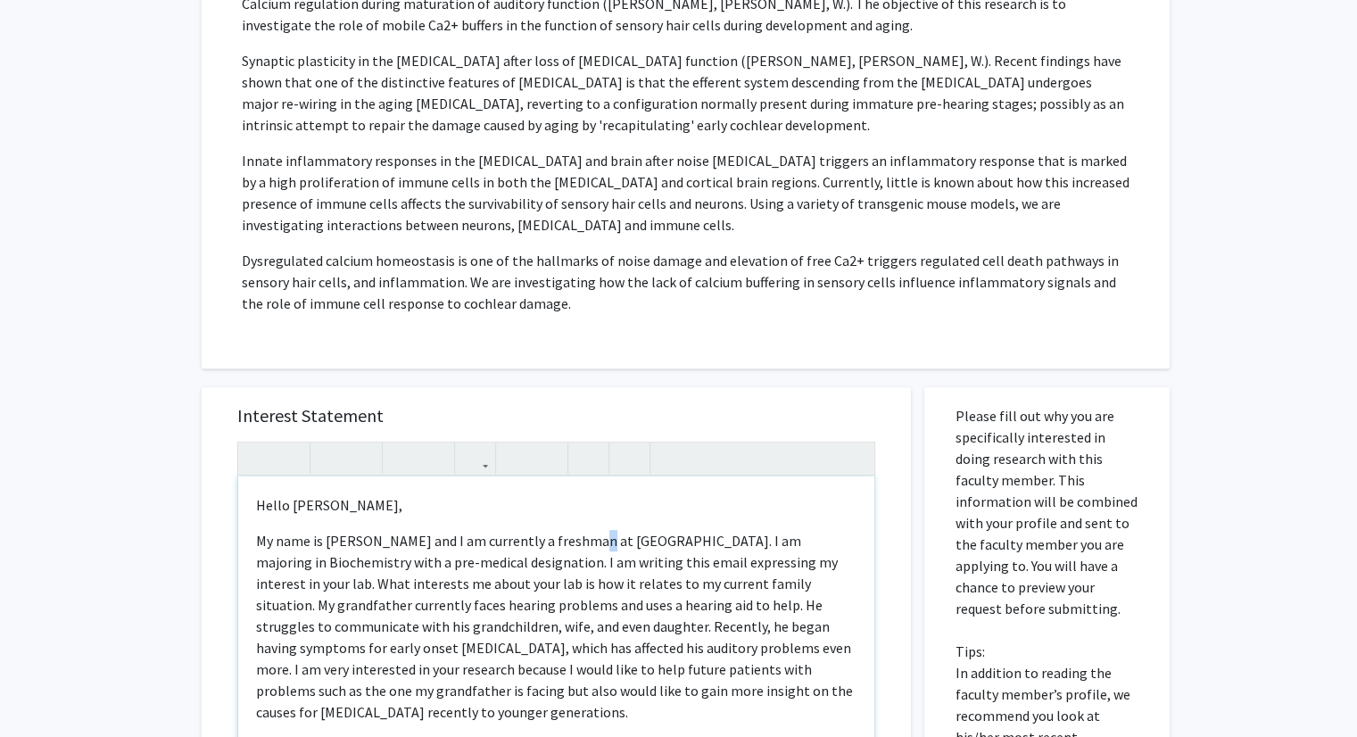
drag, startPoint x: 577, startPoint y: 505, endPoint x: 591, endPoint y: 521, distance: 20.9
click at [591, 521] on div "Hello [PERSON_NAME], My name is [PERSON_NAME] and I am currently a freshman at …" at bounding box center [556, 680] width 636 height 409
click at [591, 530] on p "My name is [PERSON_NAME] and I am currently a freshman at [GEOGRAPHIC_DATA]. I …" at bounding box center [556, 626] width 600 height 193
click at [327, 538] on p "My name is [PERSON_NAME] and I am currently a sophomore at [GEOGRAPHIC_DATA]. I…" at bounding box center [556, 626] width 600 height 193
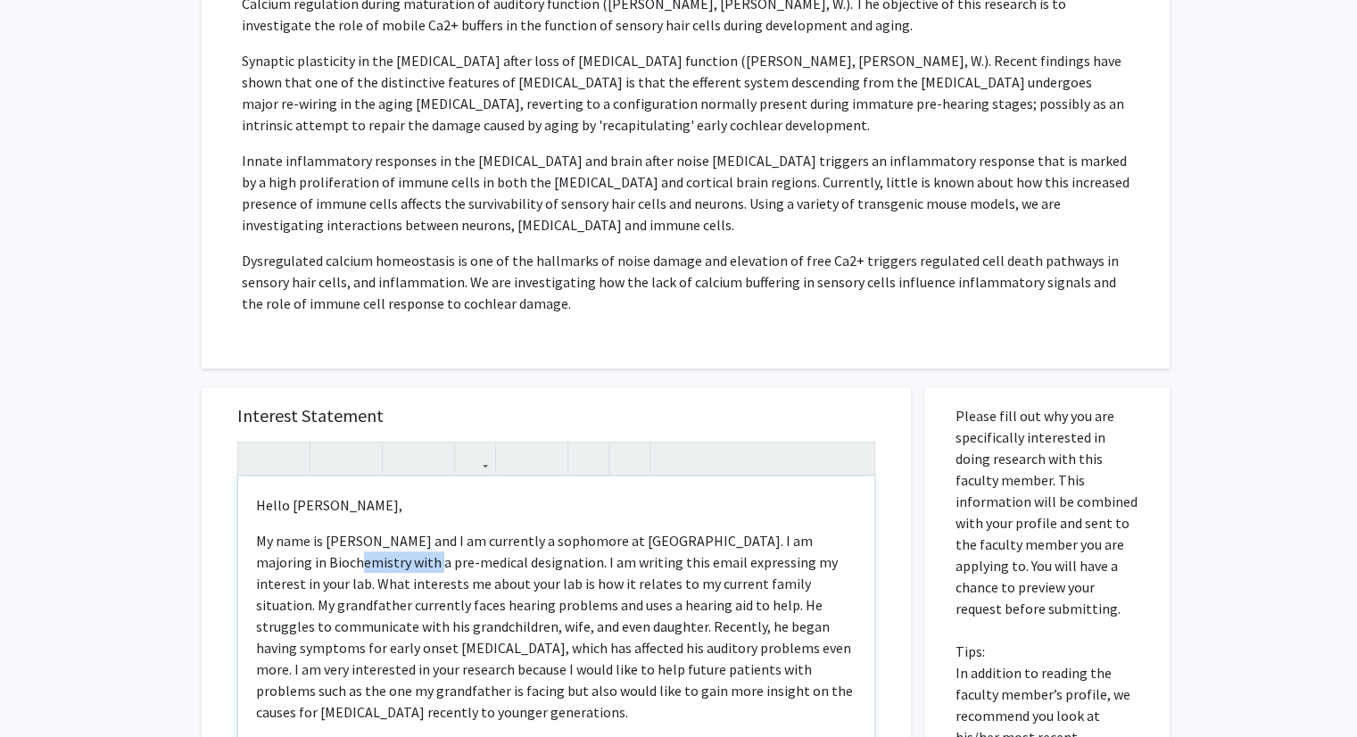
click at [327, 538] on p "My name is [PERSON_NAME] and I am currently a sophomore at [GEOGRAPHIC_DATA]. I…" at bounding box center [556, 626] width 600 height 193
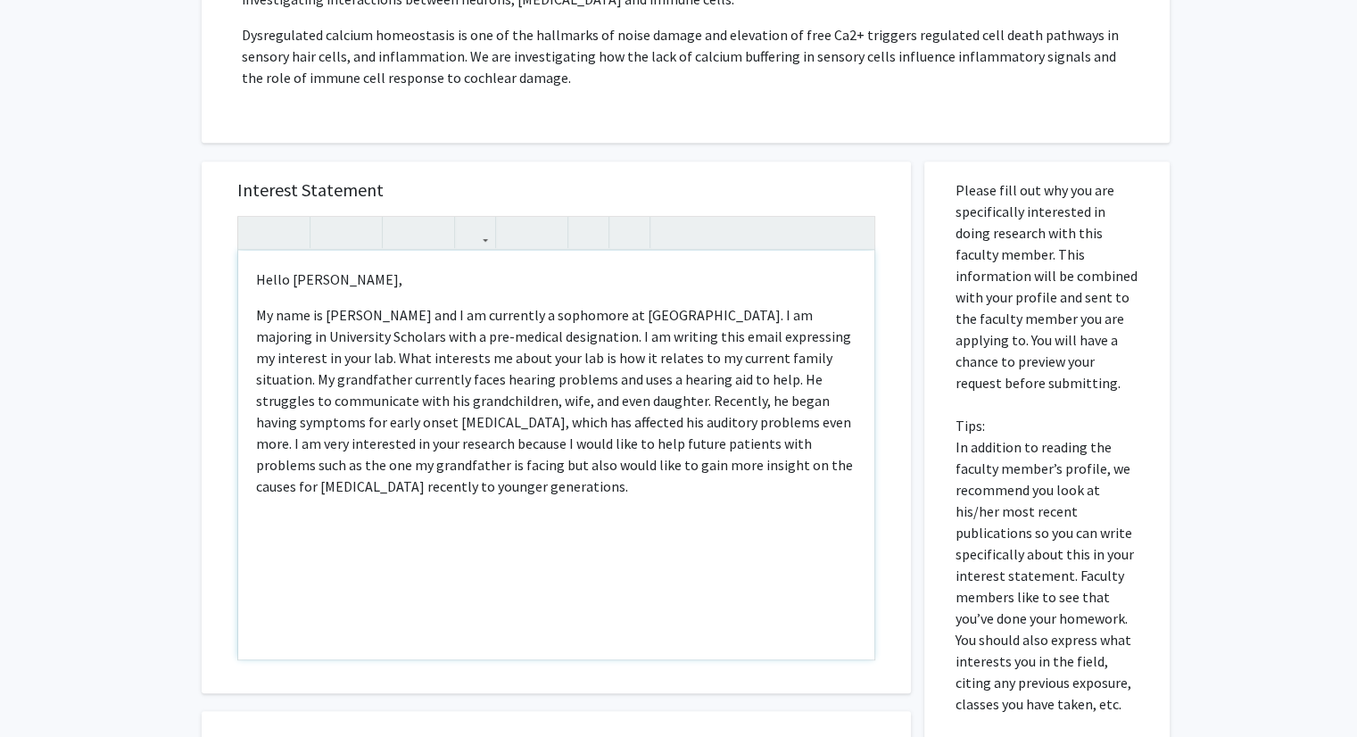
scroll to position [855, 0]
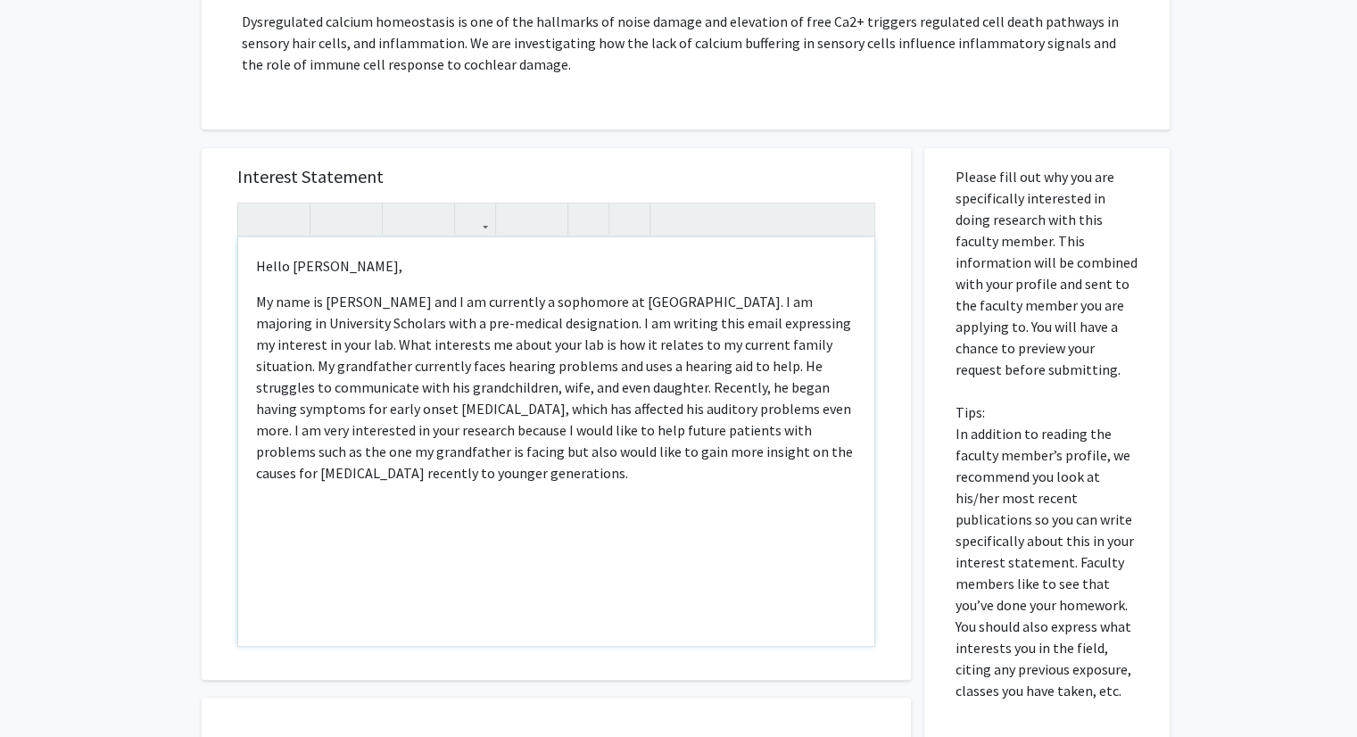
click at [429, 557] on div "Hello [PERSON_NAME], My name is [PERSON_NAME] and I am currently a sophomore at…" at bounding box center [556, 441] width 636 height 409
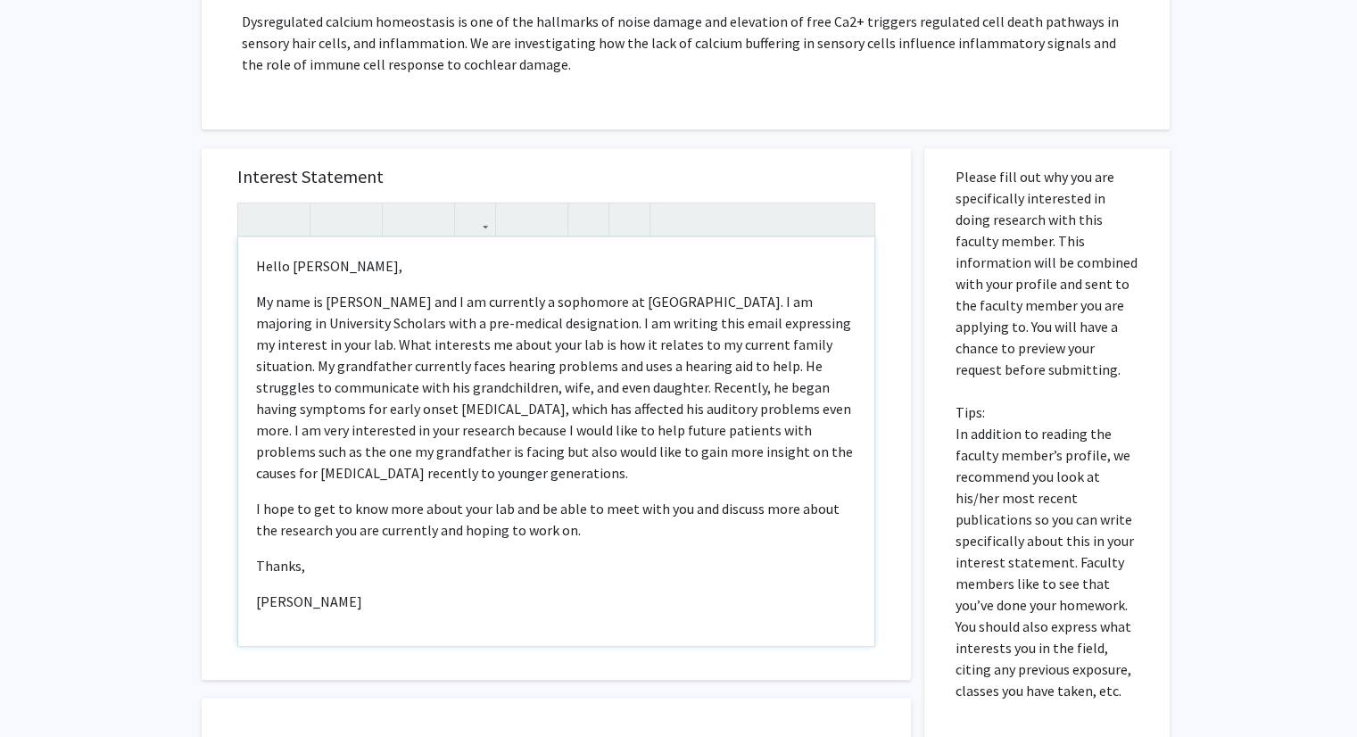
type textarea "<p>Hello [PERSON_NAME],</p><p>My name is [PERSON_NAME] and I am currently a sop…"
click at [514, 555] on div "Hello [PERSON_NAME], My name is [PERSON_NAME] and I am currently a sophomore at…" at bounding box center [556, 441] width 636 height 409
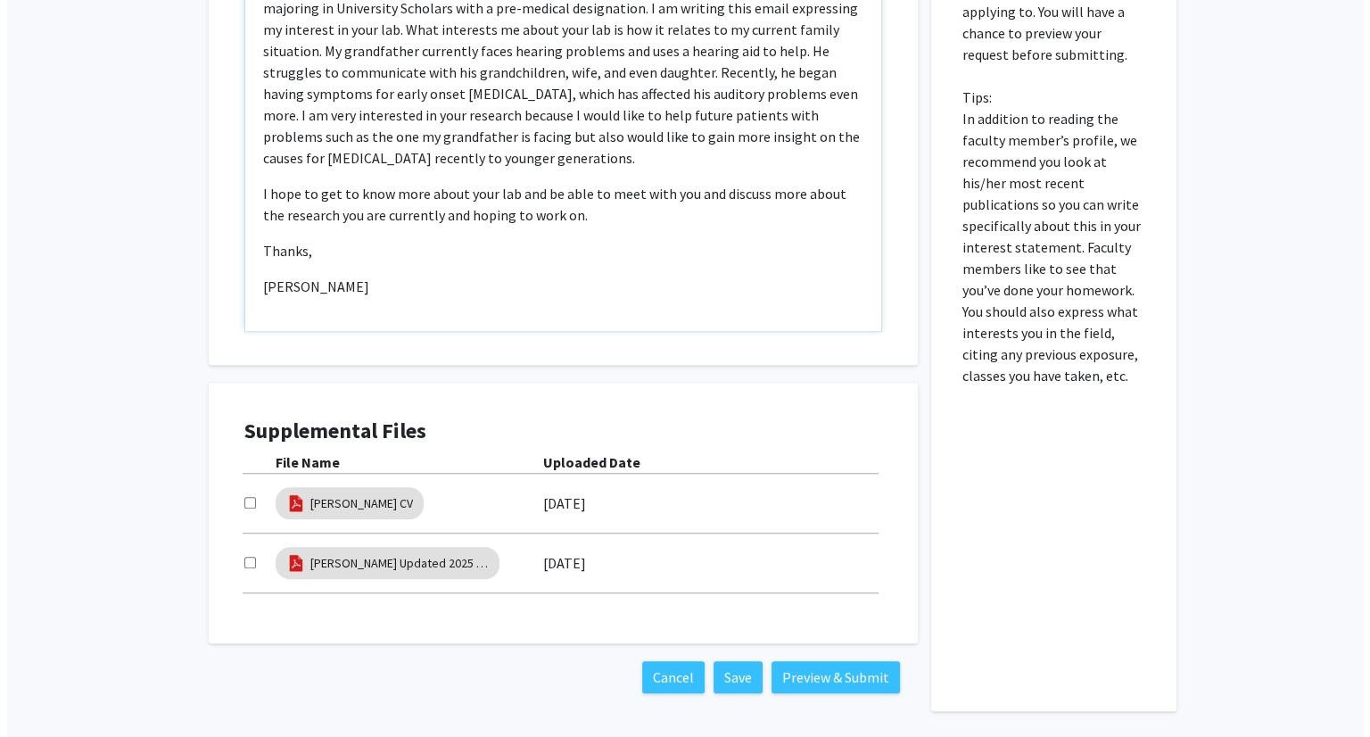
scroll to position [1210, 0]
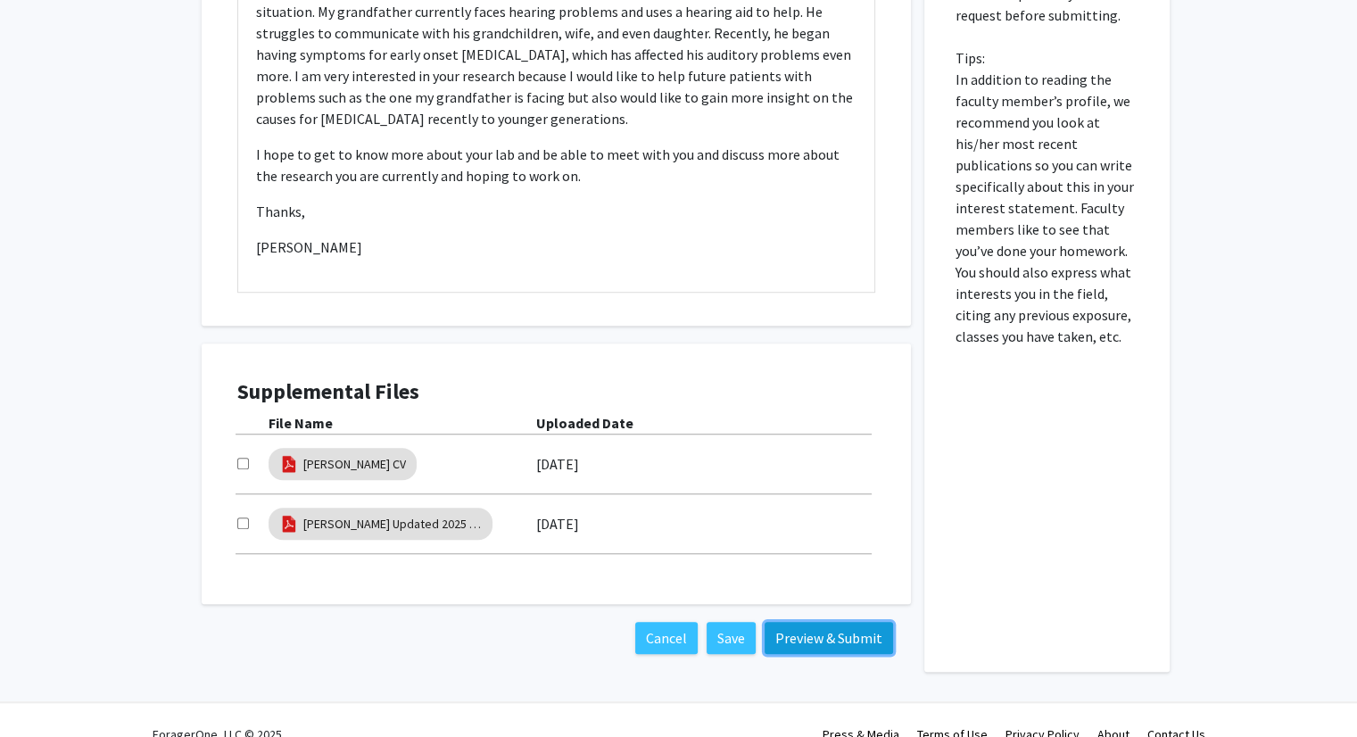
click at [842, 622] on button "Preview & Submit" at bounding box center [828, 638] width 128 height 32
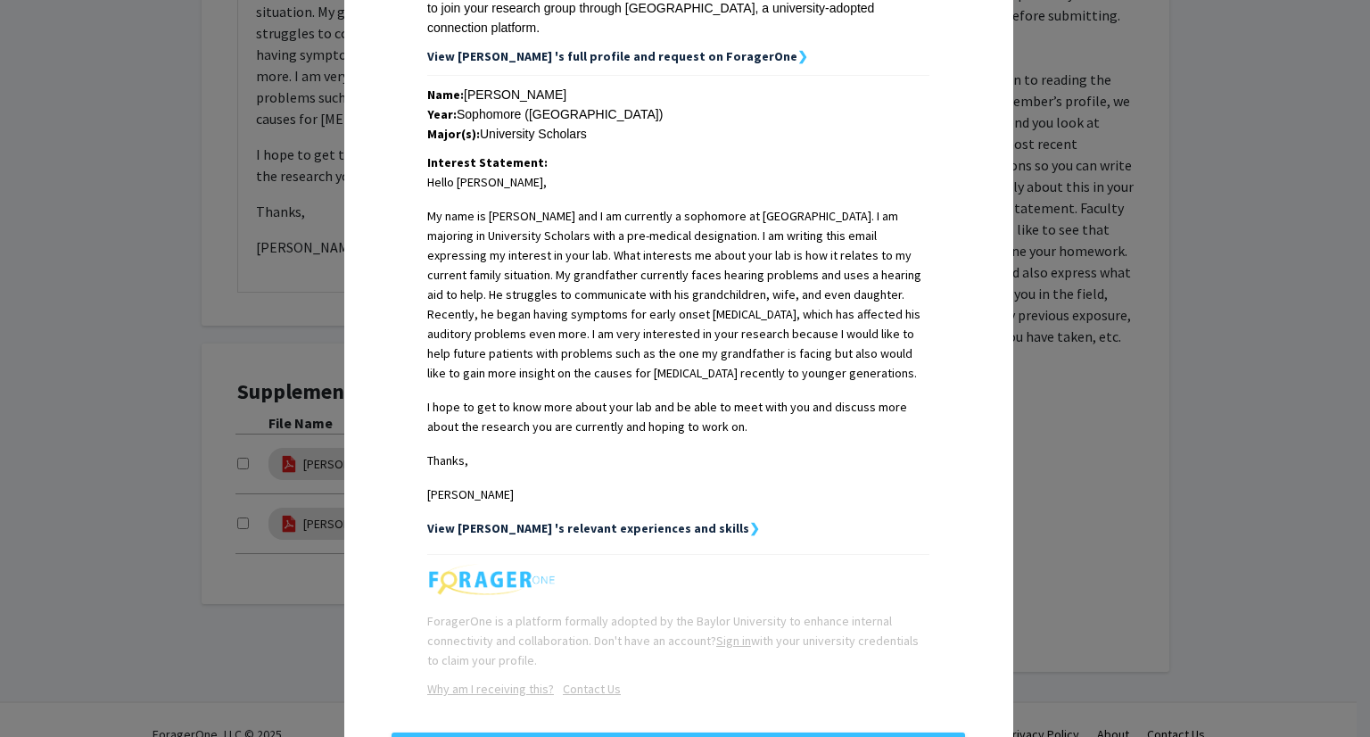
scroll to position [404, 0]
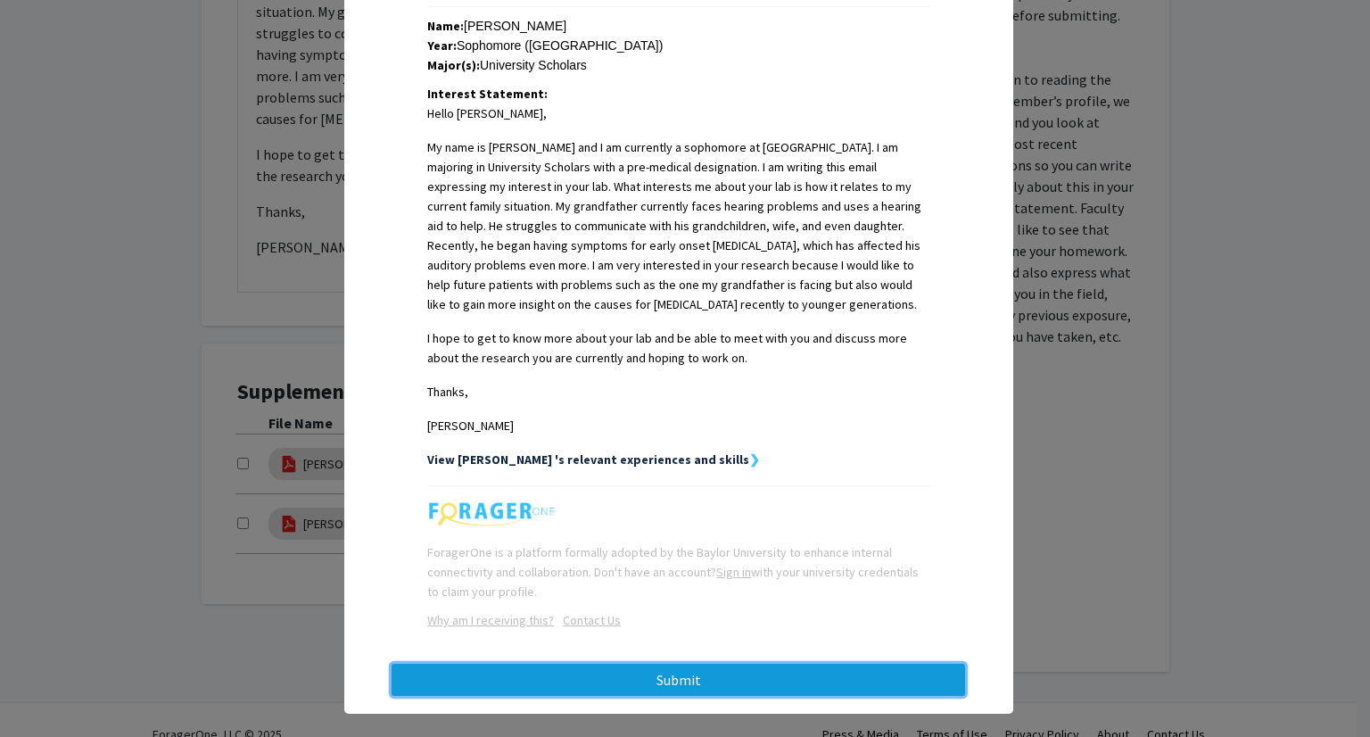
click at [706, 665] on button "Submit" at bounding box center [679, 680] width 574 height 32
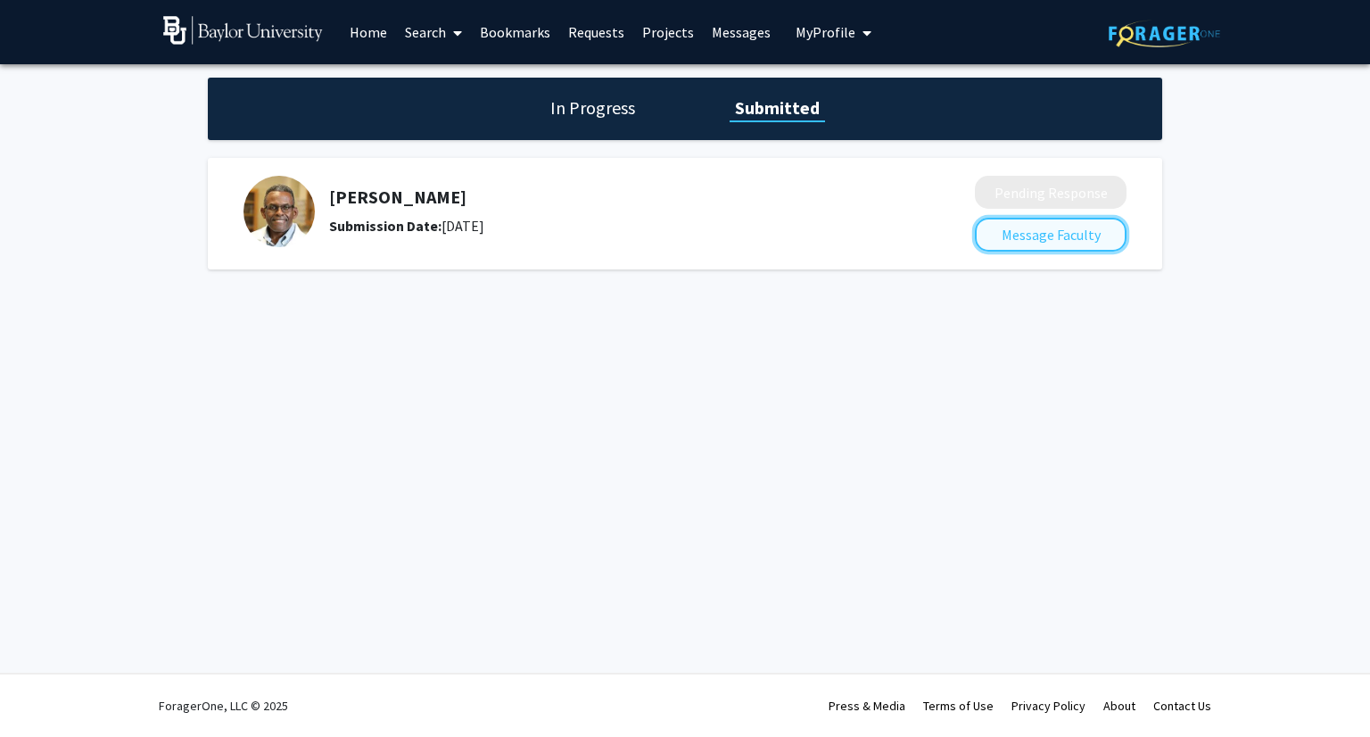
click at [1103, 241] on button "Message Faculty" at bounding box center [1051, 235] width 152 height 34
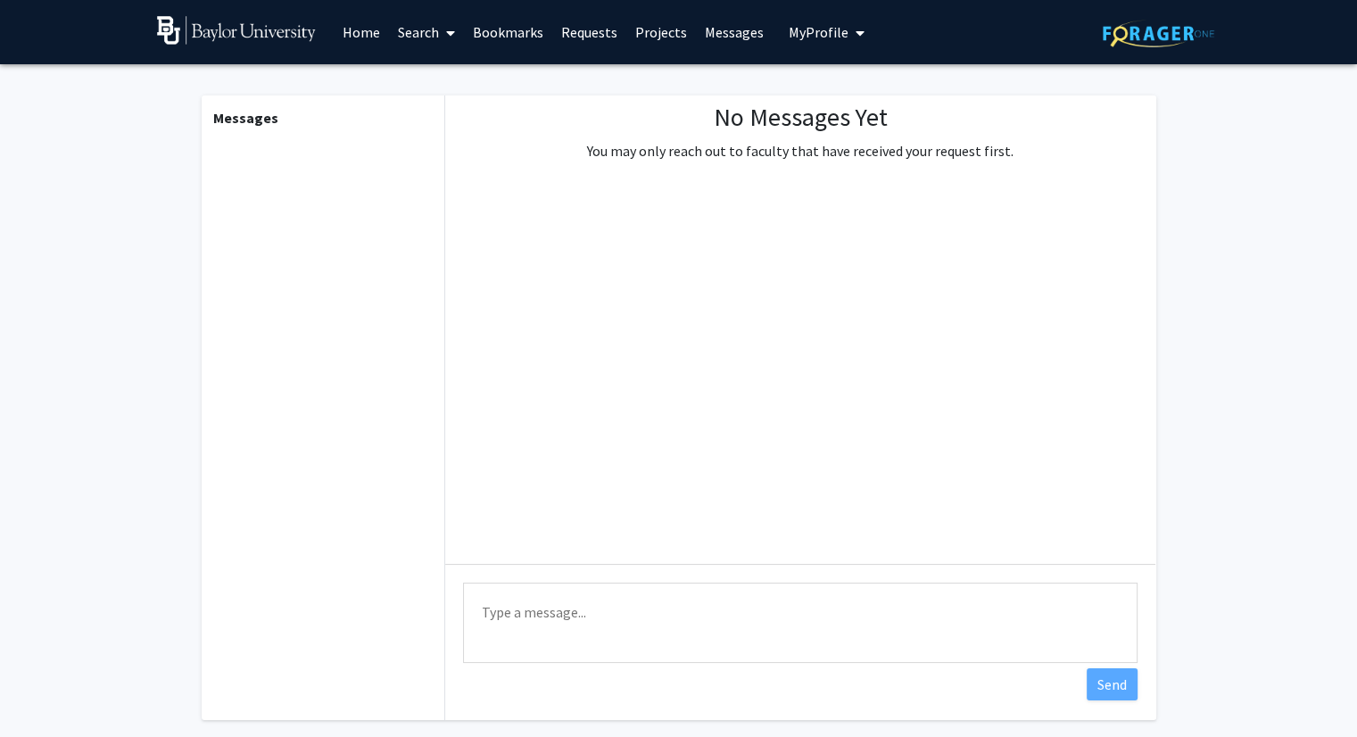
click at [657, 620] on textarea "Type a message" at bounding box center [800, 622] width 674 height 80
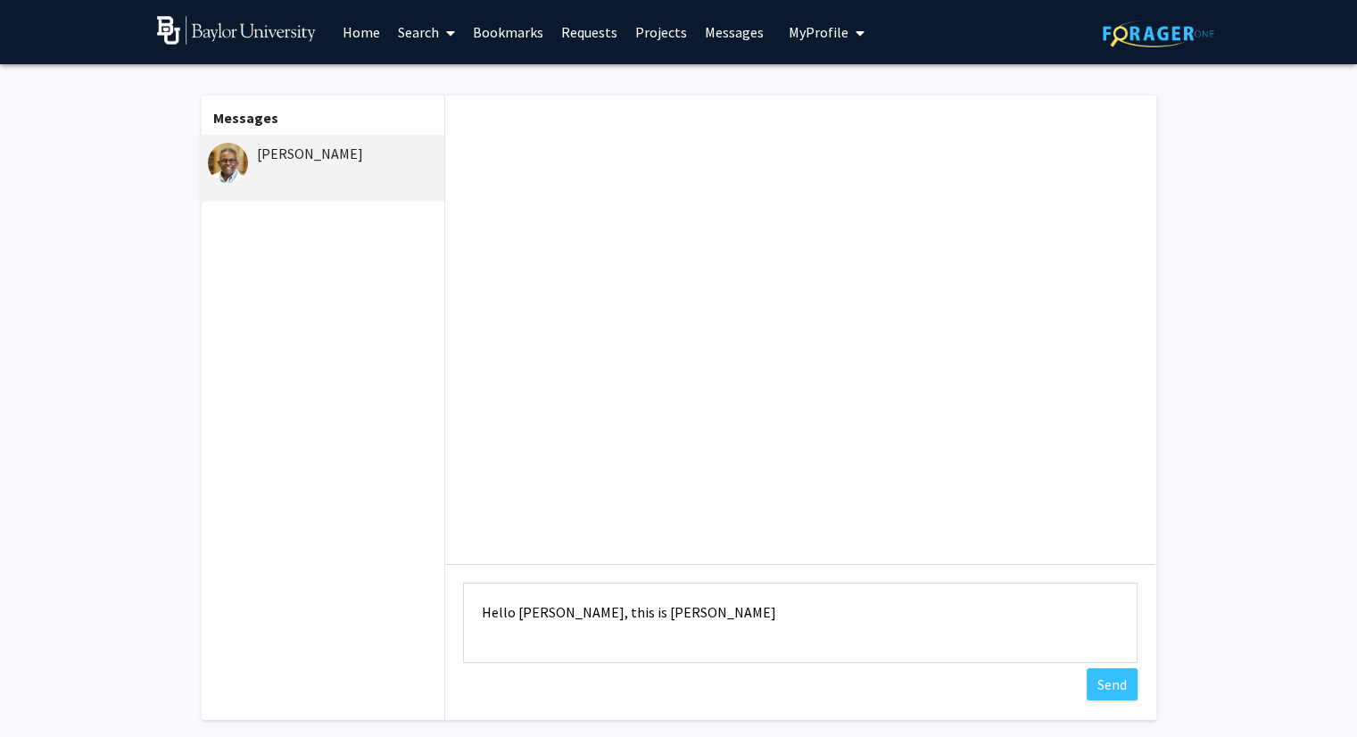
click at [881, 629] on textarea "Hello [PERSON_NAME], this is [PERSON_NAME]" at bounding box center [800, 622] width 674 height 80
click at [805, 626] on textarea "Hello [PERSON_NAME], this is [PERSON_NAME]" at bounding box center [800, 622] width 674 height 80
click at [721, 611] on textarea "Hello [PERSON_NAME], this is [PERSON_NAME]" at bounding box center [800, 622] width 674 height 80
type textarea "Hello [PERSON_NAME], this is [PERSON_NAME]. I have set up my foragerone account."
click at [1091, 690] on button "Send" at bounding box center [1111, 684] width 51 height 32
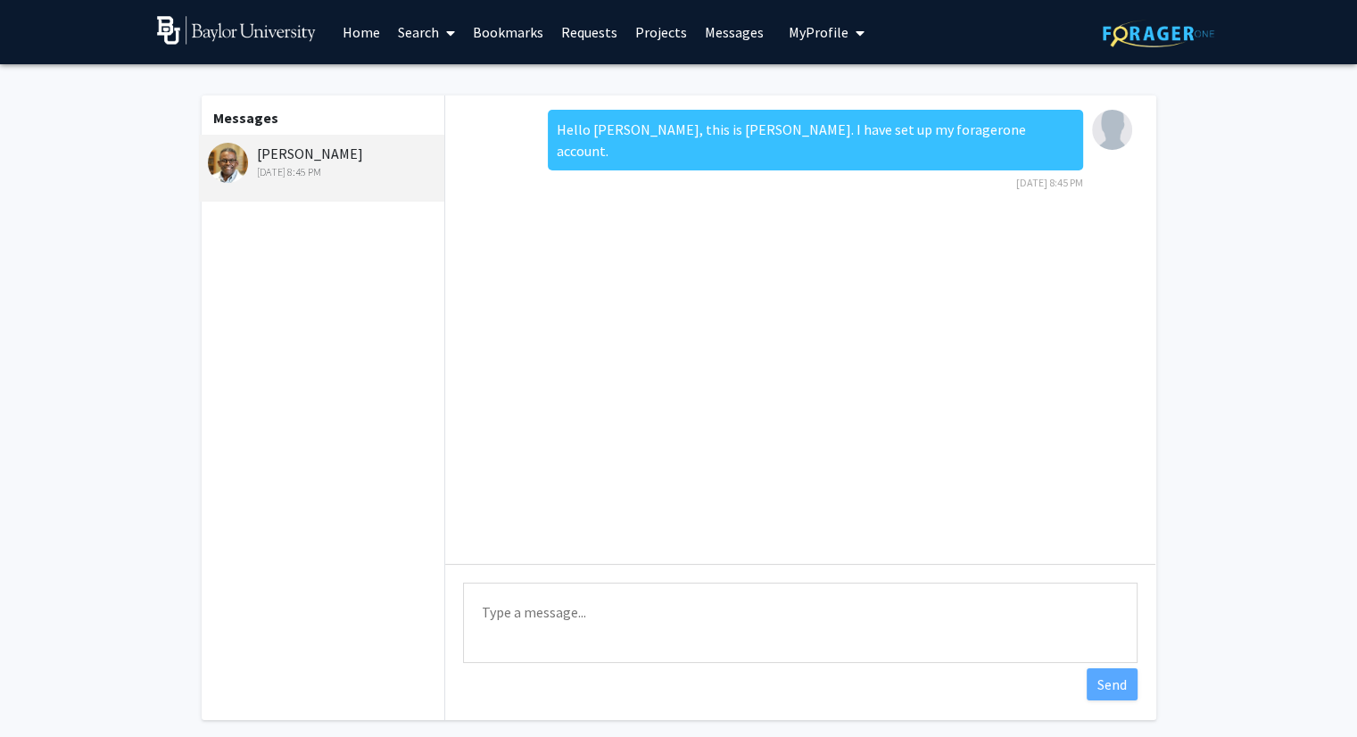
click at [822, 49] on button "My Profile" at bounding box center [826, 32] width 87 height 64
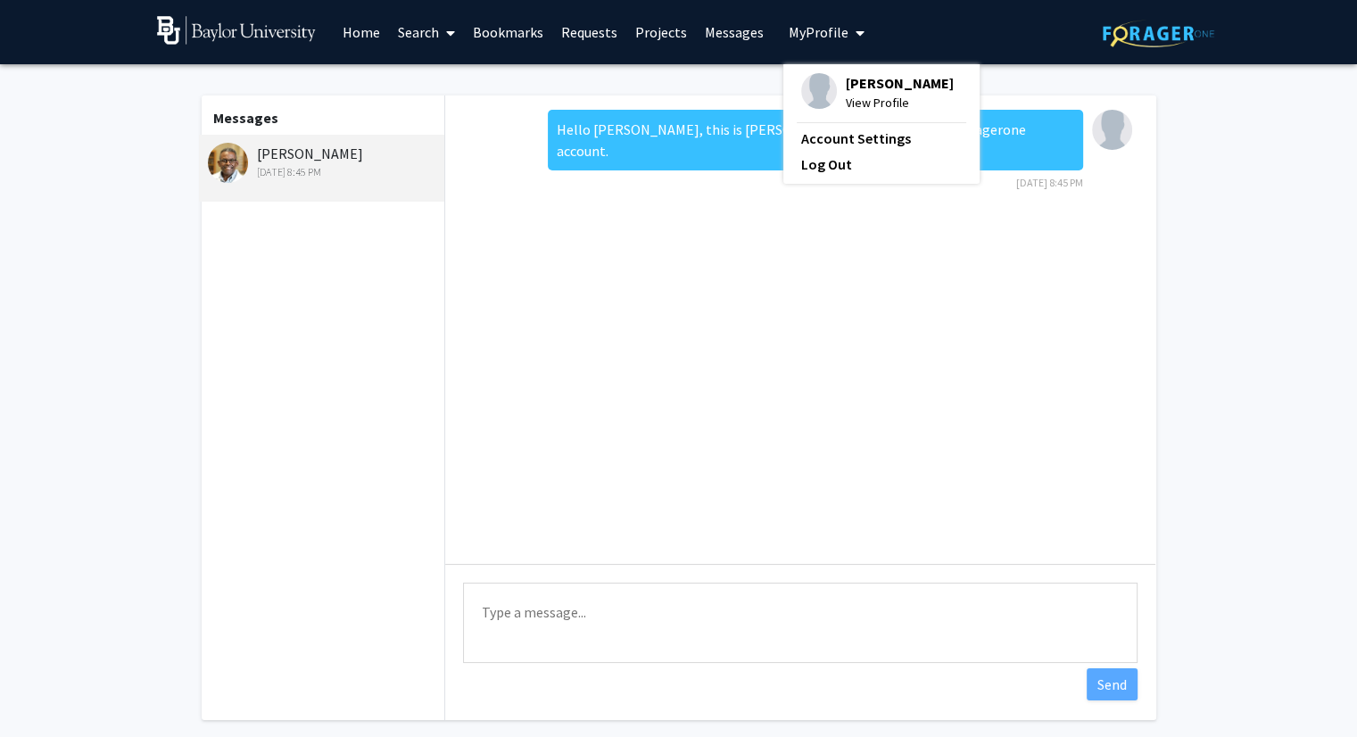
click at [867, 90] on span "[PERSON_NAME]" at bounding box center [900, 83] width 108 height 20
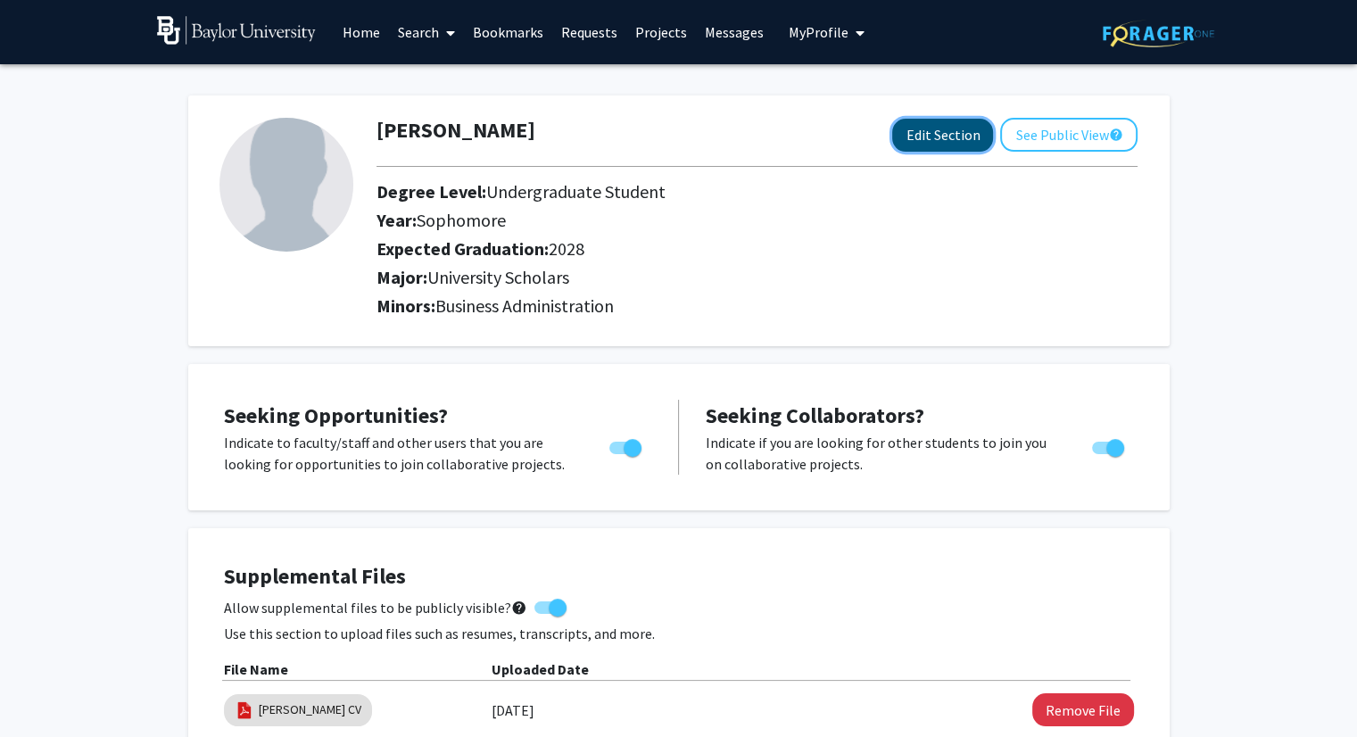
click at [937, 138] on button "Edit Section" at bounding box center [942, 135] width 101 height 33
select select "sophomore"
select select "2028"
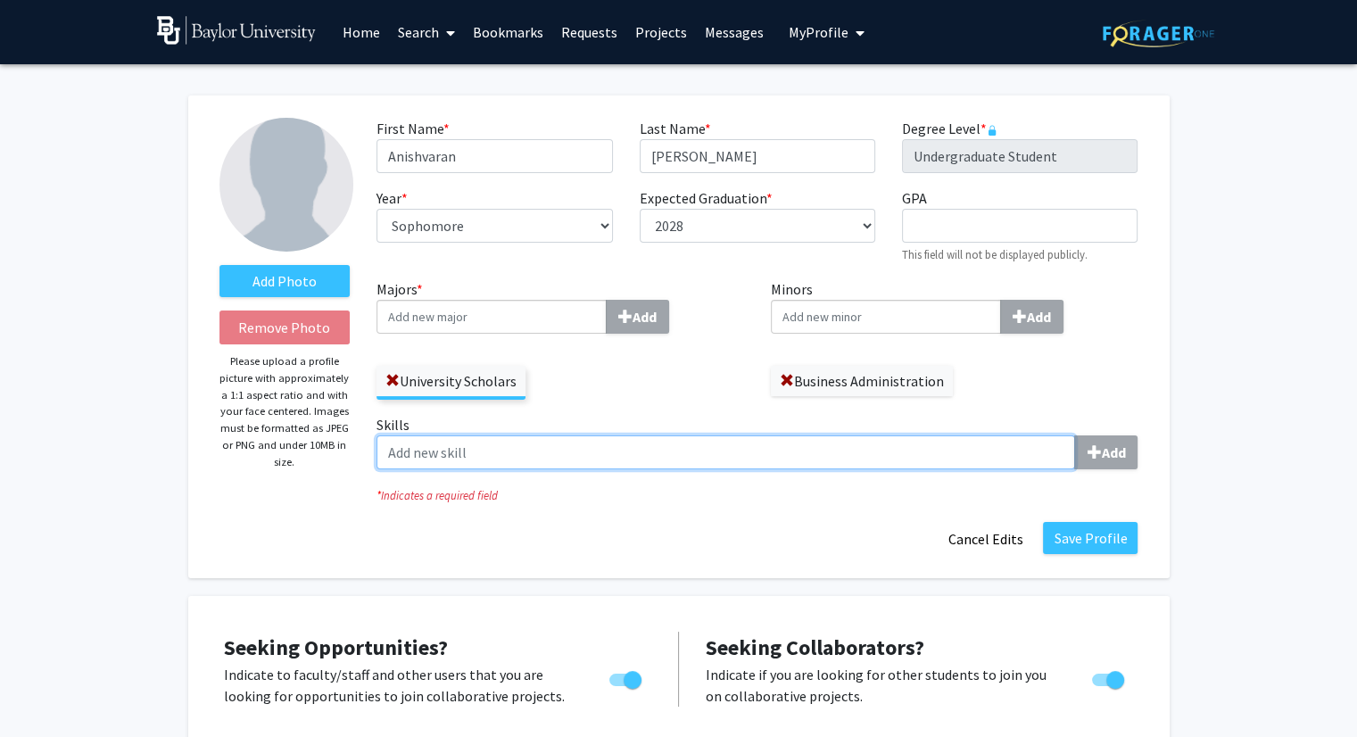
click at [663, 451] on input "Skills Add" at bounding box center [725, 452] width 698 height 34
type input "t"
type input "a"
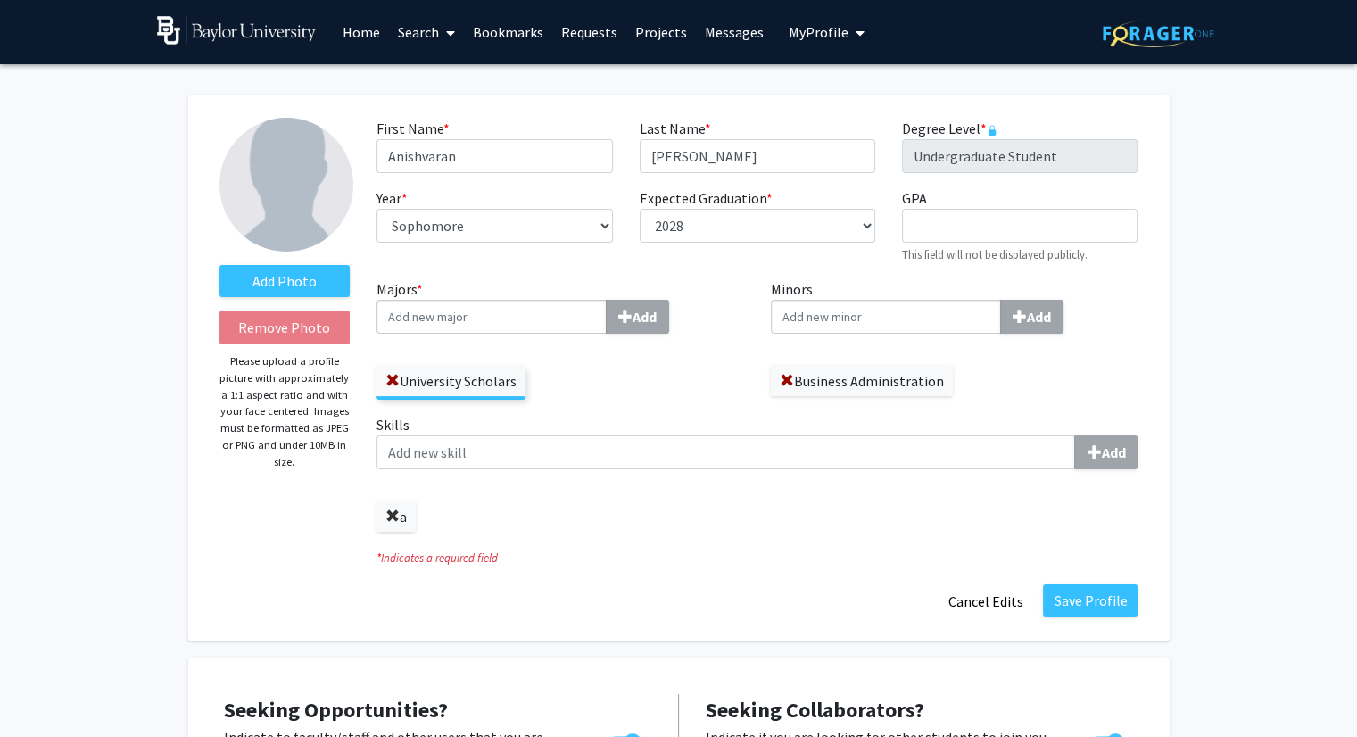
click at [386, 511] on span at bounding box center [392, 516] width 14 height 14
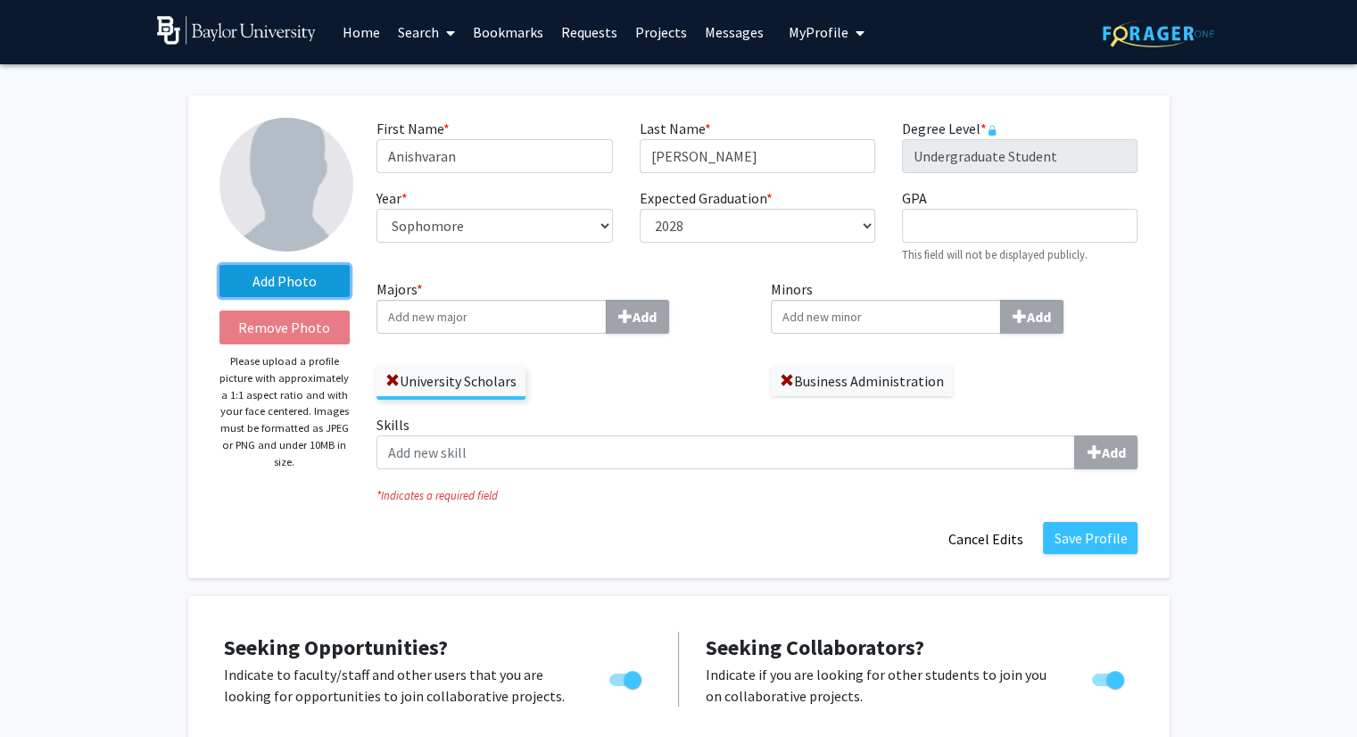
click at [280, 268] on label "Add Photo" at bounding box center [284, 281] width 131 height 32
click at [0, 0] on input "Add Photo" at bounding box center [0, 0] width 0 height 0
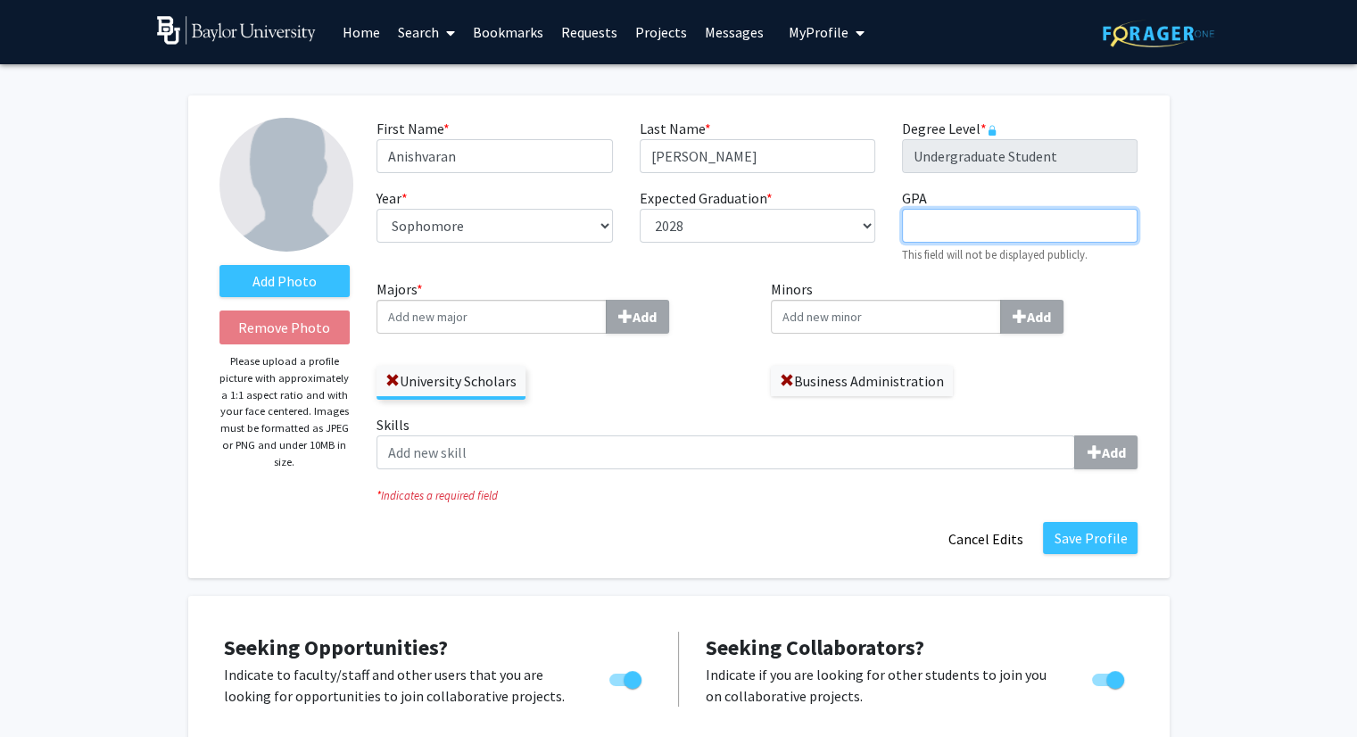
click at [998, 242] on div "GPA required This field will not be displayed publicly." at bounding box center [1019, 225] width 262 height 77
type input "3.74"
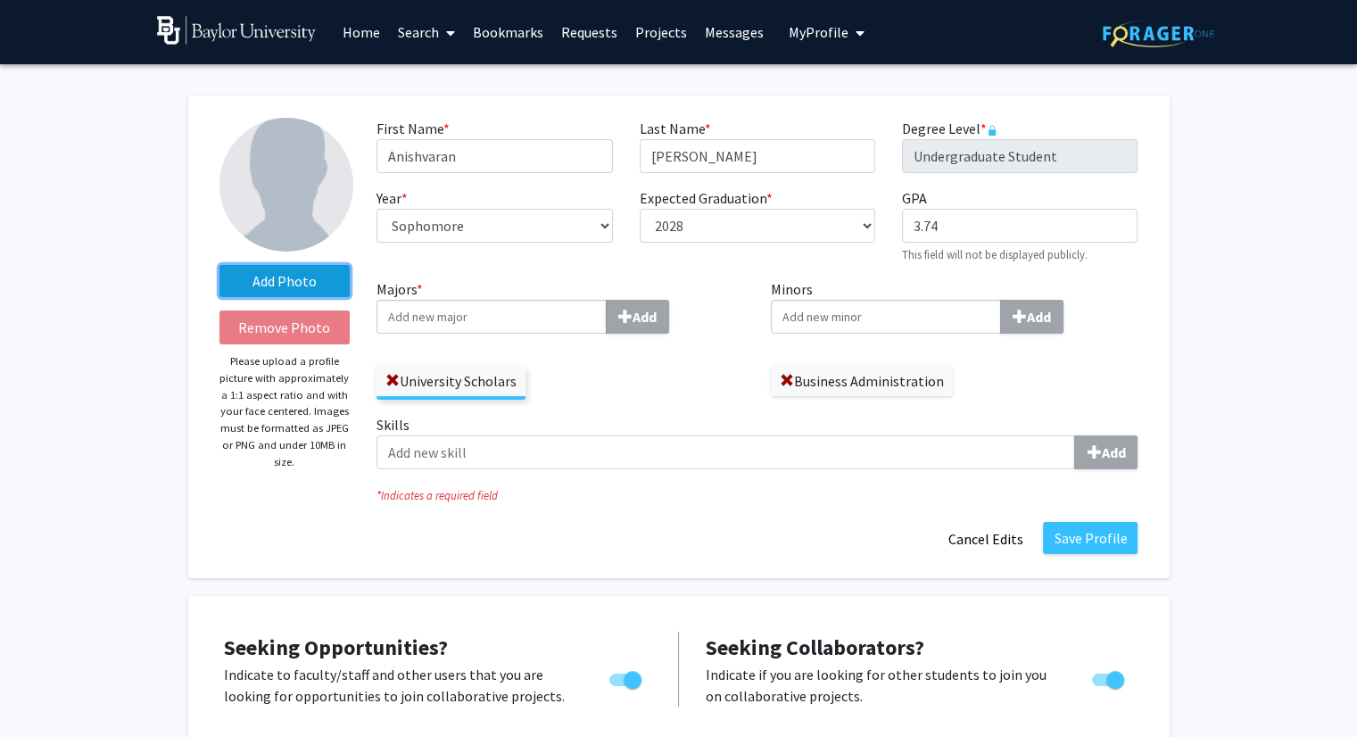
click at [270, 267] on label "Add Photo" at bounding box center [284, 281] width 131 height 32
click at [0, 0] on input "Add Photo" at bounding box center [0, 0] width 0 height 0
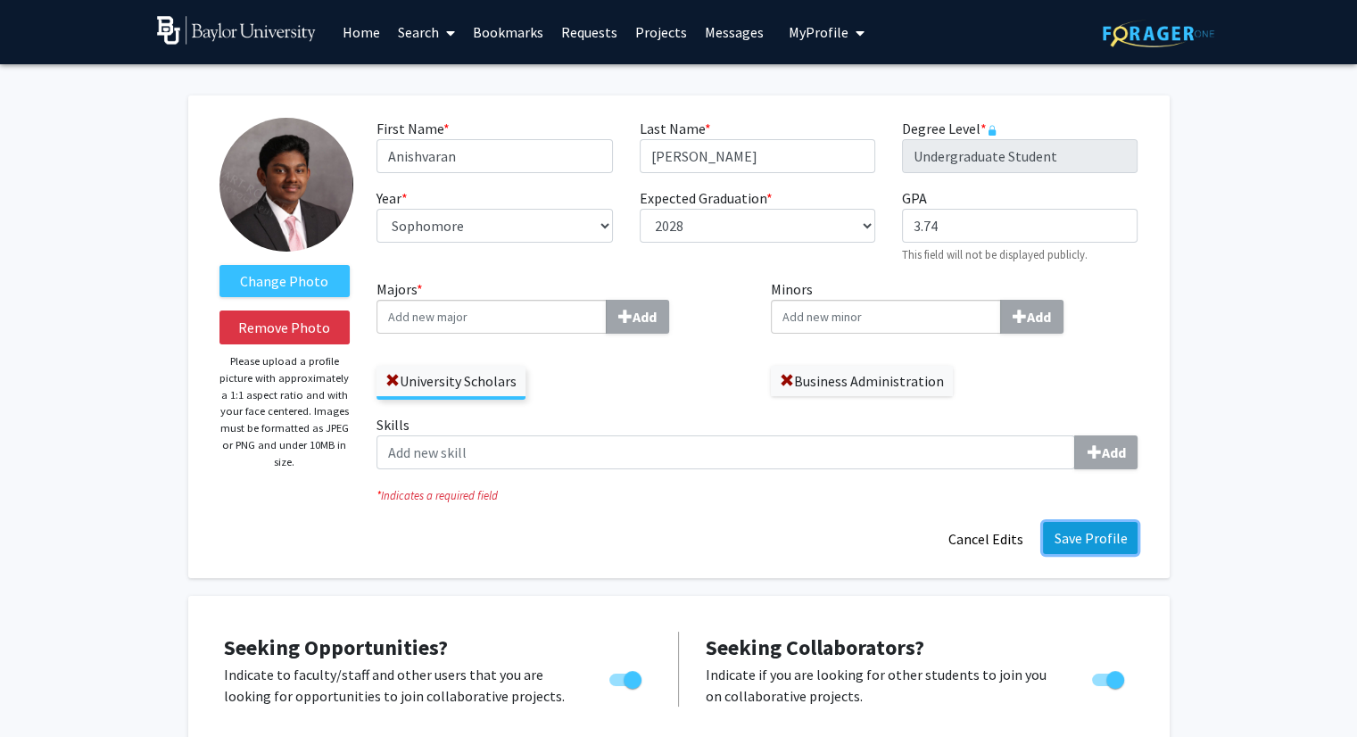
click at [1098, 534] on button "Save Profile" at bounding box center [1090, 538] width 95 height 32
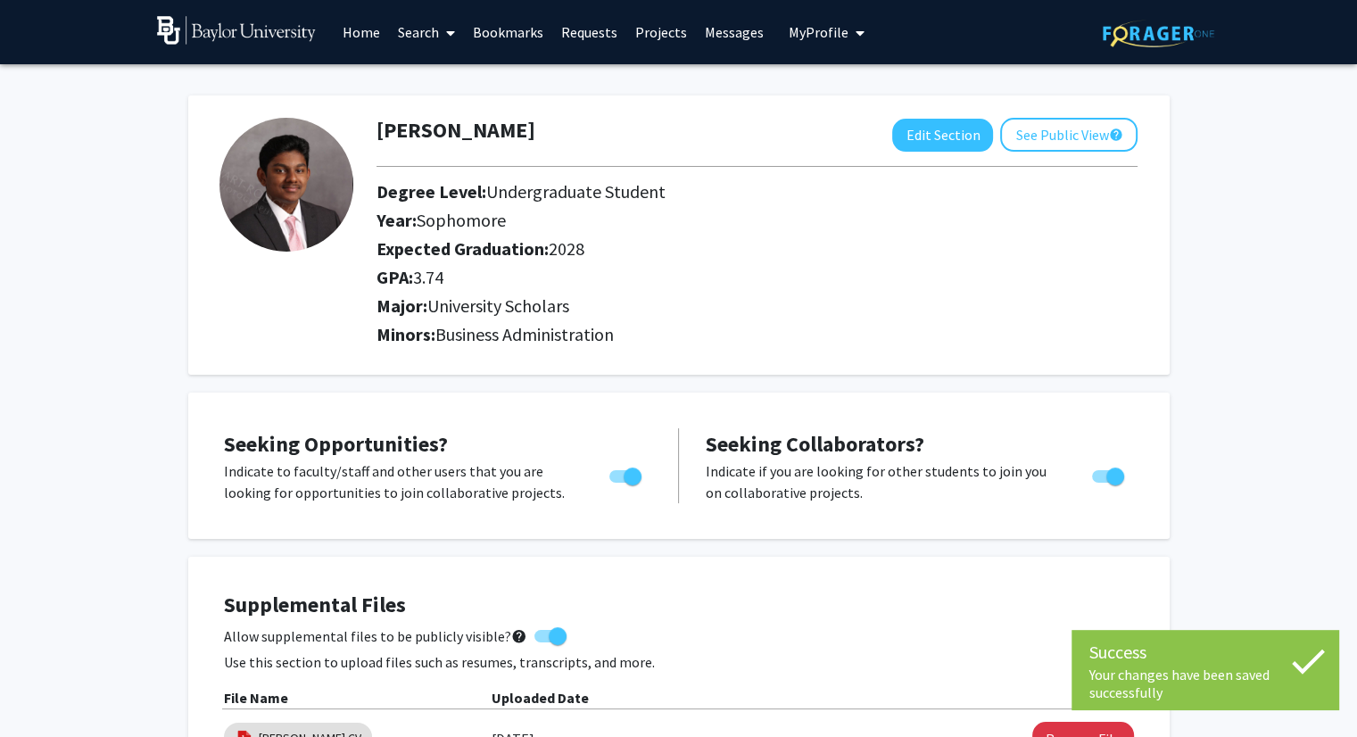
click at [420, 27] on link "Search" at bounding box center [426, 32] width 75 height 62
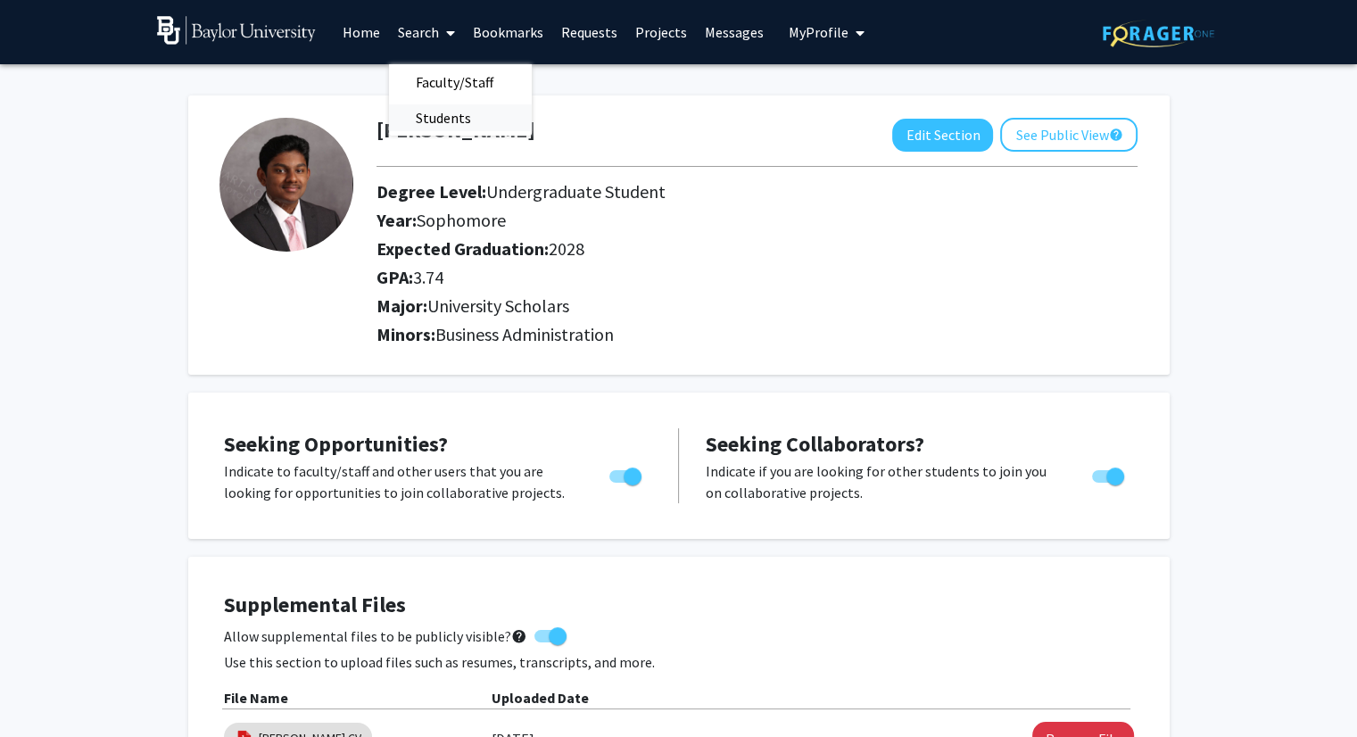
click at [460, 112] on span "Students" at bounding box center [443, 118] width 109 height 36
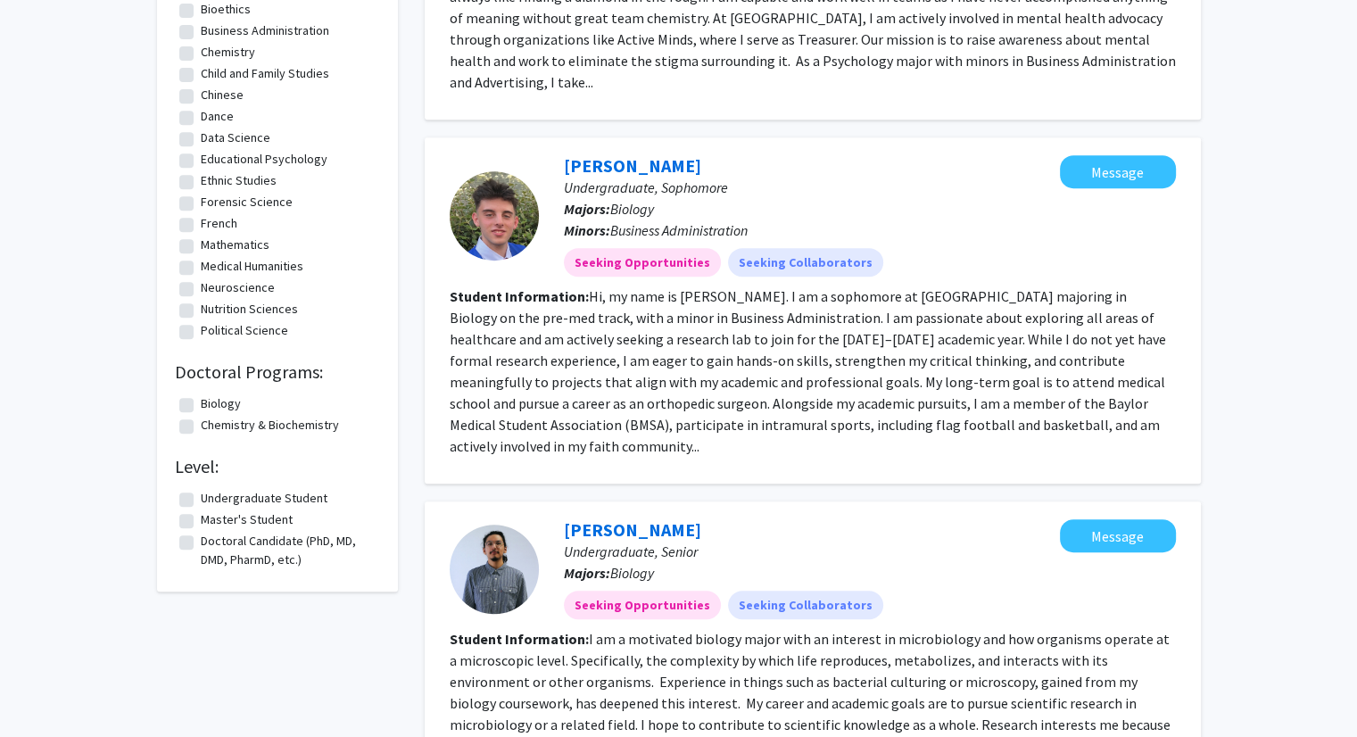
scroll to position [746, 0]
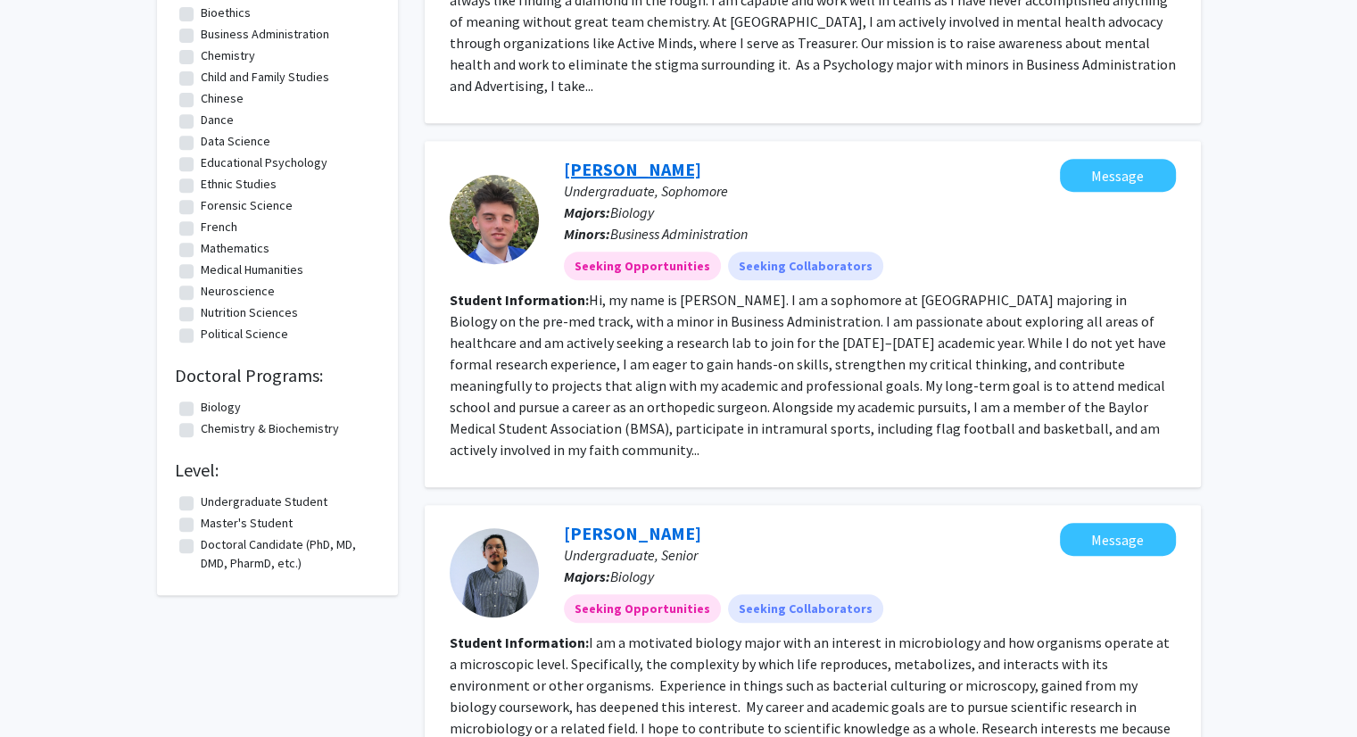
click at [692, 158] on link "[PERSON_NAME]" at bounding box center [632, 169] width 137 height 22
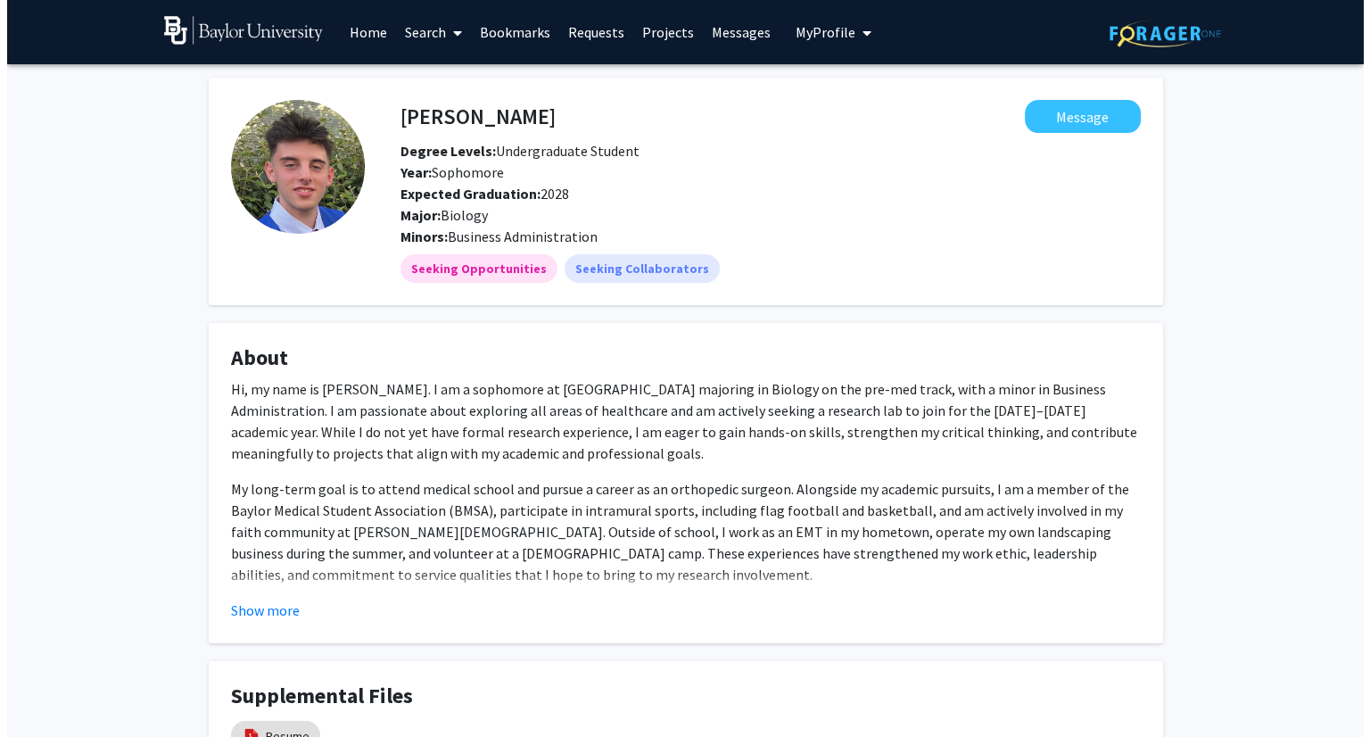
scroll to position [210, 0]
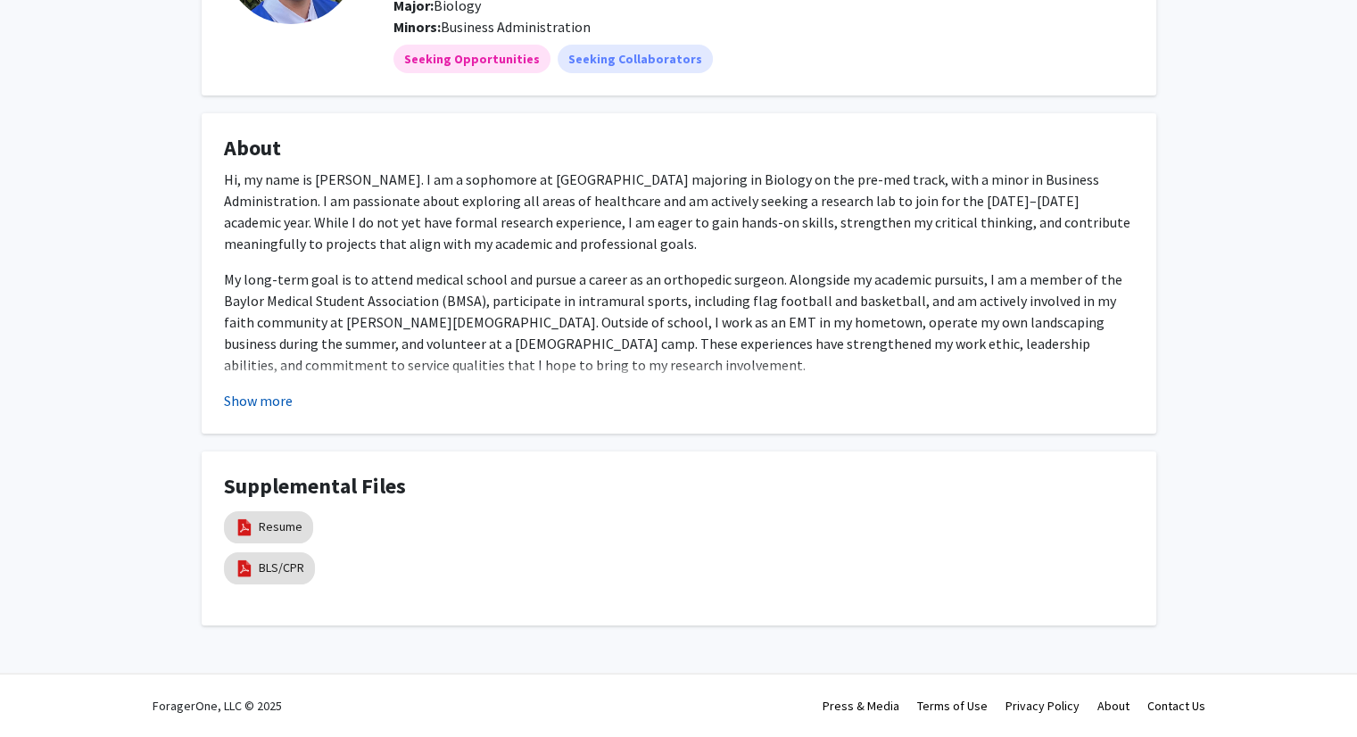
click at [252, 407] on button "Show more" at bounding box center [258, 400] width 69 height 21
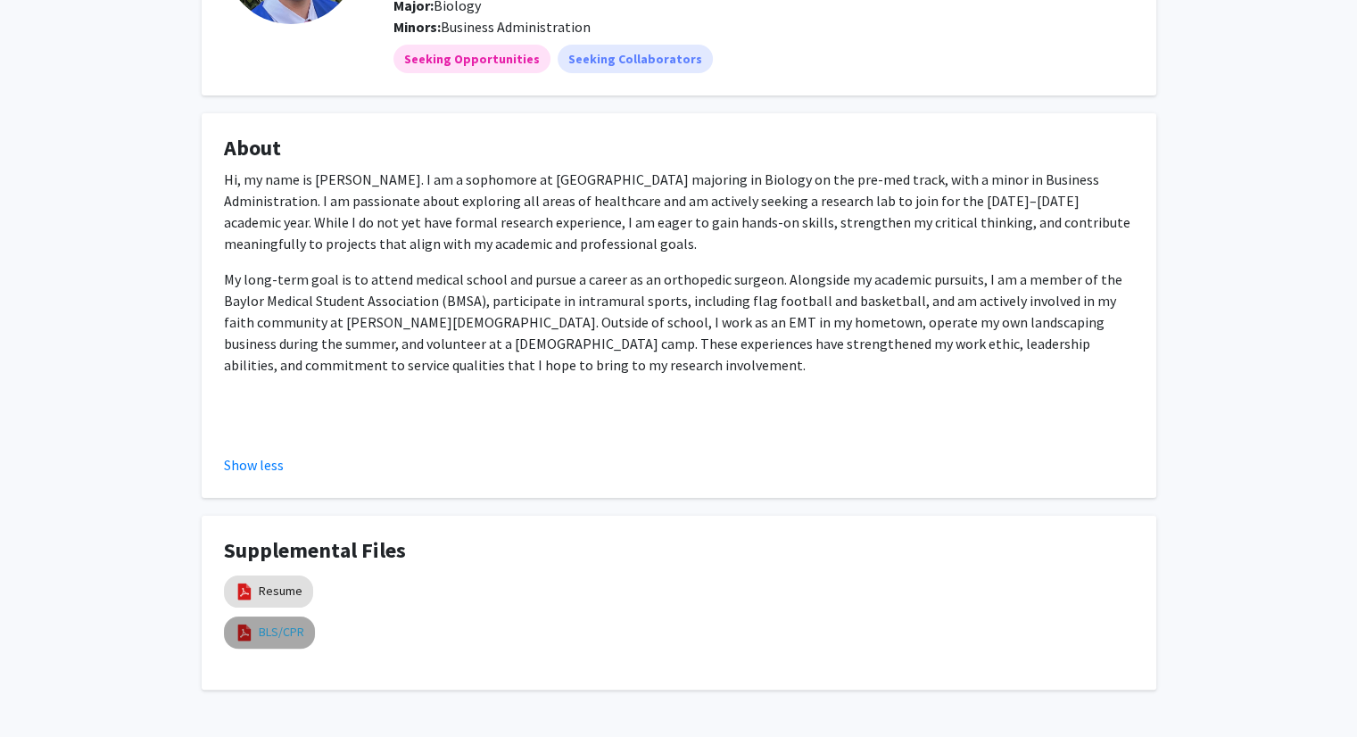
click at [292, 628] on link "BLS/CPR" at bounding box center [281, 632] width 45 height 19
select select "custom"
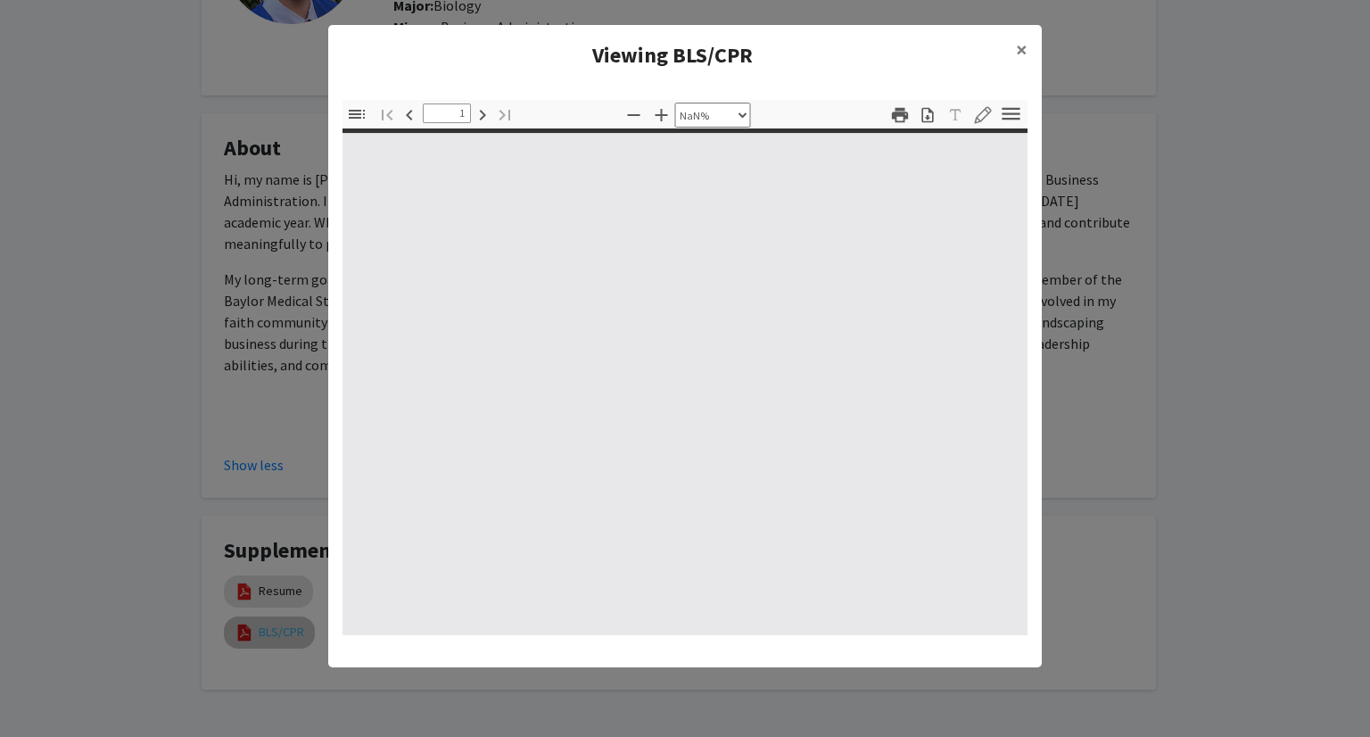
type input "0"
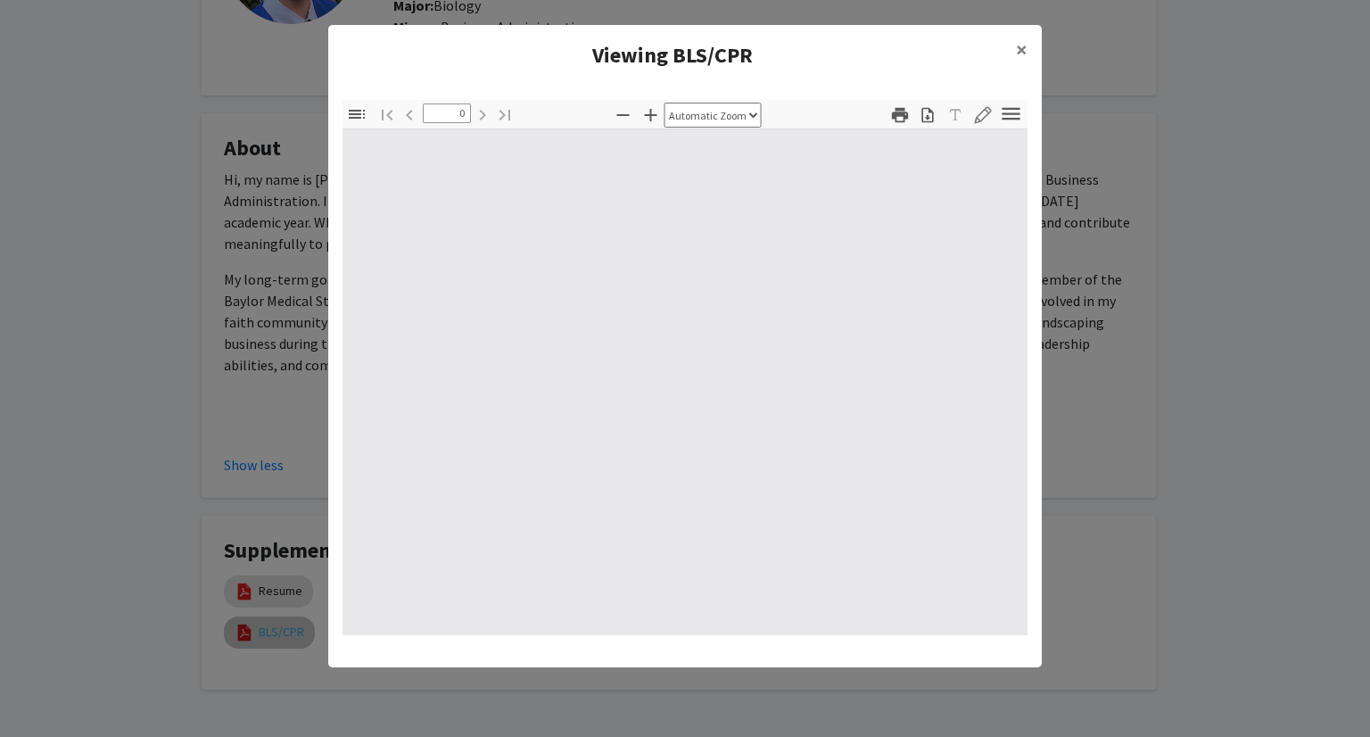
select select "custom"
type input "1"
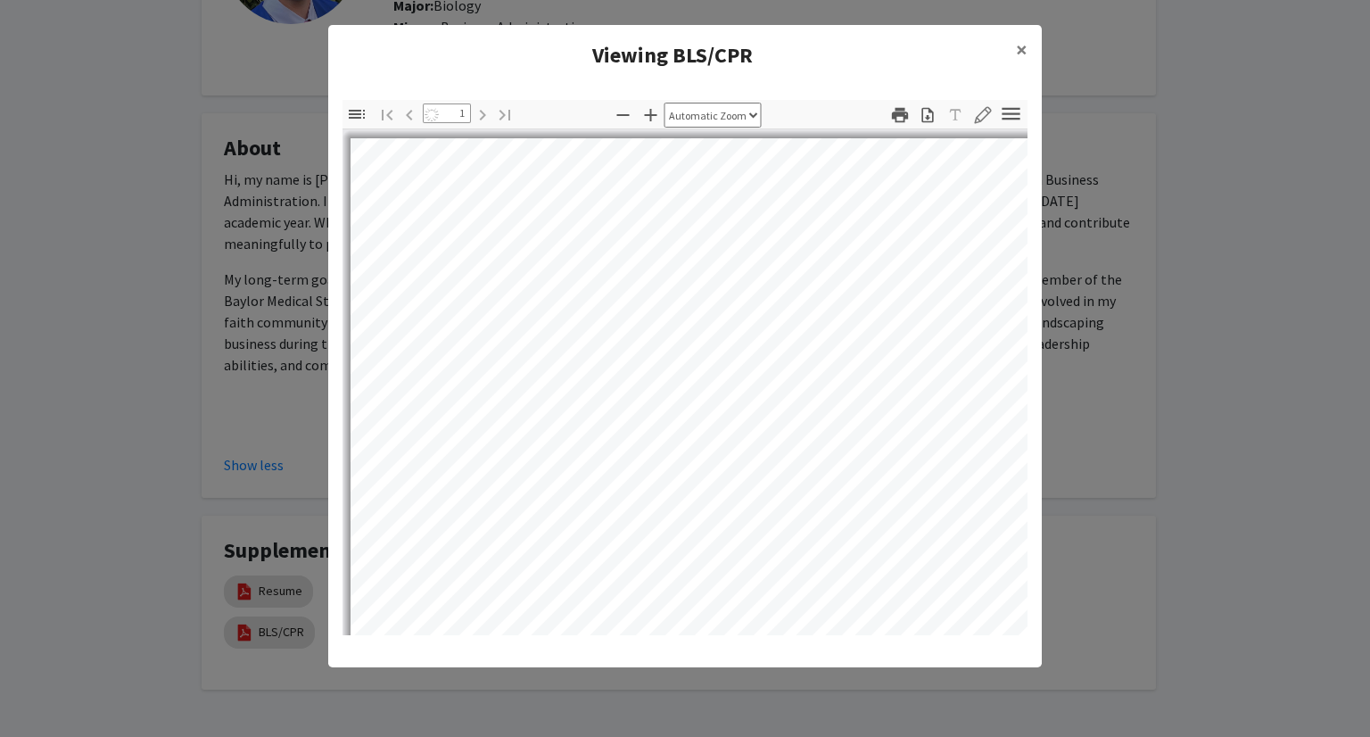
select select "auto"
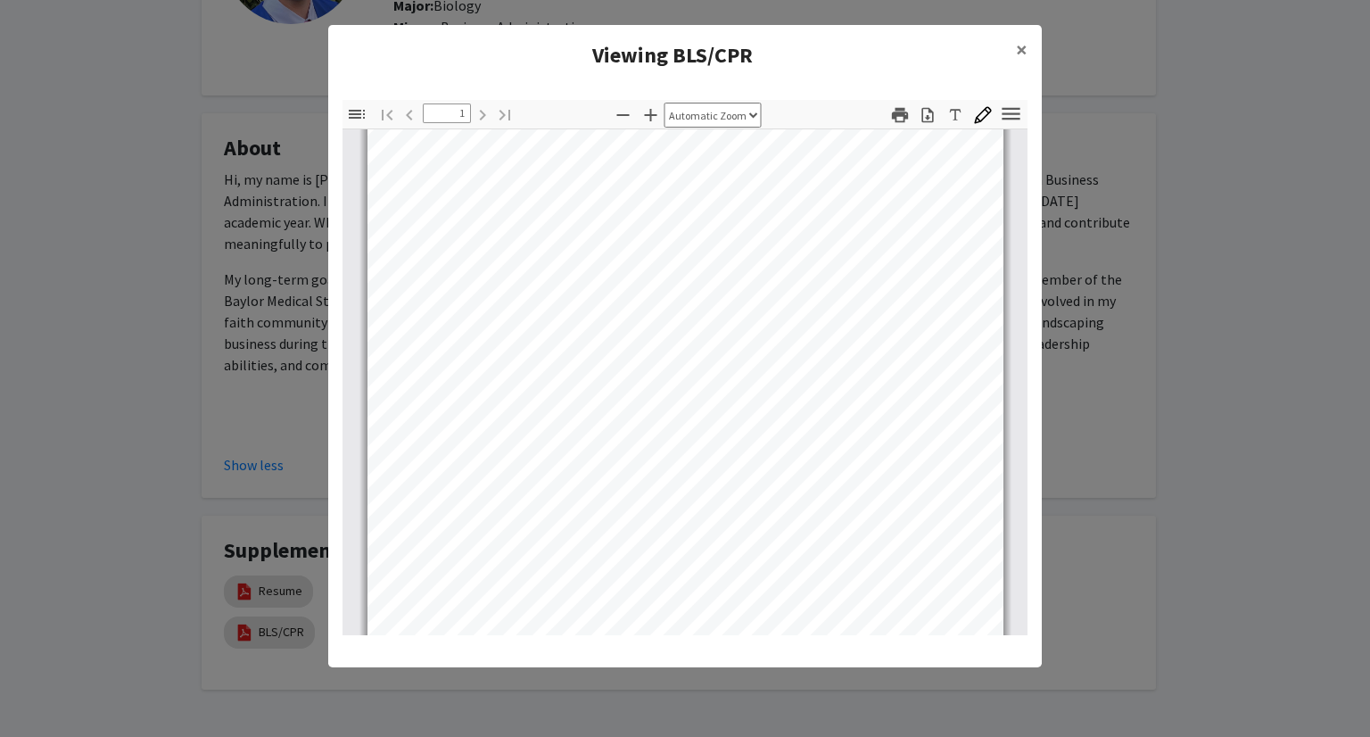
scroll to position [62, 0]
click at [1017, 59] on span "×" at bounding box center [1022, 50] width 12 height 28
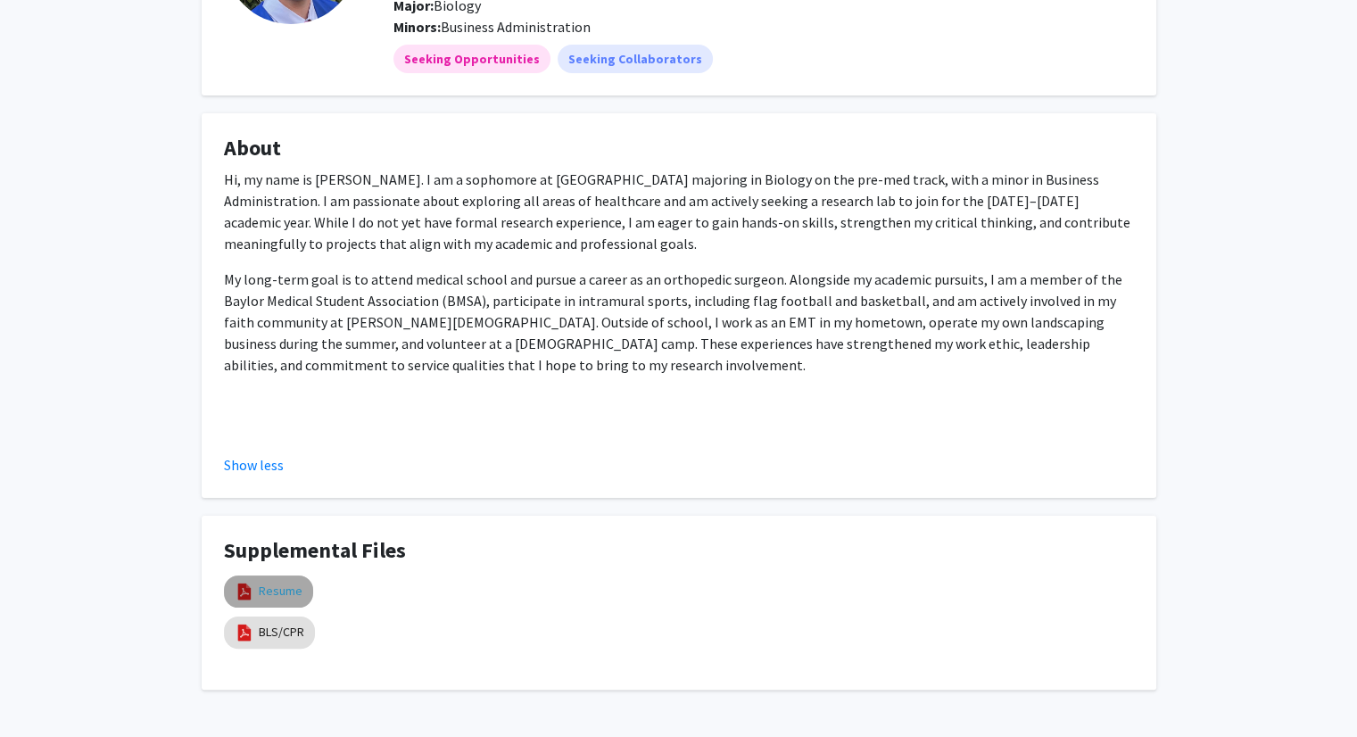
click at [285, 597] on link "Resume" at bounding box center [281, 591] width 44 height 19
select select "custom"
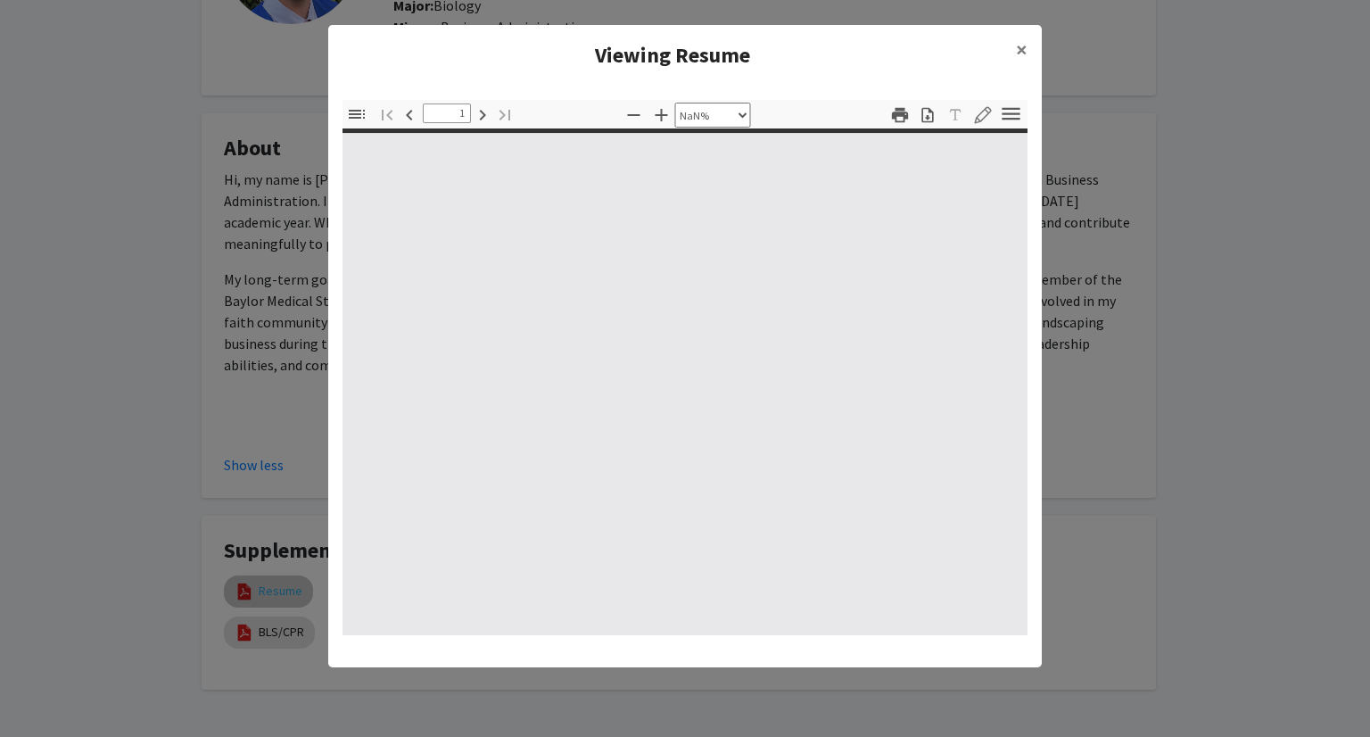
type input "0"
select select "custom"
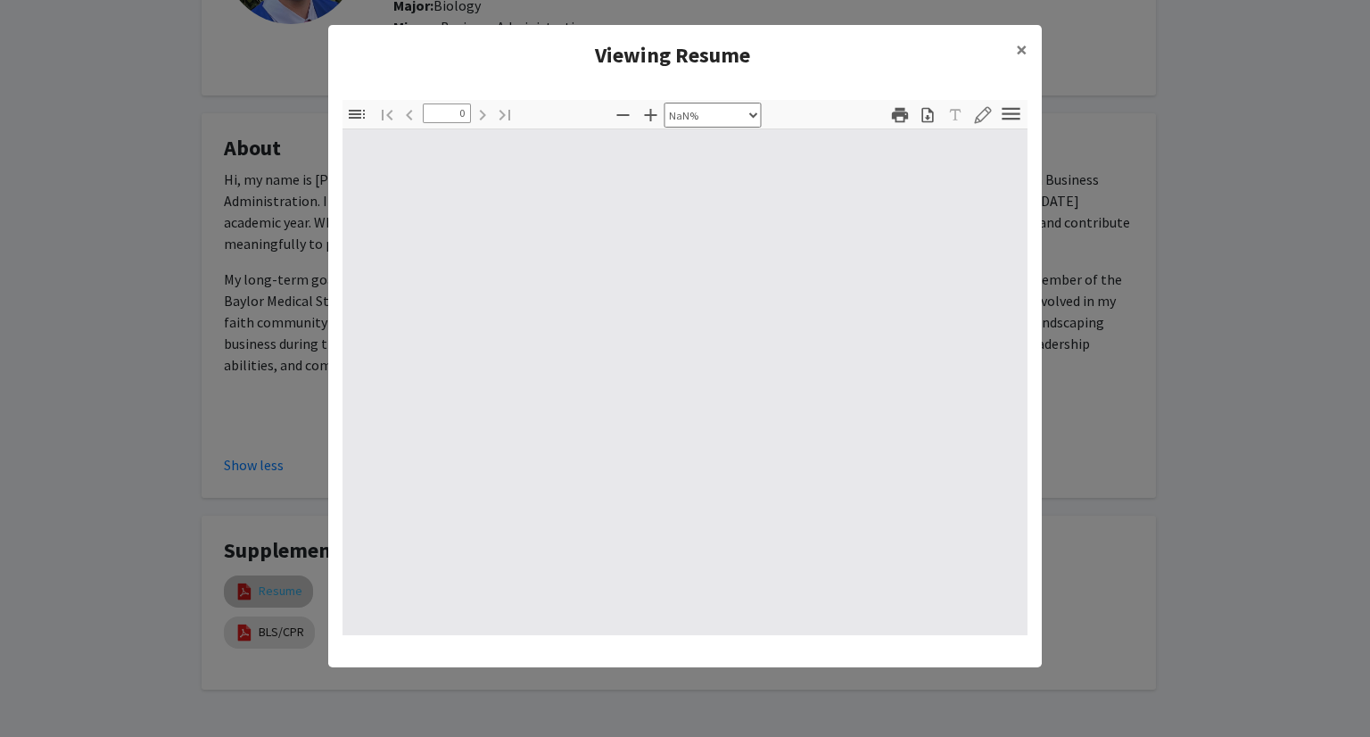
type input "1"
select select "auto"
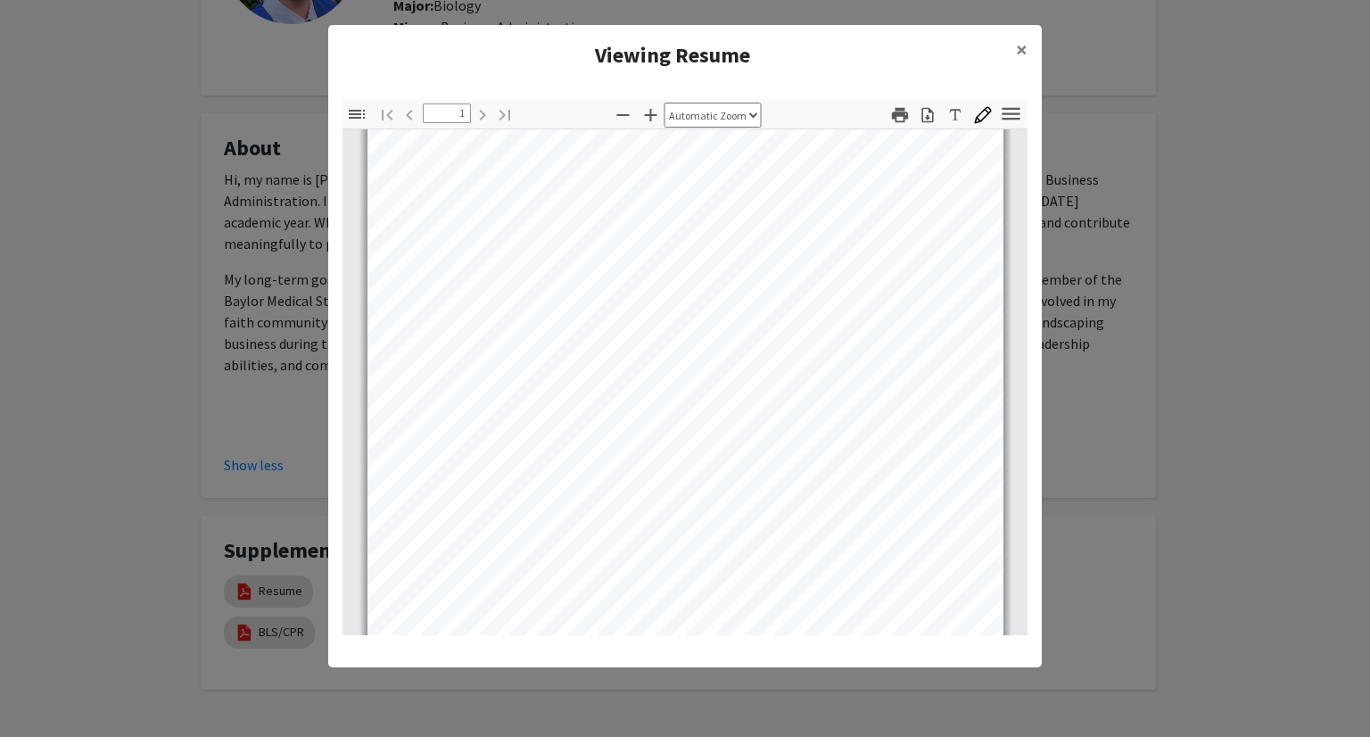
scroll to position [0, 0]
